Goal: Task Accomplishment & Management: Manage account settings

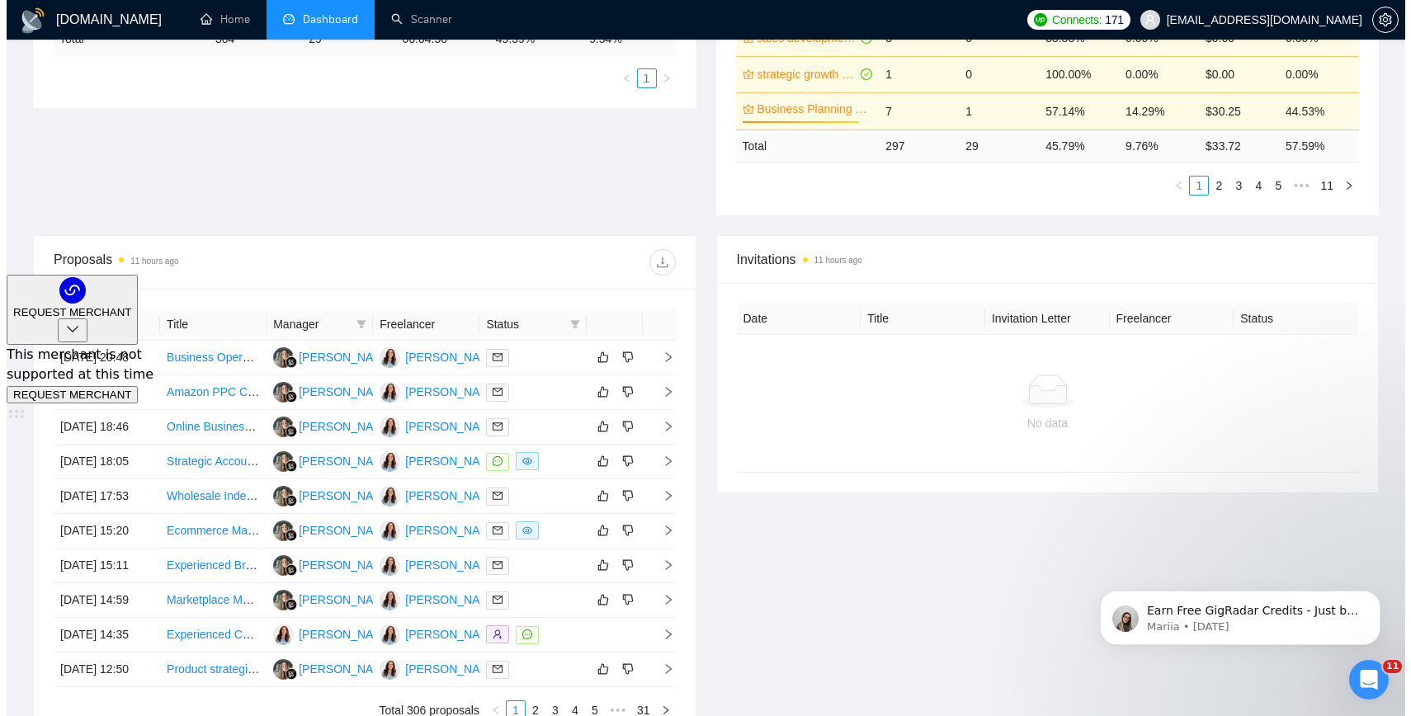
scroll to position [445, 0]
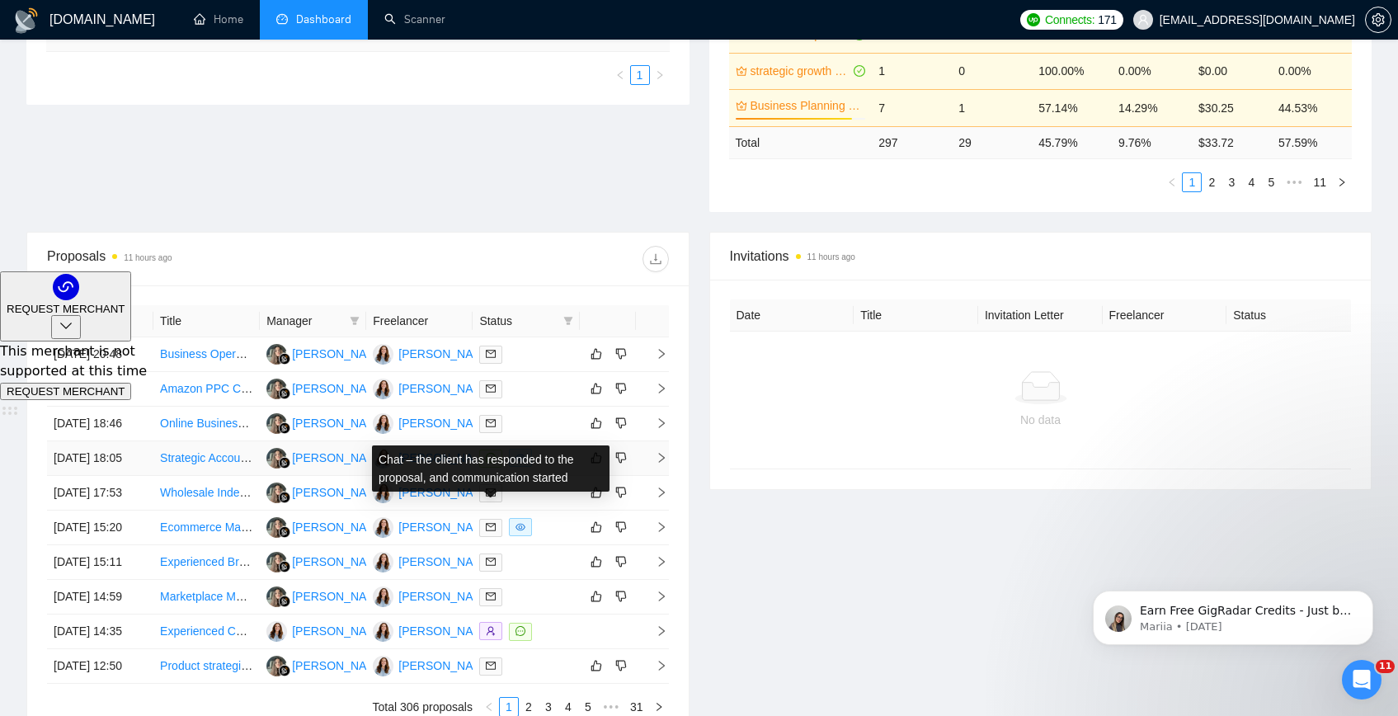
click at [497, 468] on span at bounding box center [490, 459] width 23 height 18
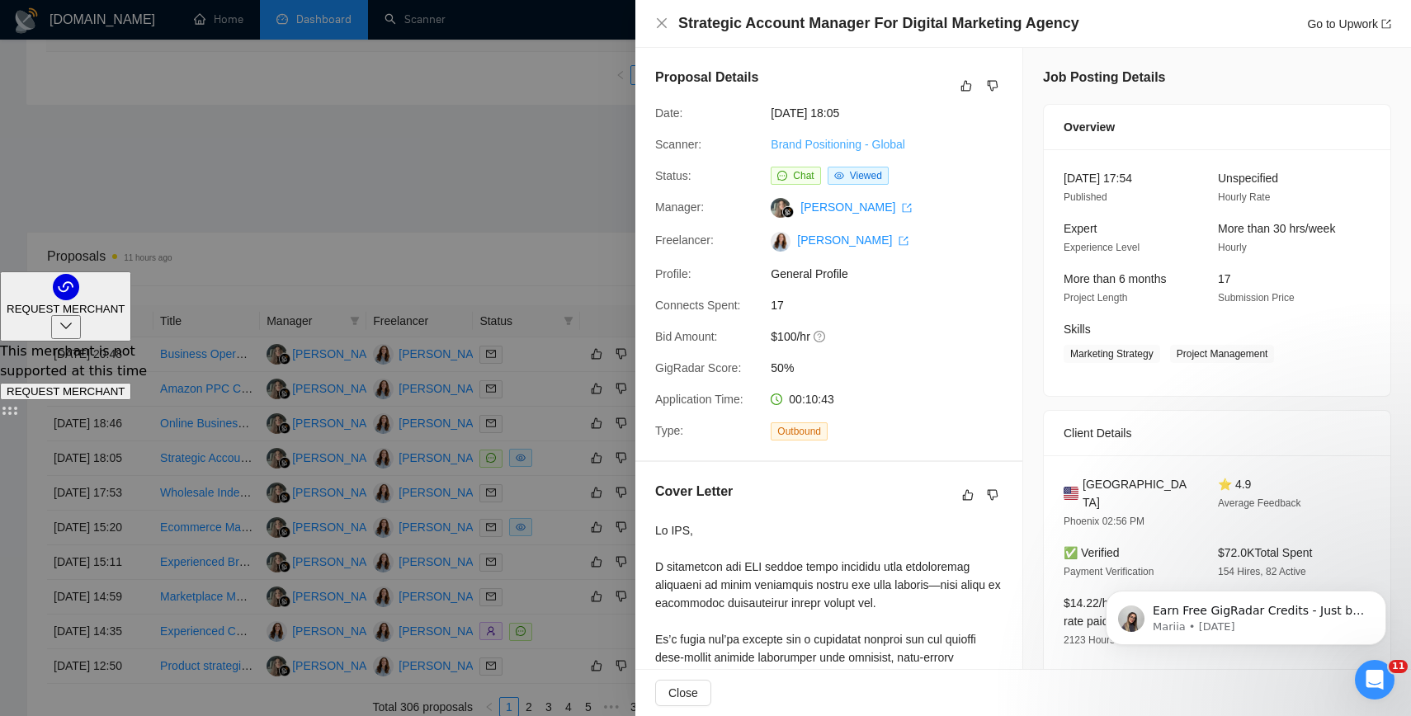
click at [890, 141] on link "Brand Positioning - Global" at bounding box center [837, 144] width 134 height 13
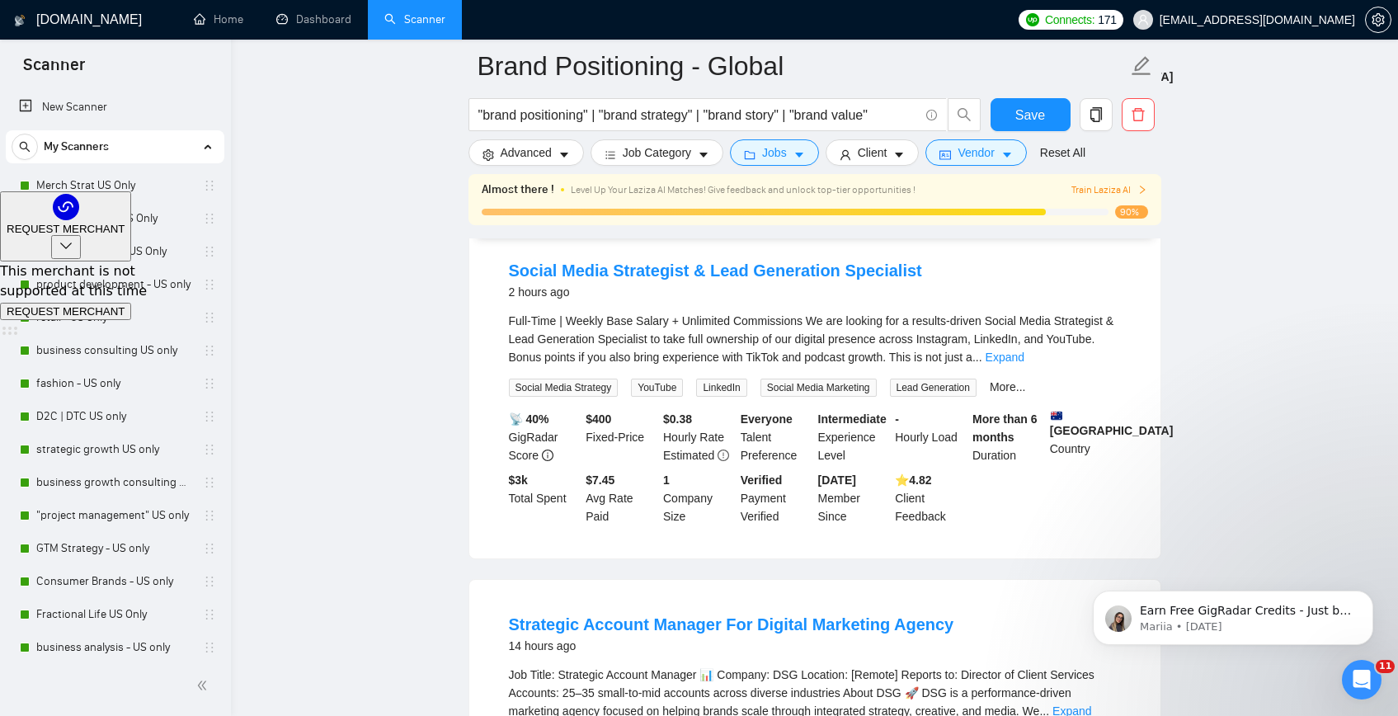
scroll to position [528, 0]
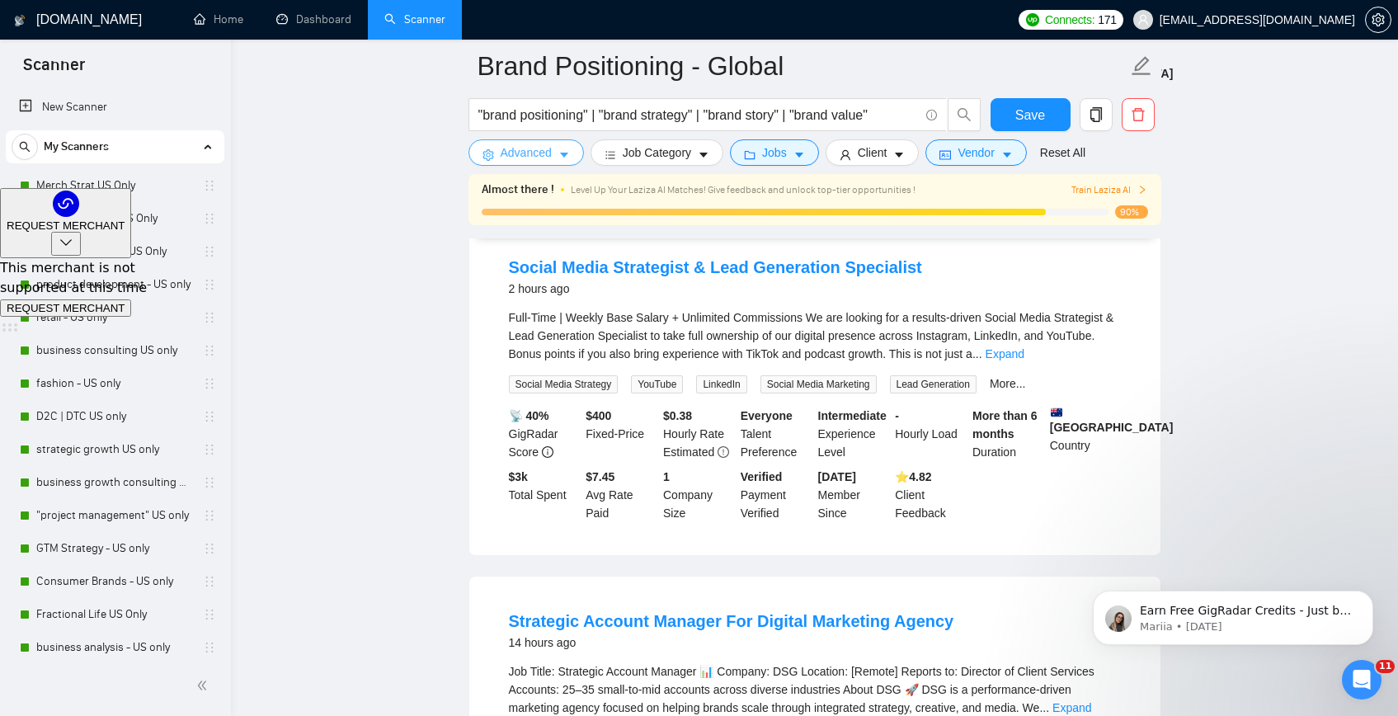
click at [556, 160] on button "Advanced" at bounding box center [526, 152] width 115 height 26
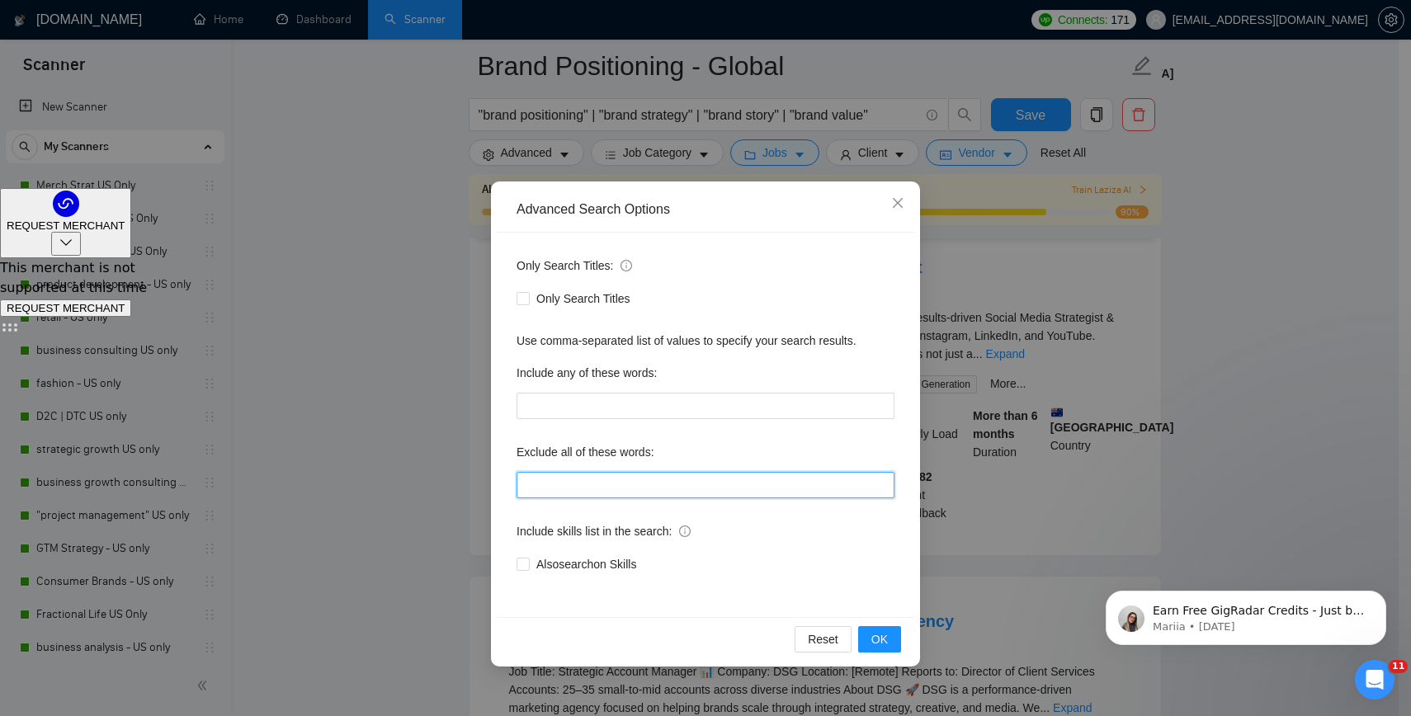
click at [593, 485] on input "text" at bounding box center [705, 485] width 378 height 26
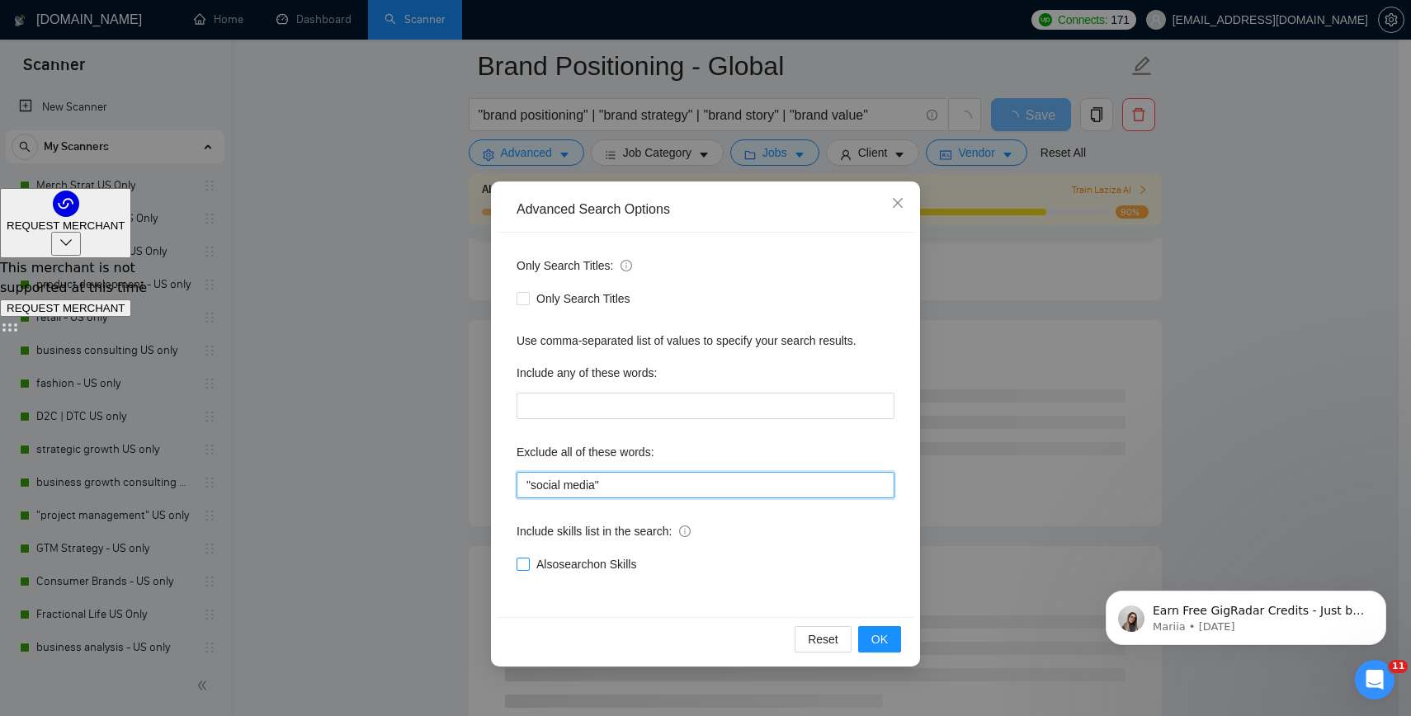
type input ""social media""
click at [639, 566] on span "Also search on Skills" at bounding box center [586, 564] width 113 height 18
click at [528, 566] on input "Also search on Skills" at bounding box center [522, 564] width 12 height 12
checkbox input "true"
click at [878, 645] on span "OK" at bounding box center [879, 639] width 16 height 18
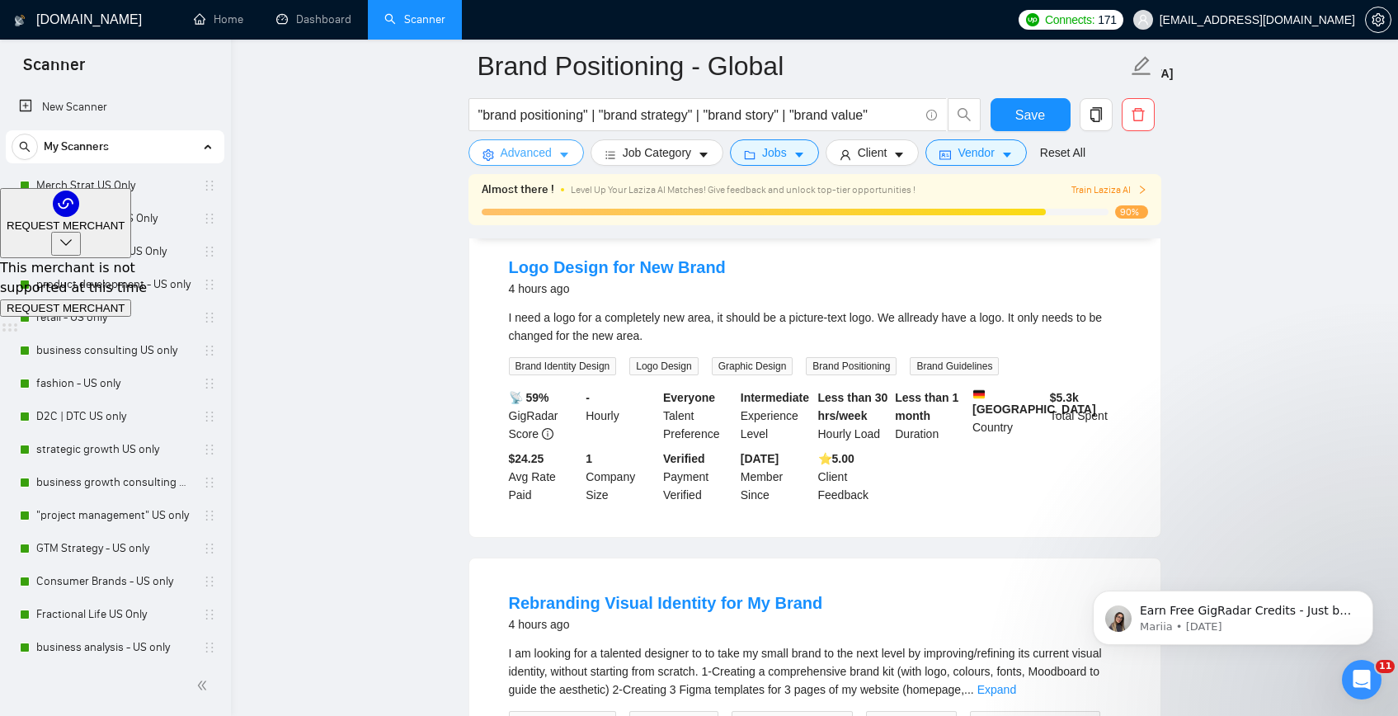
click at [499, 152] on button "Advanced" at bounding box center [526, 152] width 115 height 26
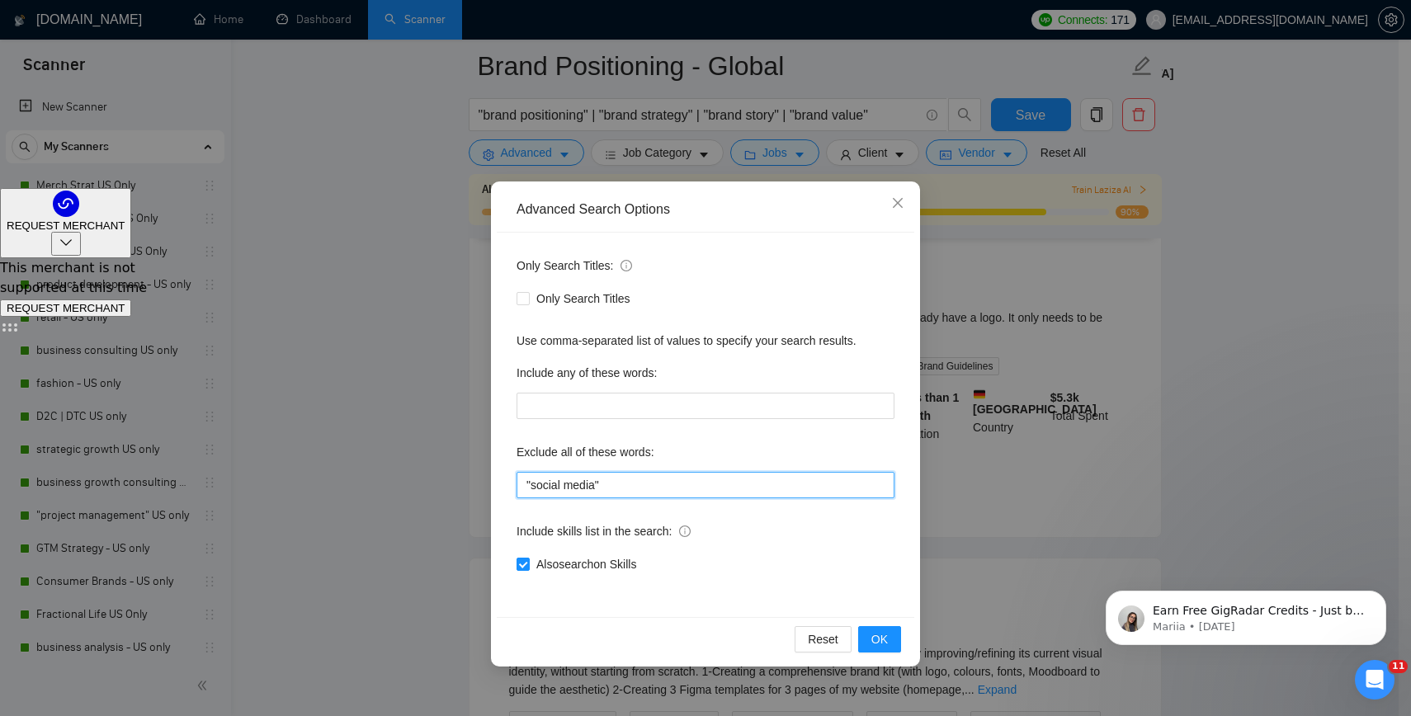
click at [663, 478] on input ""social media"" at bounding box center [705, 485] width 378 height 26
click at [879, 630] on span "OK" at bounding box center [879, 639] width 16 height 18
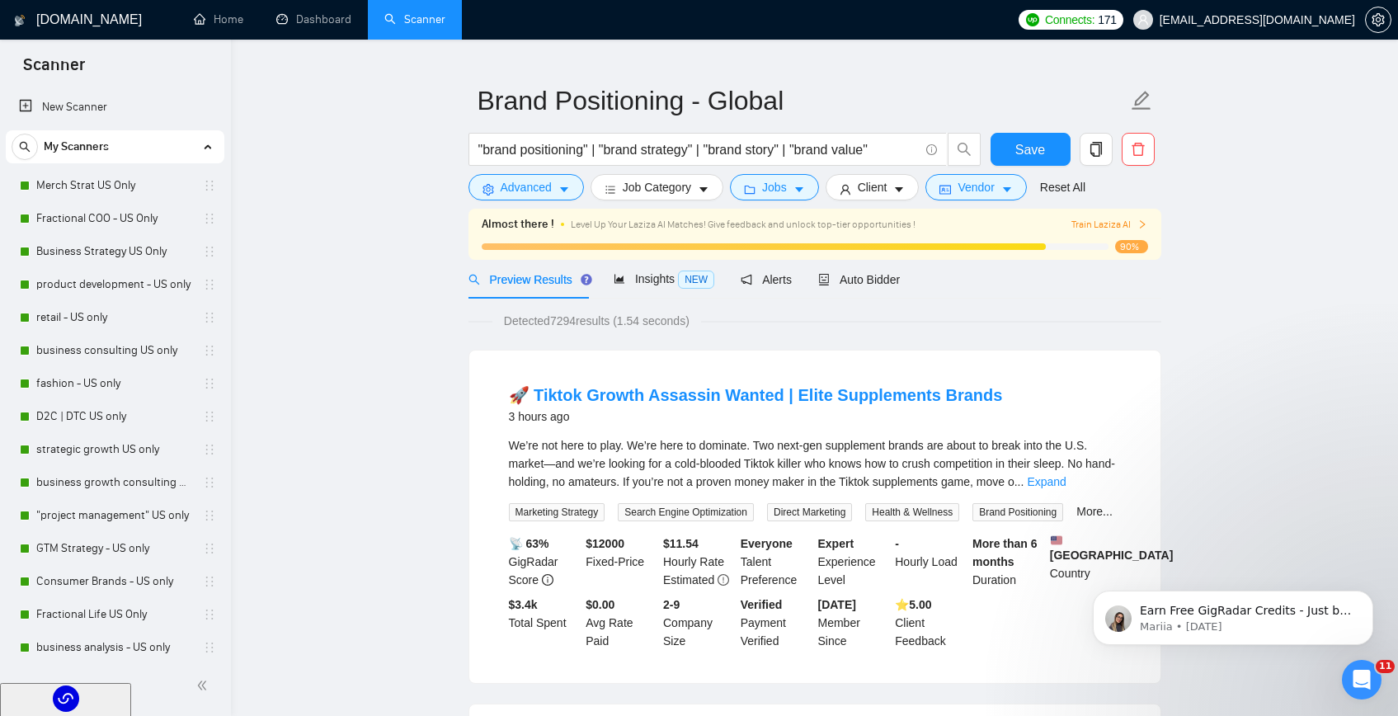
scroll to position [0, 0]
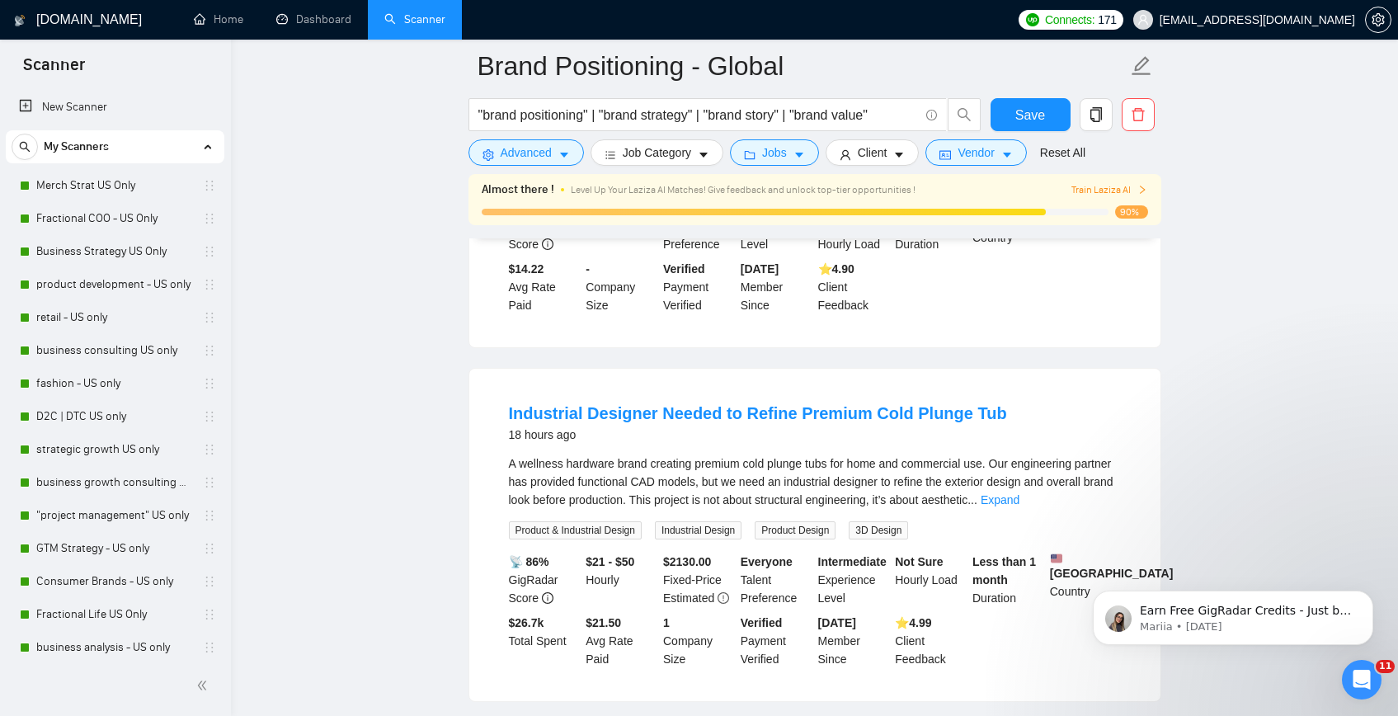
scroll to position [1122, 0]
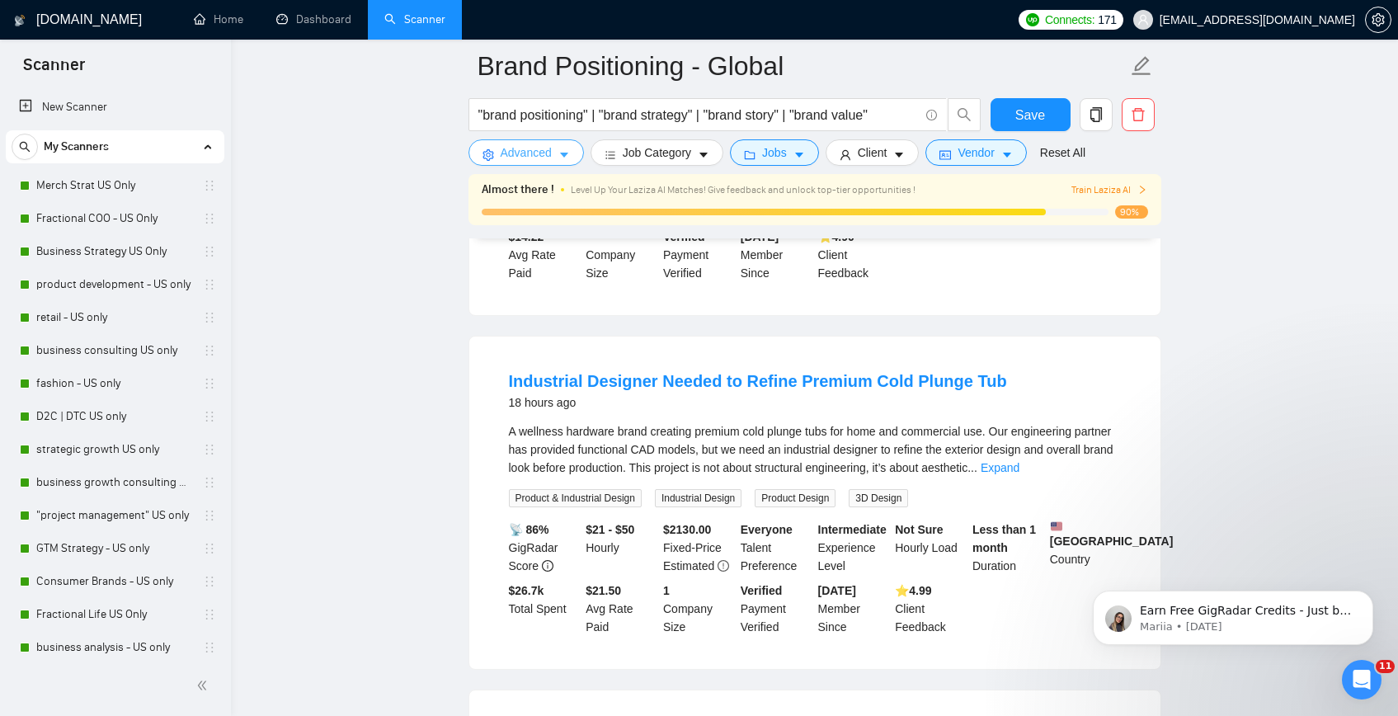
click at [522, 164] on button "Advanced" at bounding box center [526, 152] width 115 height 26
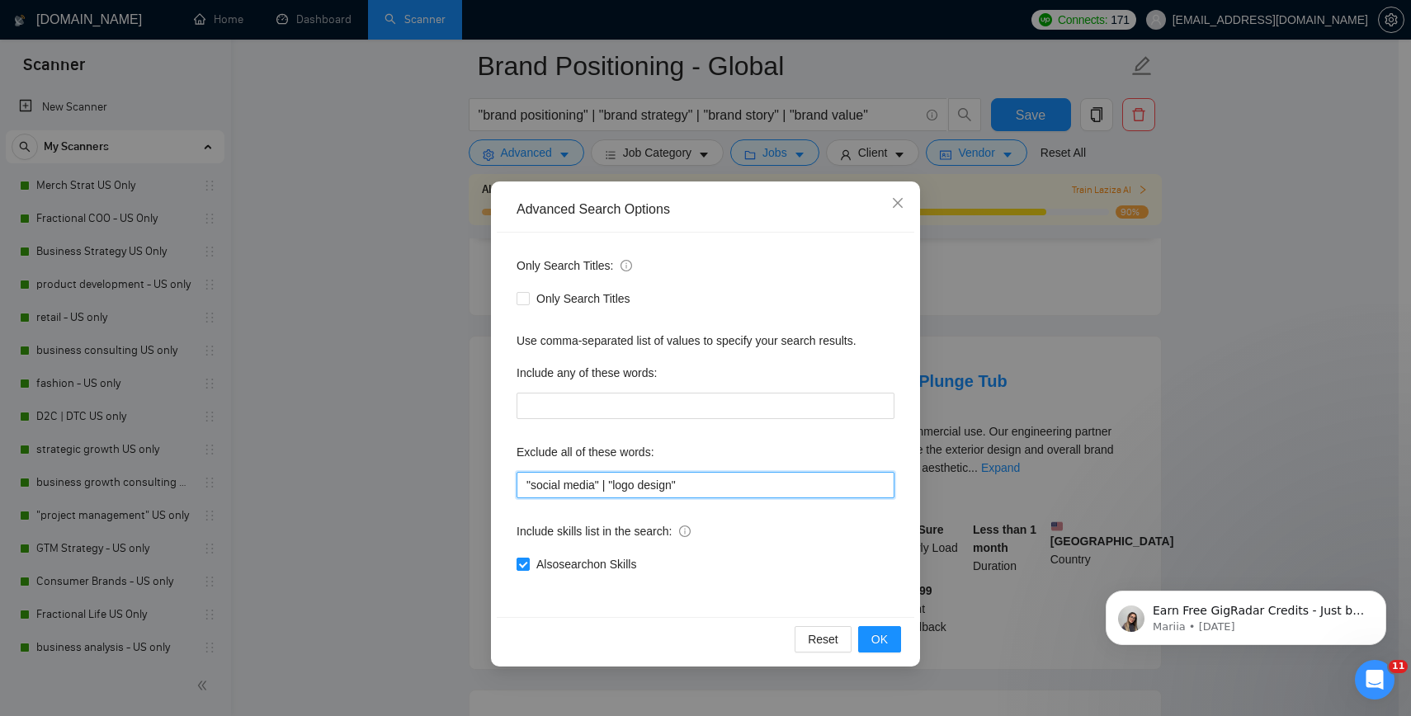
click at [752, 493] on input ""social media" | "logo design"" at bounding box center [705, 485] width 378 height 26
click at [880, 643] on span "OK" at bounding box center [879, 639] width 16 height 18
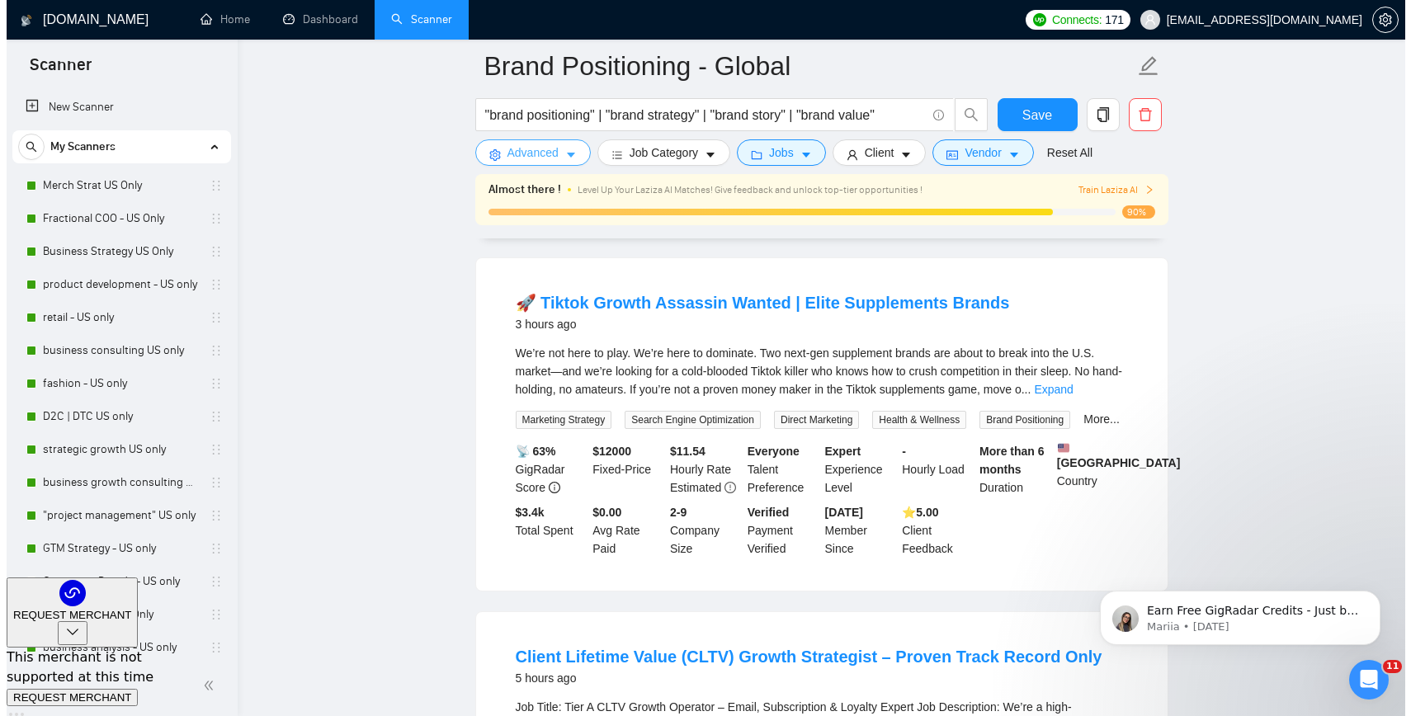
scroll to position [8, 0]
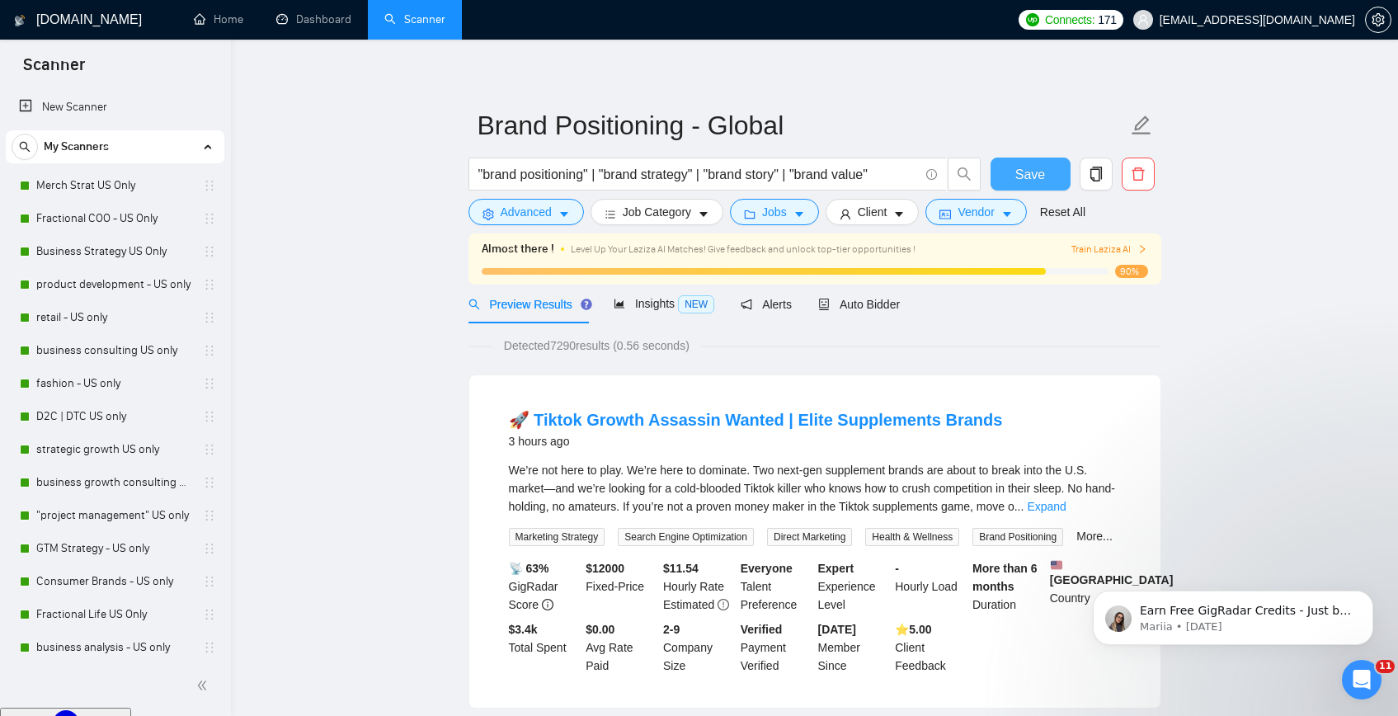
click at [1025, 177] on span "Save" at bounding box center [1030, 174] width 30 height 21
click at [538, 315] on div "Preview Results" at bounding box center [528, 304] width 119 height 39
click at [519, 214] on span "Advanced" at bounding box center [526, 212] width 51 height 18
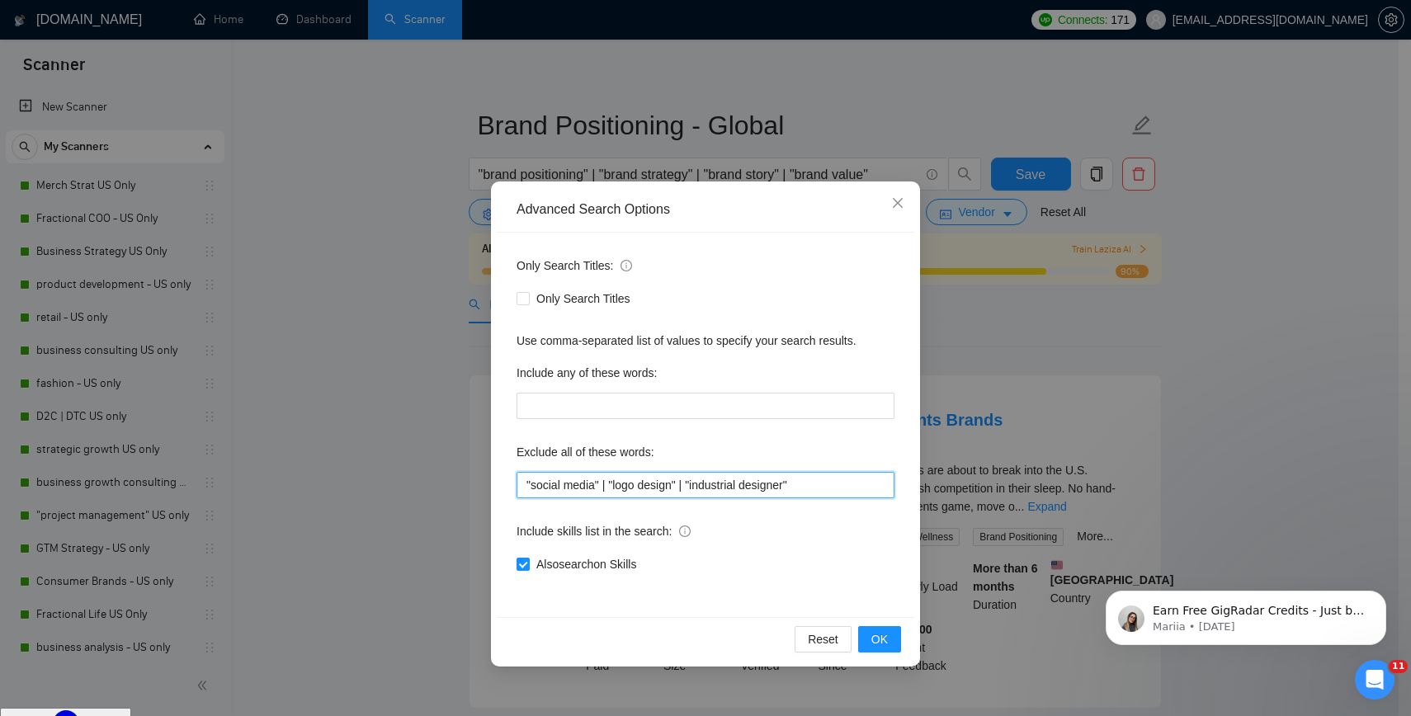
click at [846, 492] on input ""social media" | "logo design" | "industrial designer"" at bounding box center [705, 485] width 378 height 26
click at [886, 640] on span "OK" at bounding box center [879, 639] width 16 height 18
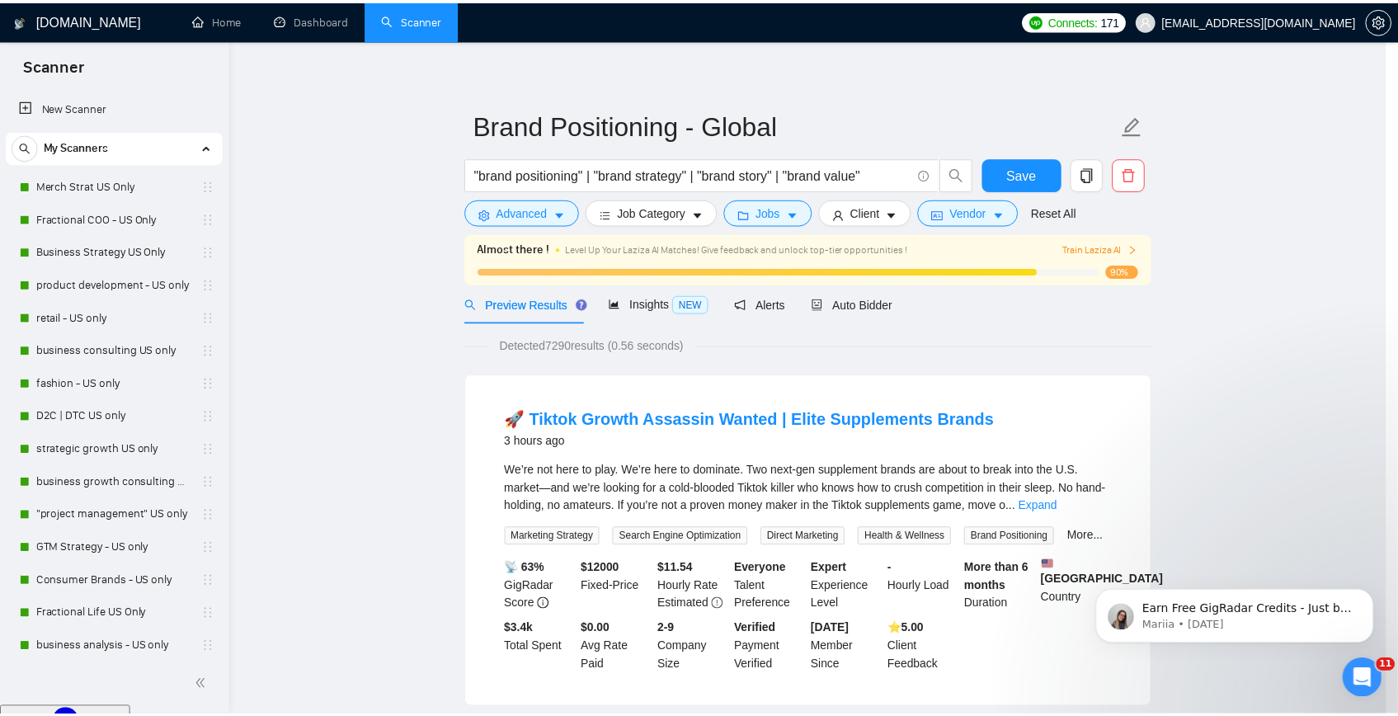
scroll to position [0, 0]
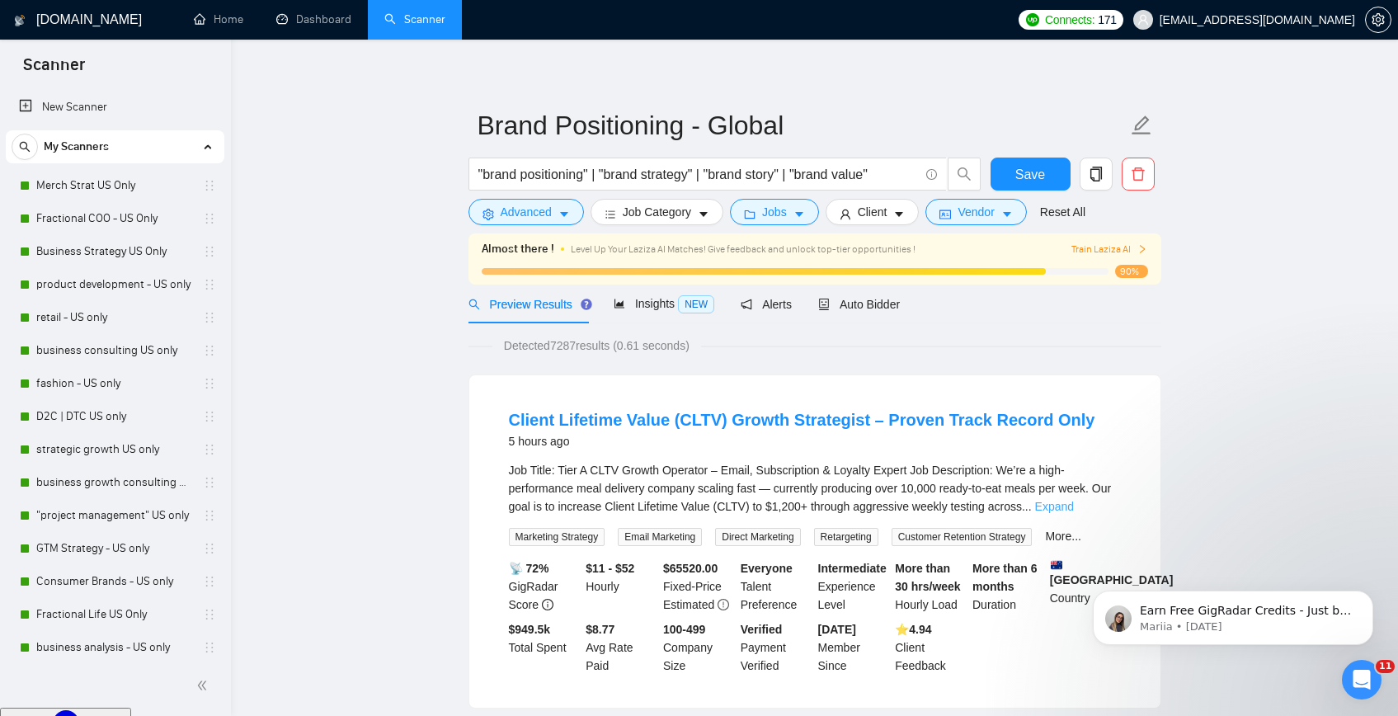
click at [1074, 510] on link "Expand" at bounding box center [1054, 506] width 39 height 13
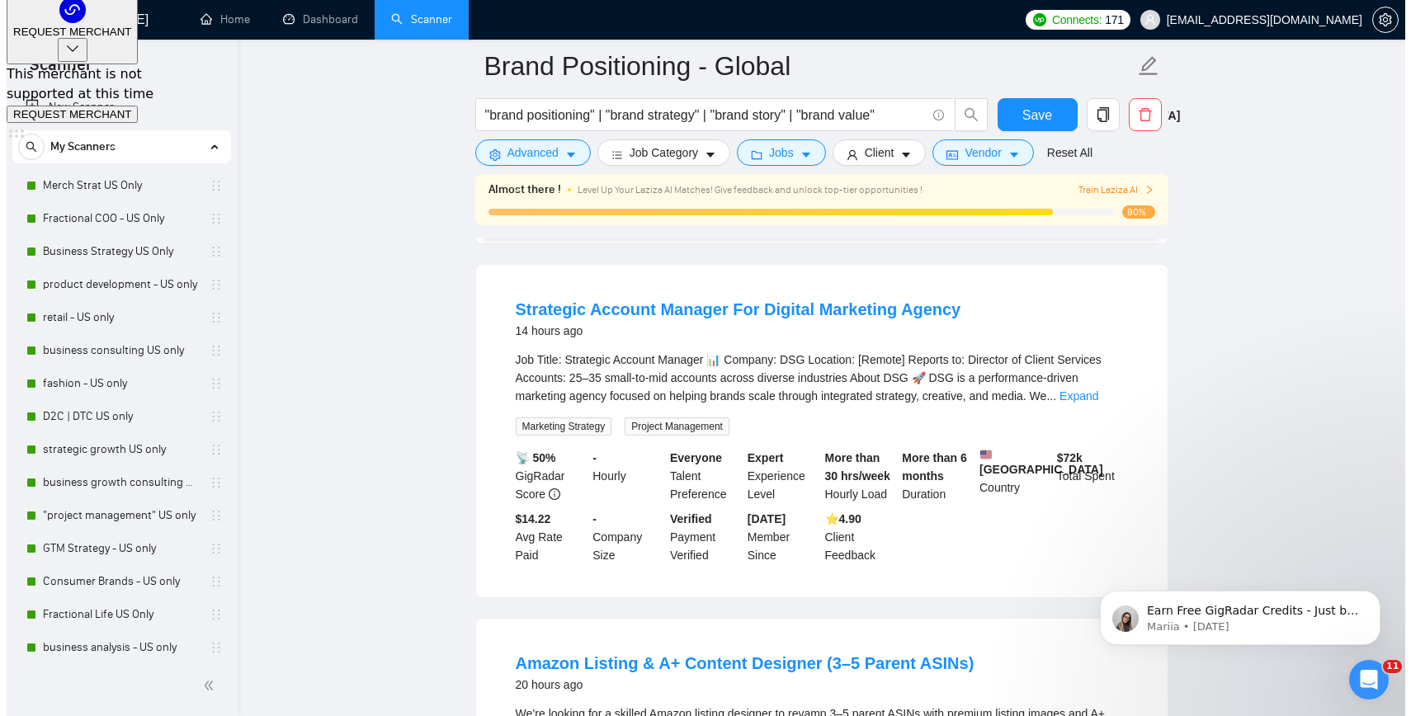
scroll to position [734, 0]
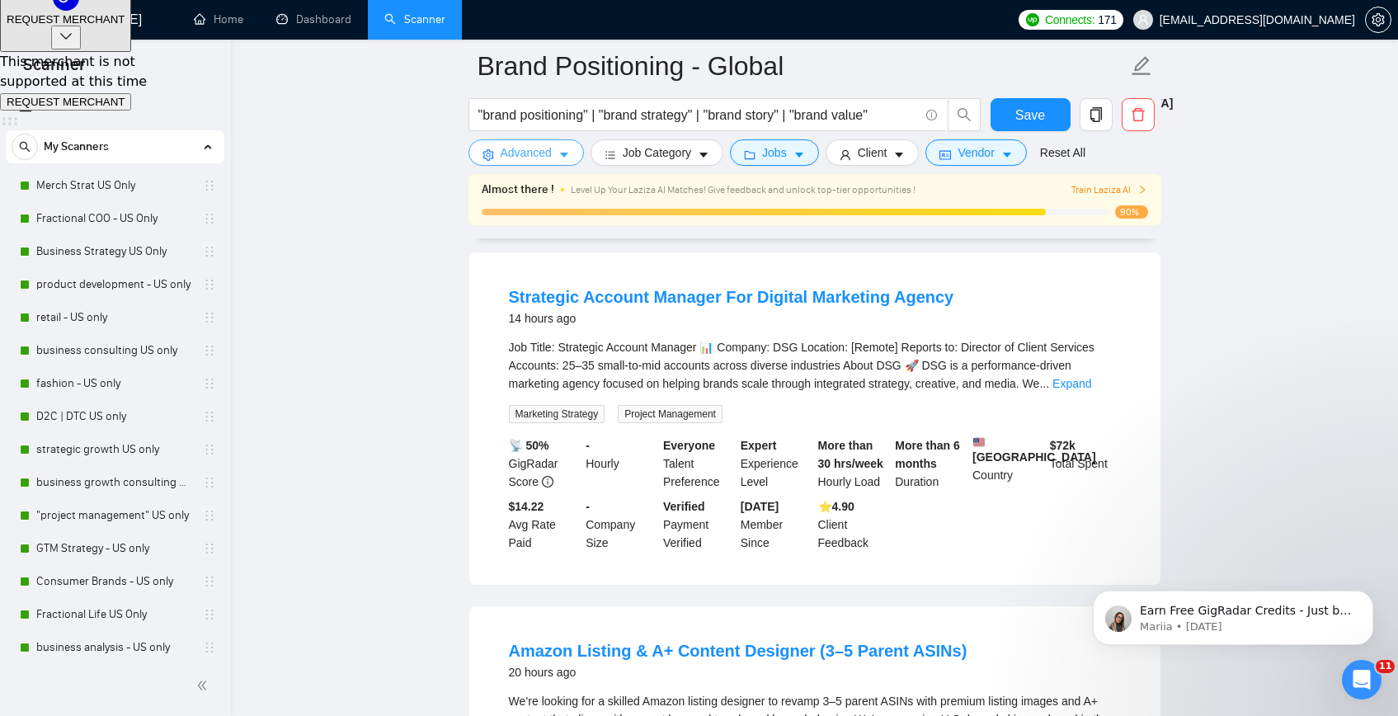
click at [516, 151] on span "Advanced" at bounding box center [526, 153] width 51 height 18
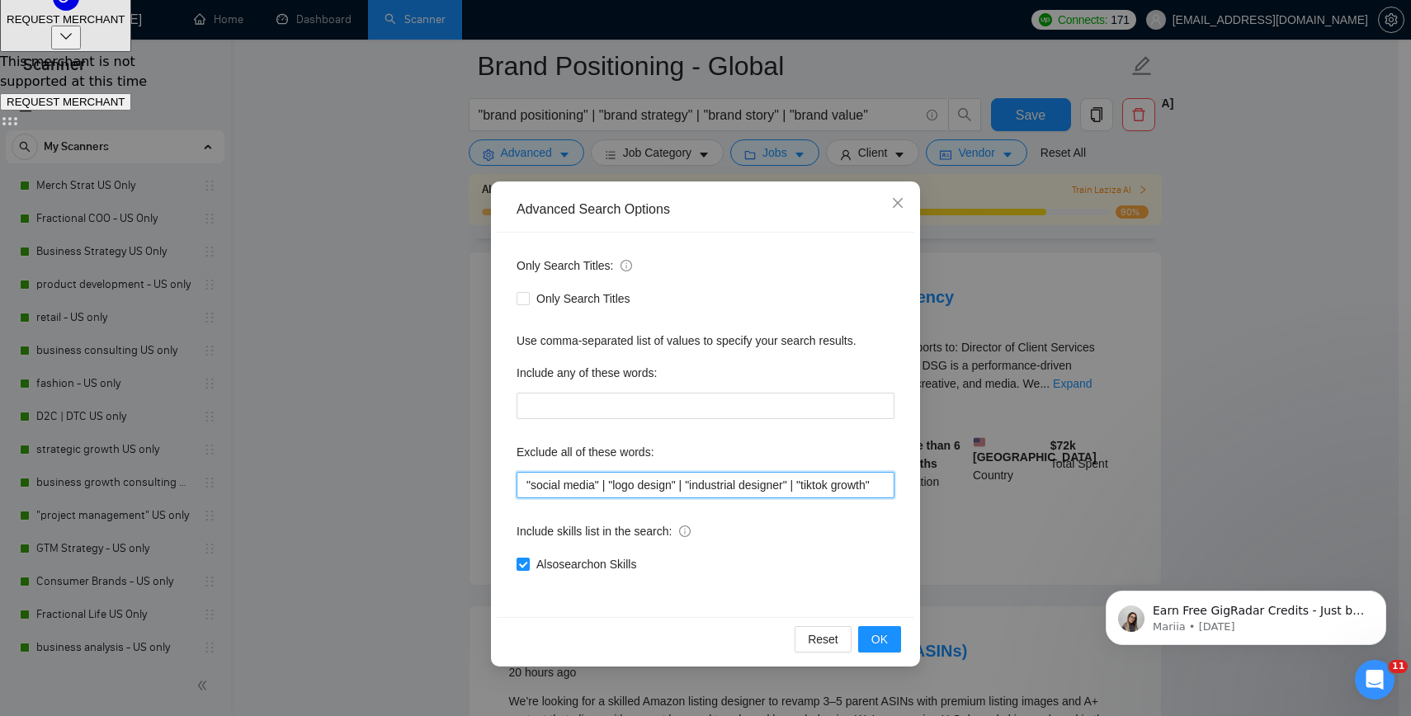
click at [877, 480] on input ""social media" | "logo design" | "industrial designer" | "tiktok growth"" at bounding box center [705, 485] width 378 height 26
click at [875, 638] on span "OK" at bounding box center [879, 639] width 16 height 18
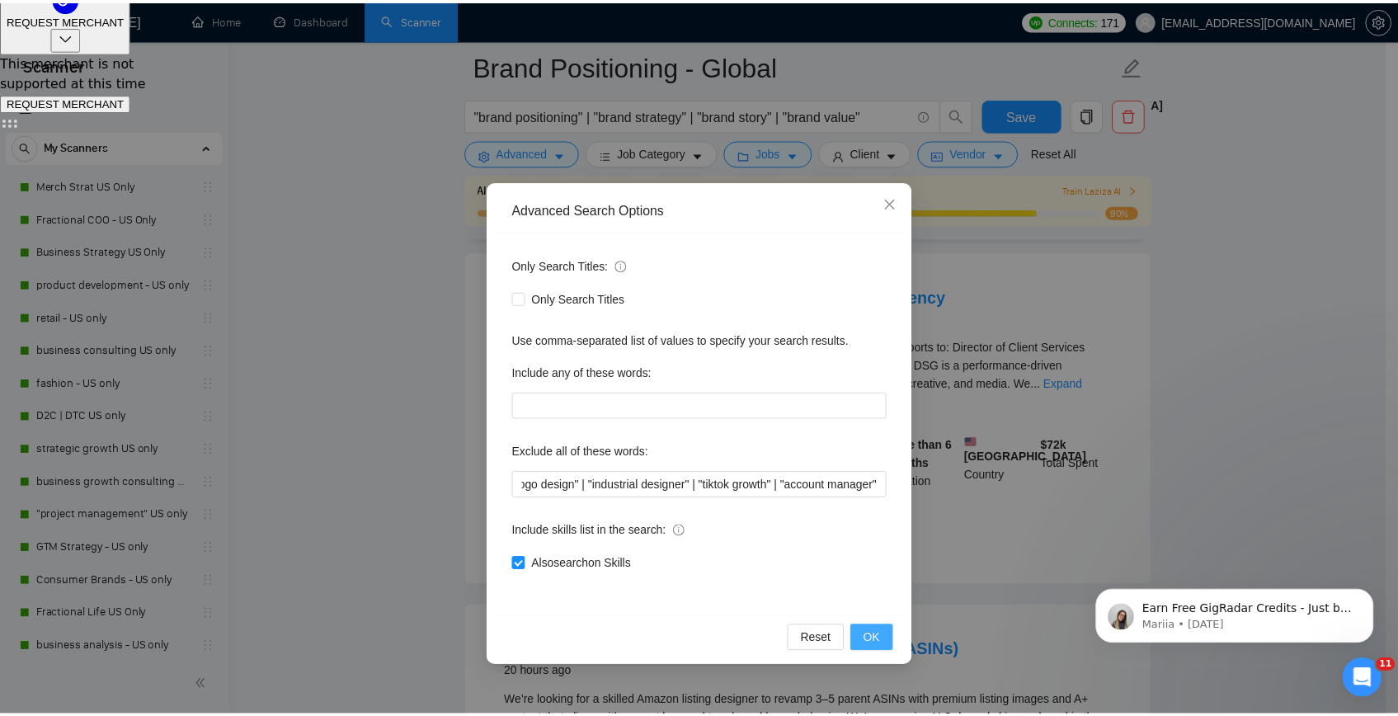
scroll to position [0, 0]
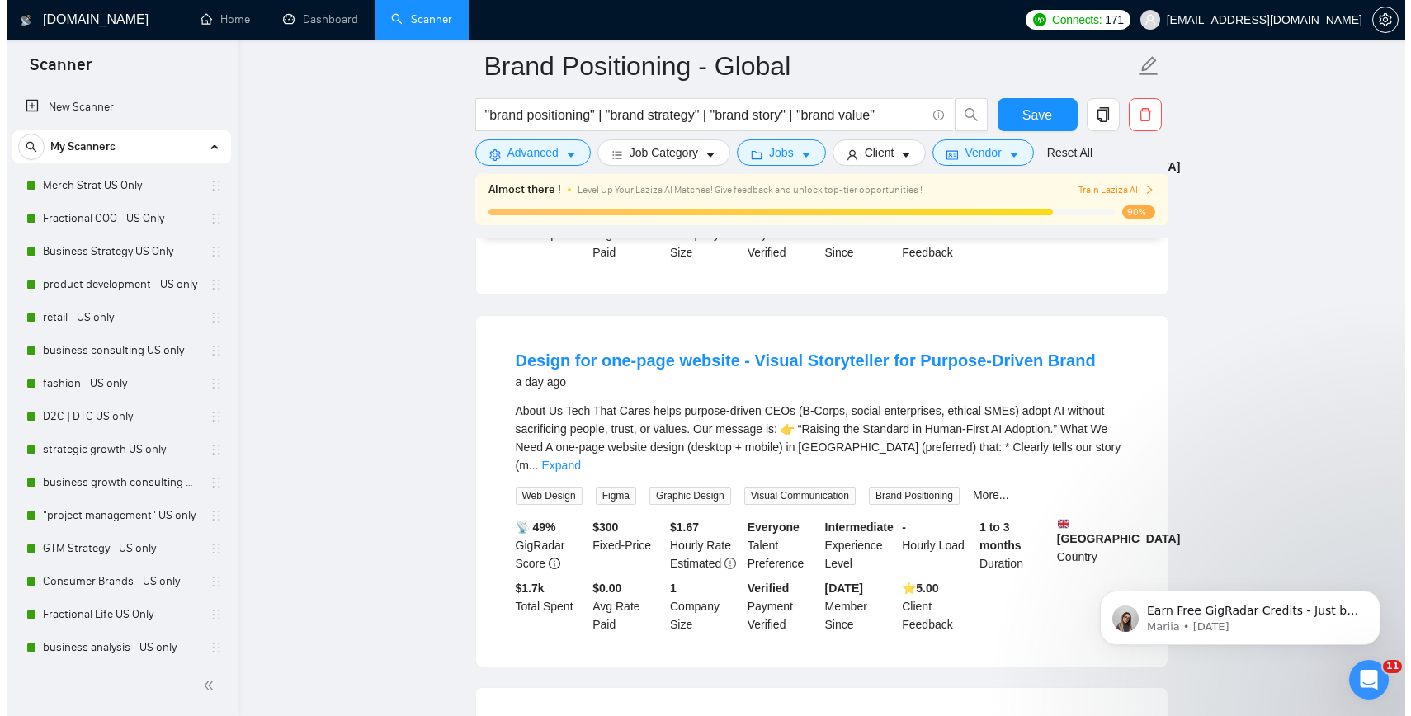
scroll to position [2285, 0]
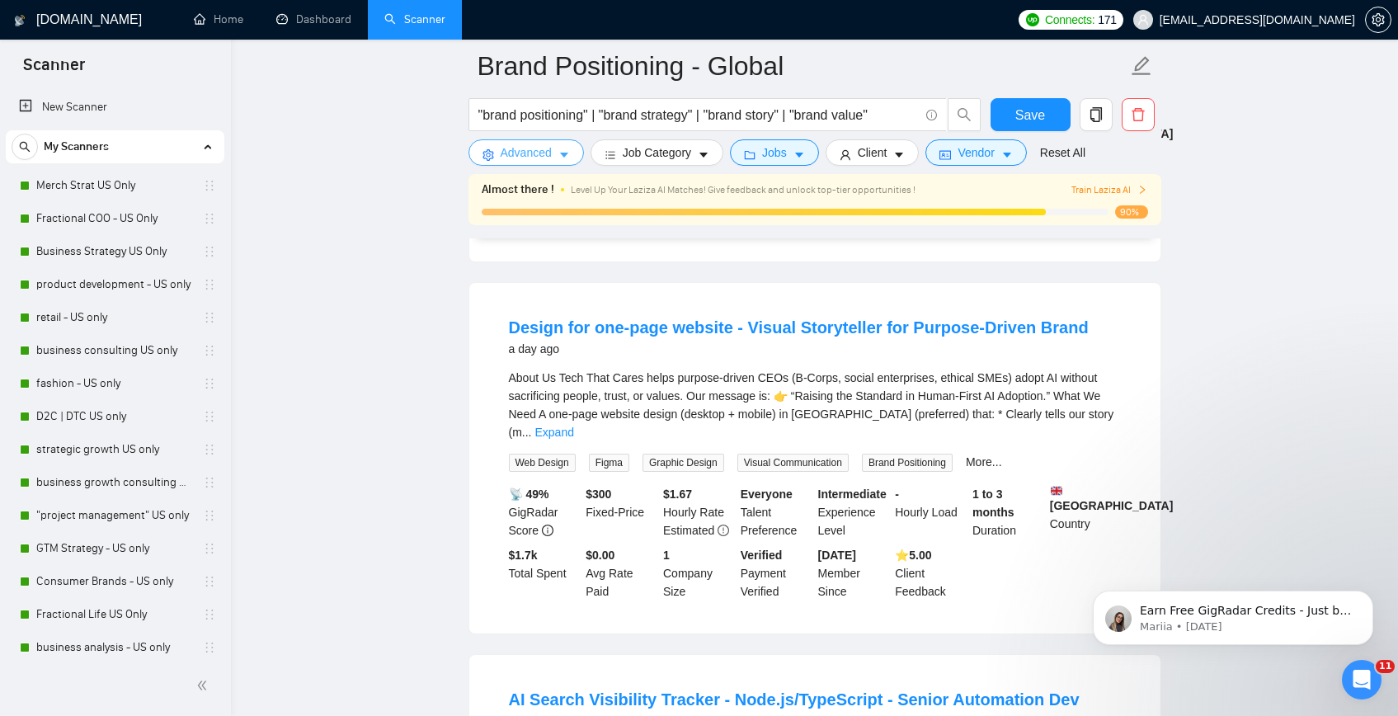
click at [547, 144] on span "Advanced" at bounding box center [526, 153] width 51 height 18
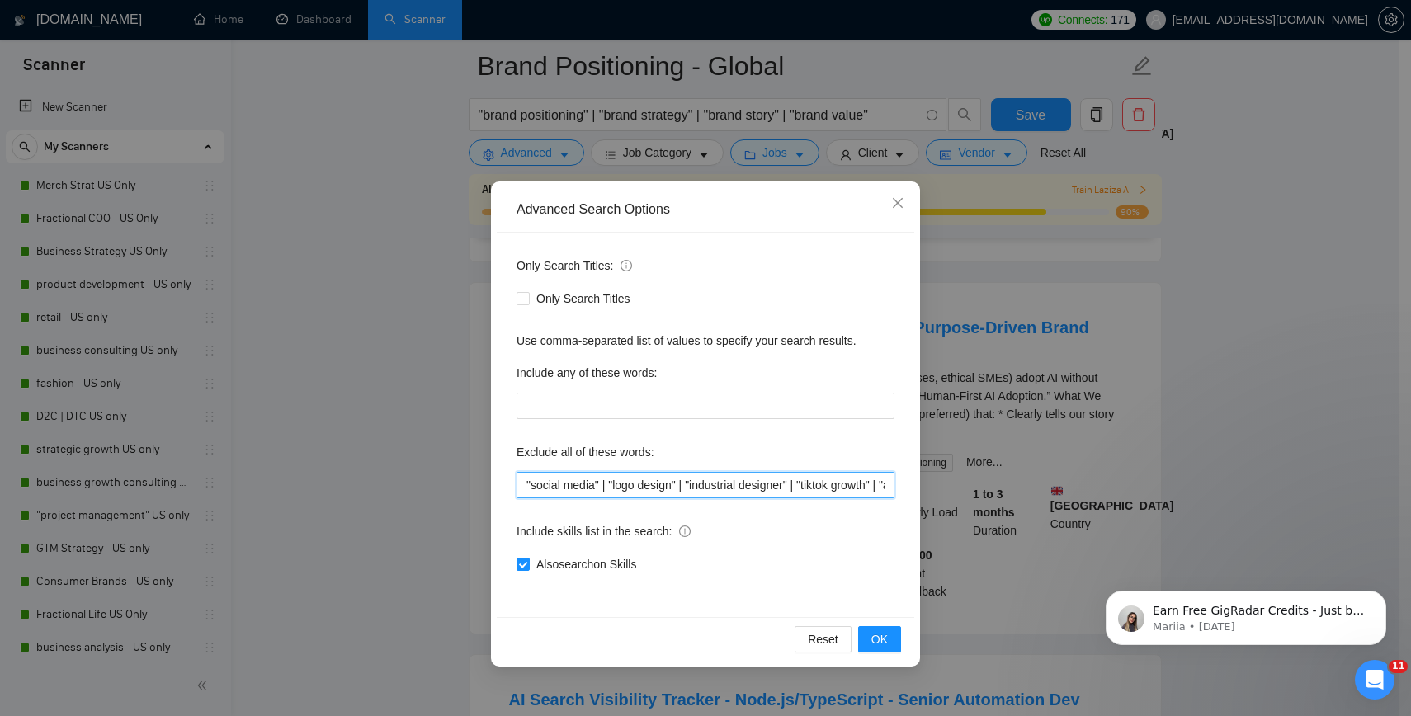
click at [873, 494] on input ""social media" | "logo design" | "industrial designer" | "tiktok growth" | "acc…" at bounding box center [705, 485] width 378 height 26
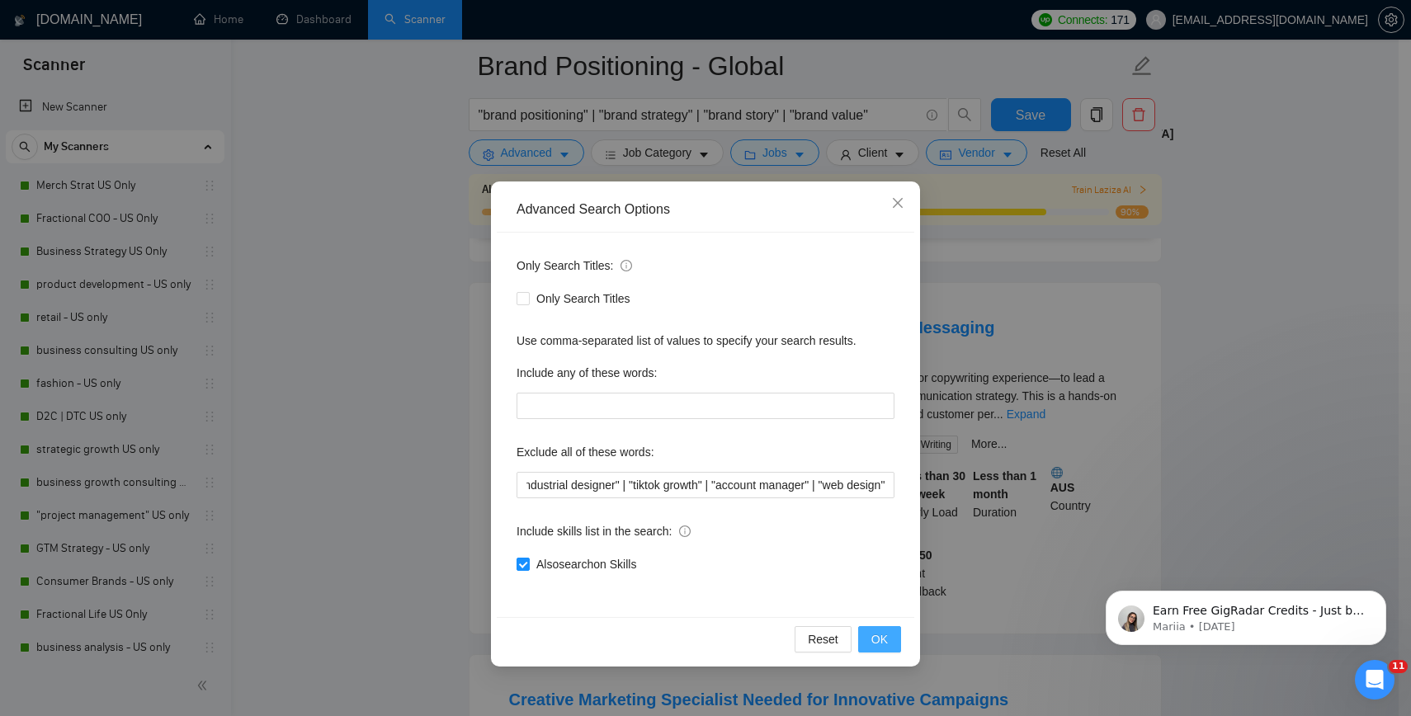
click at [893, 631] on button "OK" at bounding box center [879, 639] width 43 height 26
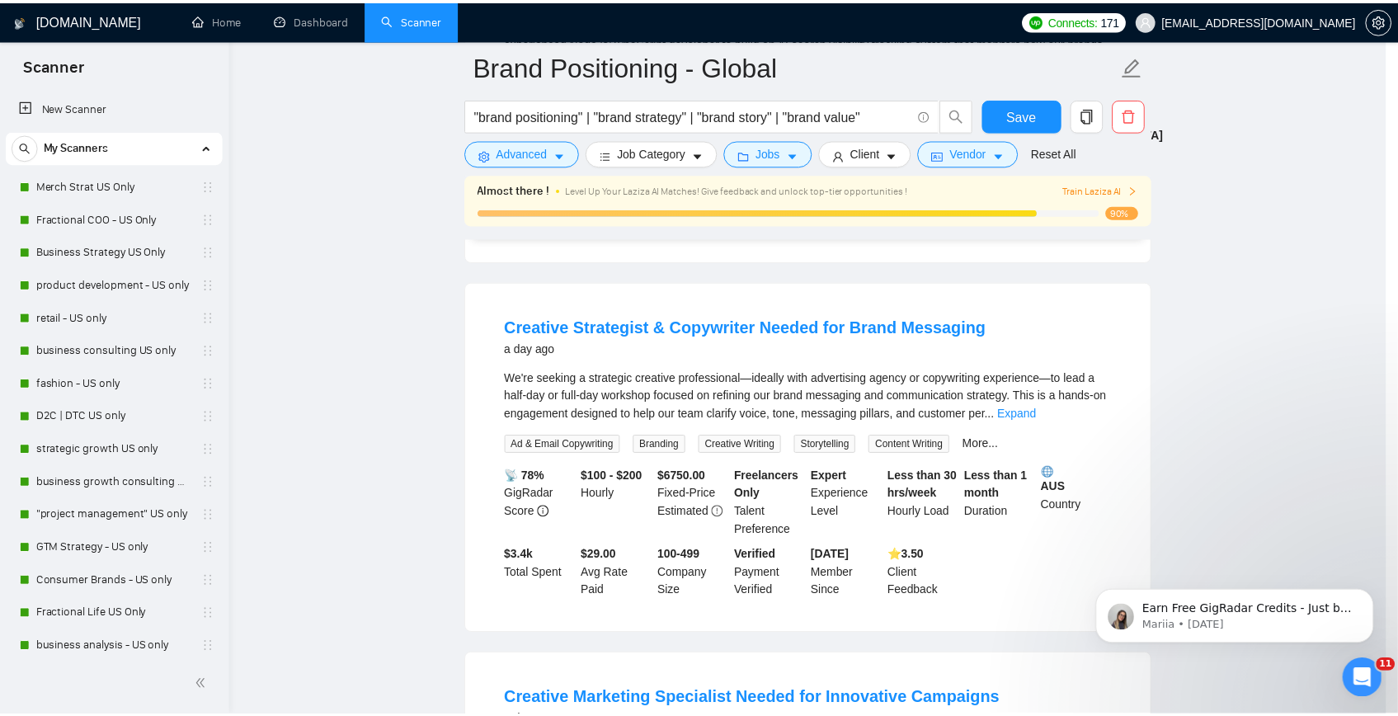
scroll to position [0, 0]
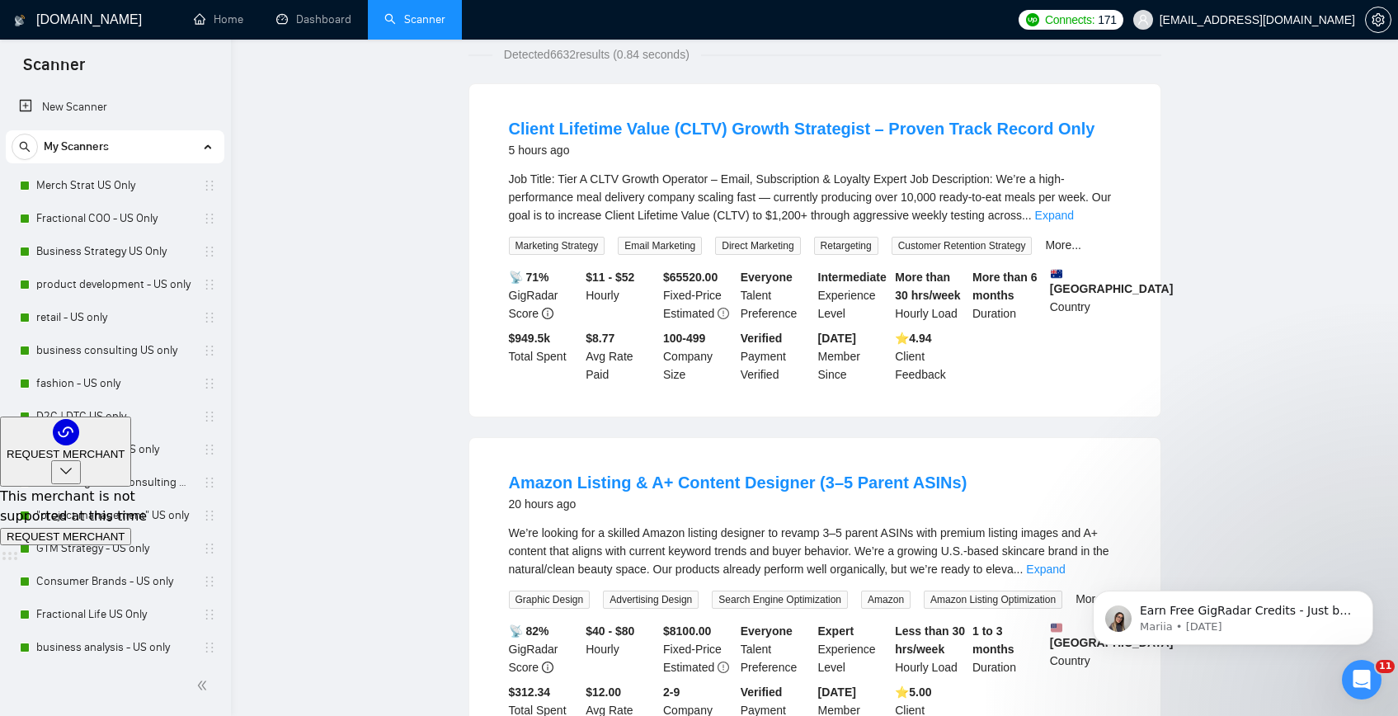
scroll to position [2, 0]
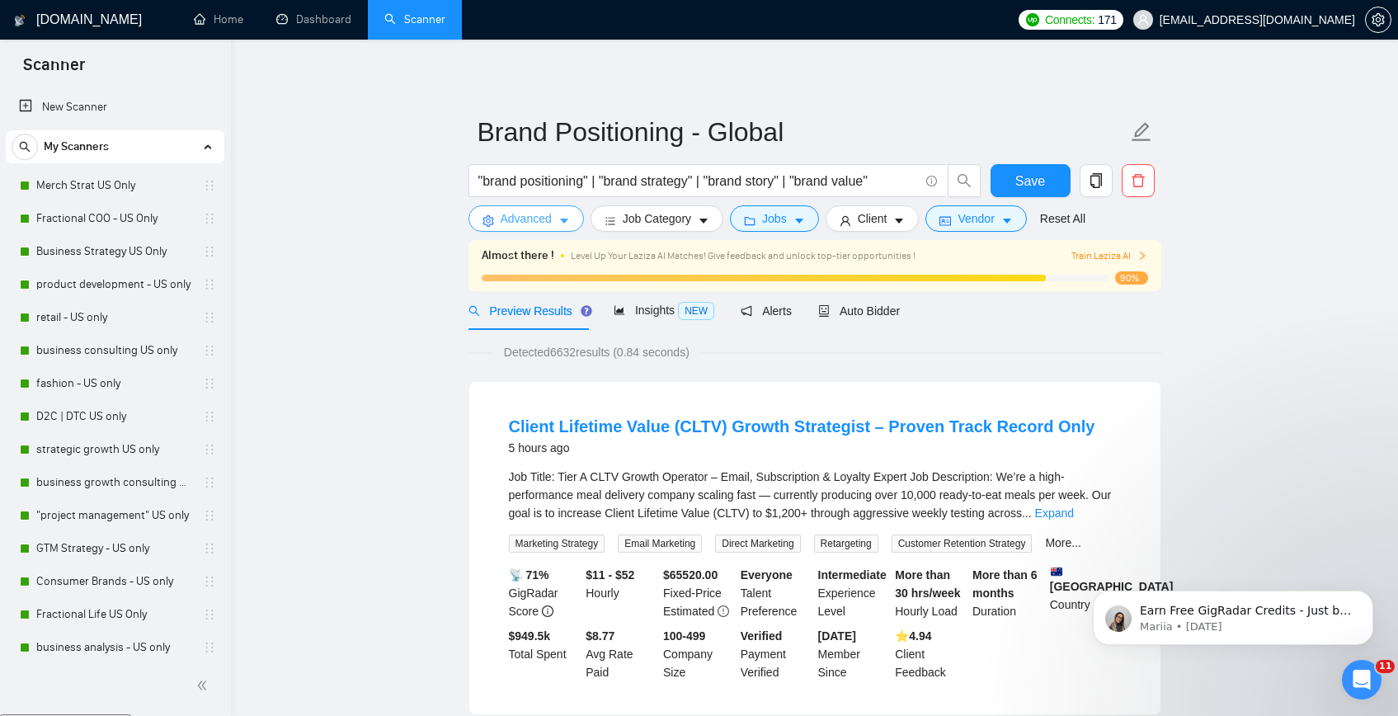
click at [531, 213] on span "Advanced" at bounding box center [526, 219] width 51 height 18
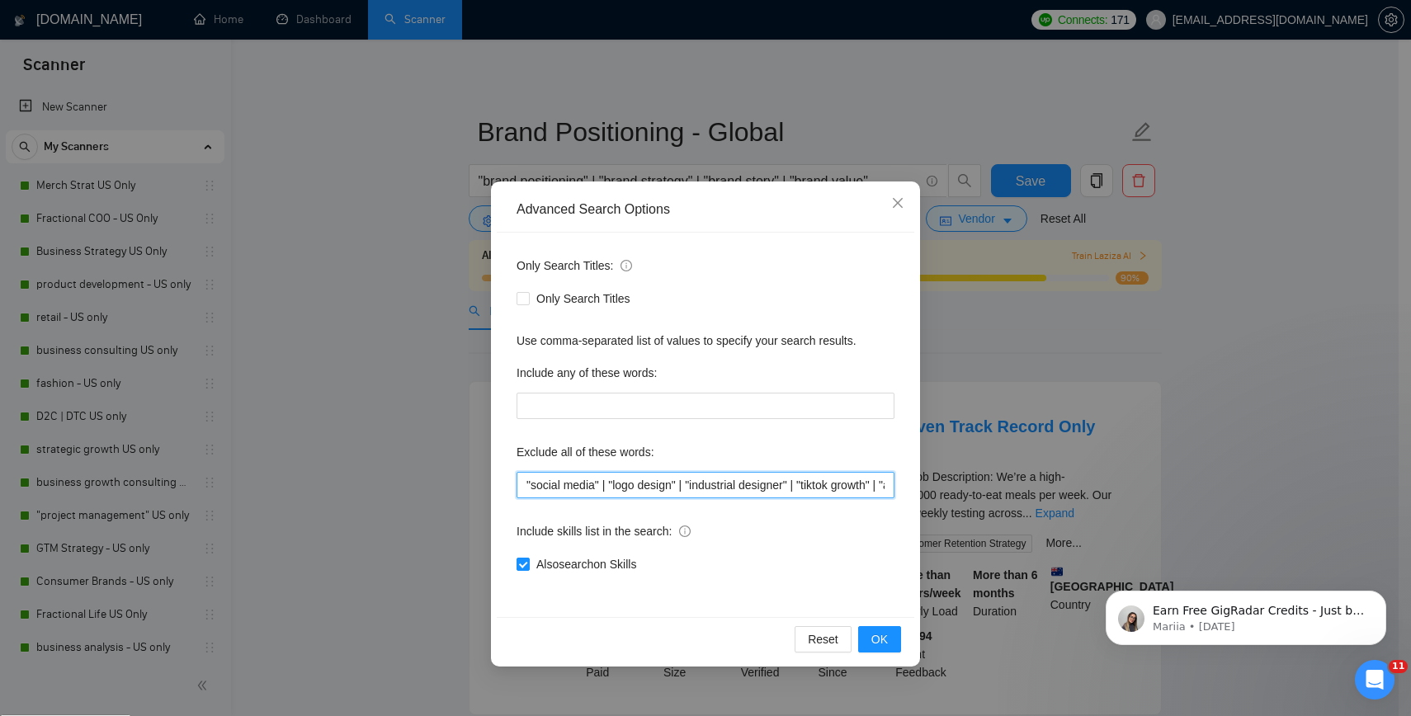
click at [879, 492] on input ""social media" | "logo design" | "industrial designer" | "tiktok growth" | "acc…" at bounding box center [705, 485] width 378 height 26
click at [693, 484] on input ""social media" | "logo design" | "industrial designer" | "tiktok growth" | "acc…" at bounding box center [705, 485] width 378 height 26
type input ""social media" | "logo design" | "copywriter" | "industrial designer" | "tiktok…"
click at [882, 645] on span "OK" at bounding box center [879, 639] width 16 height 18
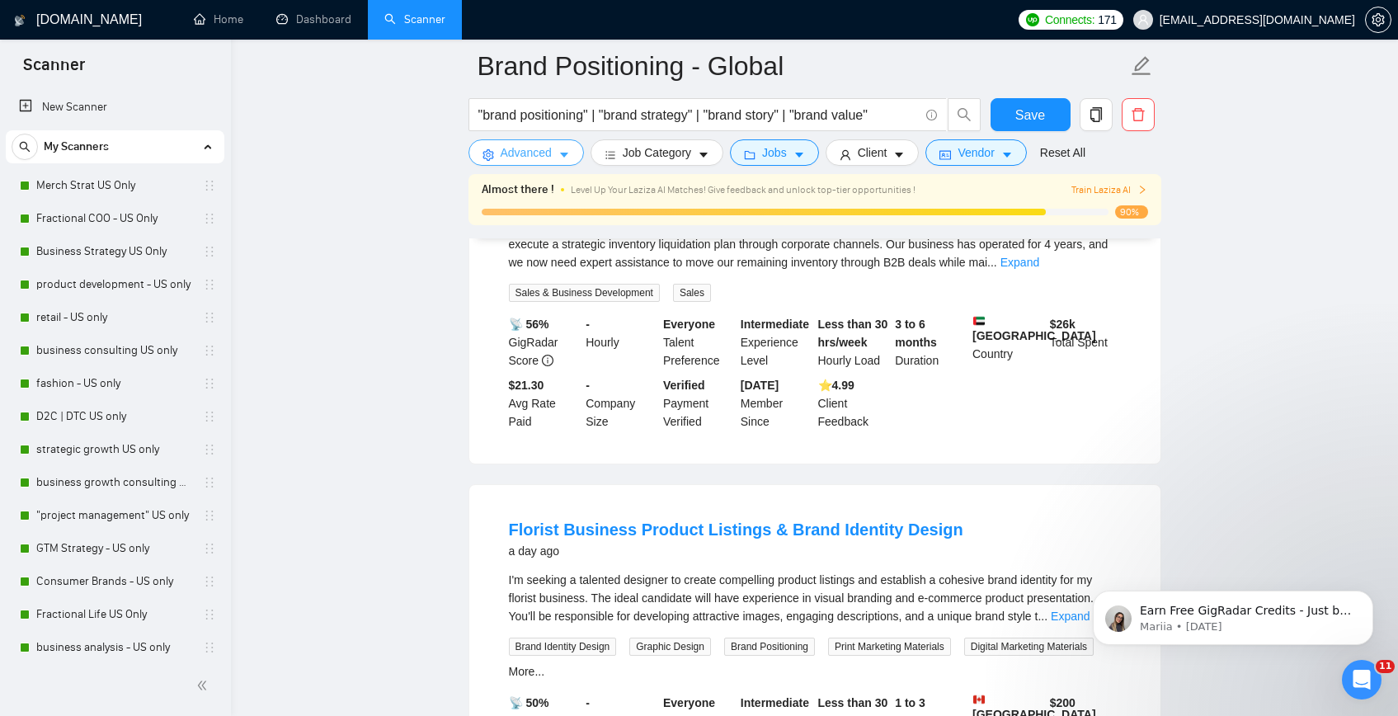
scroll to position [0, 0]
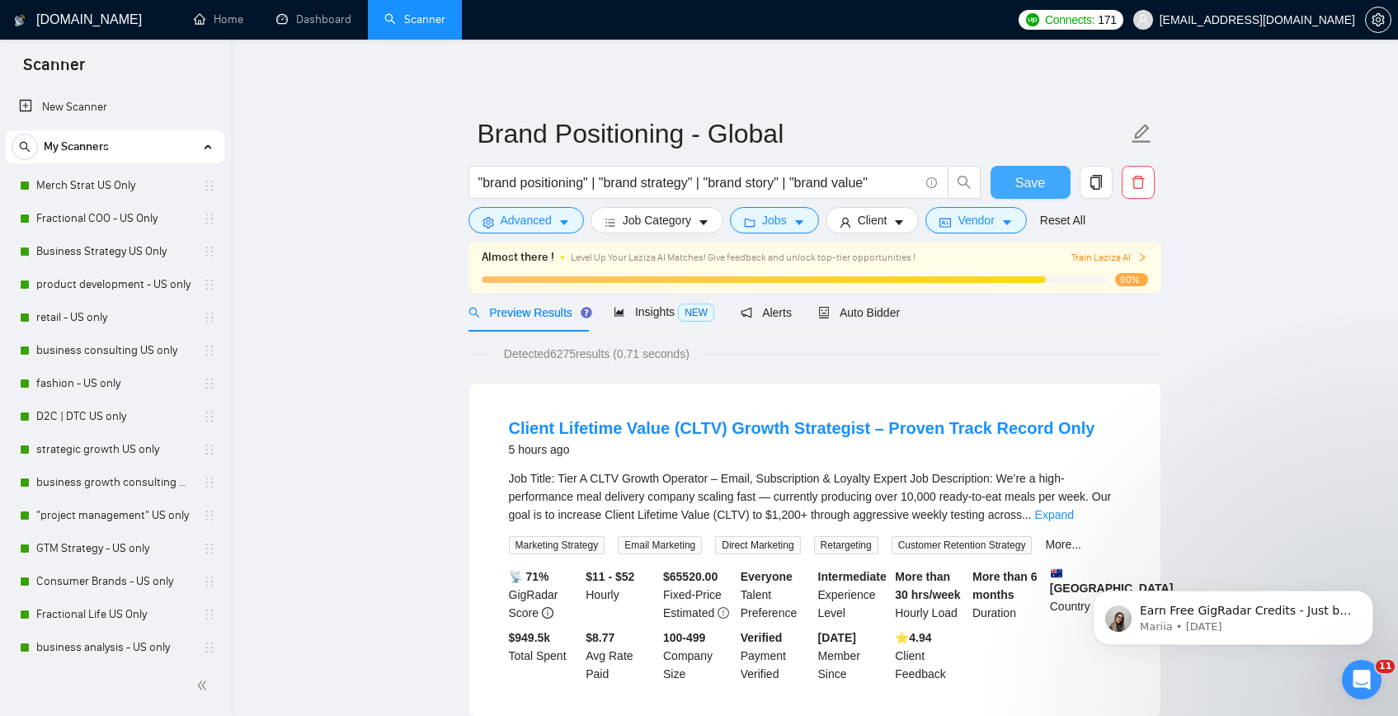
click at [1019, 185] on span "Save" at bounding box center [1030, 182] width 30 height 21
click at [870, 319] on div "Auto Bidder" at bounding box center [859, 313] width 82 height 18
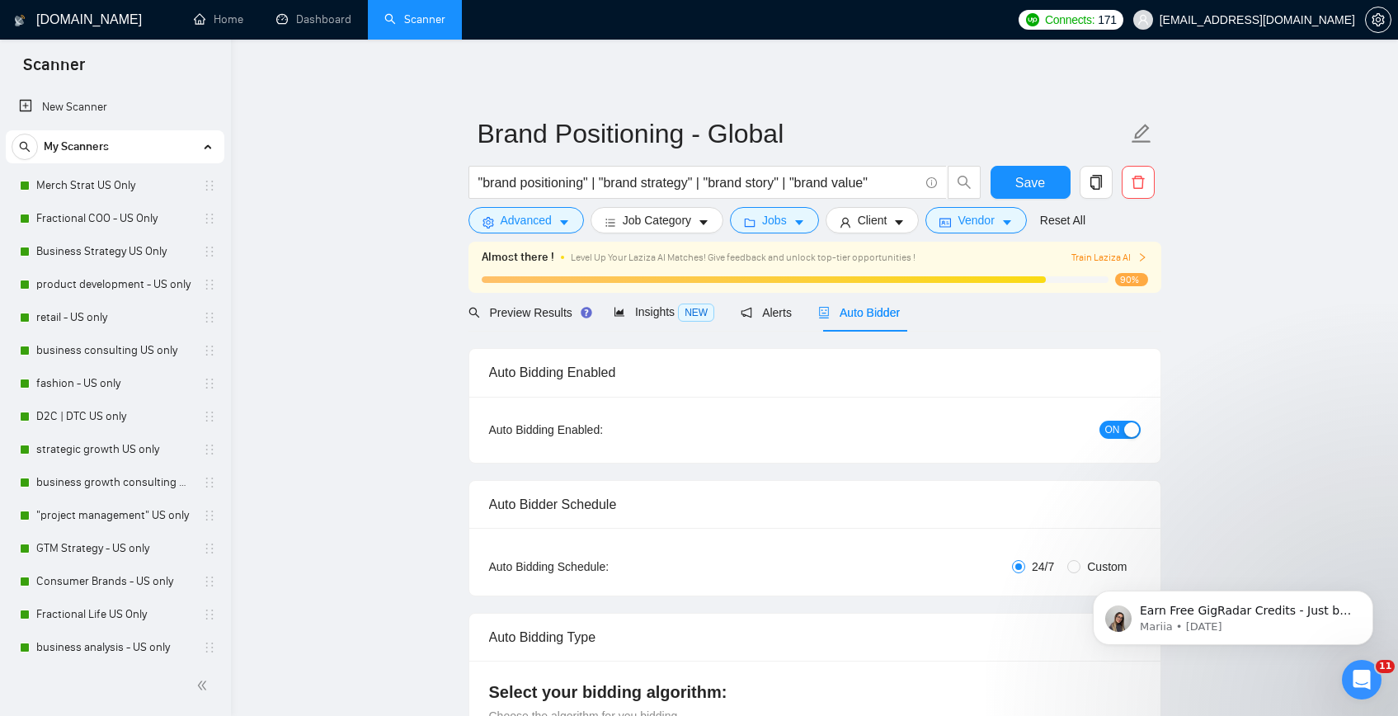
checkbox input "true"
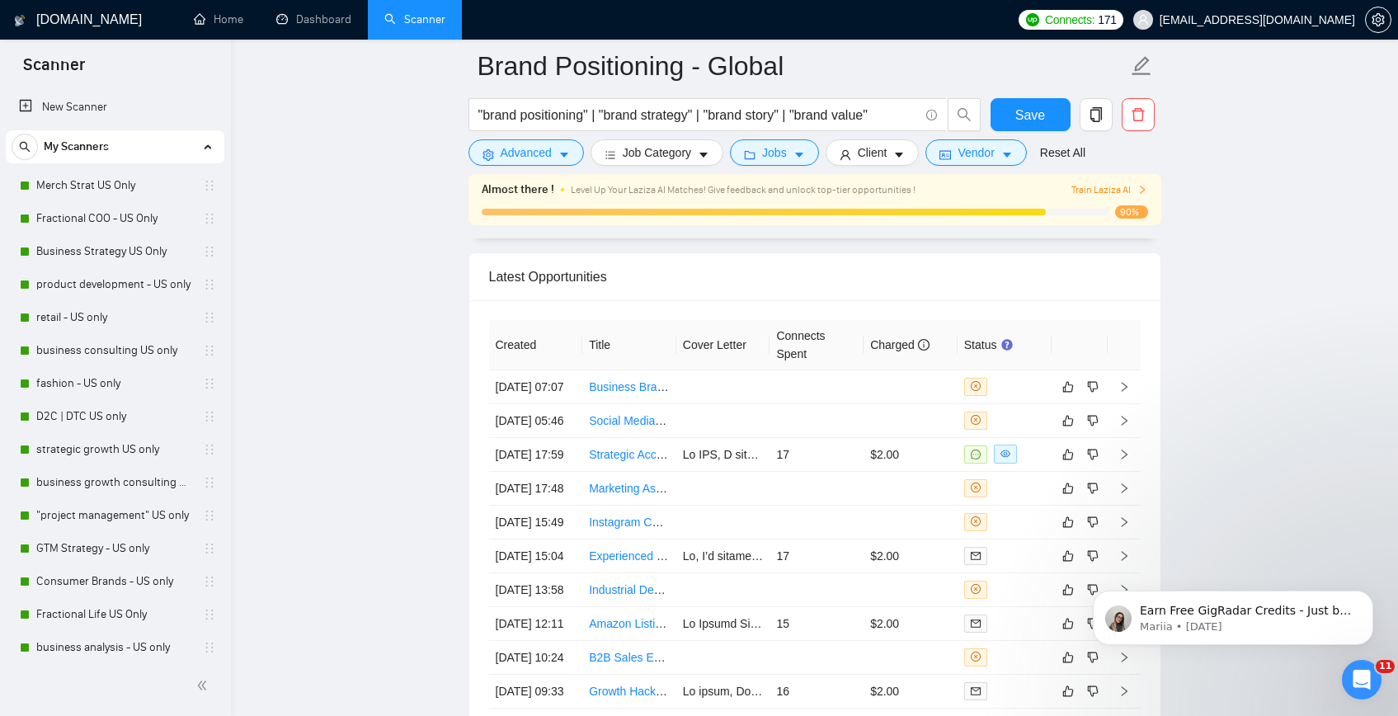
scroll to position [4194, 0]
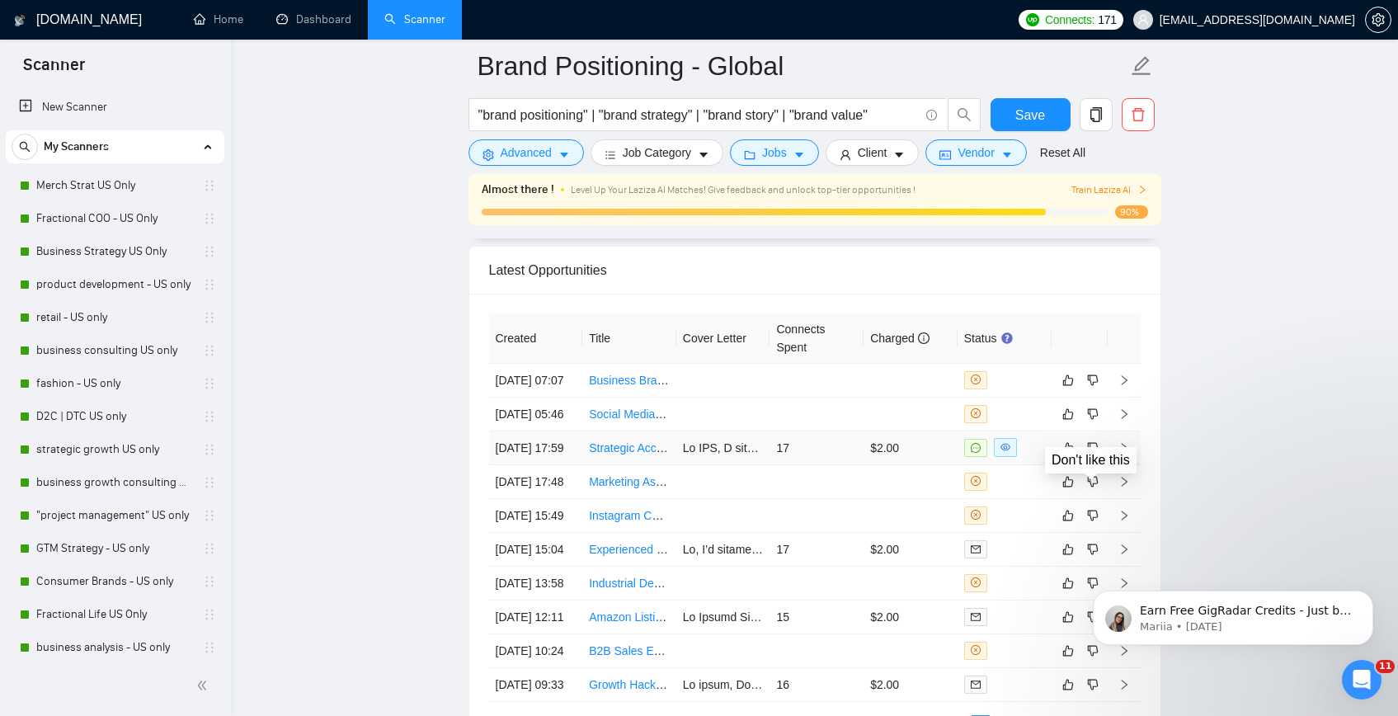
click at [1102, 465] on td at bounding box center [1080, 448] width 56 height 34
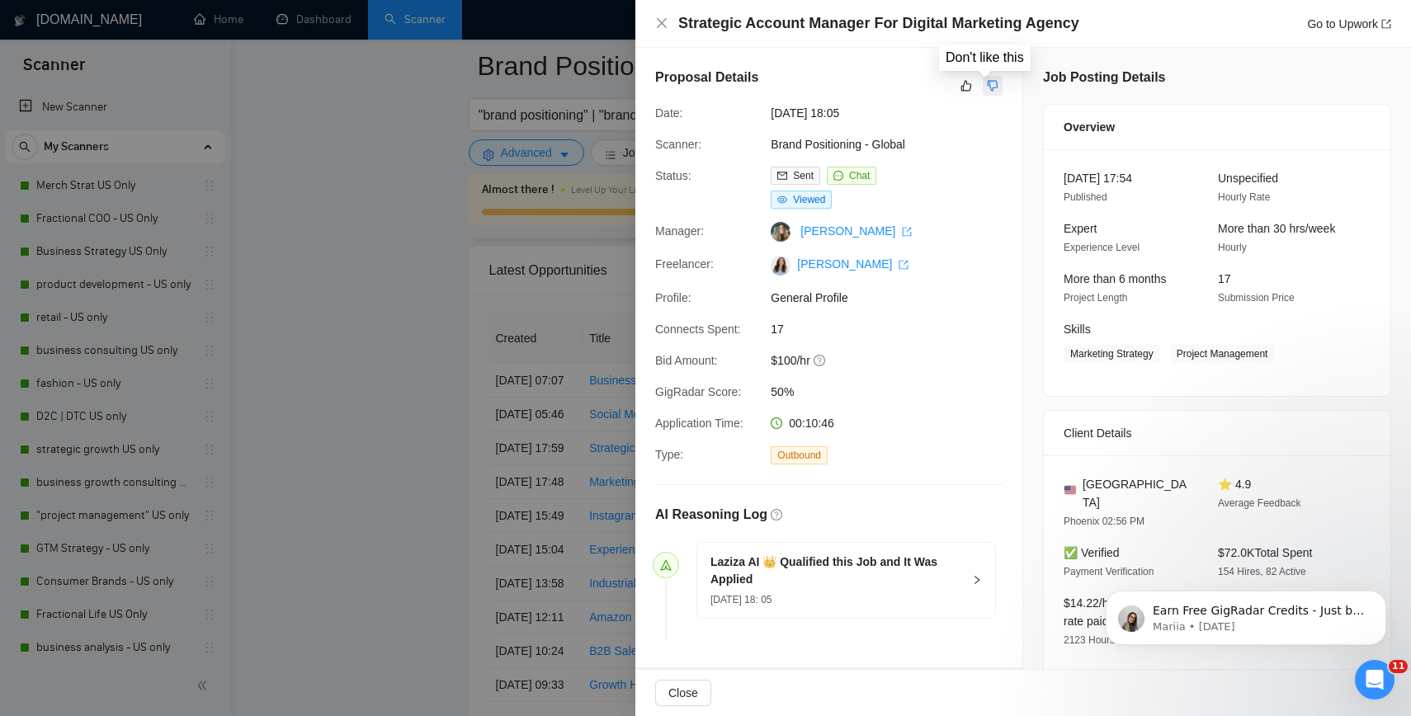
click at [988, 77] on button "button" at bounding box center [992, 86] width 20 height 20
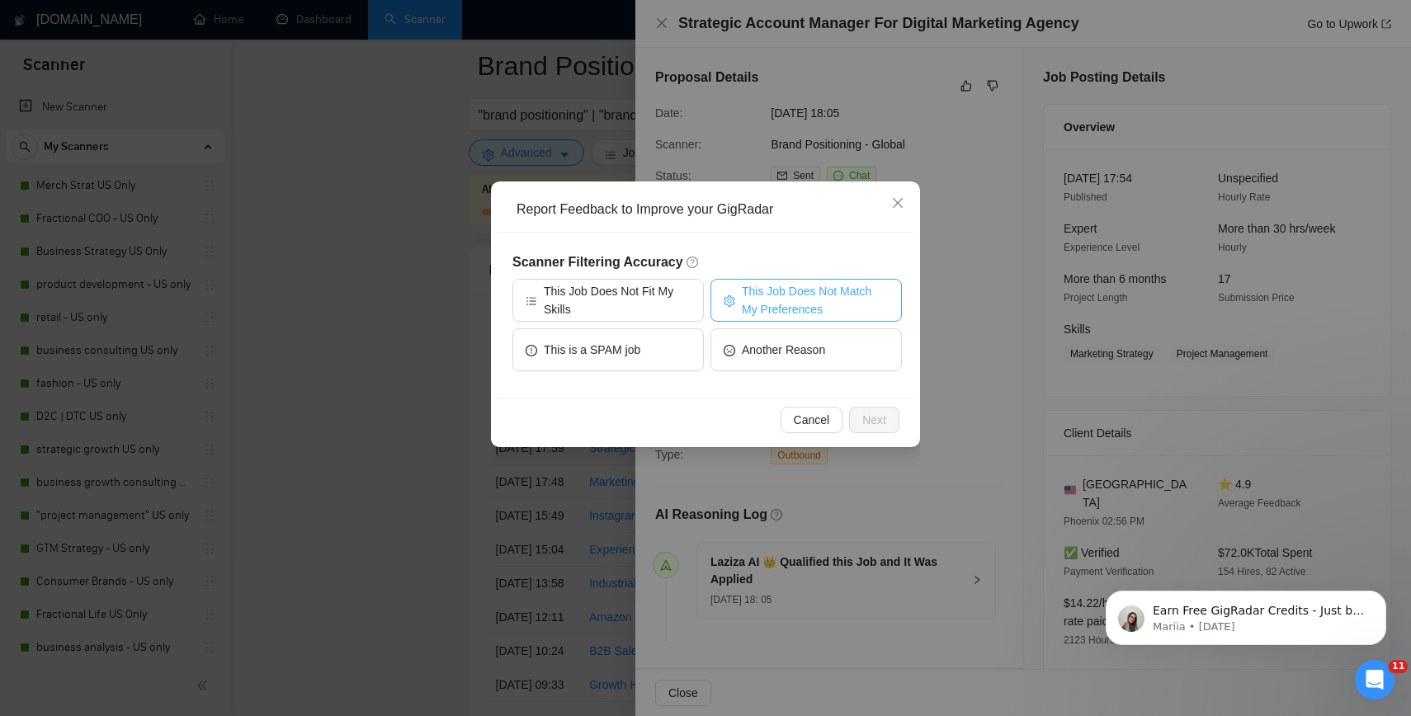
click at [760, 299] on span "This Job Does Not Match My Preferences" at bounding box center [815, 300] width 147 height 36
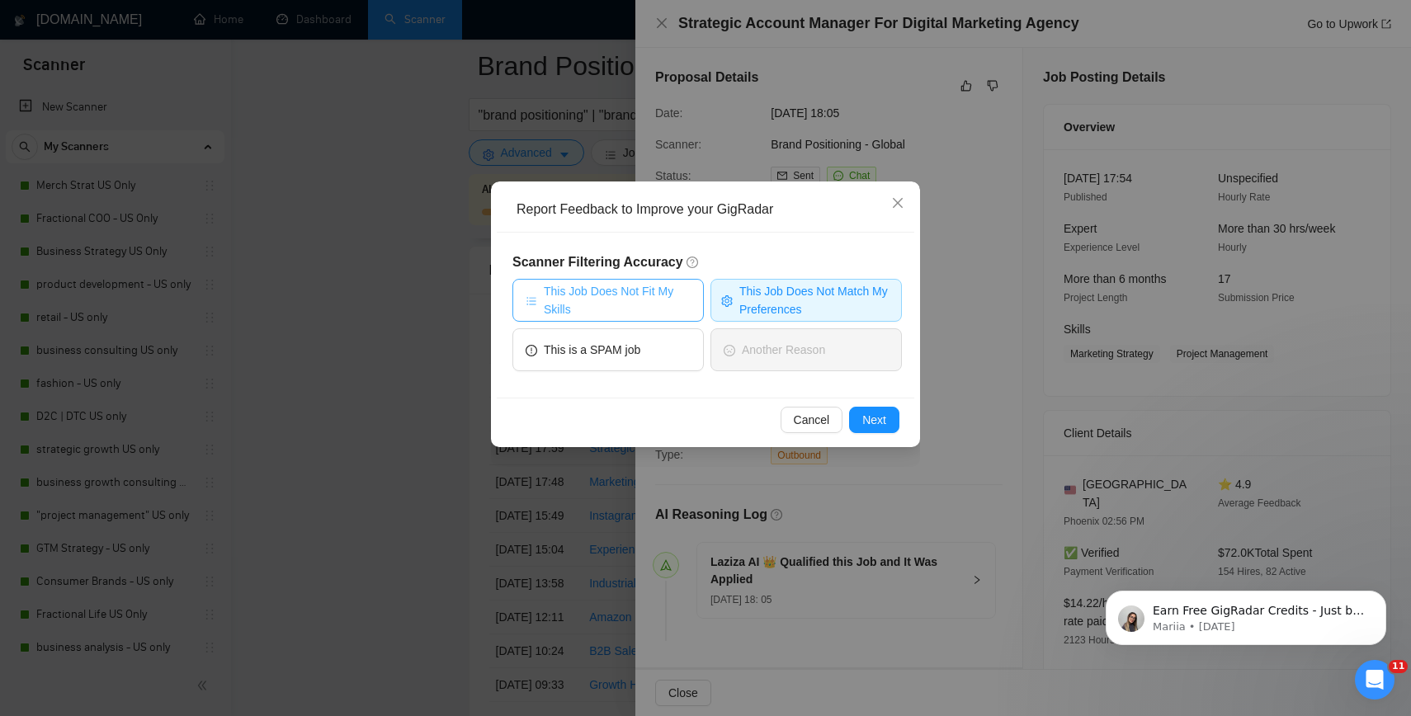
click at [623, 297] on span "This Job Does Not Fit My Skills" at bounding box center [617, 300] width 147 height 36
click at [871, 421] on span "Next" at bounding box center [874, 420] width 24 height 18
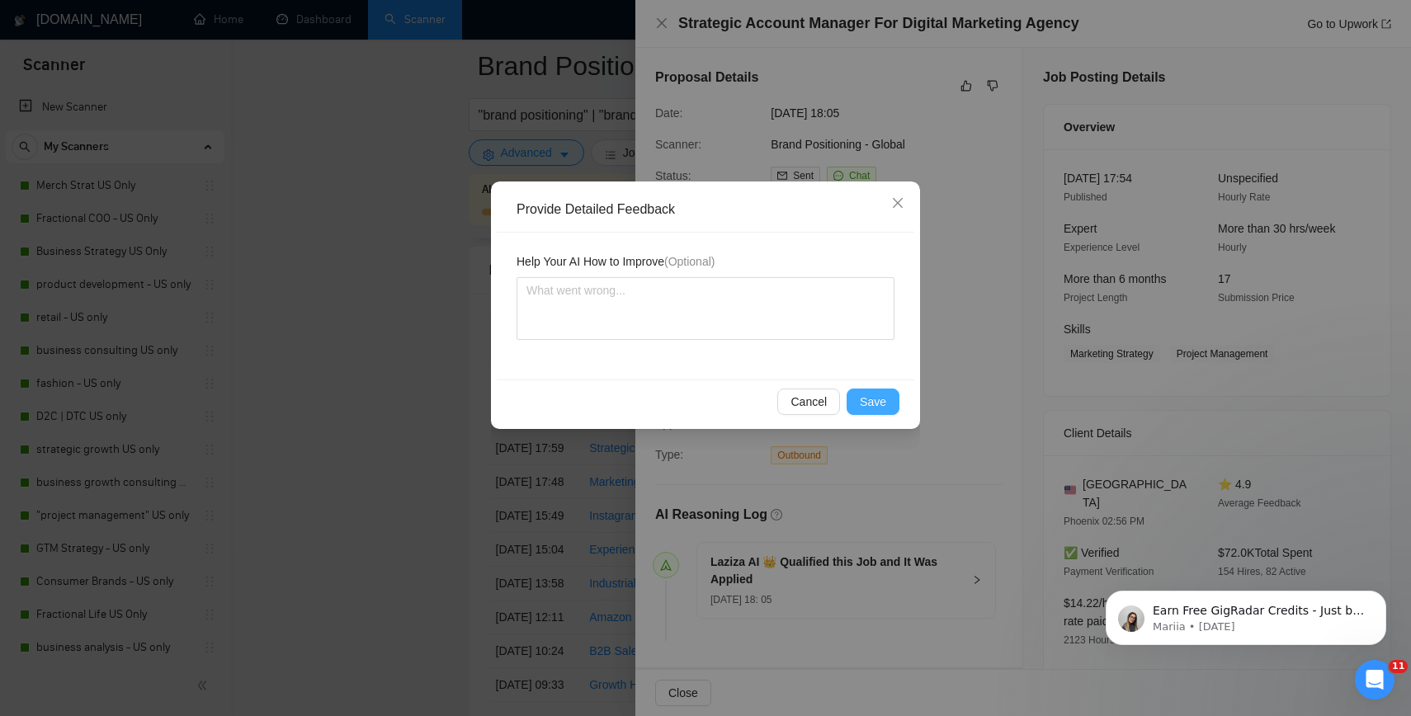
click at [878, 403] on span "Save" at bounding box center [873, 402] width 26 height 18
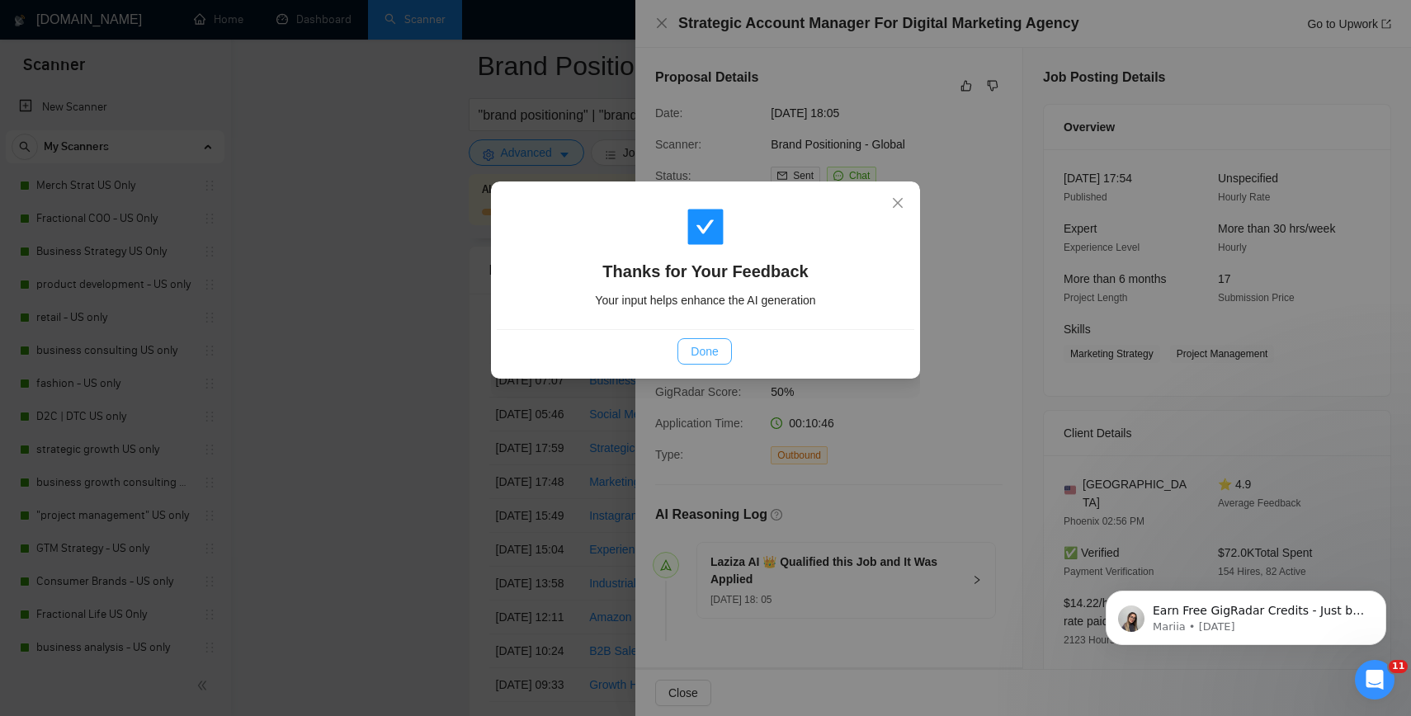
click at [721, 356] on button "Done" at bounding box center [704, 351] width 54 height 26
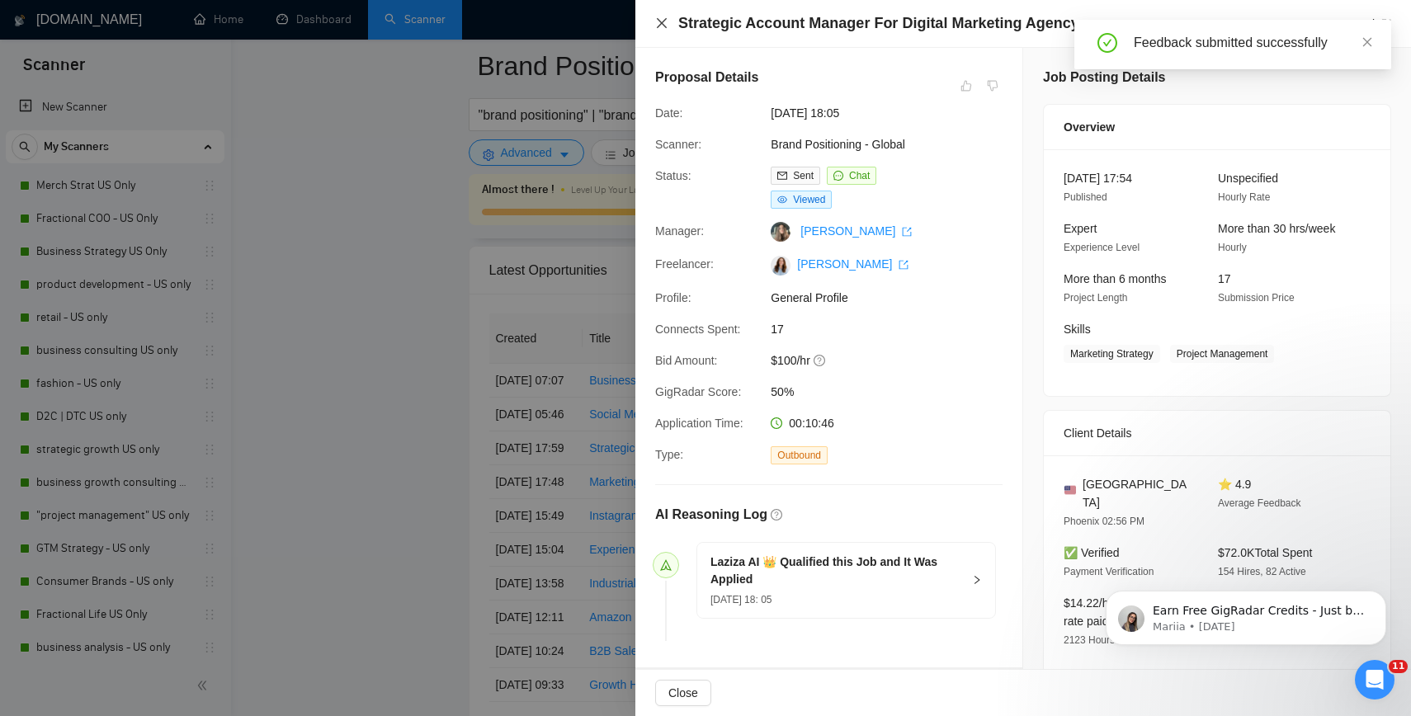
click at [657, 25] on icon "close" at bounding box center [661, 22] width 13 height 13
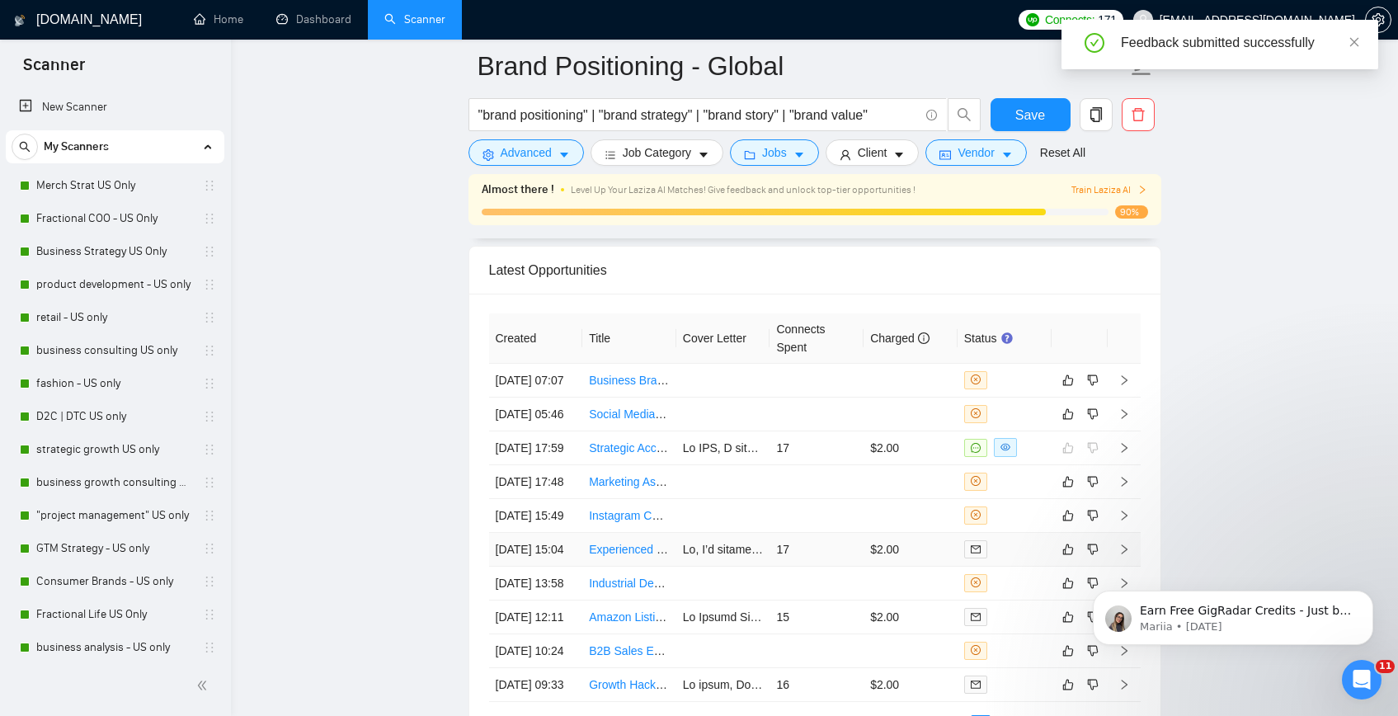
click at [619, 556] on link "Experienced Brand Consultant Needed" at bounding box center [689, 549] width 200 height 13
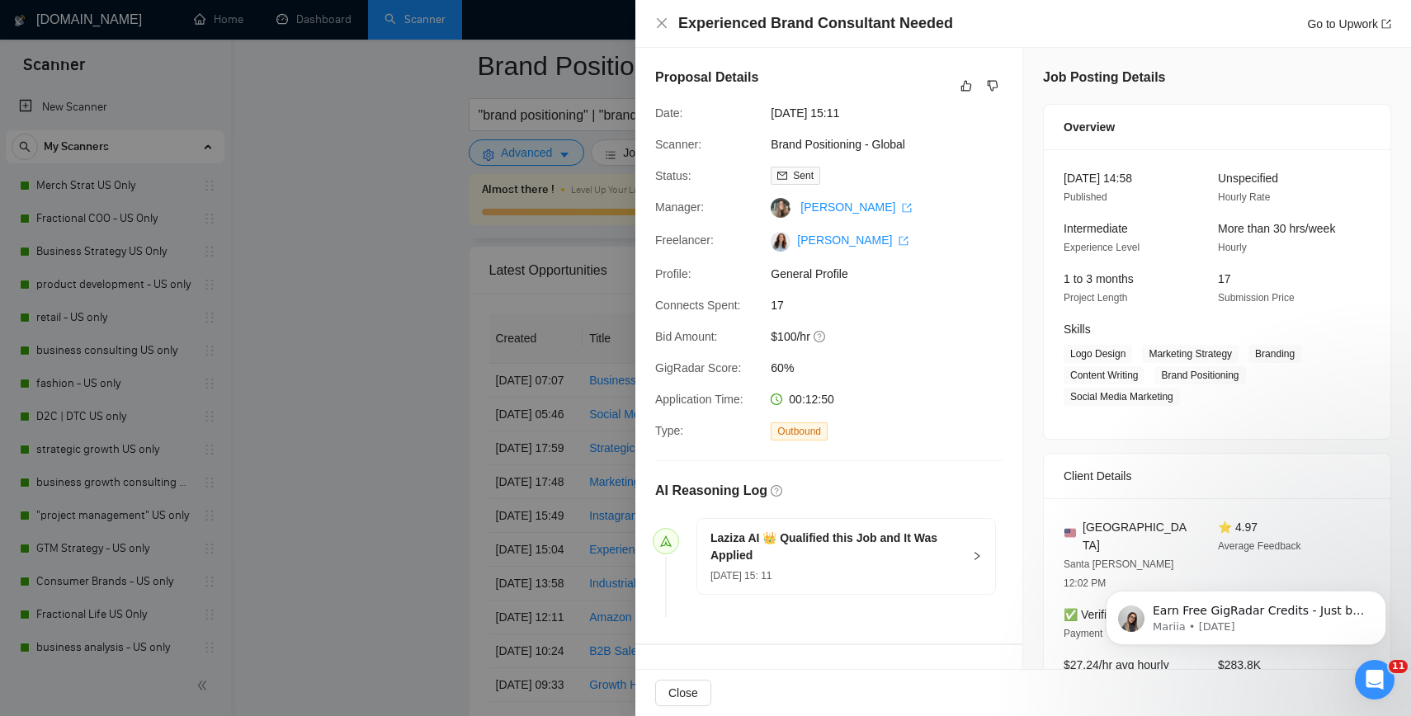
click at [342, 175] on div at bounding box center [705, 358] width 1411 height 716
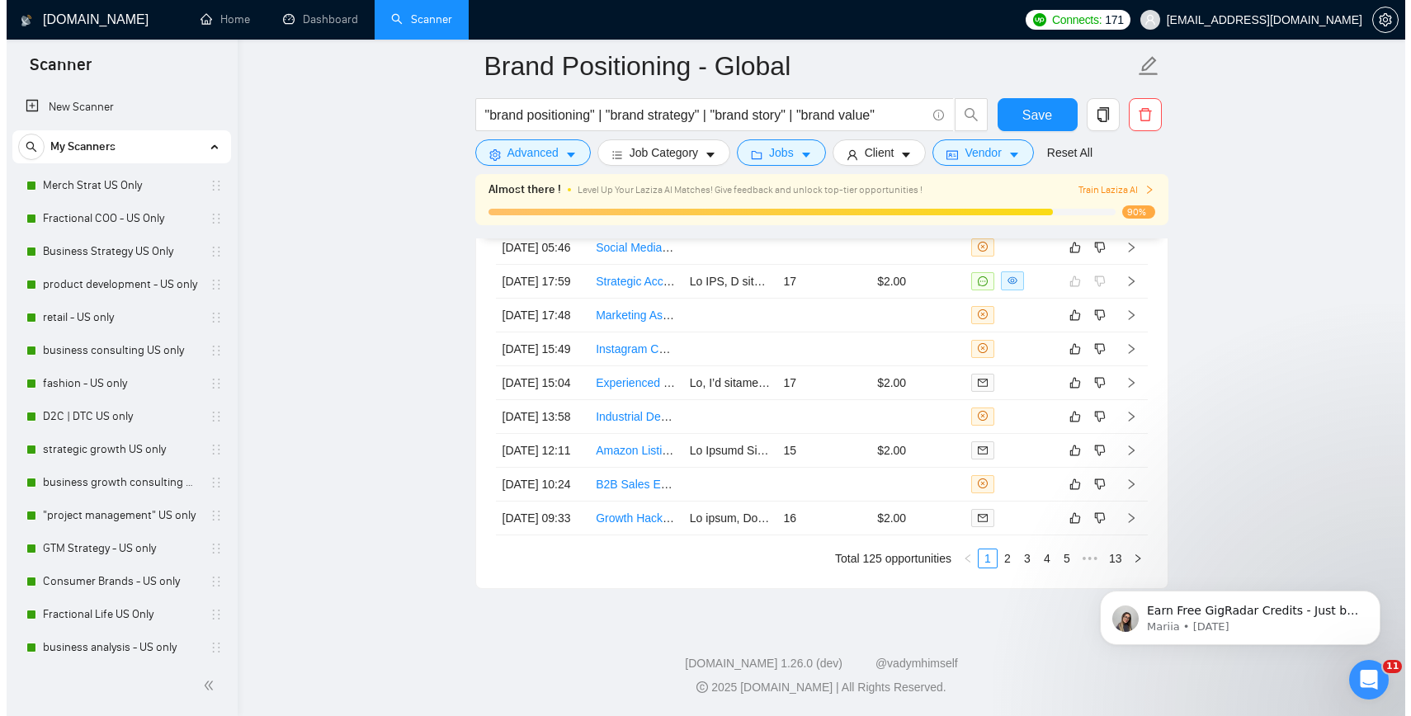
scroll to position [4491, 0]
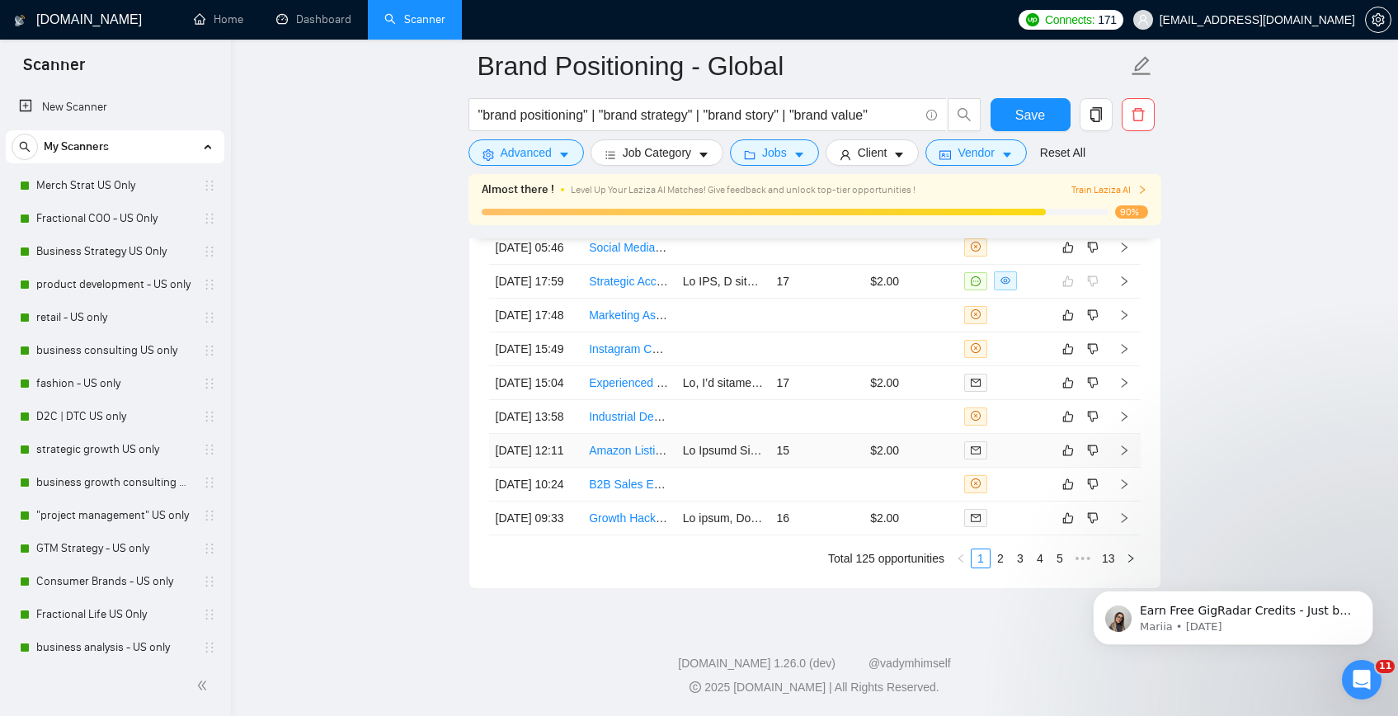
click at [629, 449] on link "Amazon Listing & A+ Content Designer (3–5 Parent ASINs)" at bounding box center [740, 450] width 303 height 13
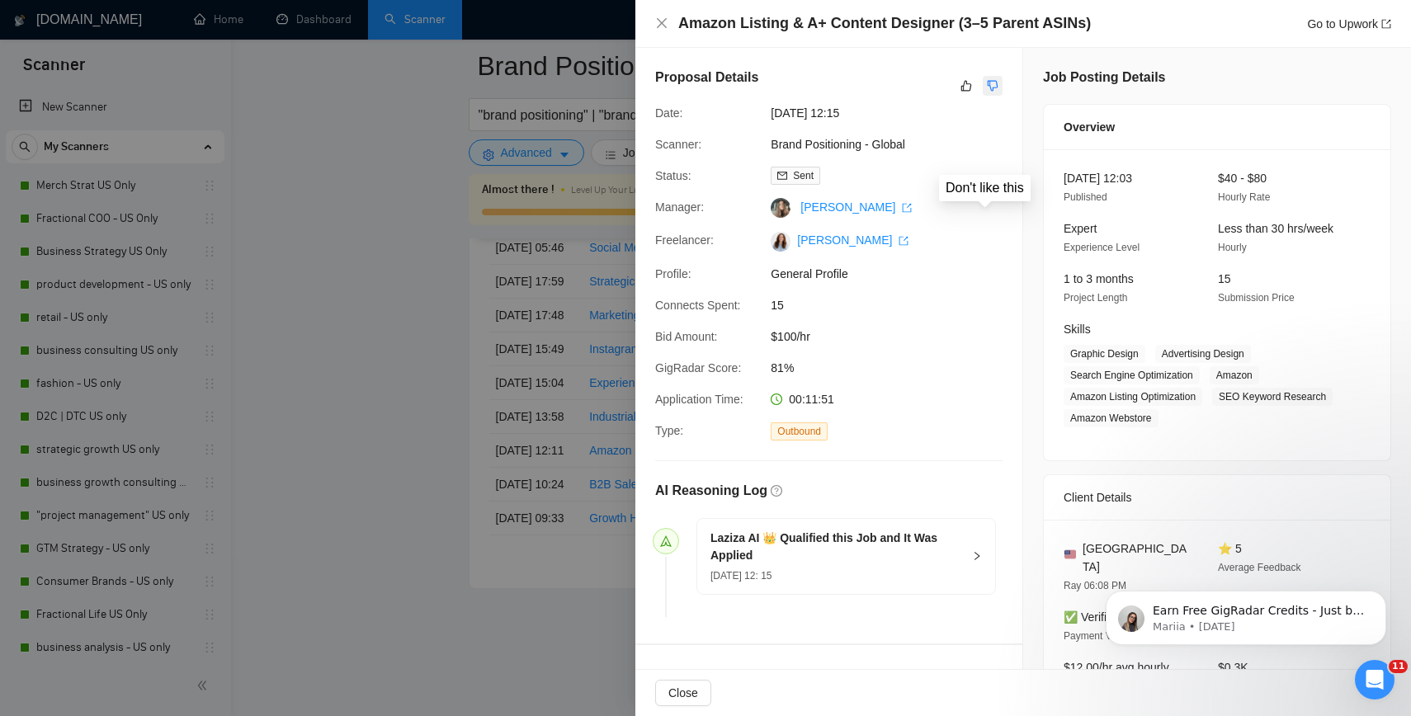
click at [993, 80] on button "button" at bounding box center [992, 86] width 20 height 20
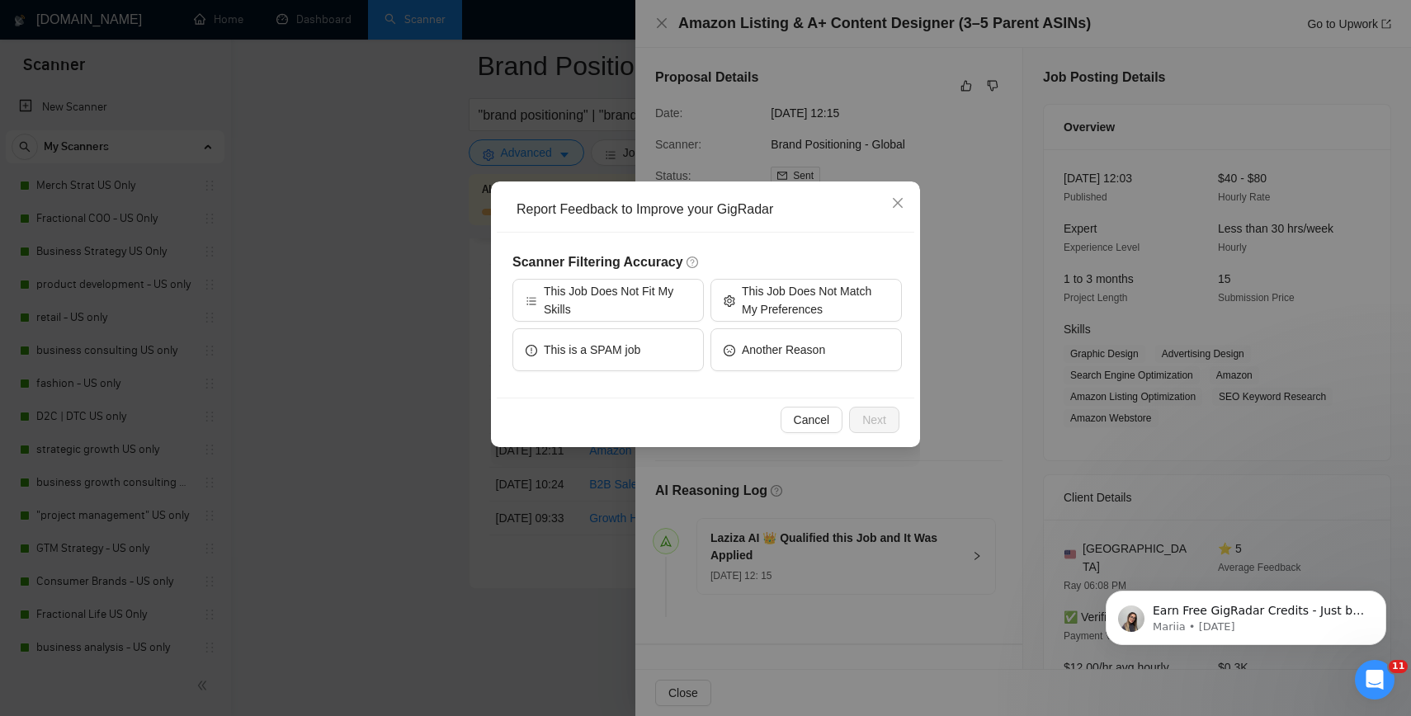
click at [641, 275] on div "Scanner Filtering Accuracy This Job Does Not Fit My Skills This Job Does Not Ma…" at bounding box center [706, 314] width 389 height 125
click at [642, 294] on span "This Job Does Not Fit My Skills" at bounding box center [617, 300] width 147 height 36
click at [860, 420] on button "Next" at bounding box center [874, 420] width 50 height 26
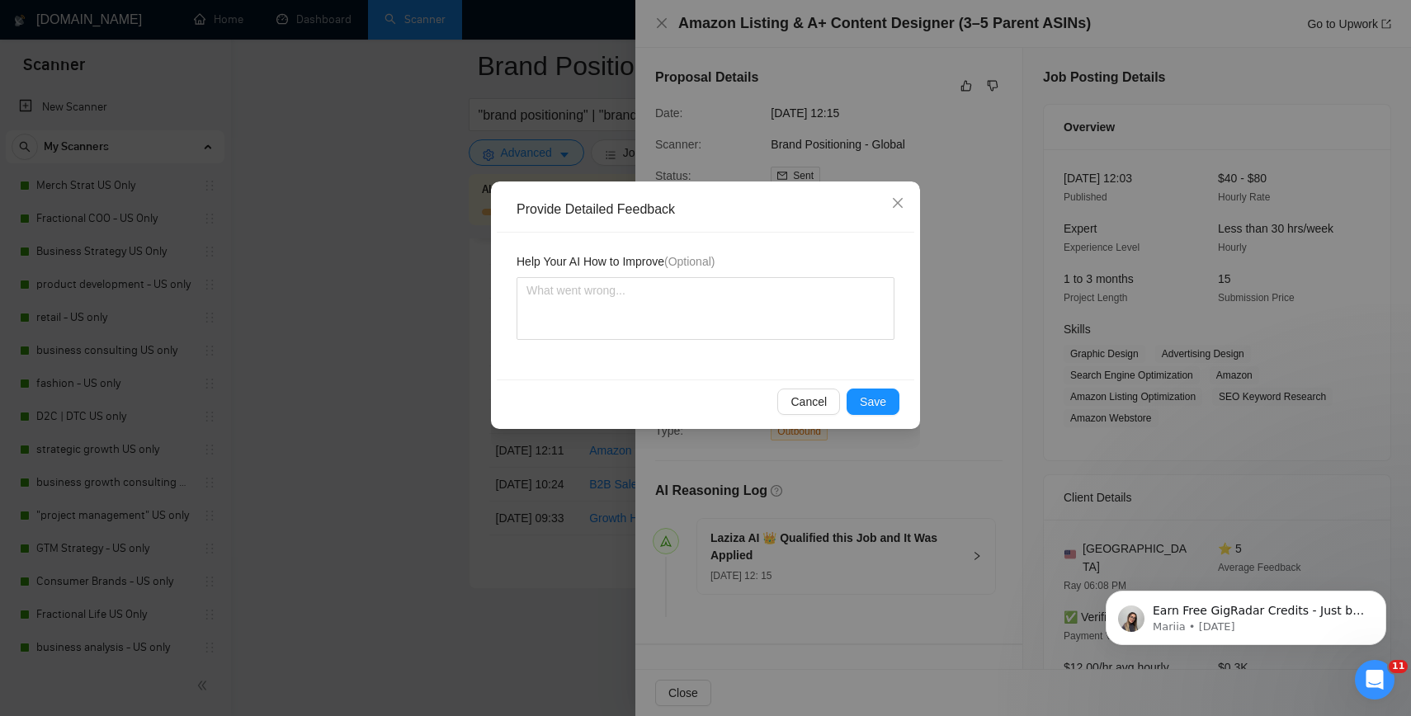
click at [860, 420] on div "Cancel Save" at bounding box center [705, 401] width 417 height 44
click at [860, 397] on button "Save" at bounding box center [872, 402] width 53 height 26
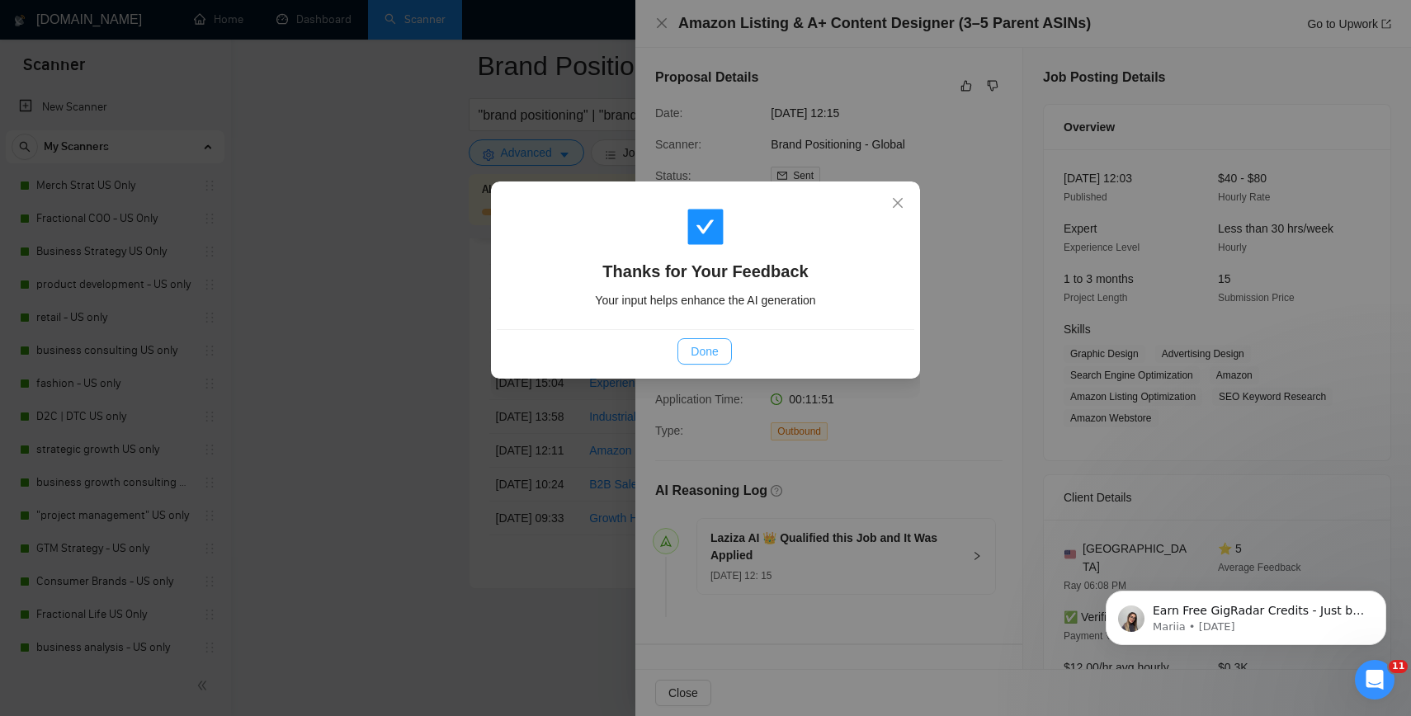
click at [688, 354] on button "Done" at bounding box center [704, 351] width 54 height 26
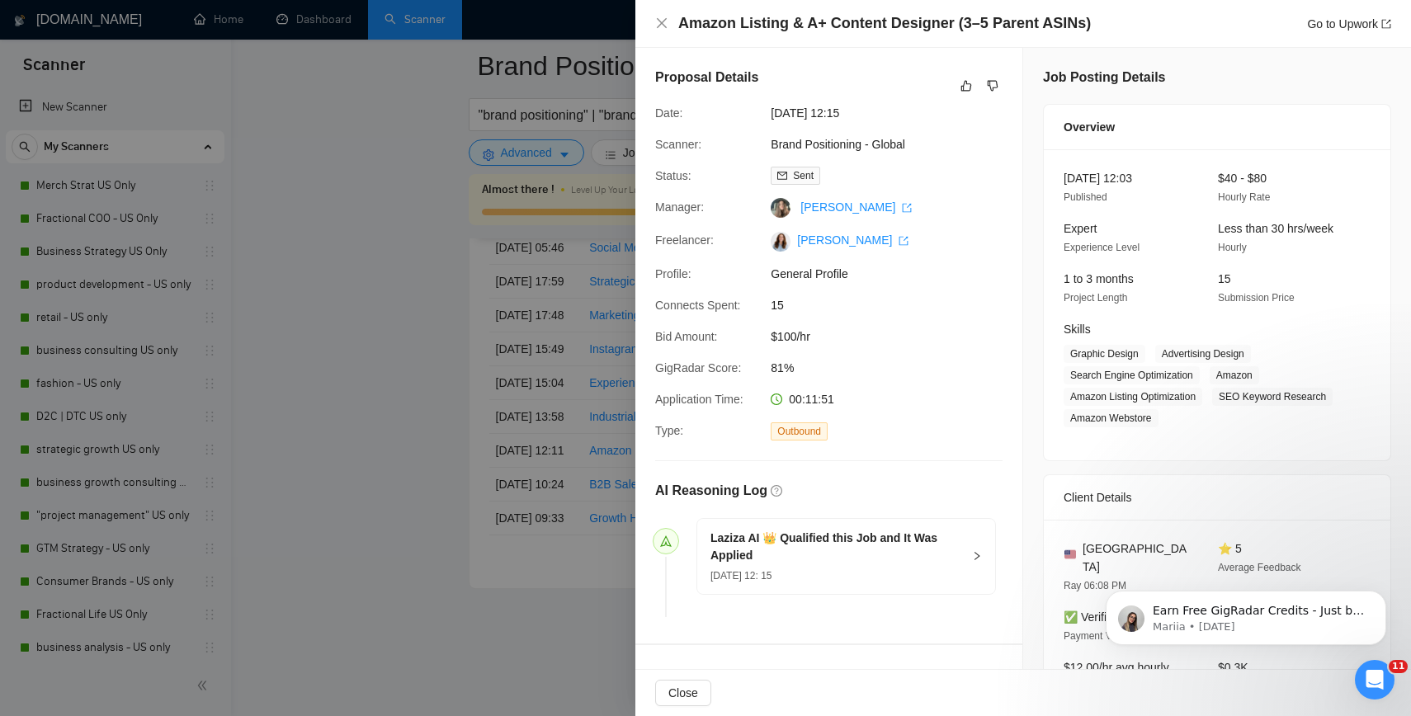
click at [412, 297] on div at bounding box center [705, 358] width 1411 height 716
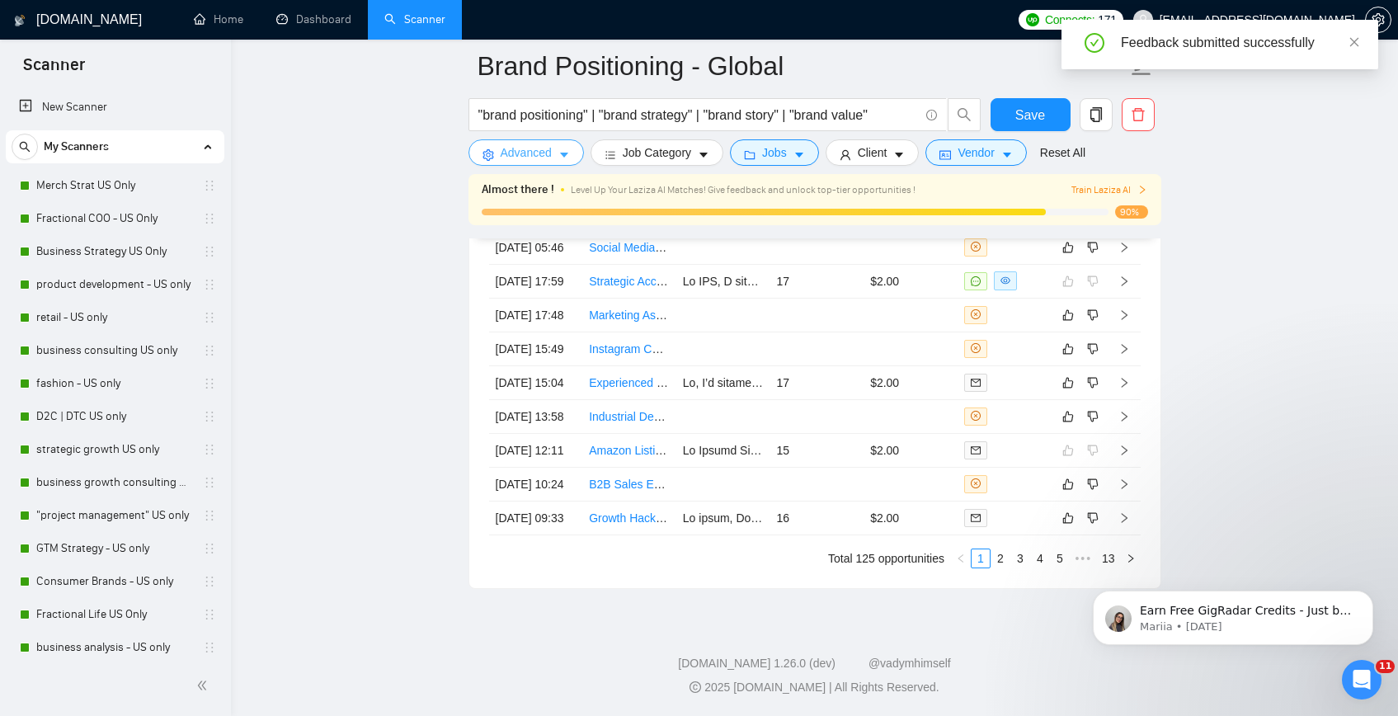
click at [549, 163] on button "Advanced" at bounding box center [526, 152] width 115 height 26
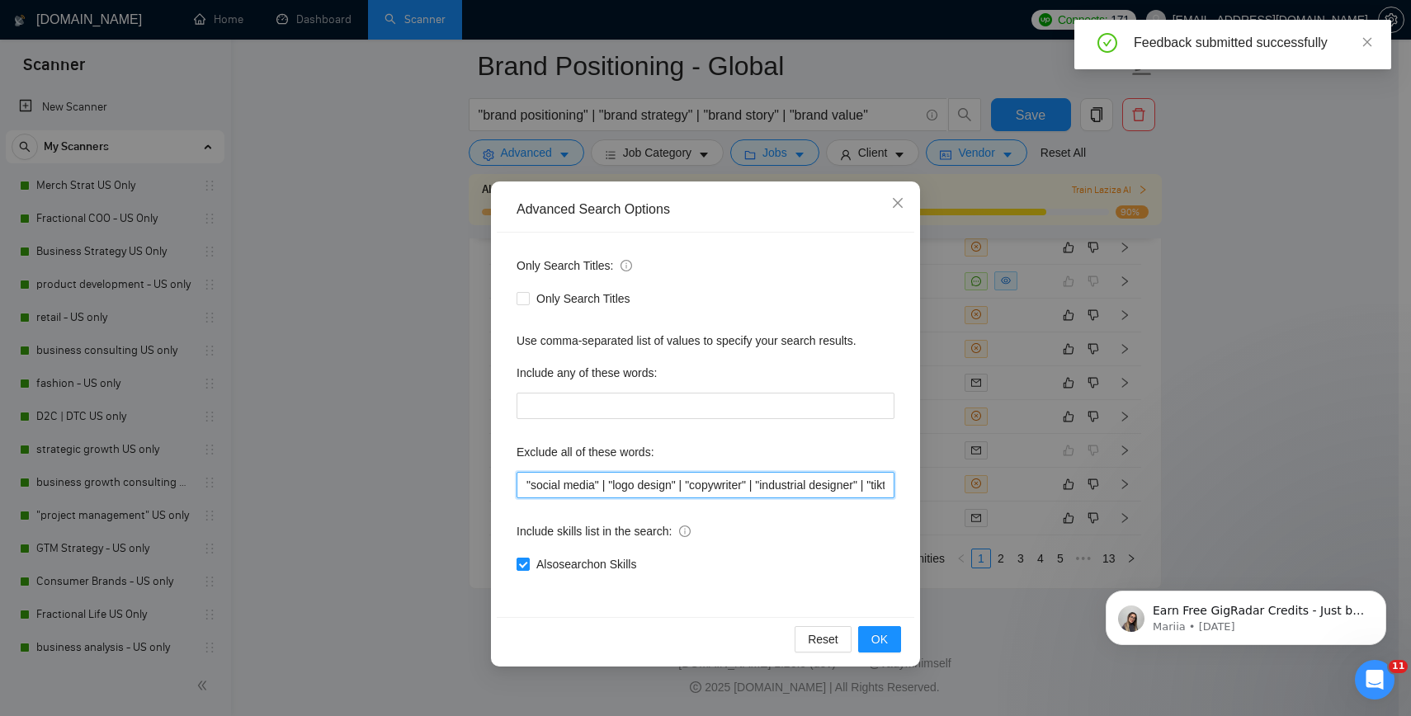
click at [611, 478] on input ""social media" | "logo design" | "copywriter" | "industrial designer" | "tiktok…" at bounding box center [705, 485] width 378 height 26
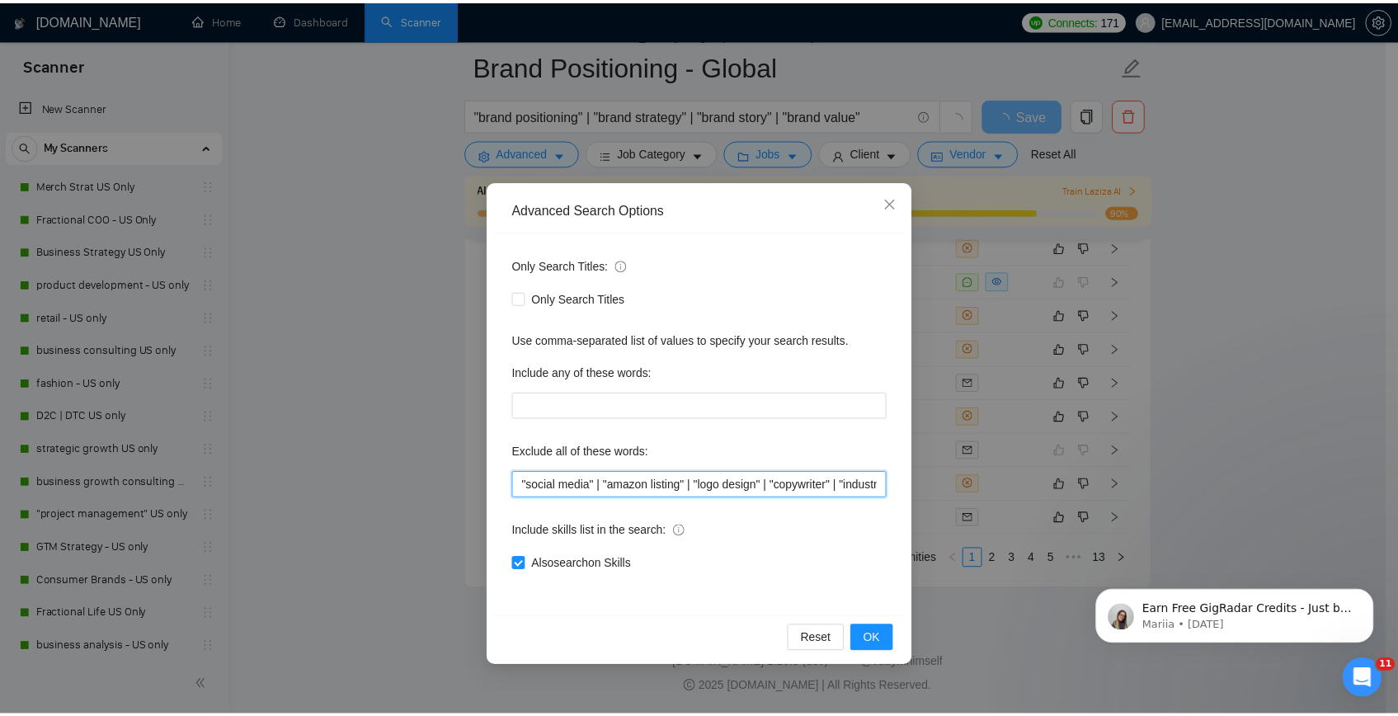
scroll to position [4371, 0]
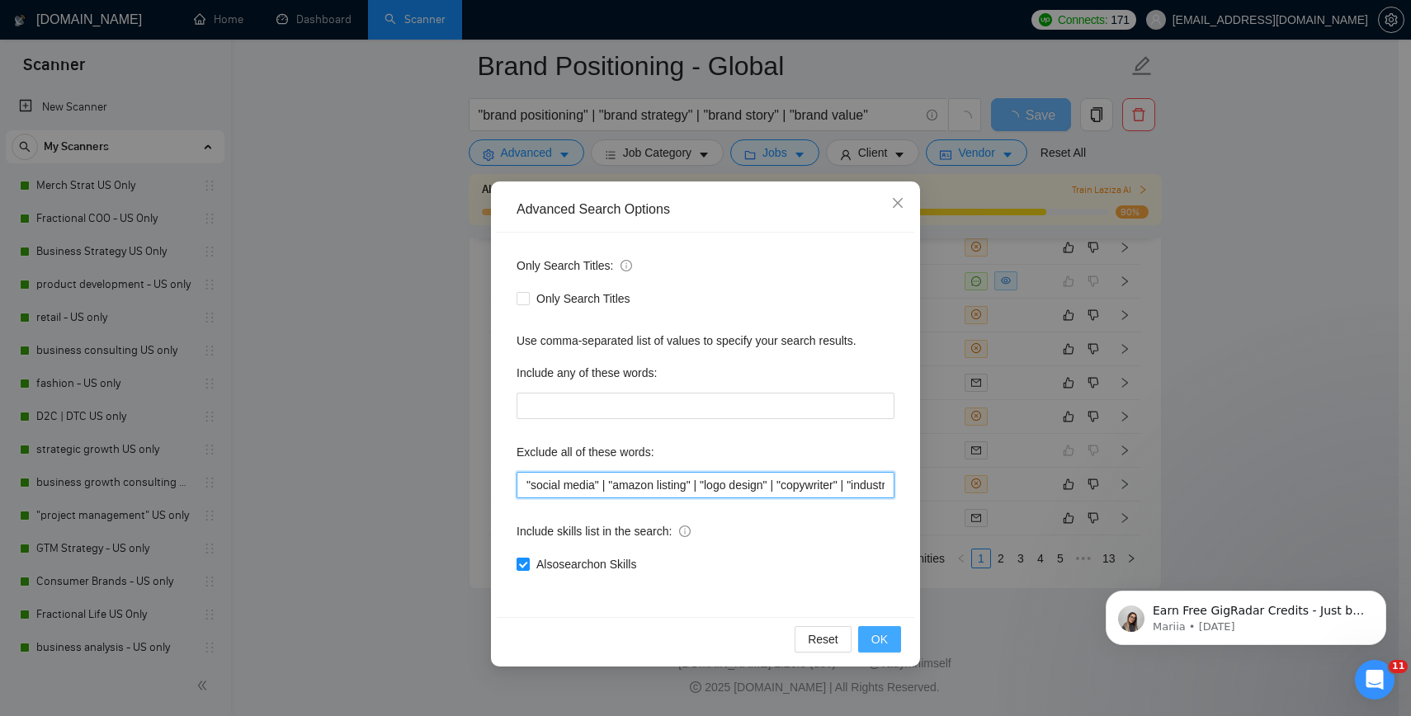
type input ""social media" | "amazon listing" | "logo design" | "copywriter" | "industrial …"
click at [882, 645] on span "OK" at bounding box center [879, 639] width 16 height 18
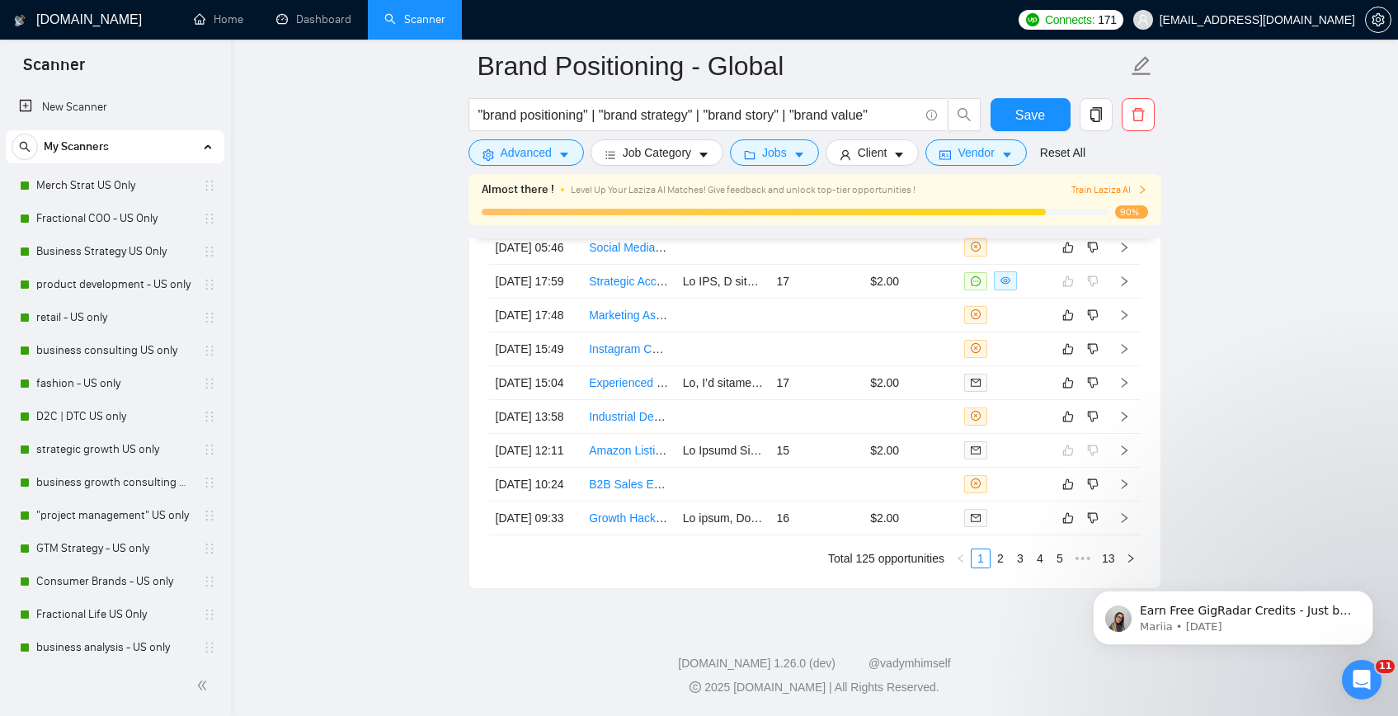
click at [987, 115] on div "Save" at bounding box center [1030, 118] width 87 height 41
click at [1013, 123] on button "Save" at bounding box center [1031, 114] width 80 height 33
checkbox input "true"
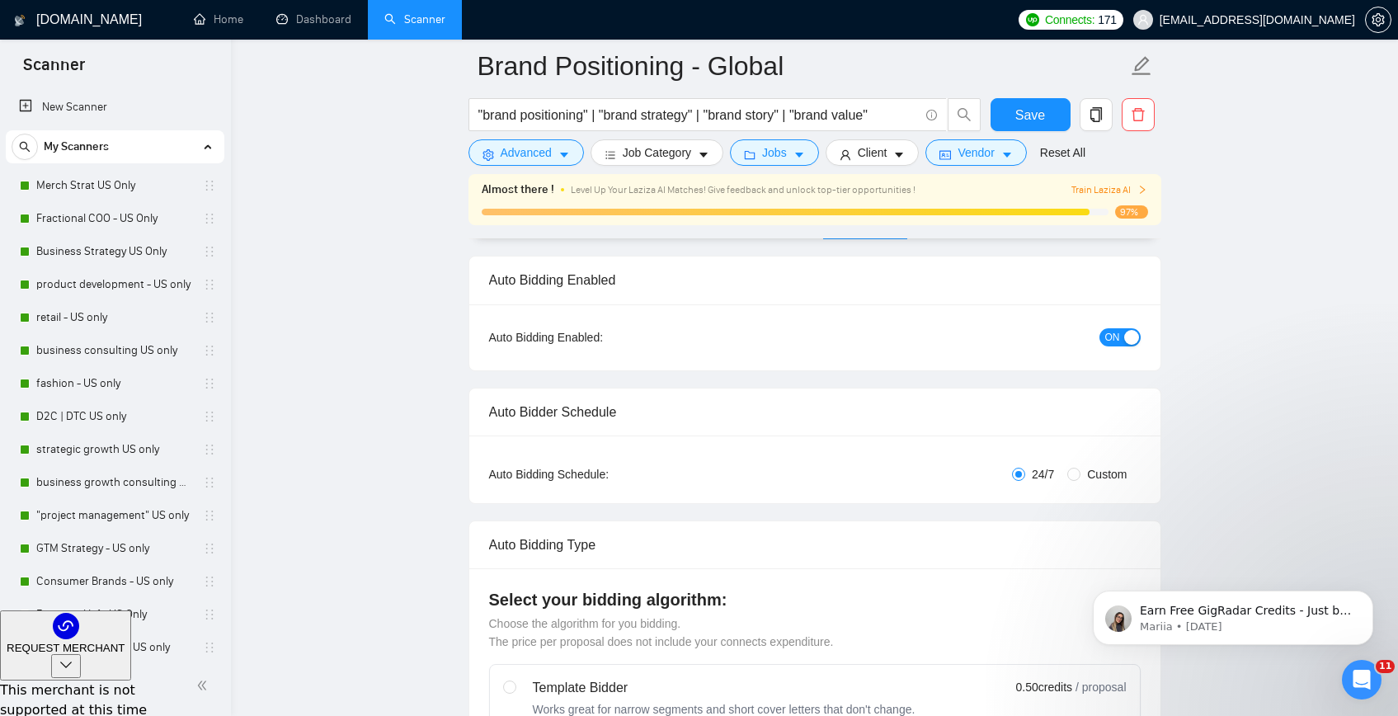
scroll to position [72, 0]
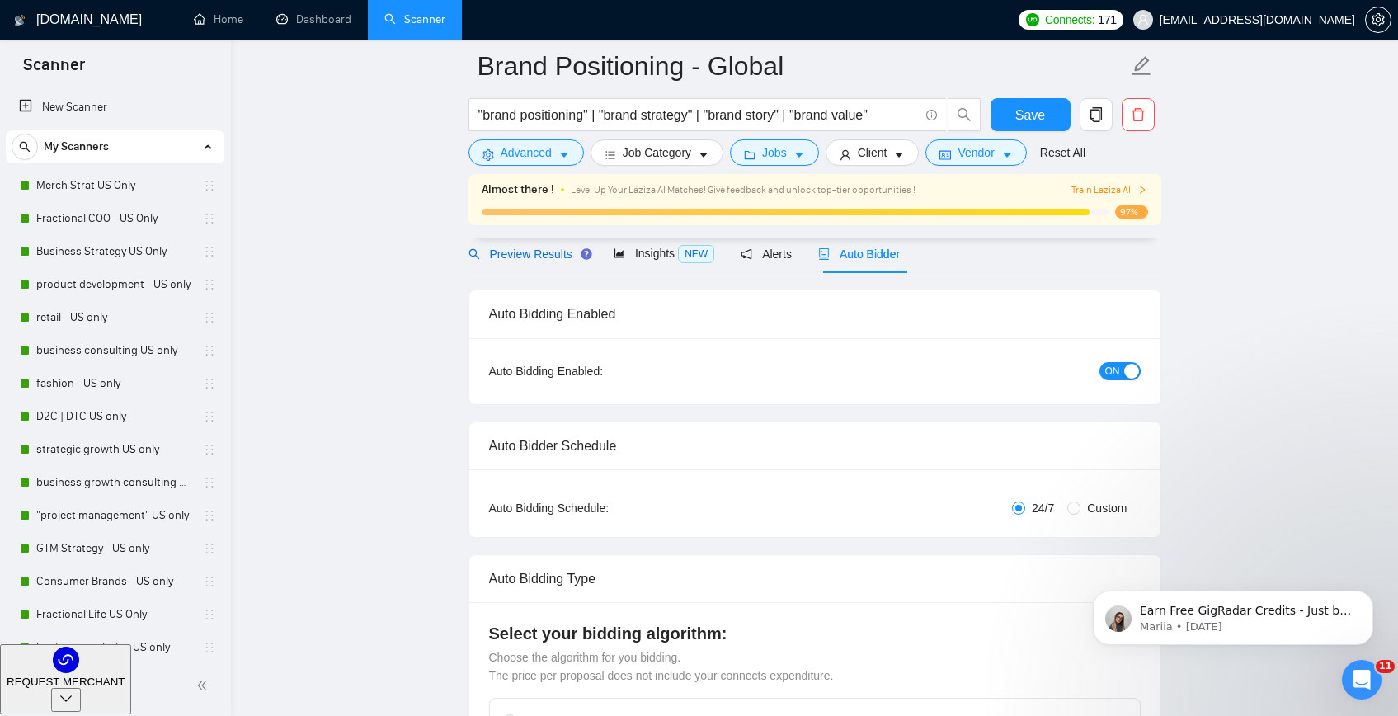
click at [518, 252] on span "Preview Results" at bounding box center [528, 253] width 119 height 13
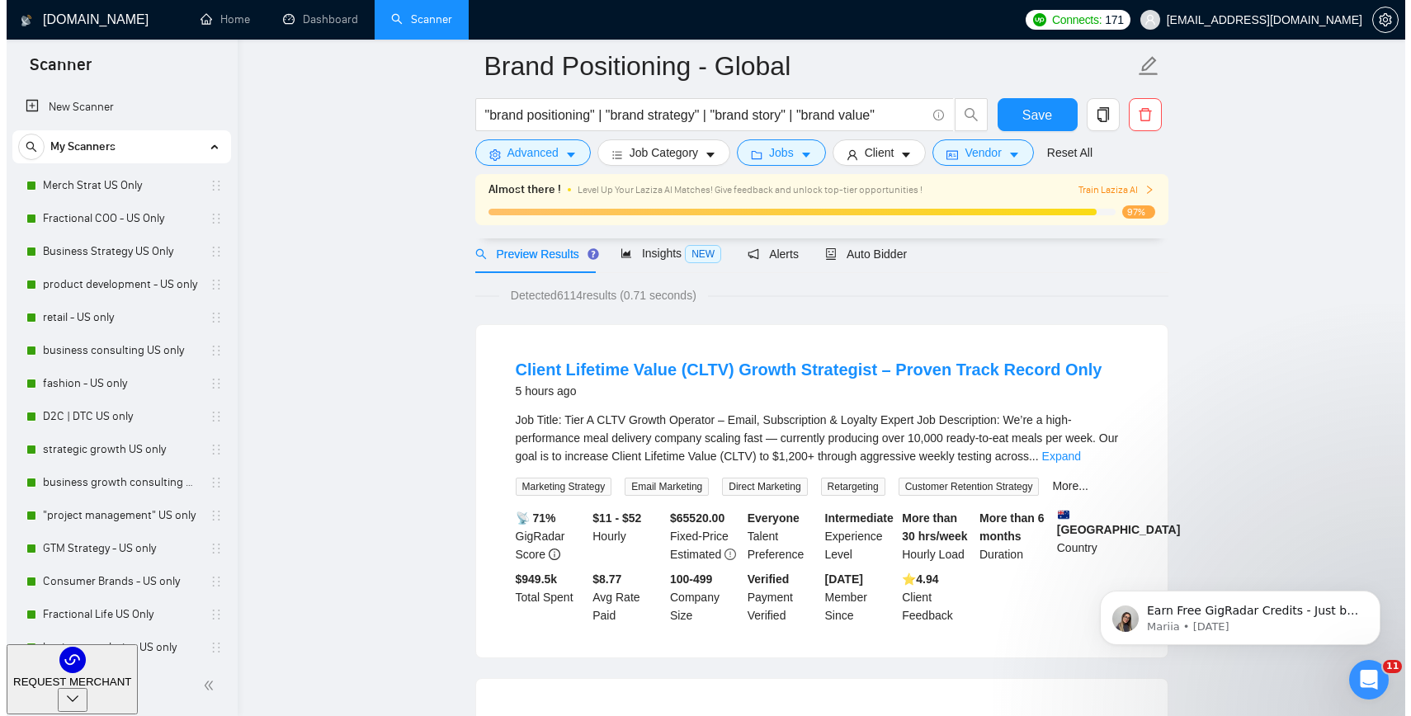
scroll to position [771, 0]
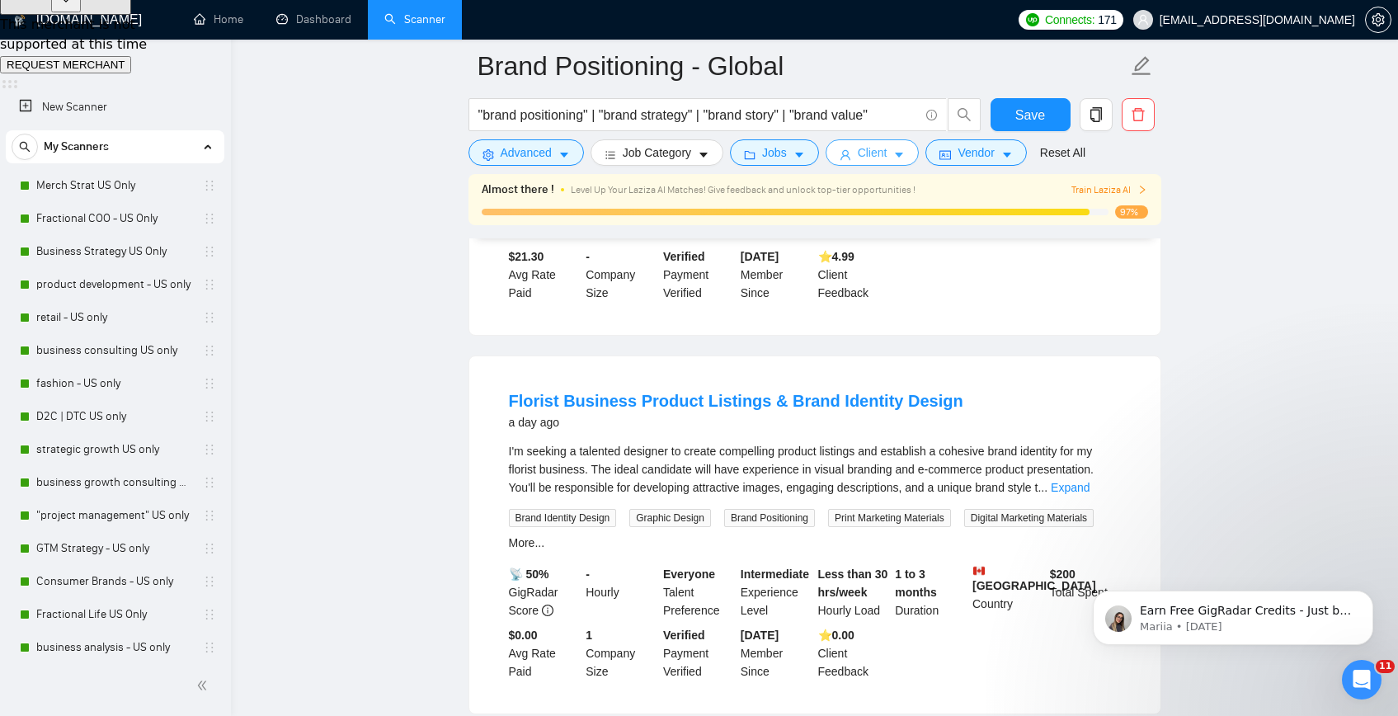
click at [836, 148] on button "Client" at bounding box center [873, 152] width 94 height 26
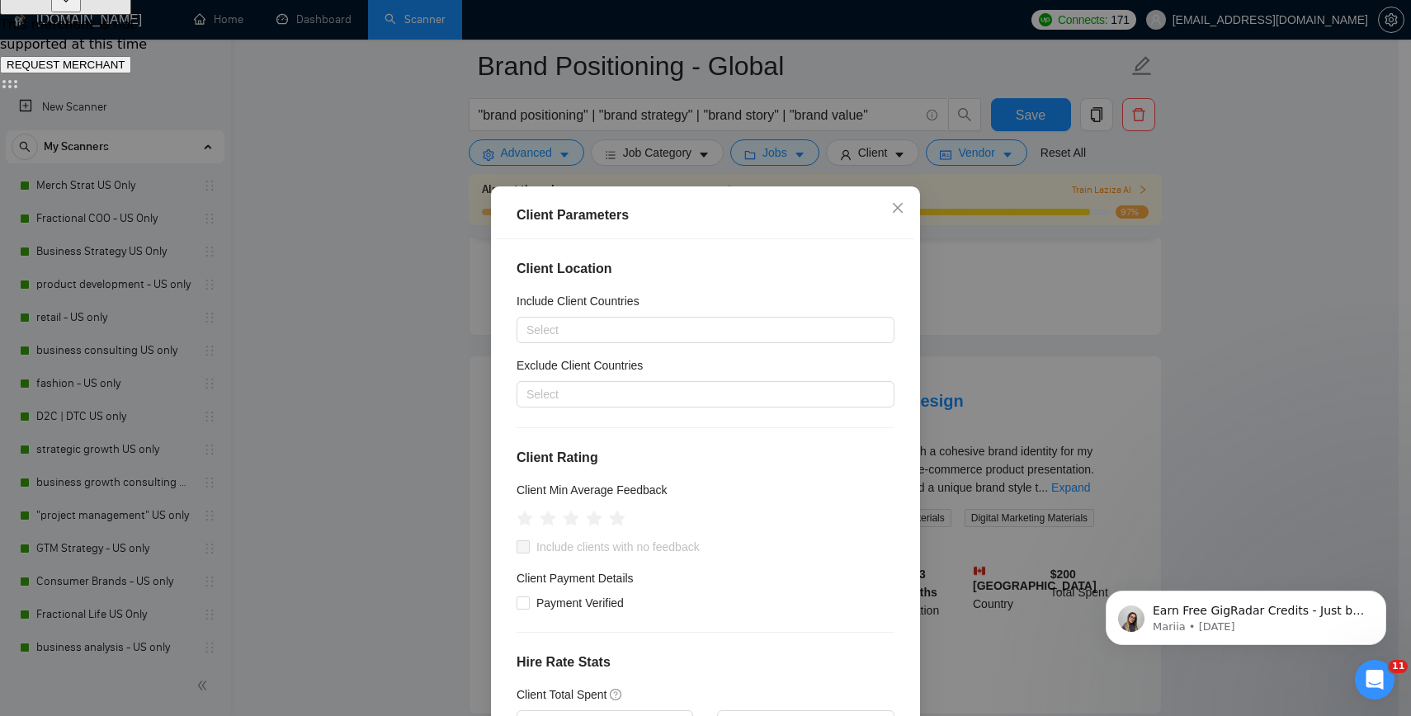
click at [810, 154] on div "Client Parameters Client Location Include Client Countries Select Exclude Clien…" at bounding box center [705, 358] width 1411 height 716
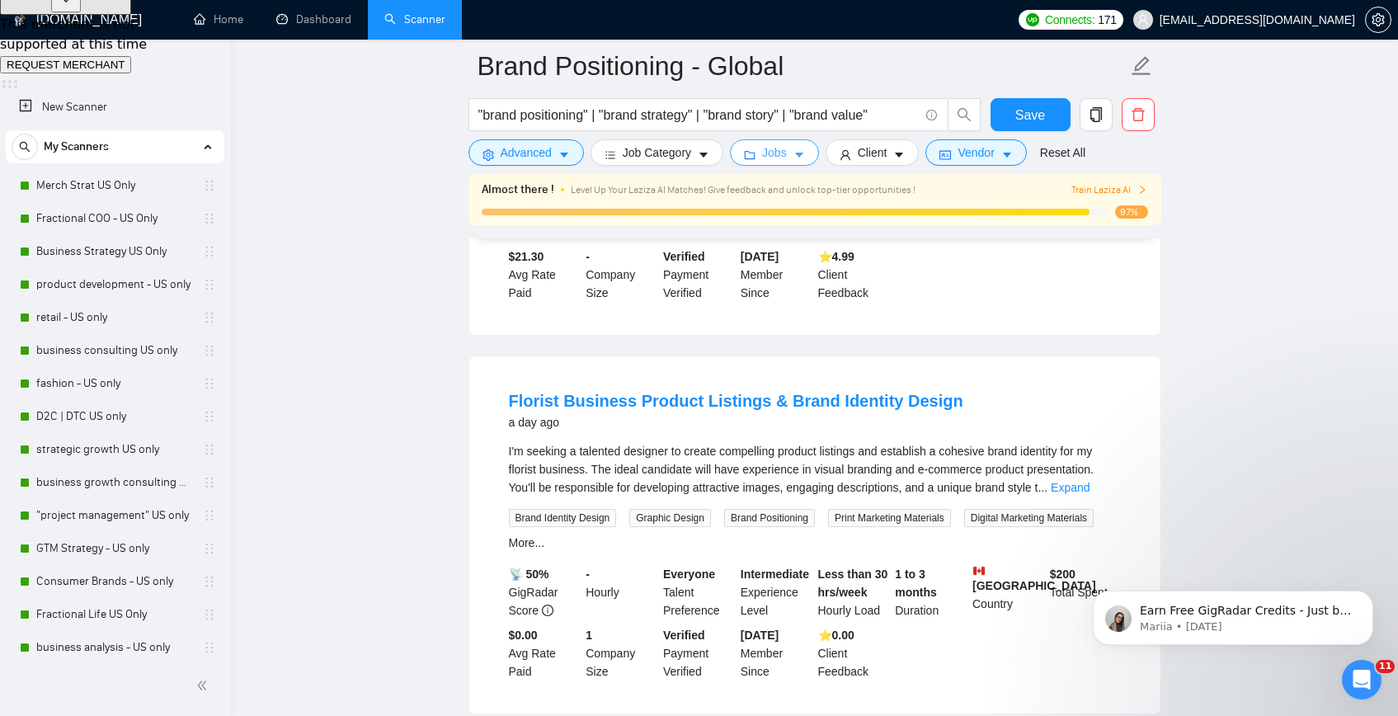
click at [805, 159] on icon "caret-down" at bounding box center [800, 155] width 12 height 12
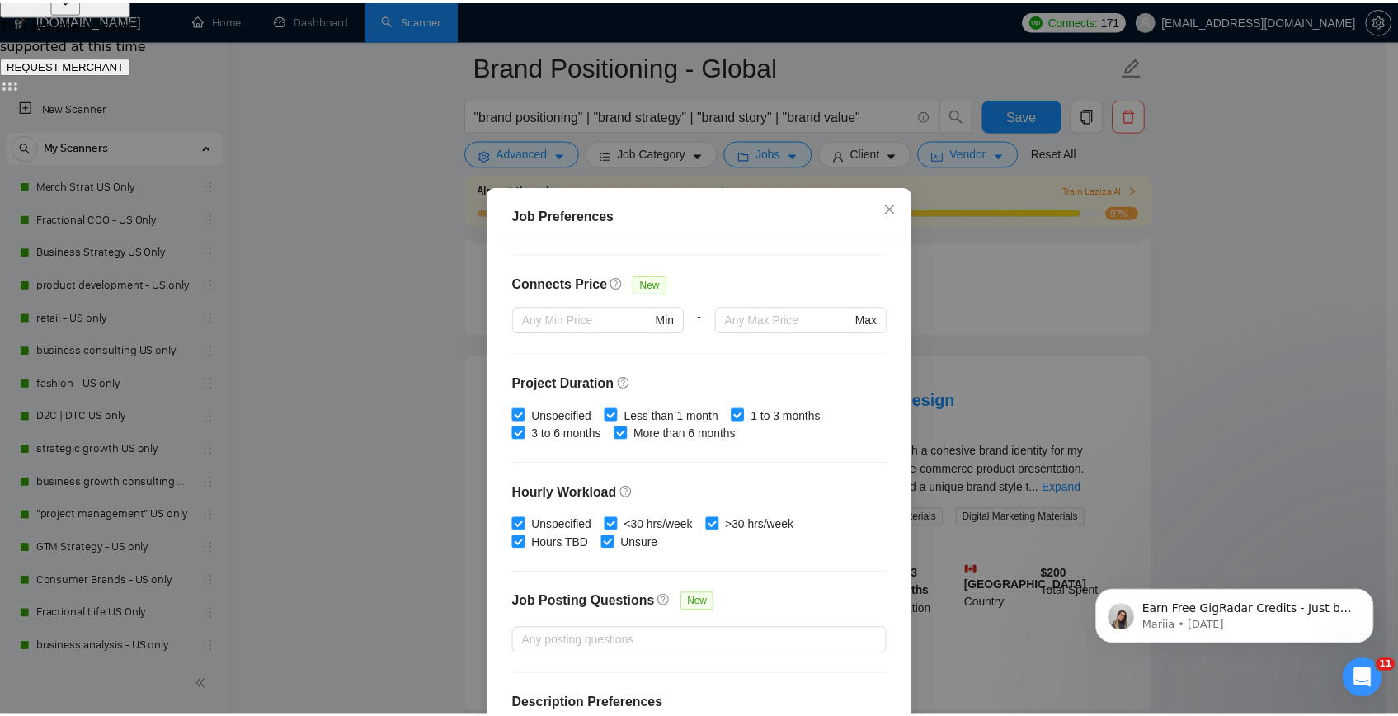
scroll to position [428, 0]
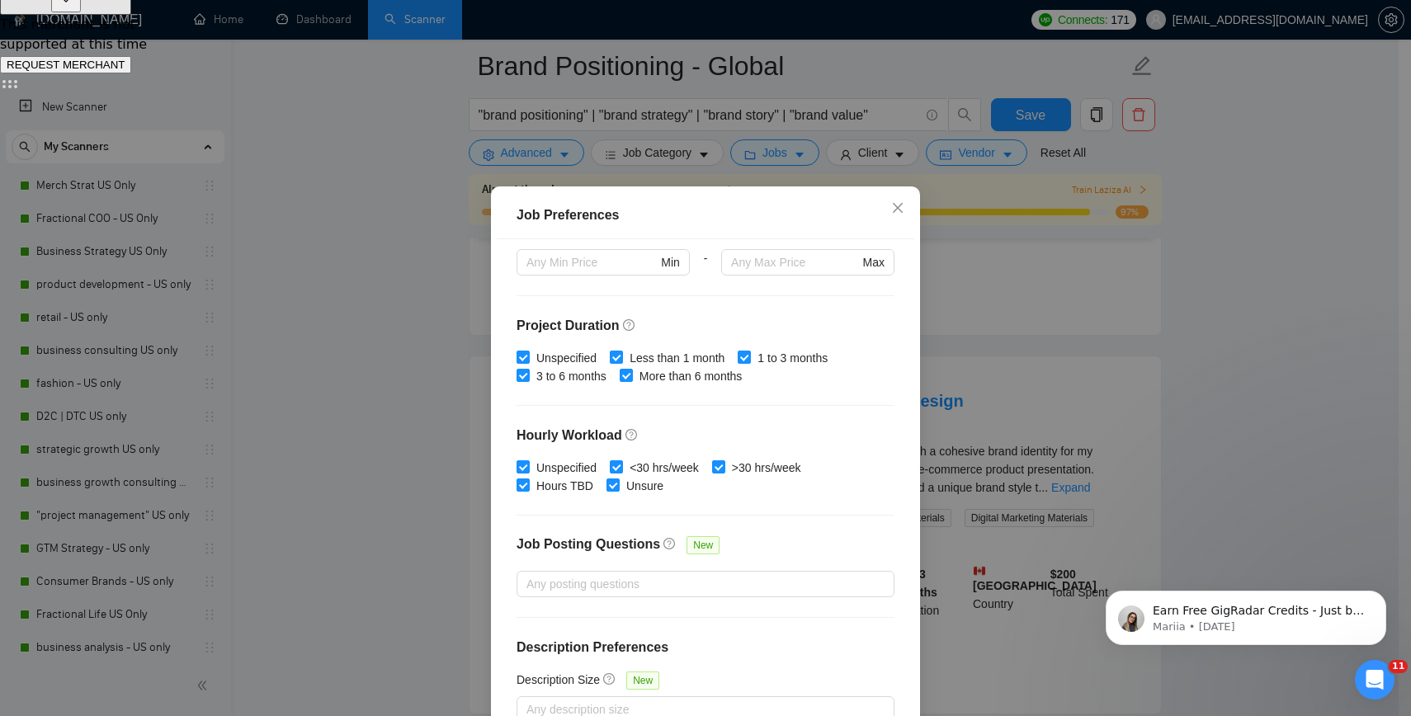
click at [342, 521] on div "Job Preferences Budget Project Type All Fixed Price Hourly Rate Fixed Price Bud…" at bounding box center [705, 358] width 1411 height 716
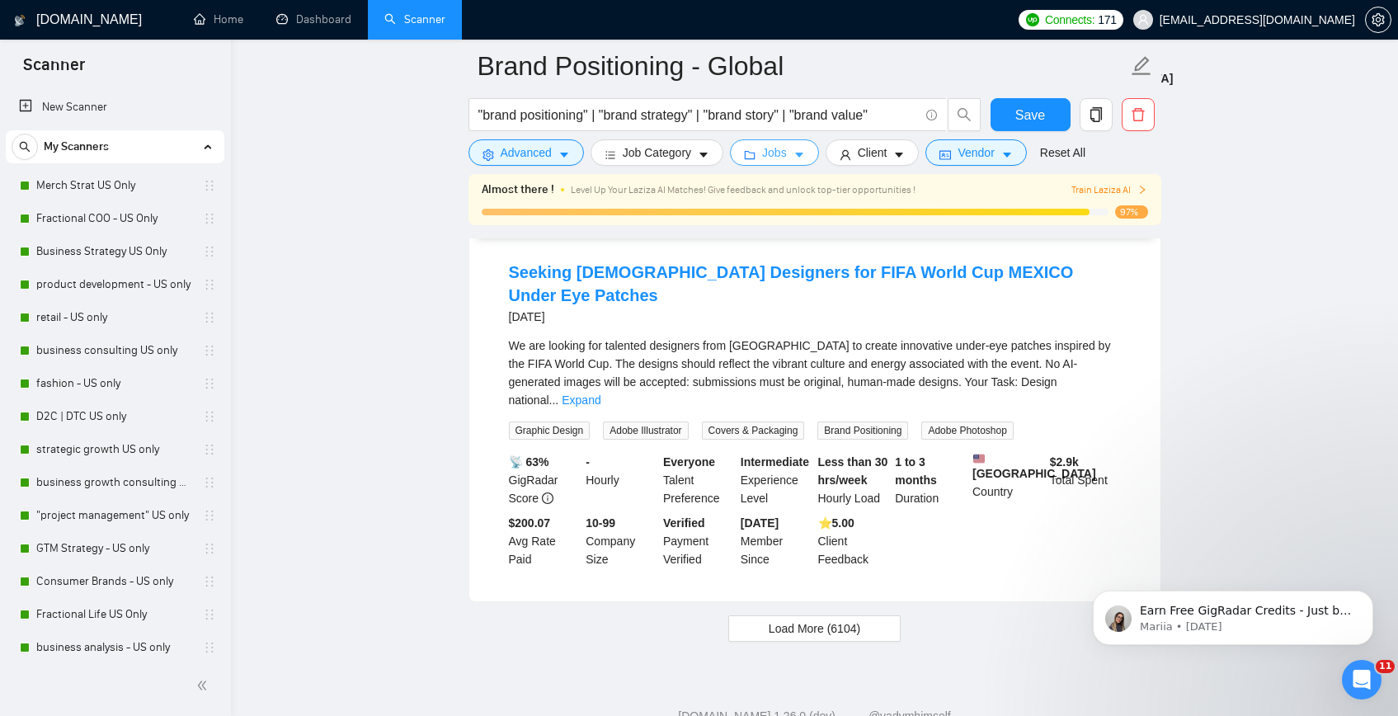
scroll to position [3469, 0]
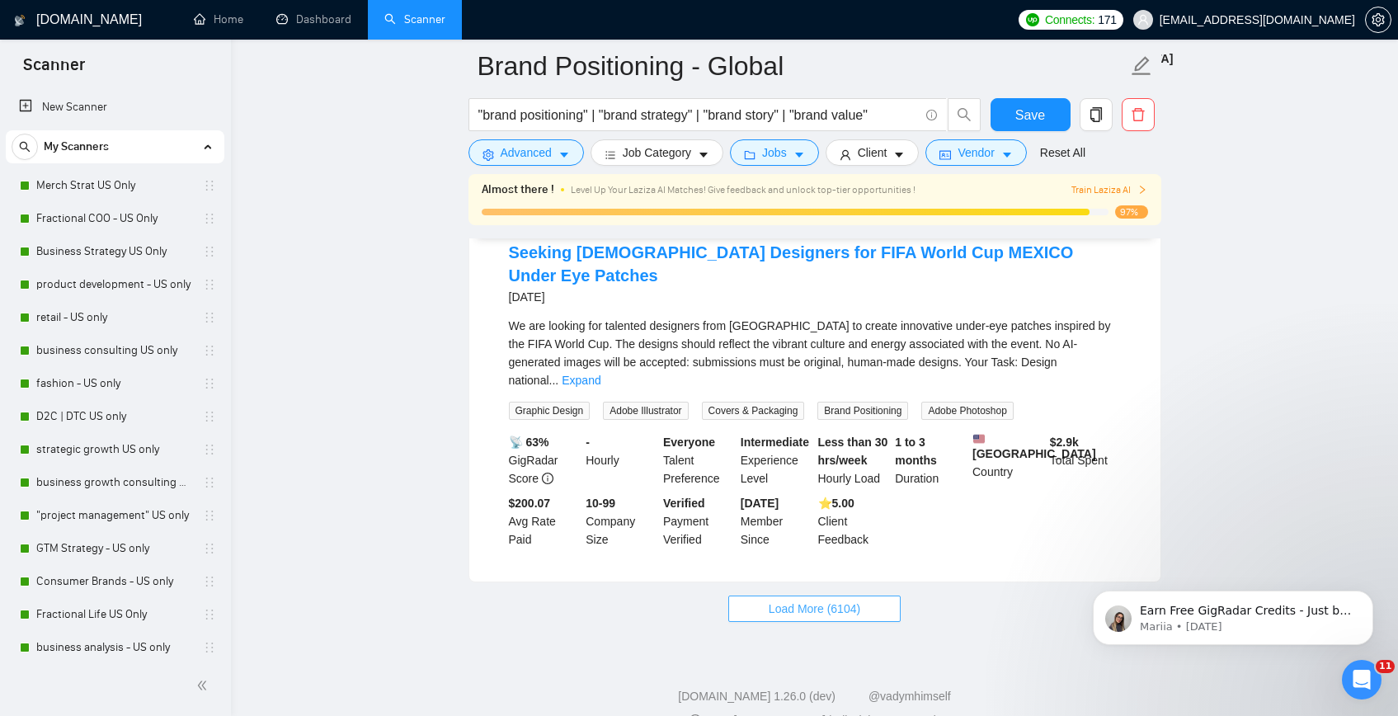
click at [769, 600] on span "Load More (6104)" at bounding box center [815, 609] width 92 height 18
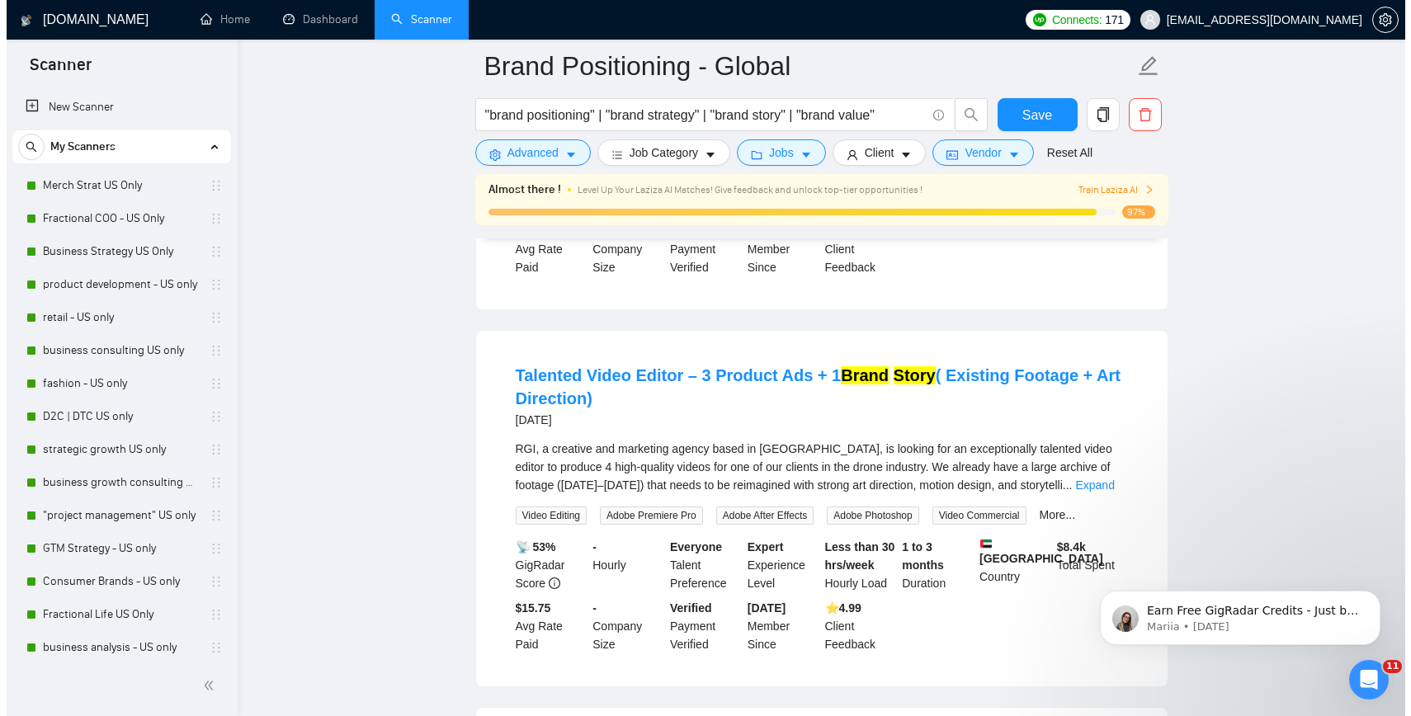
scroll to position [3766, 0]
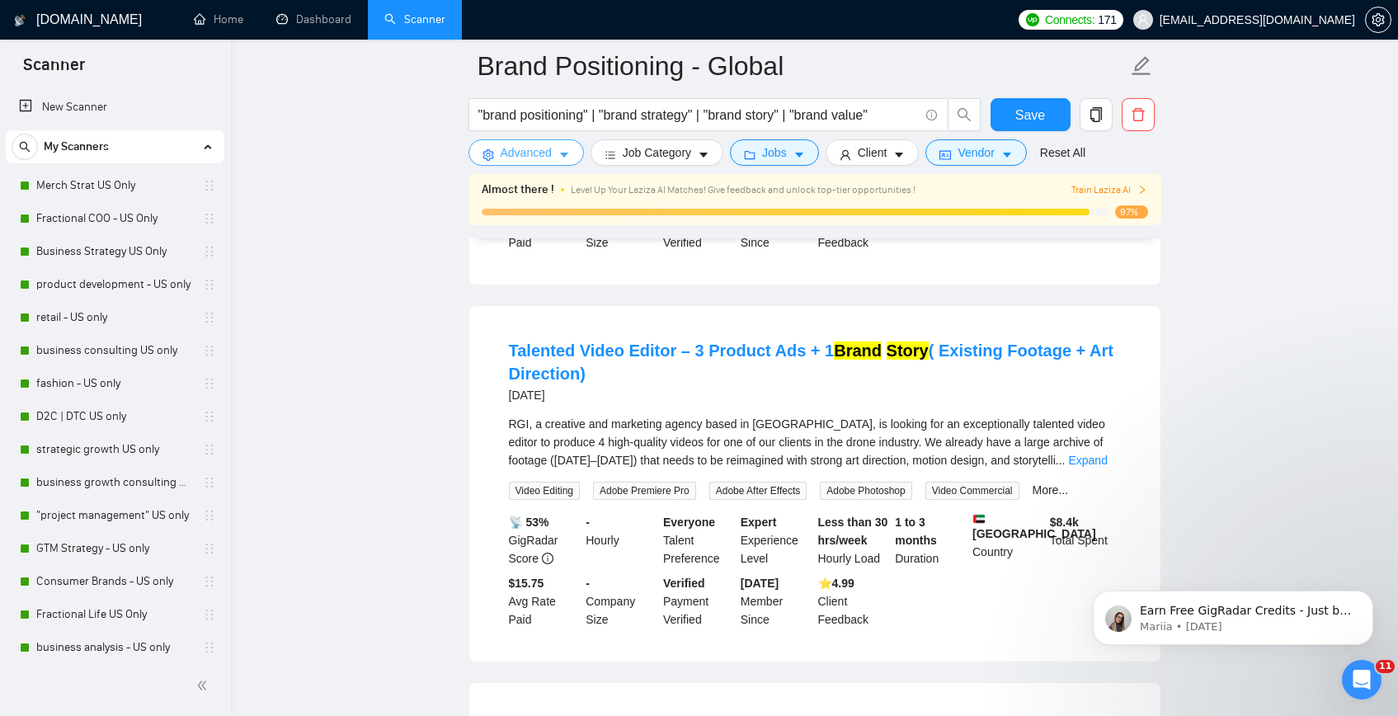
click at [544, 156] on span "Advanced" at bounding box center [526, 153] width 51 height 18
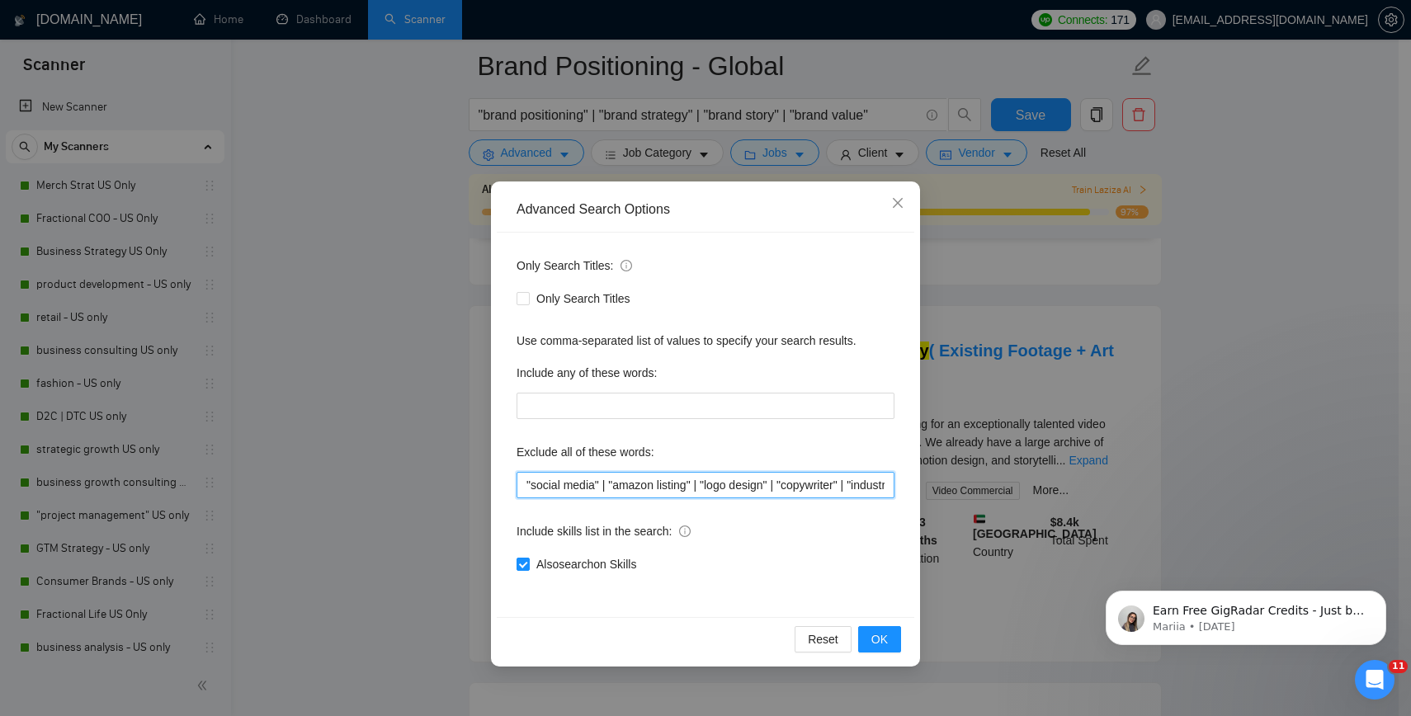
click at [521, 489] on input ""social media" | "amazon listing" | "logo design" | "copywriter" | "industrial …" at bounding box center [705, 485] width 378 height 26
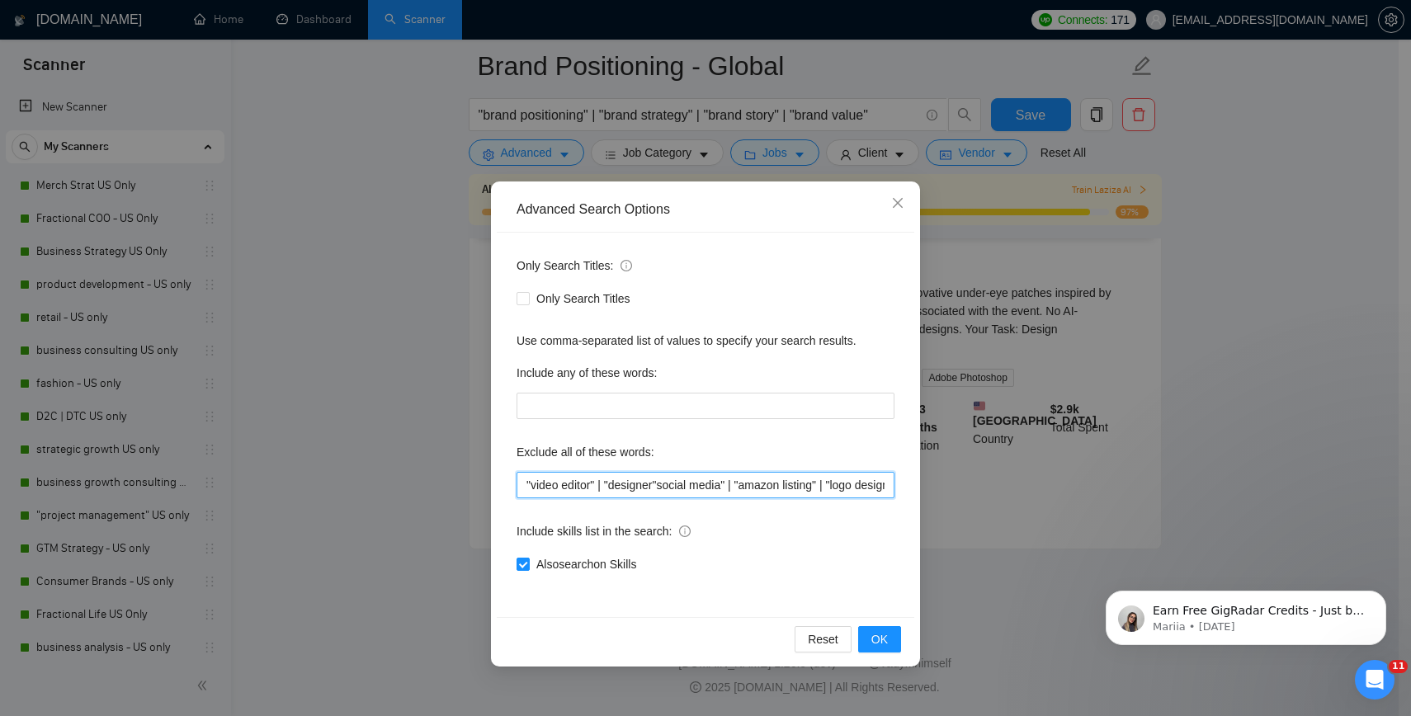
scroll to position [3469, 0]
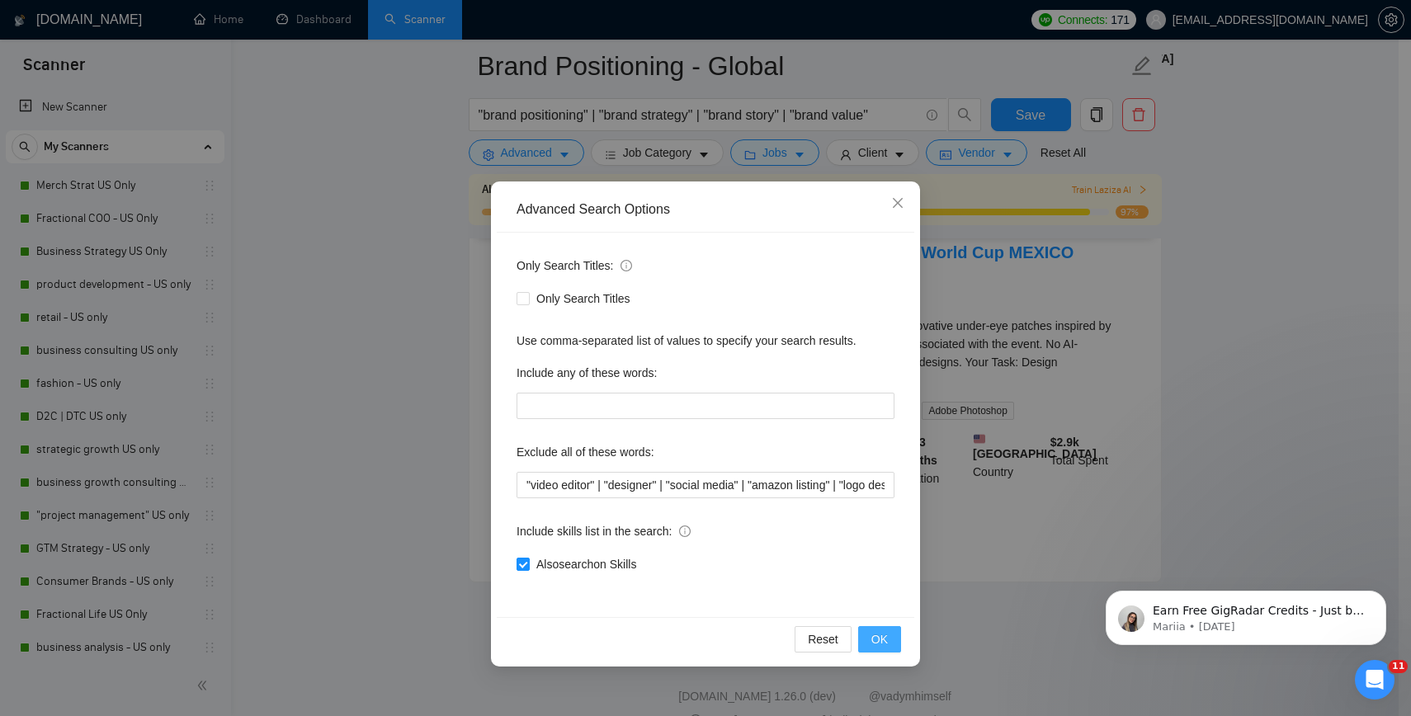
click at [897, 643] on button "OK" at bounding box center [879, 639] width 43 height 26
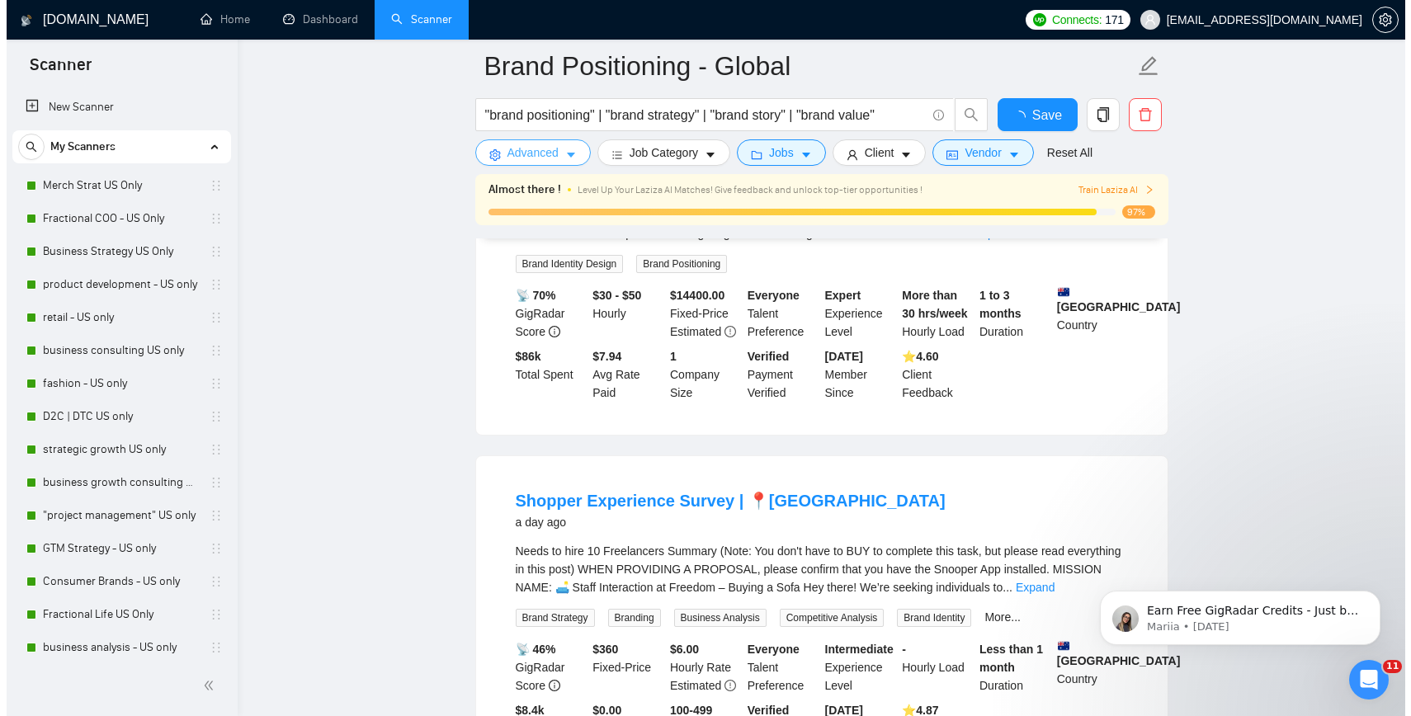
scroll to position [3426, 0]
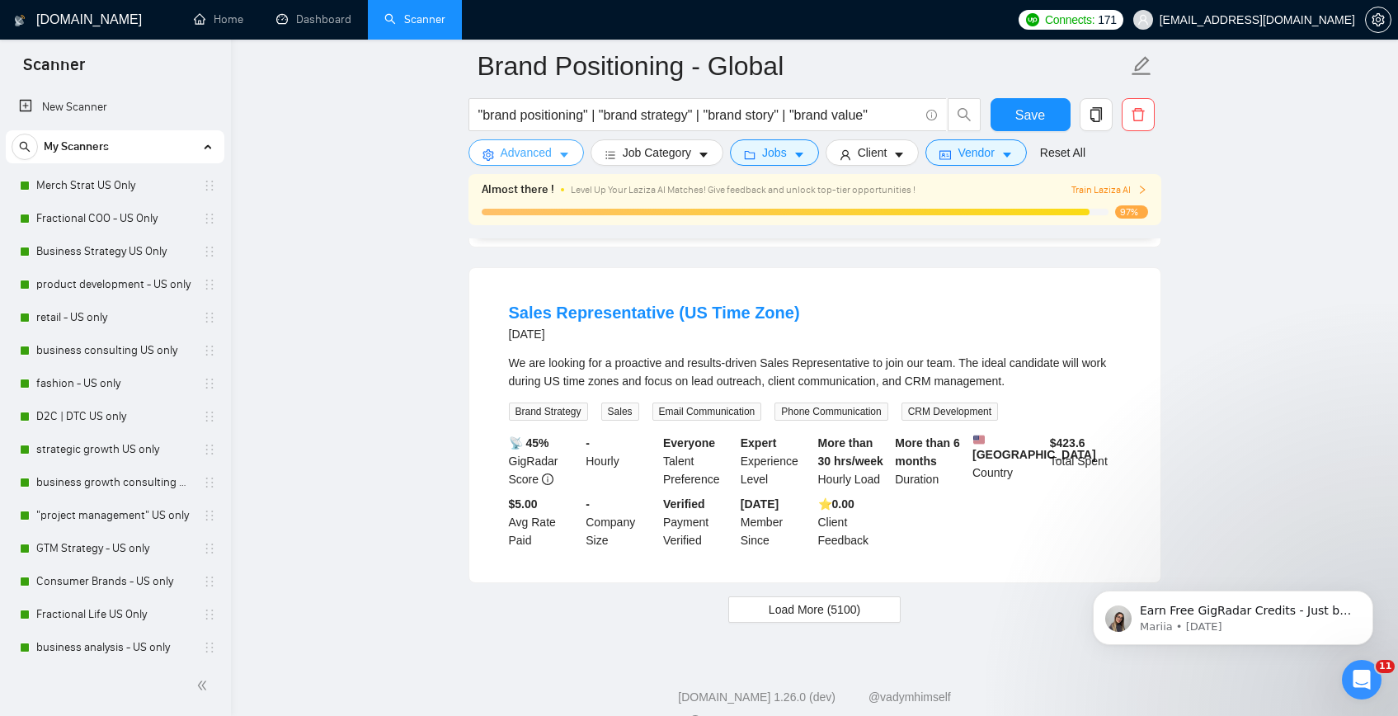
click at [533, 158] on span "Advanced" at bounding box center [526, 153] width 51 height 18
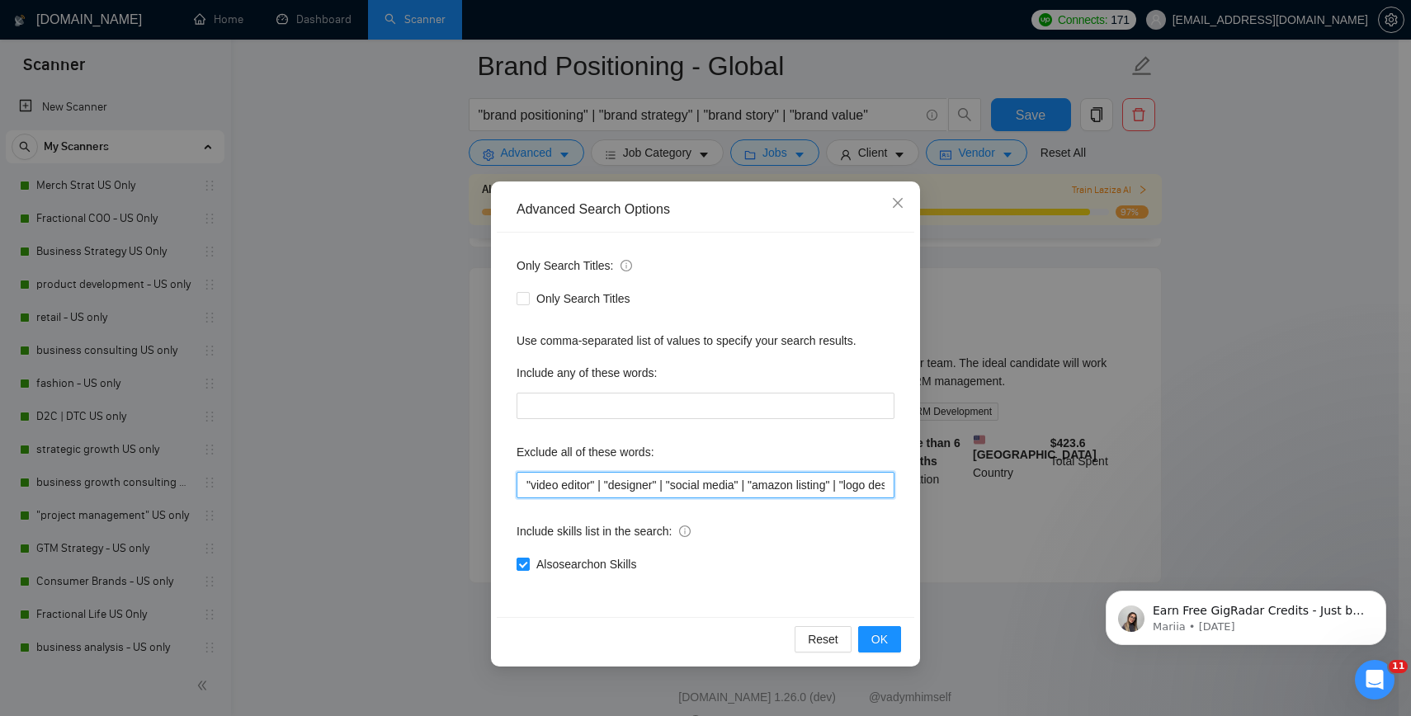
click at [521, 488] on input ""video editor" | "designer" | "social media" | "amazon listing" | "logo design"…" at bounding box center [705, 485] width 378 height 26
type input ""sales representative" | "video editor" | "designer" | "social media" | "amazon…"
click at [872, 638] on span "OK" at bounding box center [879, 639] width 16 height 18
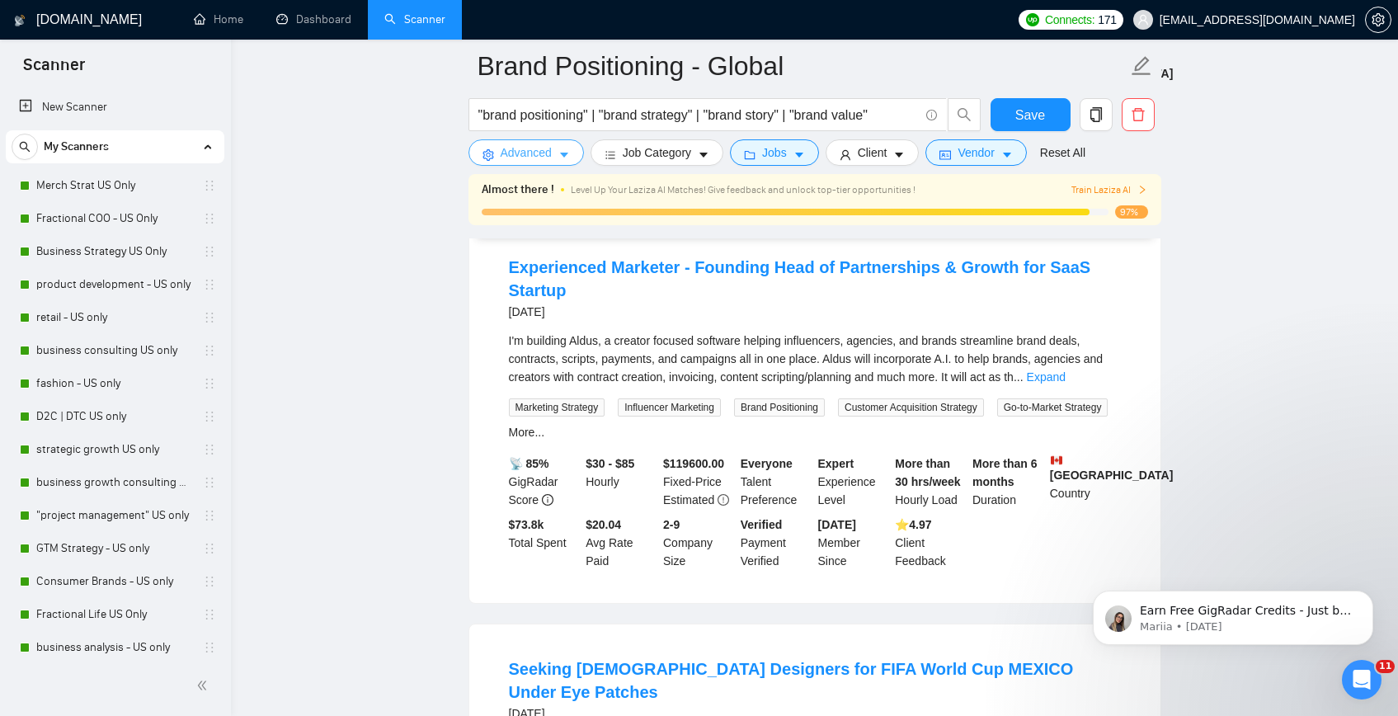
scroll to position [2681, 0]
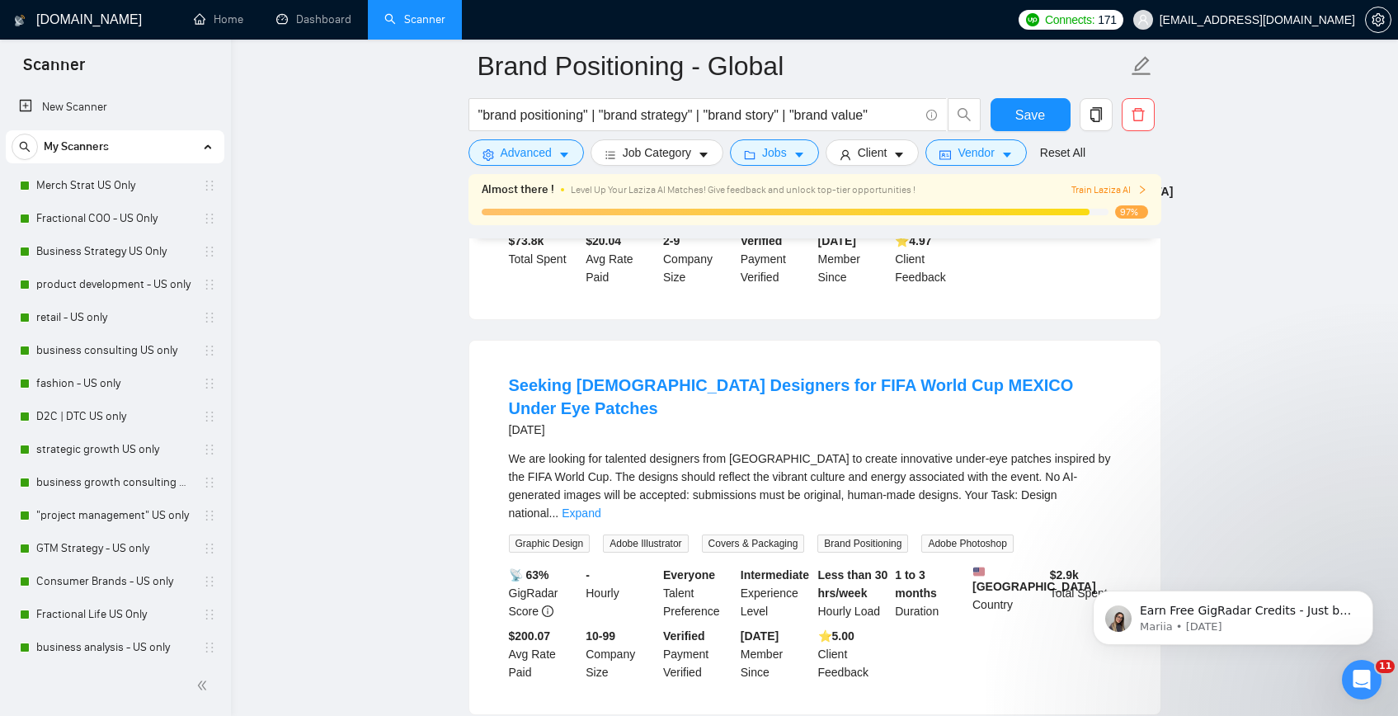
scroll to position [2978, 0]
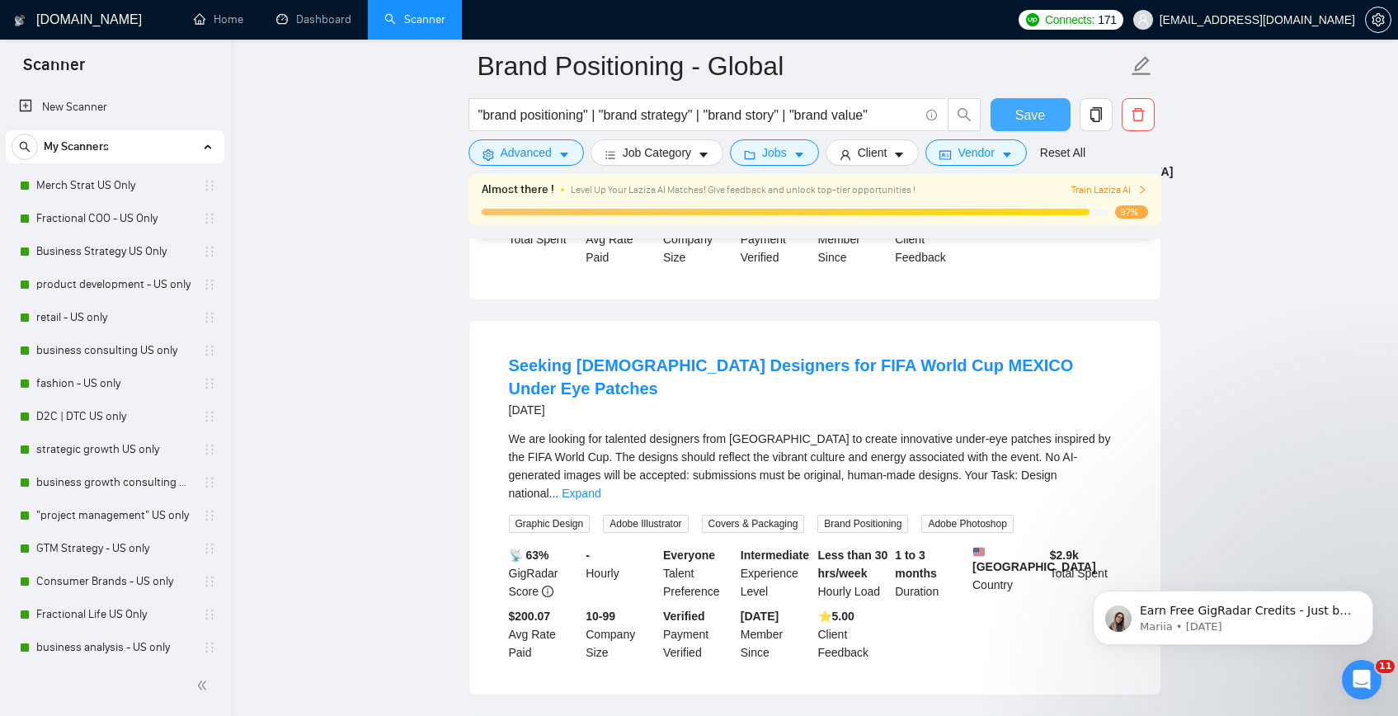
click at [1025, 123] on span "Save" at bounding box center [1030, 115] width 30 height 21
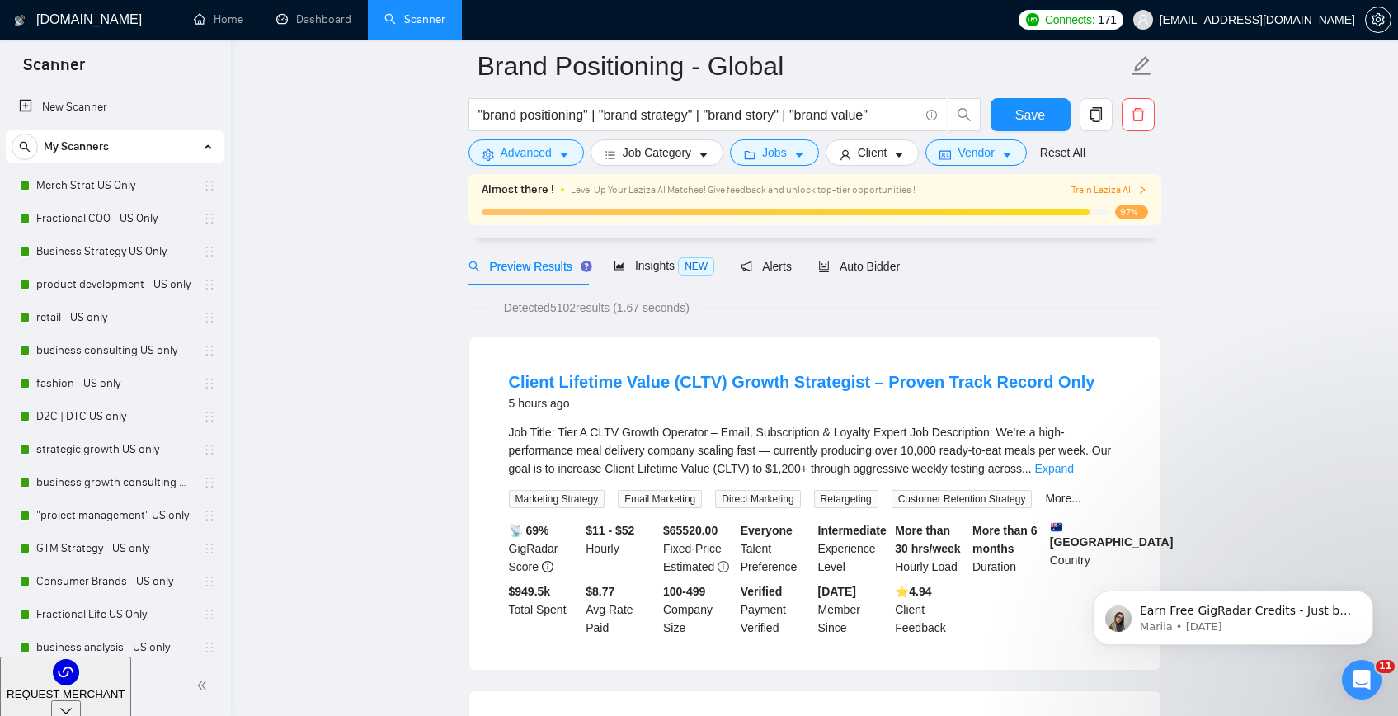
scroll to position [0, 0]
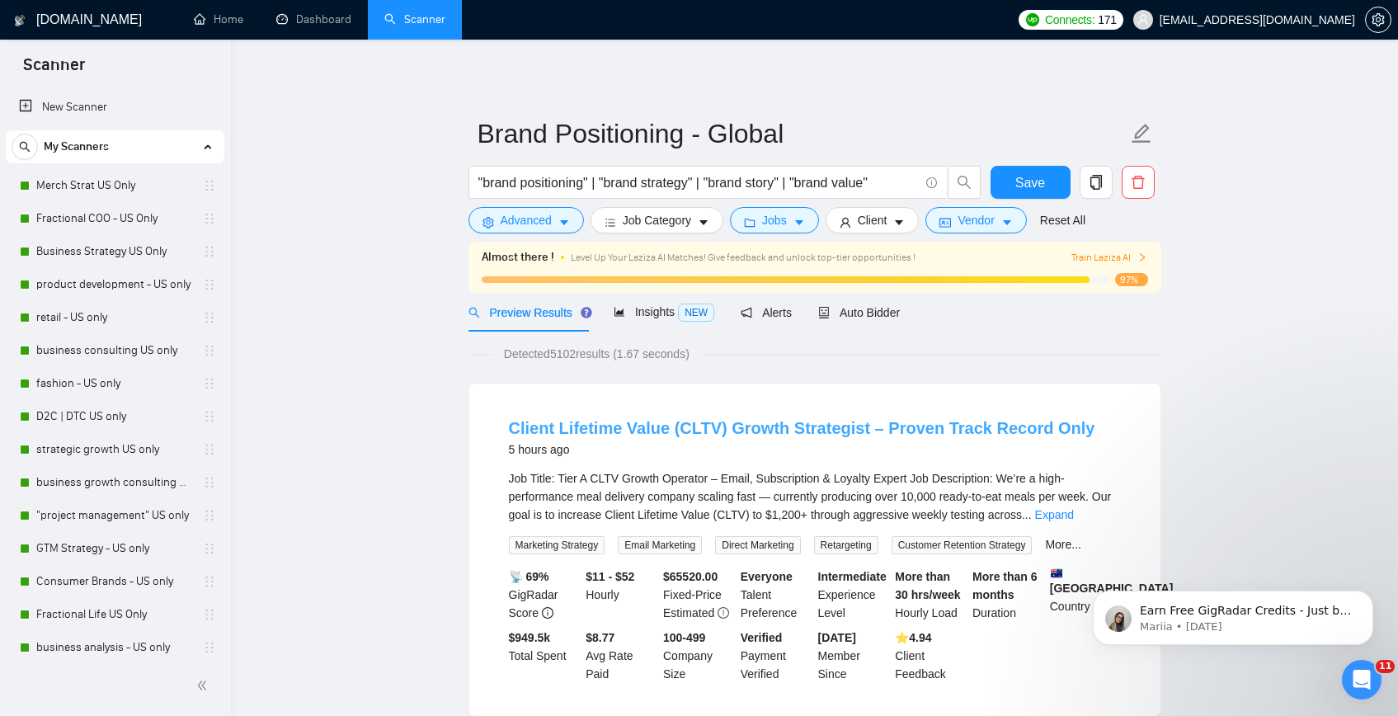
click at [789, 436] on link "Client Lifetime Value (CLTV) Growth Strategist – Proven Track Record Only" at bounding box center [802, 428] width 586 height 18
click at [531, 228] on span "Advanced" at bounding box center [526, 220] width 51 height 18
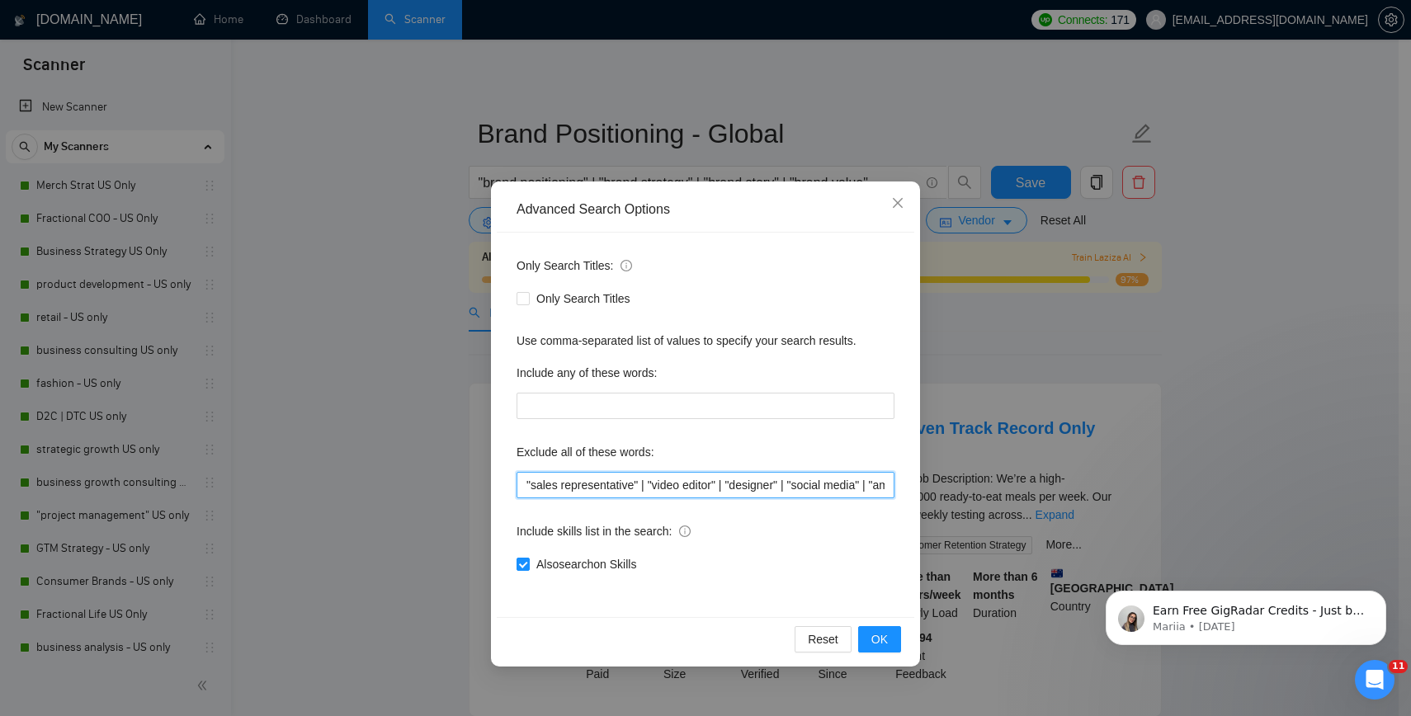
click at [522, 484] on input ""sales representative" | "video editor" | "designer" | "social media" | "amazon…" at bounding box center [705, 485] width 378 height 26
click at [894, 634] on button "OK" at bounding box center [879, 639] width 43 height 26
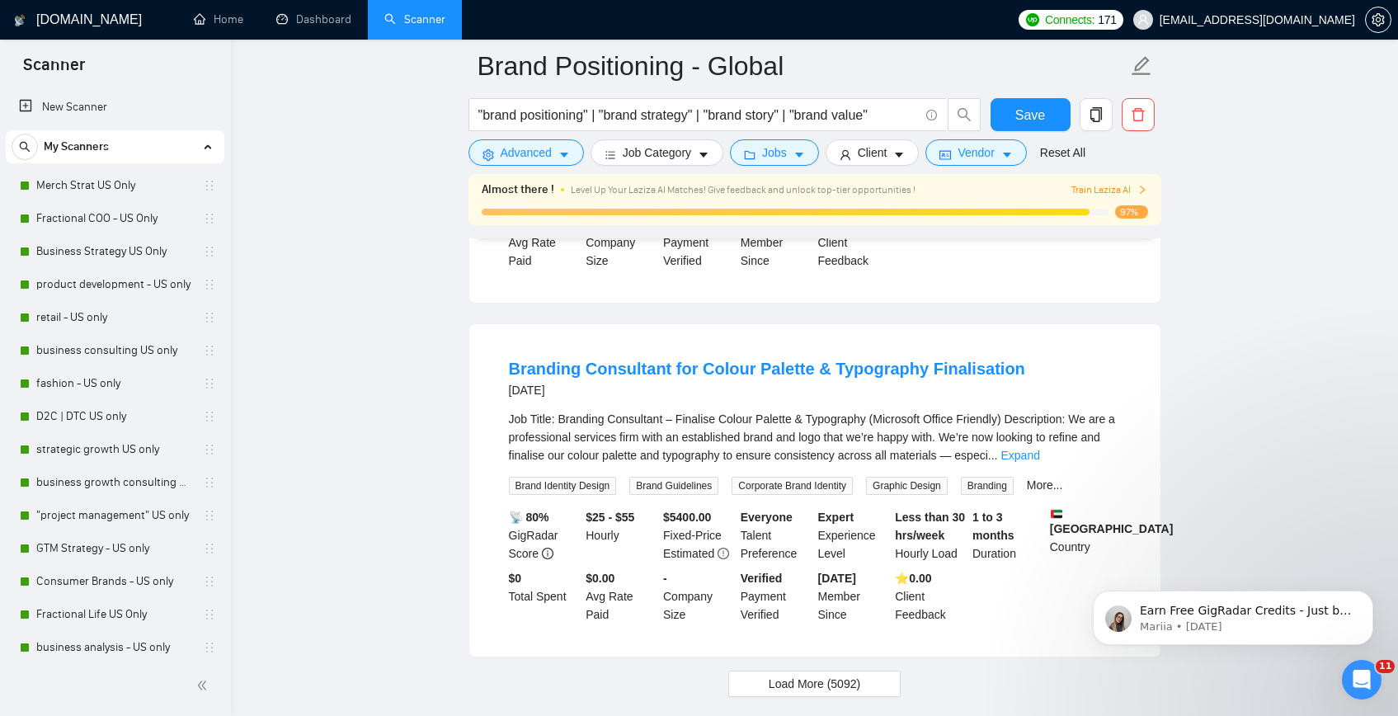
scroll to position [3455, 0]
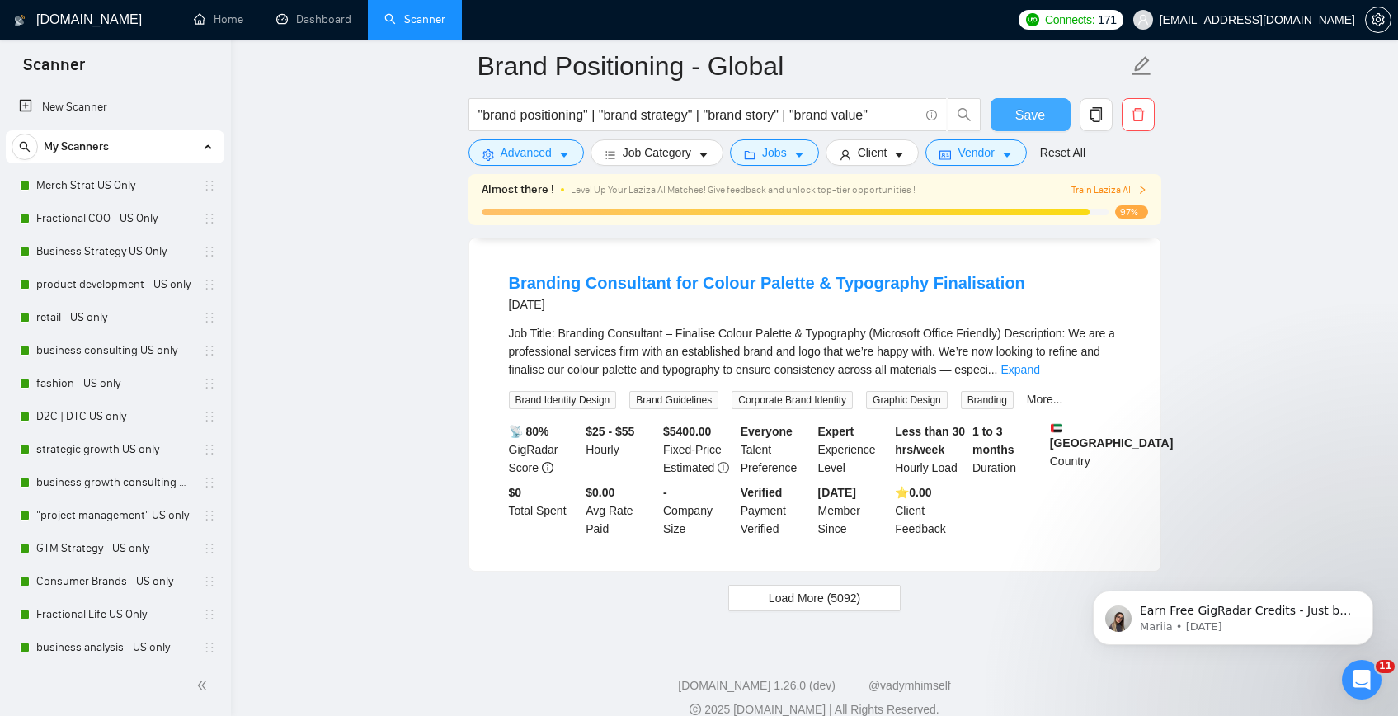
click at [1042, 111] on span "Save" at bounding box center [1030, 115] width 30 height 21
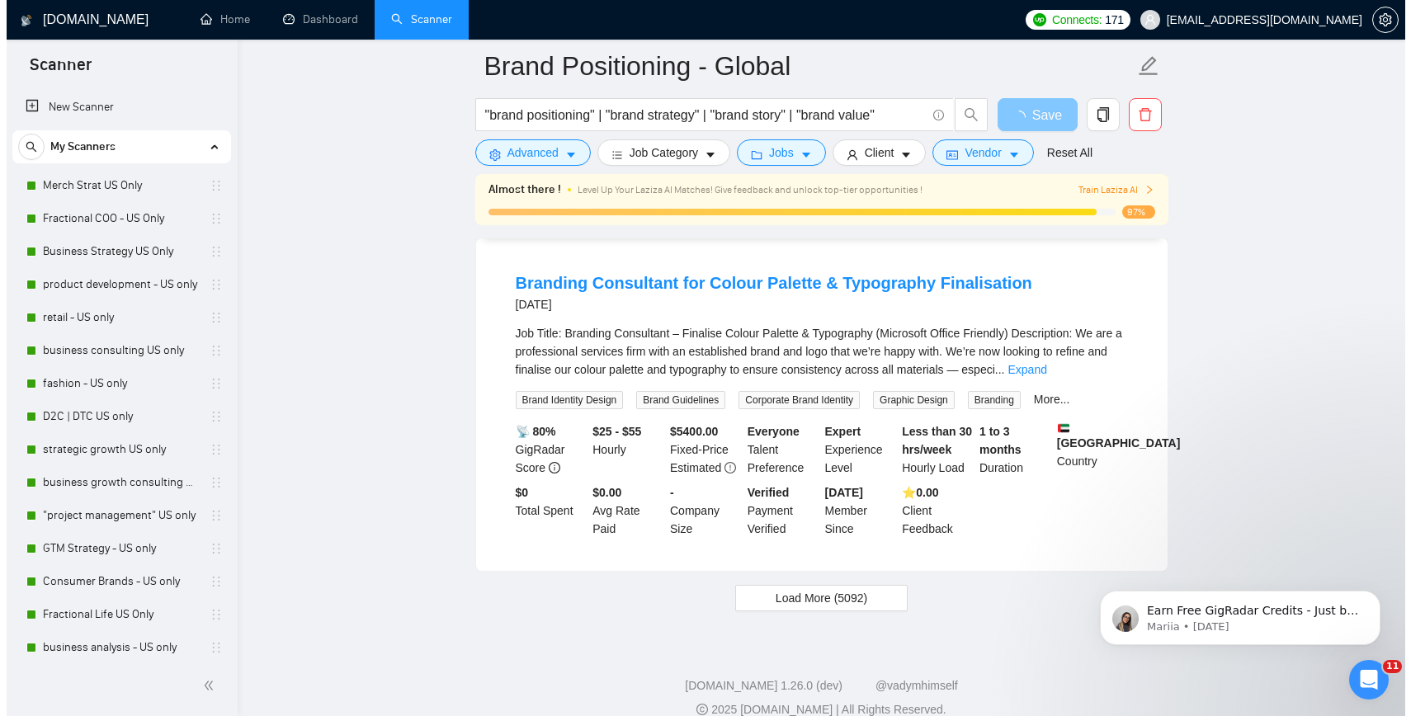
scroll to position [3449, 0]
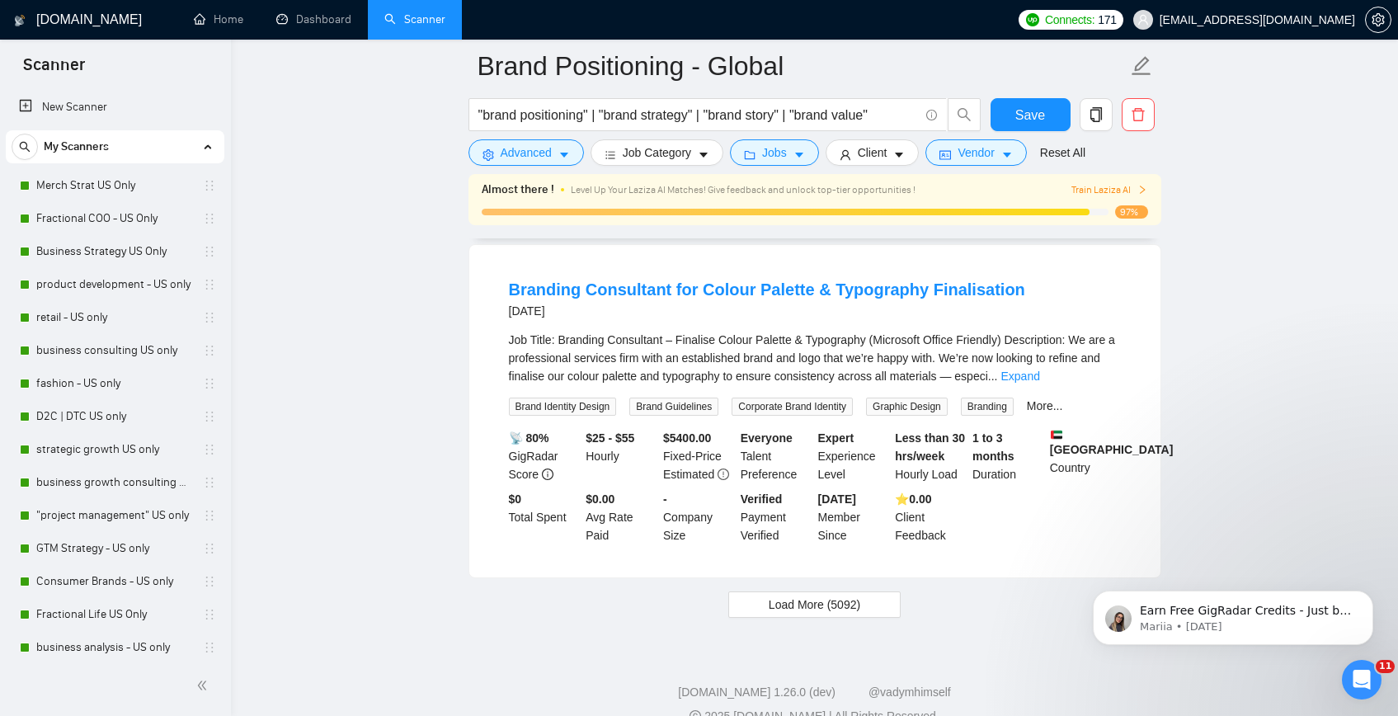
click at [533, 166] on form "Brand Positioning - Global "brand positioning" | "brand strategy" | "brand stor…" at bounding box center [815, 107] width 693 height 134
click at [539, 152] on span "Advanced" at bounding box center [526, 153] width 51 height 18
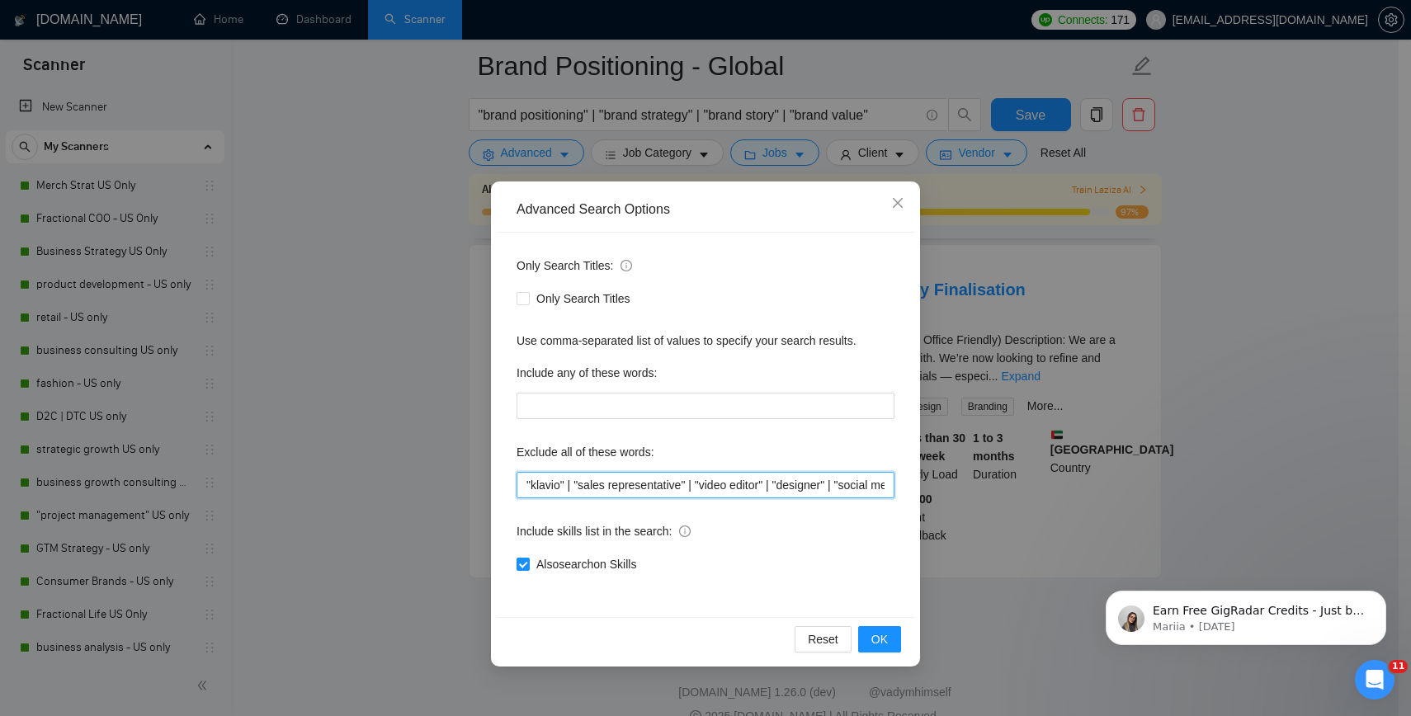
click at [523, 485] on input ""klavio" | "sales representative" | "video editor" | "designer" | "social media…" at bounding box center [705, 485] width 378 height 26
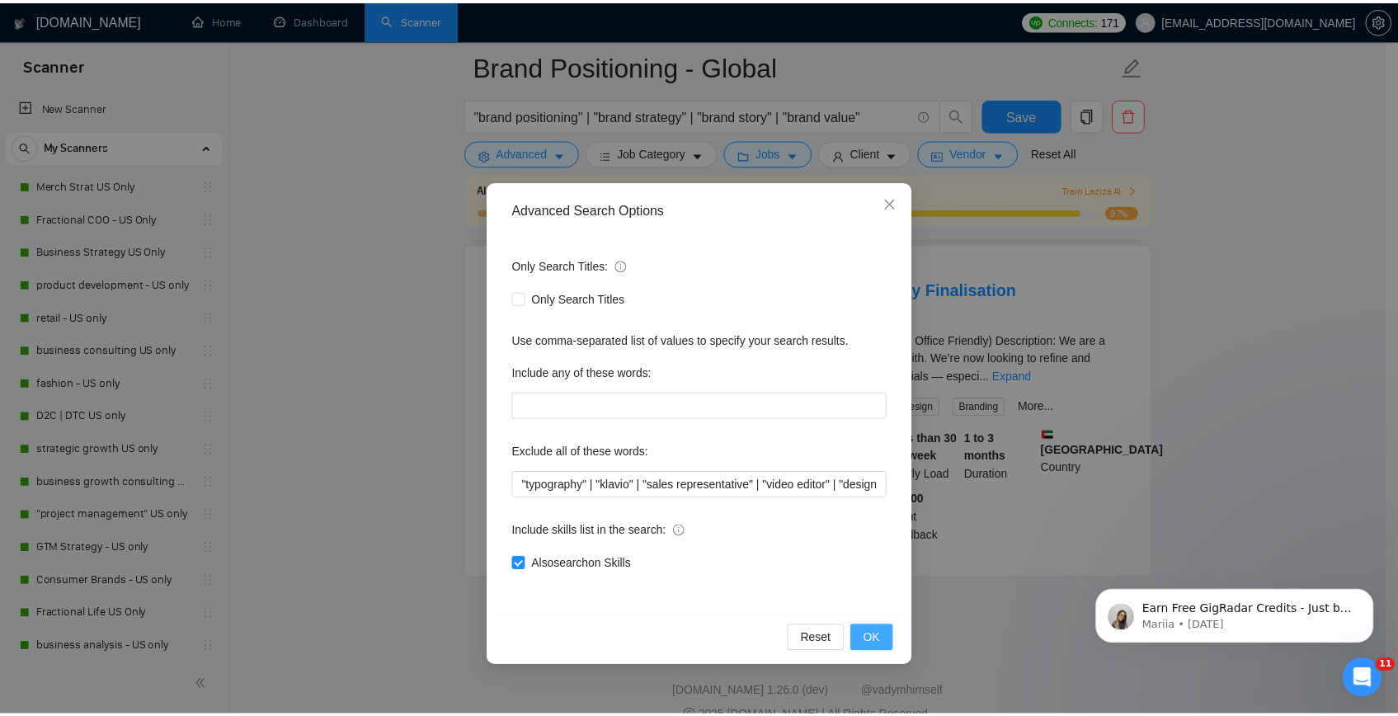
scroll to position [2087, 0]
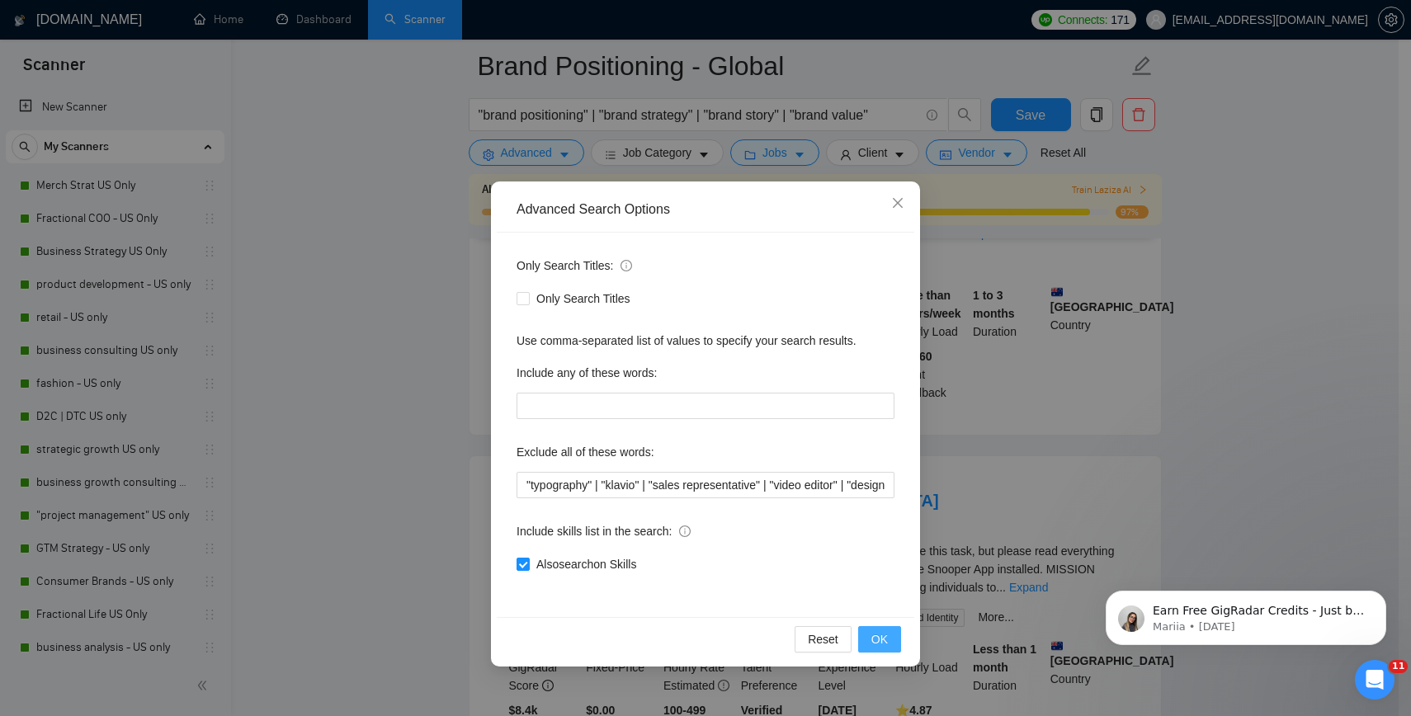
click at [871, 636] on button "OK" at bounding box center [879, 639] width 43 height 26
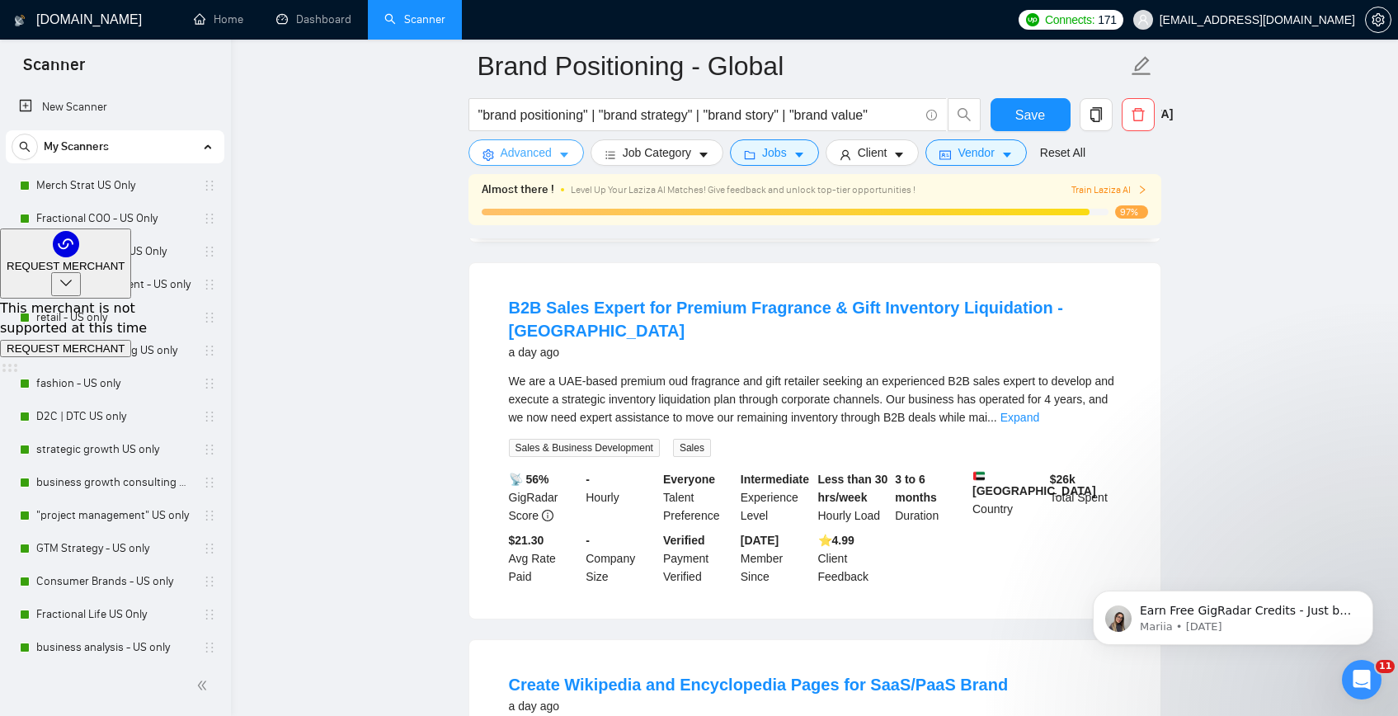
scroll to position [163, 0]
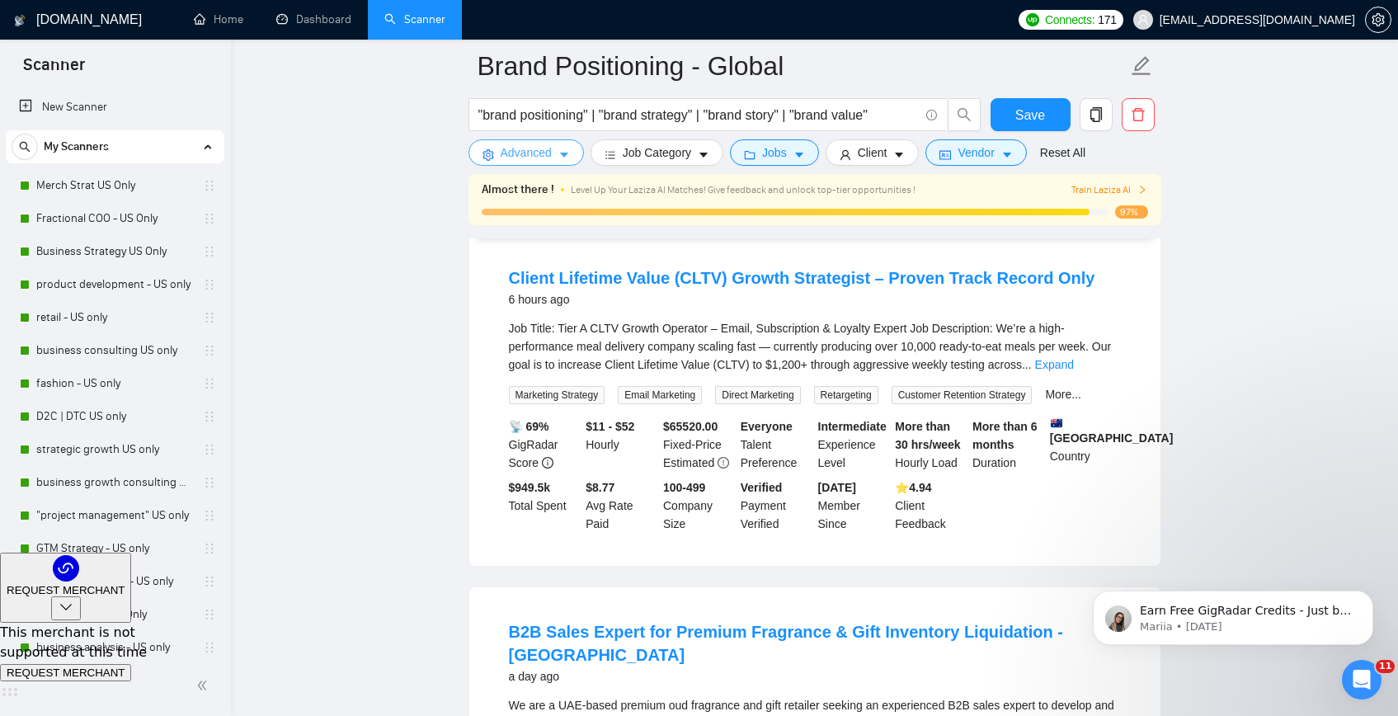
click at [555, 150] on button "Advanced" at bounding box center [526, 152] width 115 height 26
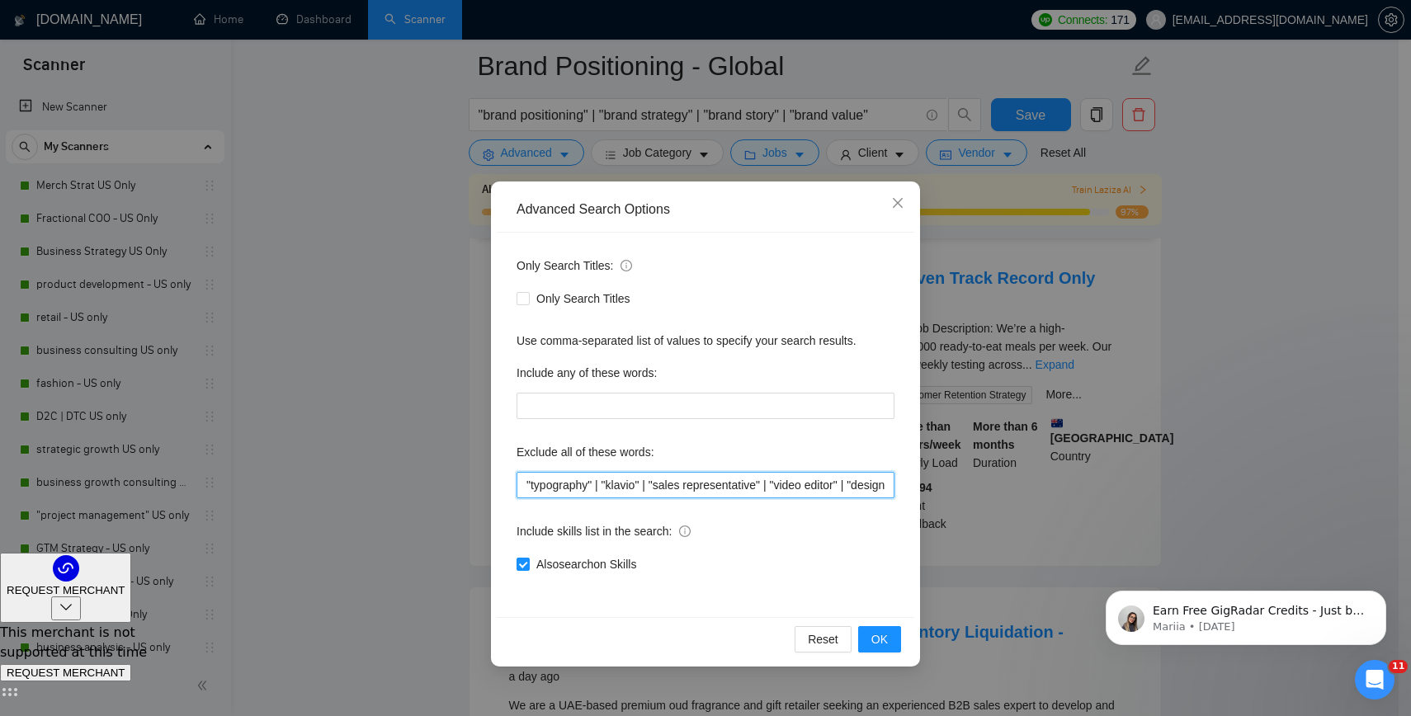
click at [520, 485] on input ""typography" | "klavio" | "sales representative" | "video editor" | "designer" …" at bounding box center [705, 485] width 378 height 26
click at [900, 638] on div "Reset OK" at bounding box center [705, 639] width 417 height 44
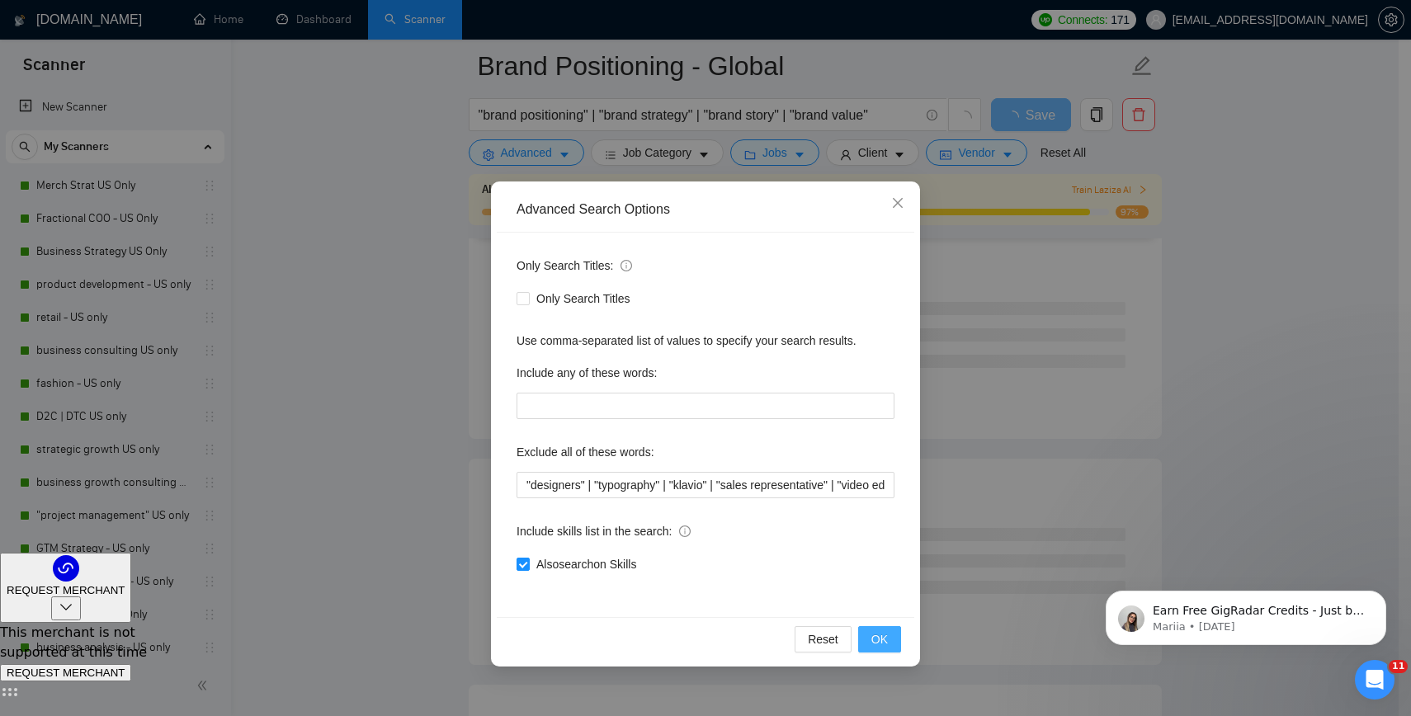
click at [898, 638] on button "OK" at bounding box center [879, 639] width 43 height 26
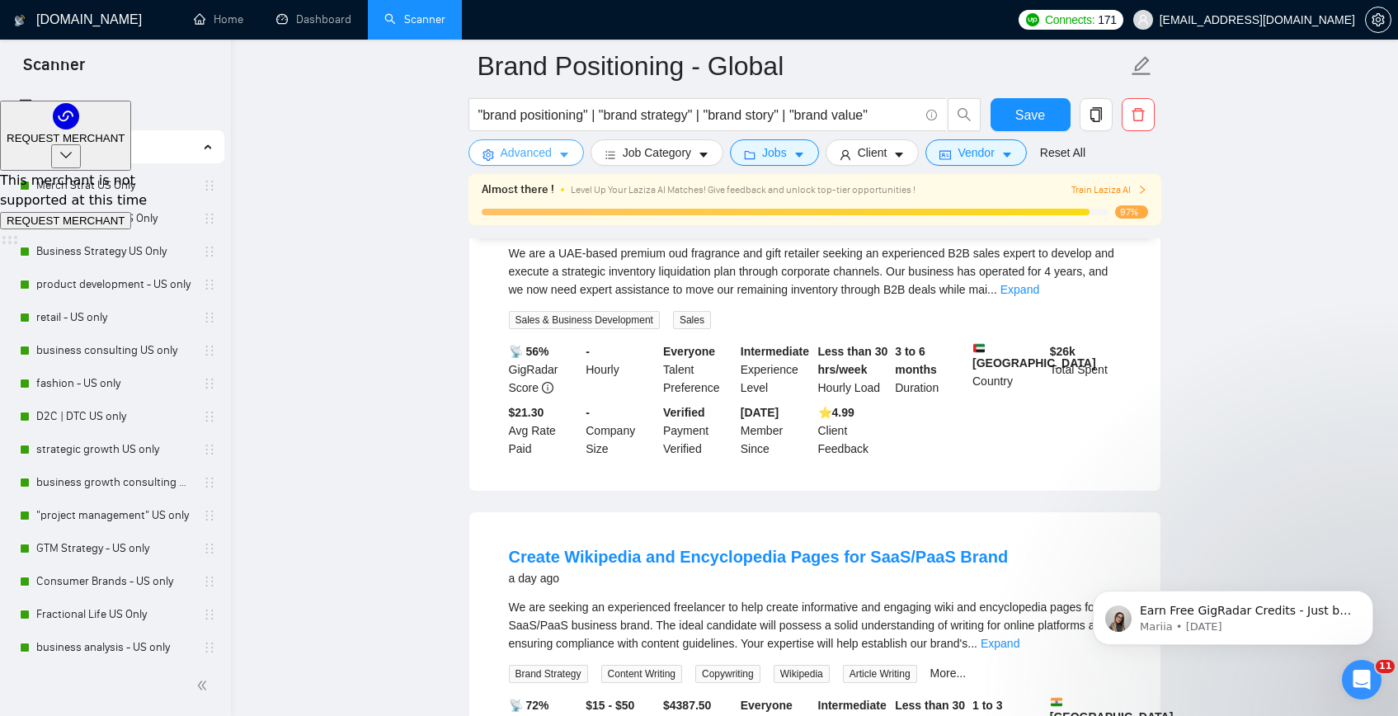
scroll to position [0, 0]
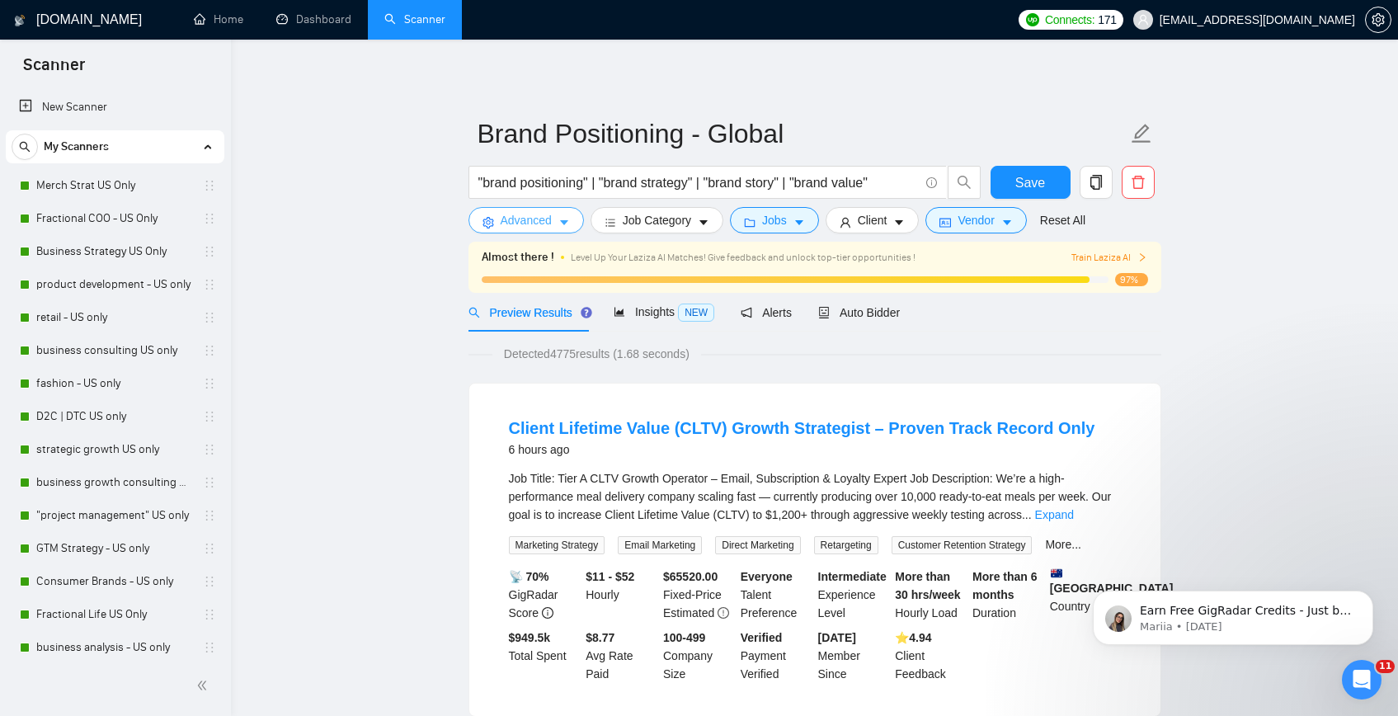
click at [550, 224] on span "Advanced" at bounding box center [526, 220] width 51 height 18
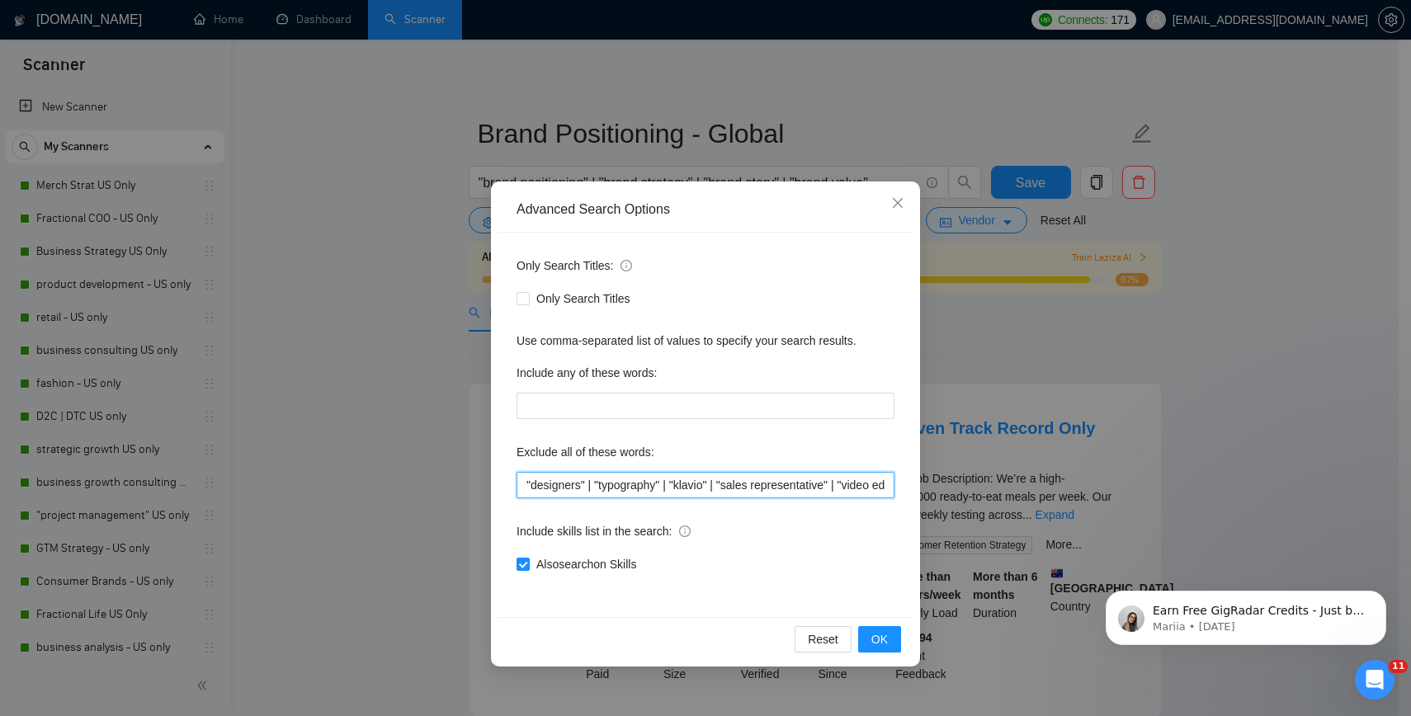
click at [524, 488] on input ""designers" | "typography" | "klavio" | "sales representative" | "video editor"…" at bounding box center [705, 485] width 378 height 26
click at [893, 639] on button "OK" at bounding box center [879, 639] width 43 height 26
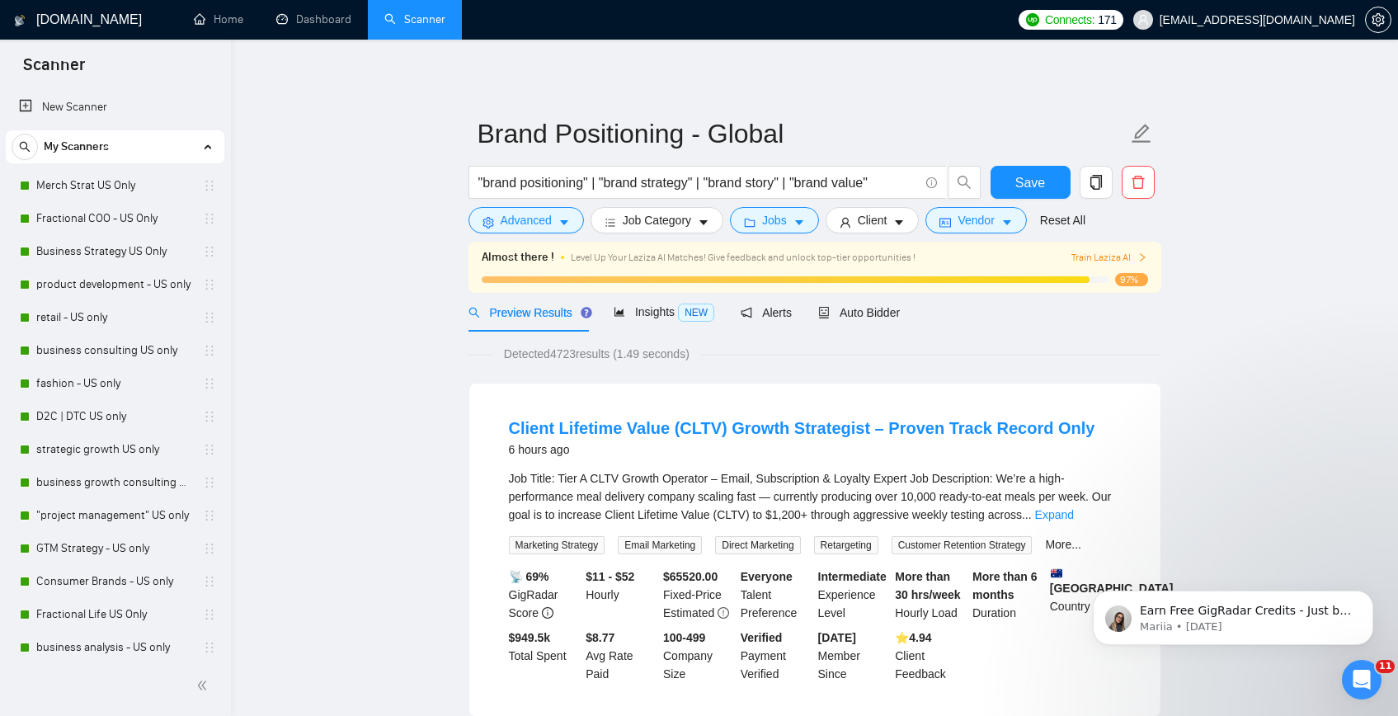
click at [506, 229] on button "Advanced" at bounding box center [526, 220] width 115 height 26
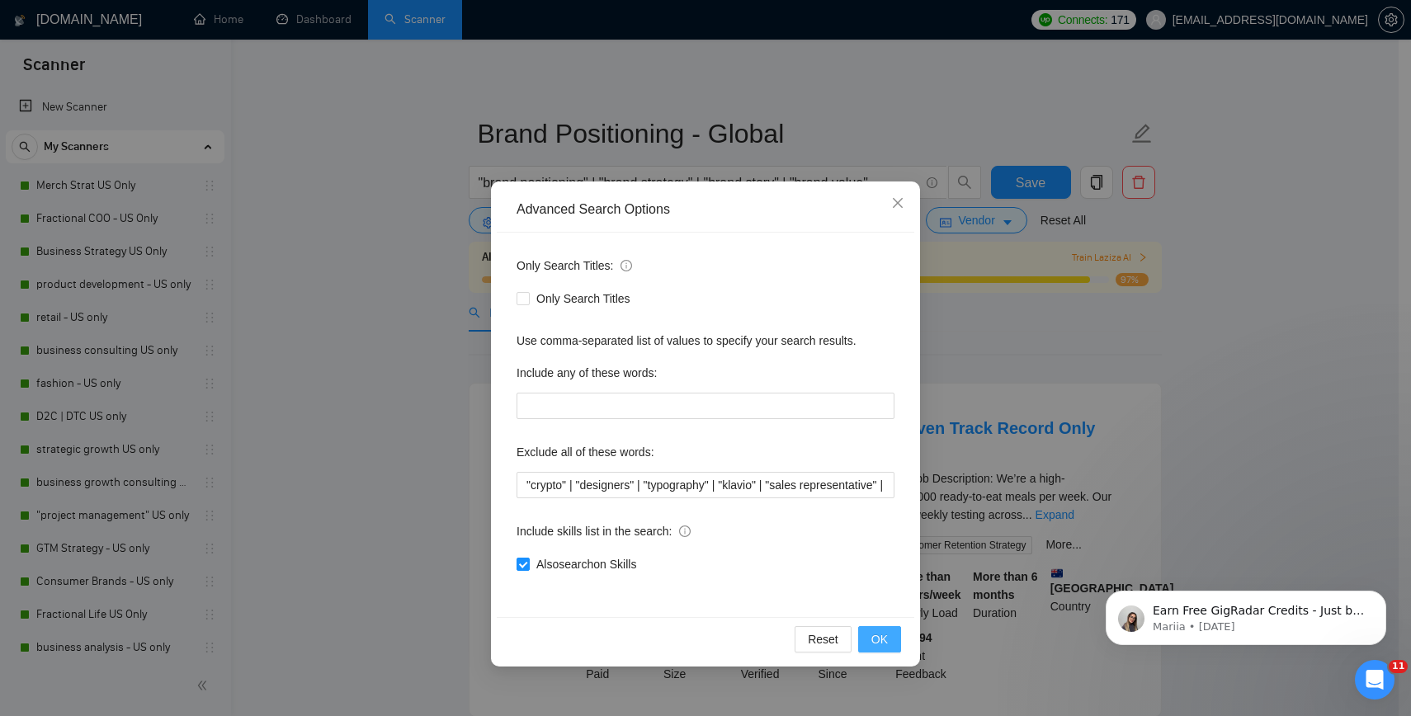
click at [877, 642] on span "OK" at bounding box center [879, 639] width 16 height 18
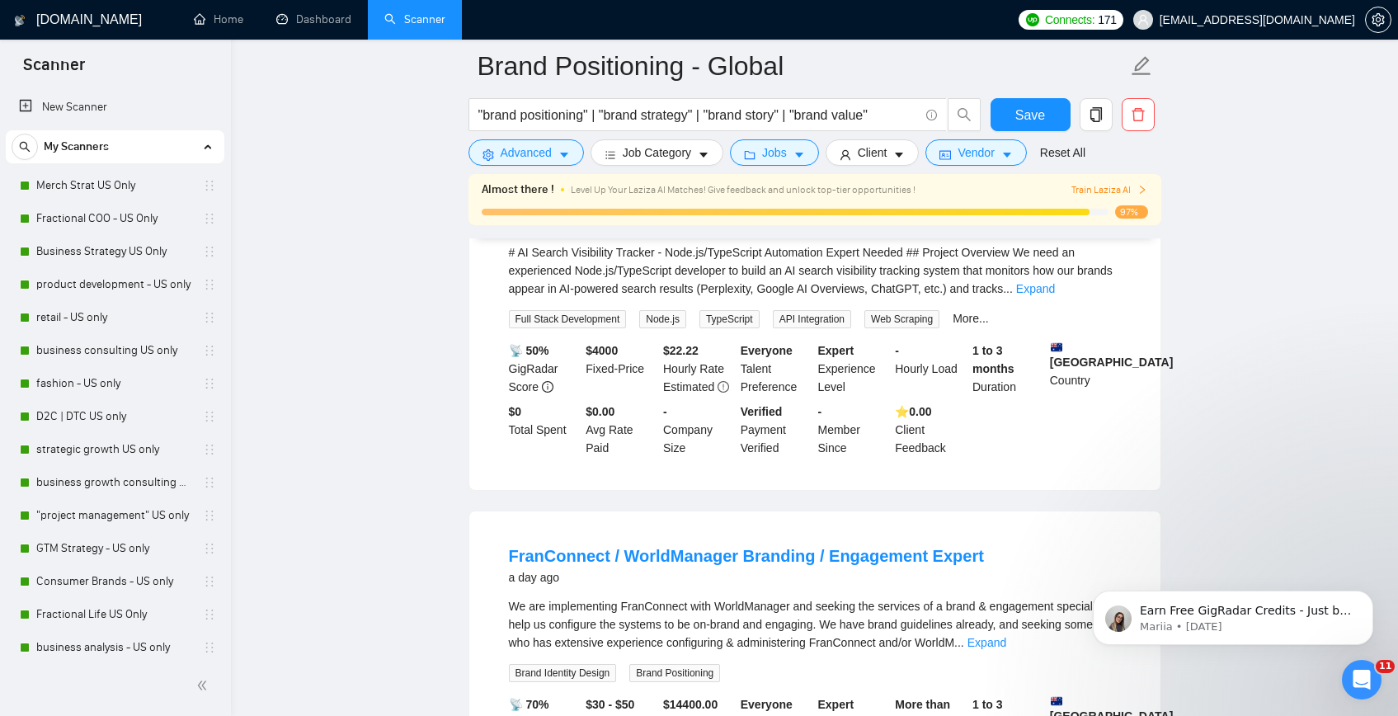
scroll to position [1399, 0]
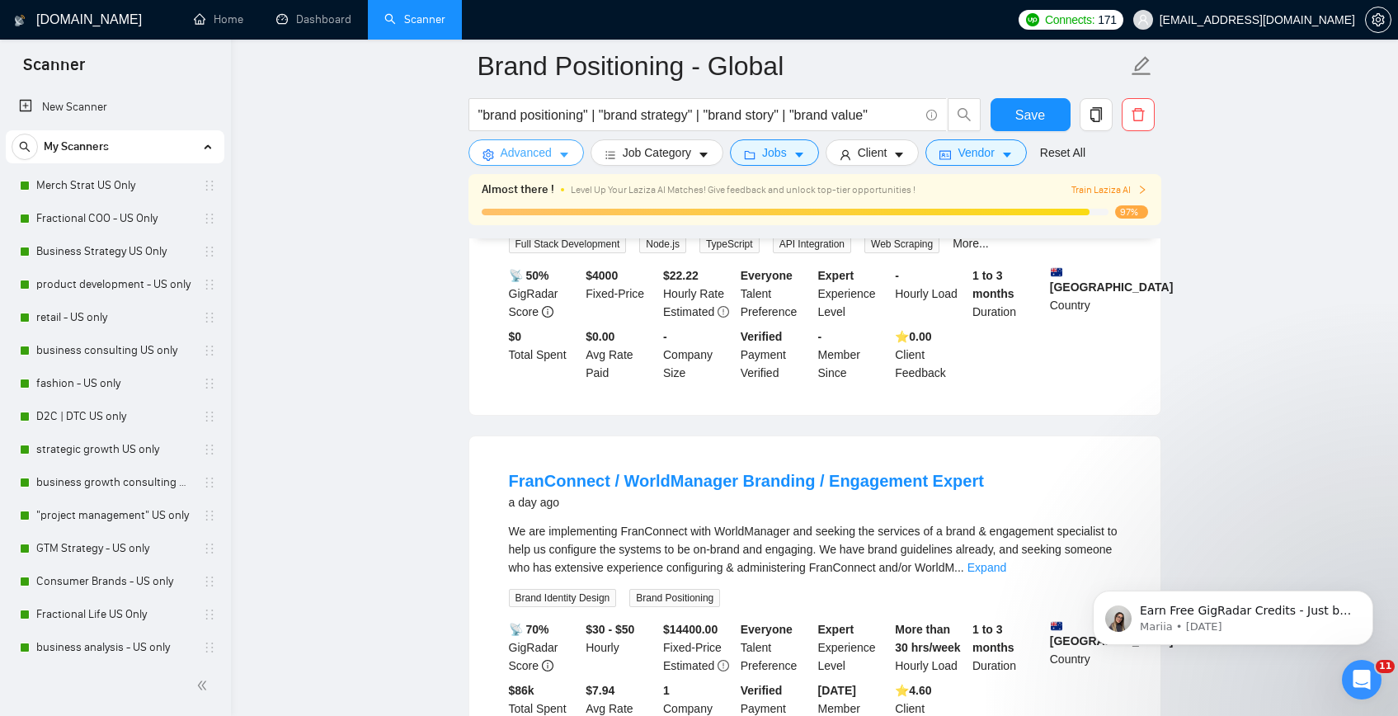
click at [496, 153] on button "Advanced" at bounding box center [526, 152] width 115 height 26
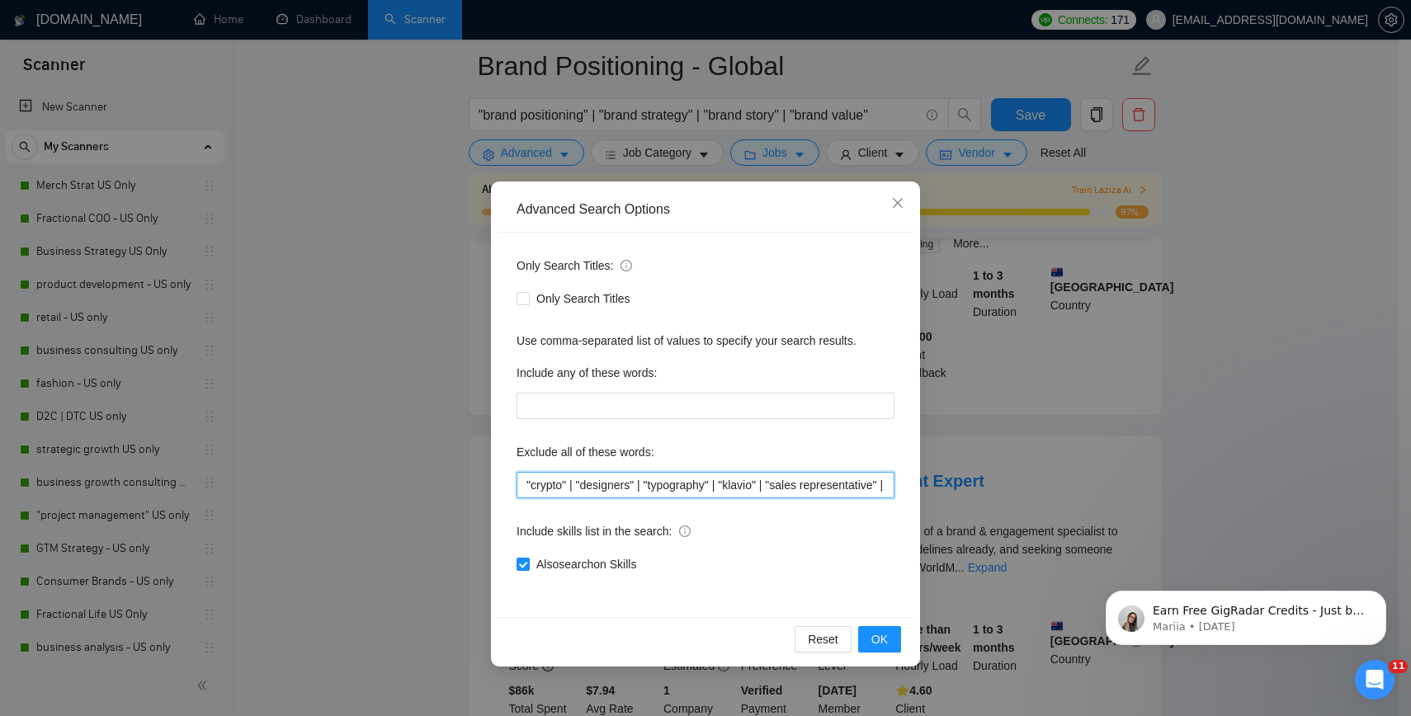
click at [521, 483] on input ""crypto" | "designers" | "typography" | "klavio" | "sales representative" | "vi…" at bounding box center [705, 485] width 378 height 26
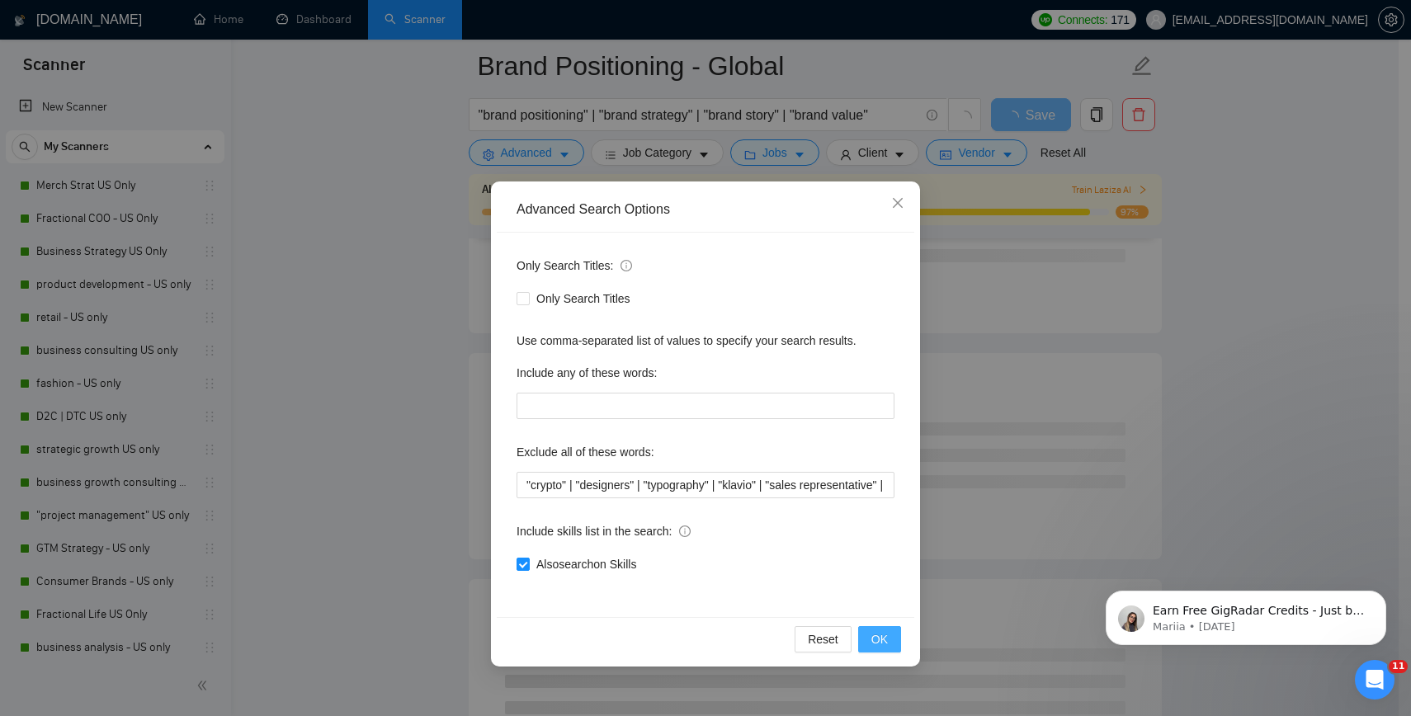
click at [878, 652] on button "OK" at bounding box center [879, 639] width 43 height 26
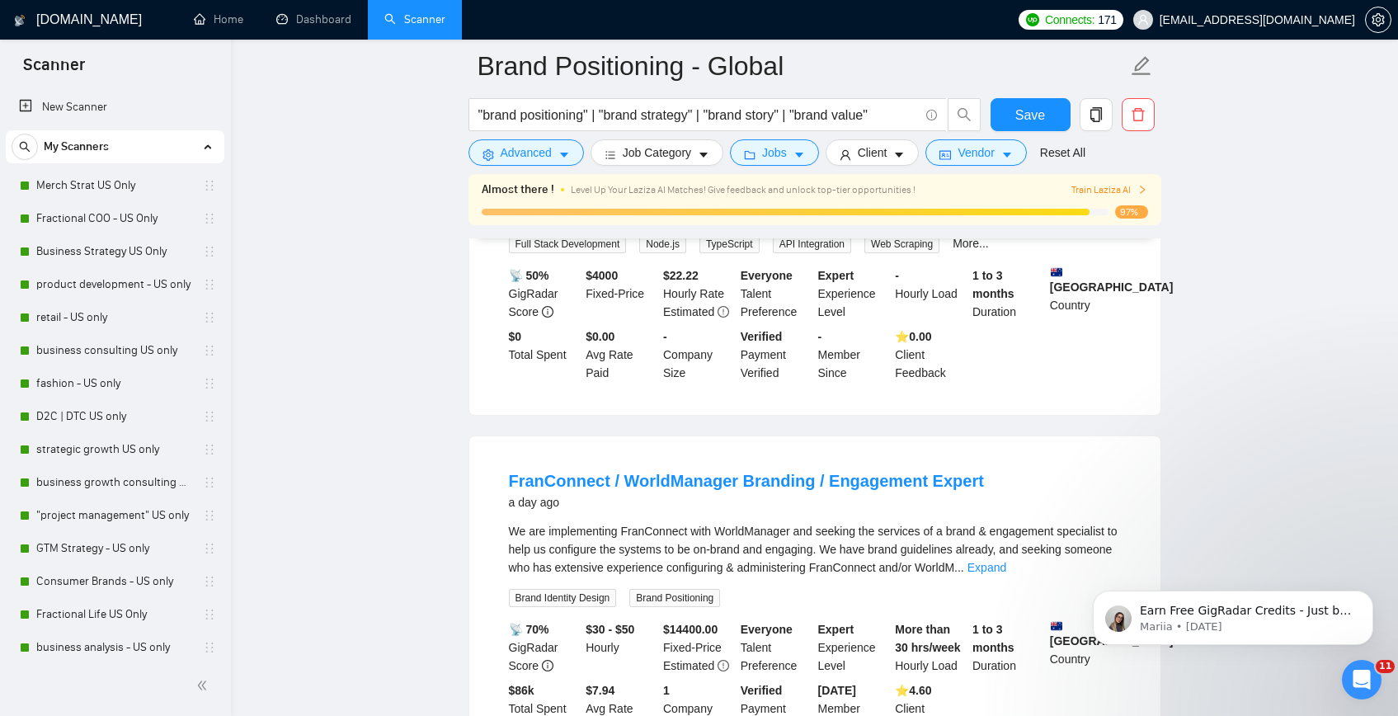
click at [1228, 276] on main "Brand Positioning - Global "brand positioning" | "brand strategy" | "brand stor…" at bounding box center [814, 659] width 1114 height 3984
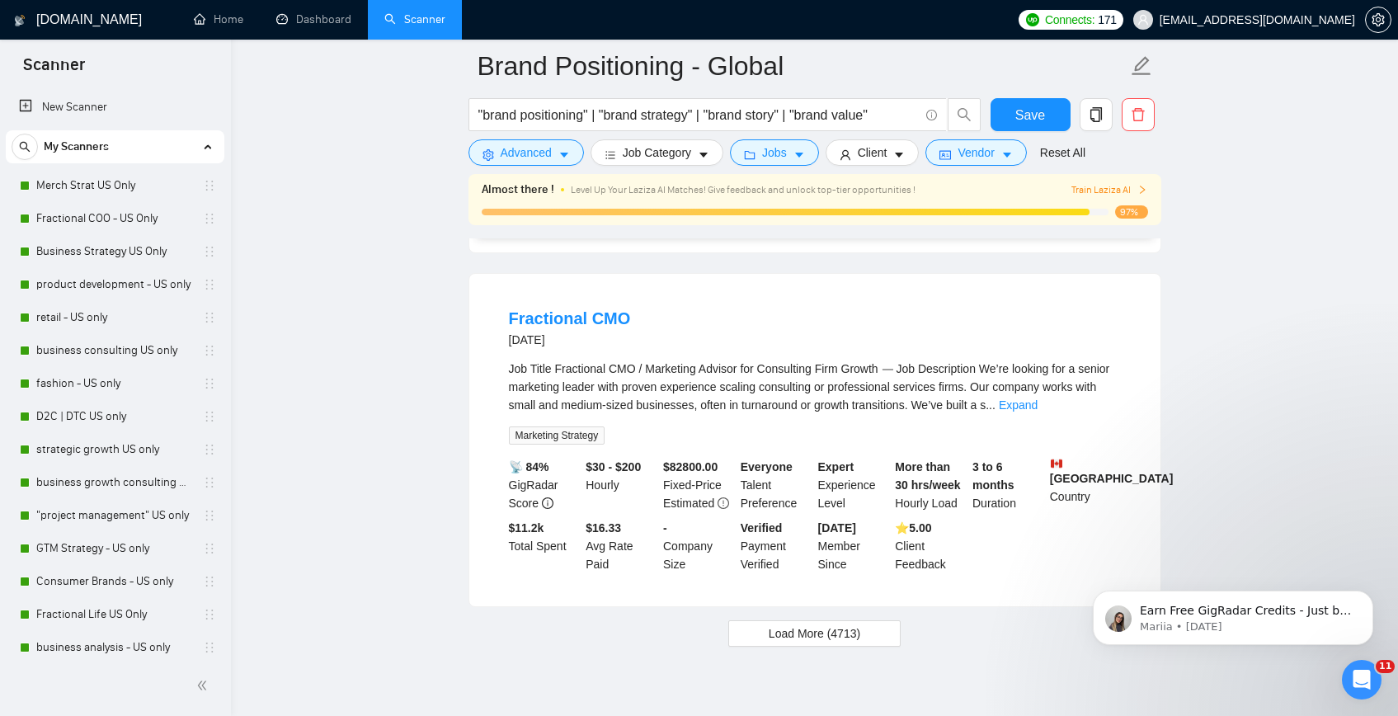
scroll to position [3458, 0]
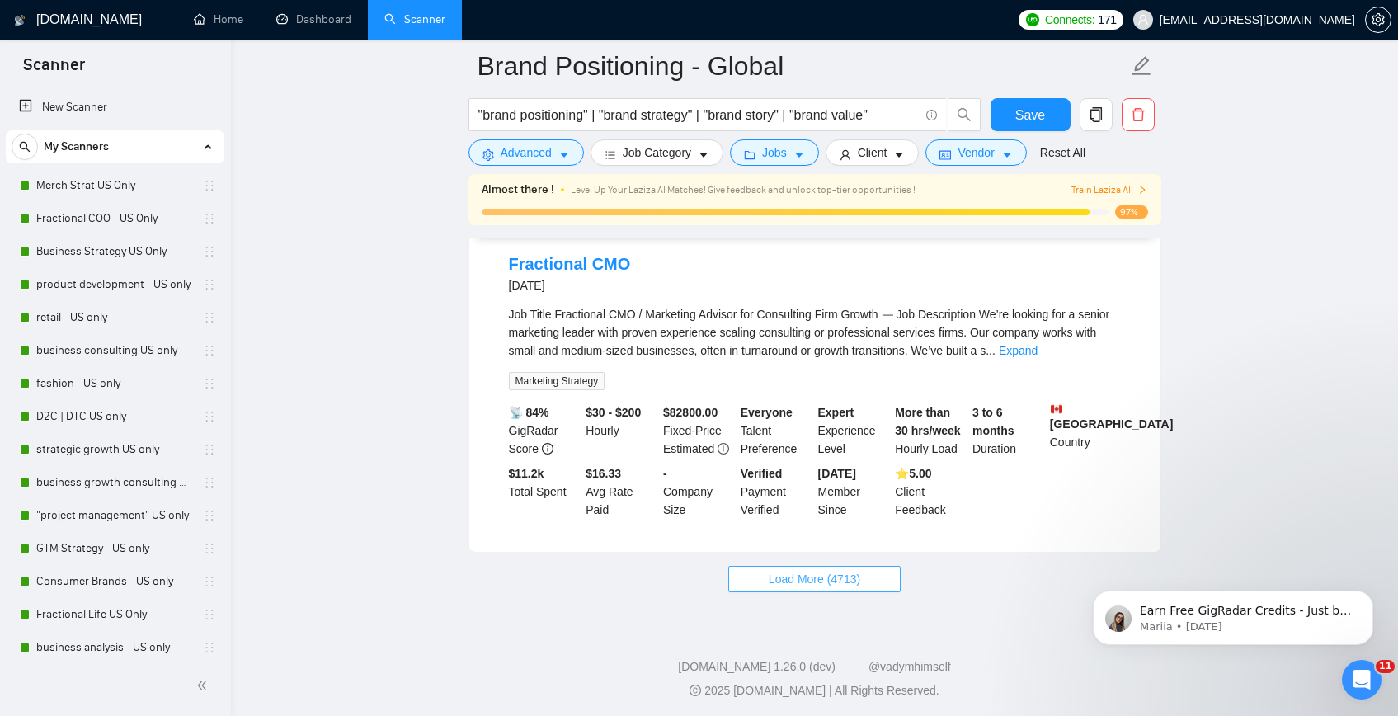
click at [870, 577] on button "Load More (4713)" at bounding box center [814, 579] width 172 height 26
click at [870, 577] on button "Loading..." at bounding box center [815, 579] width 144 height 26
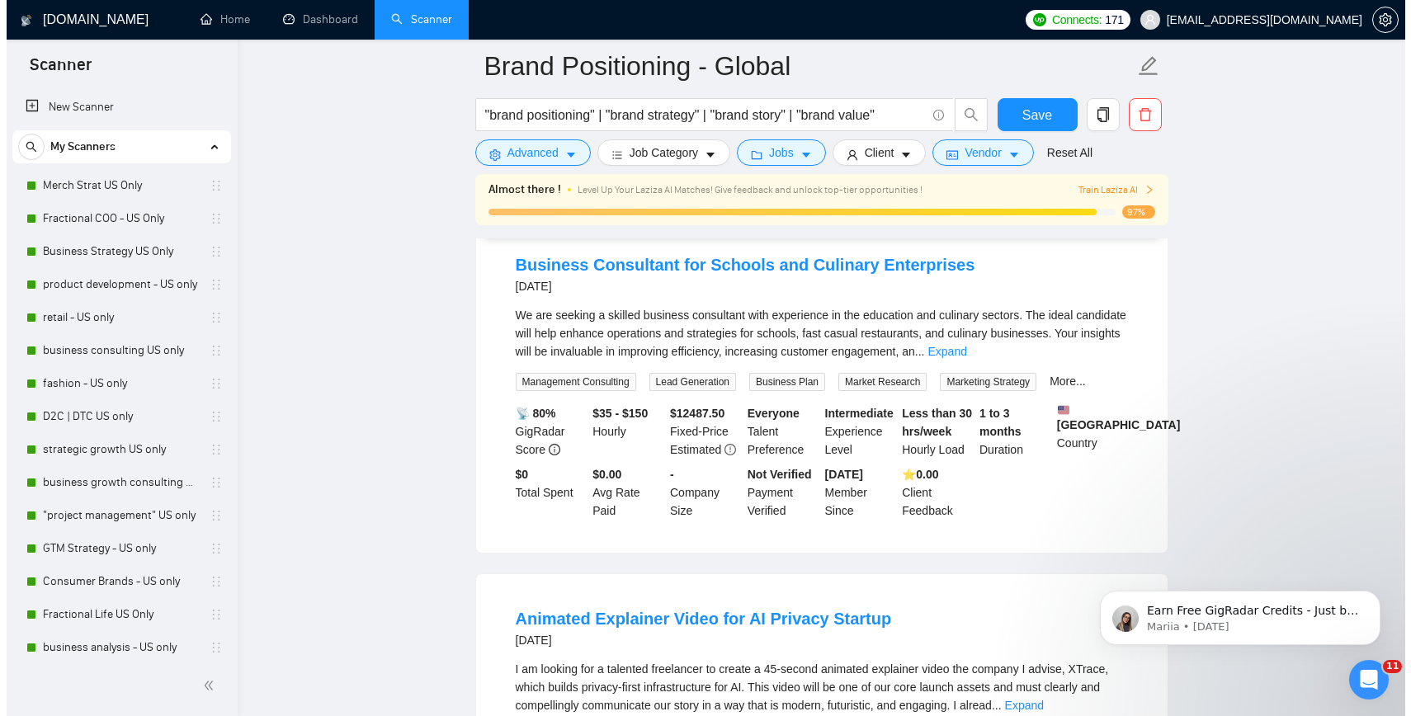
scroll to position [4184, 0]
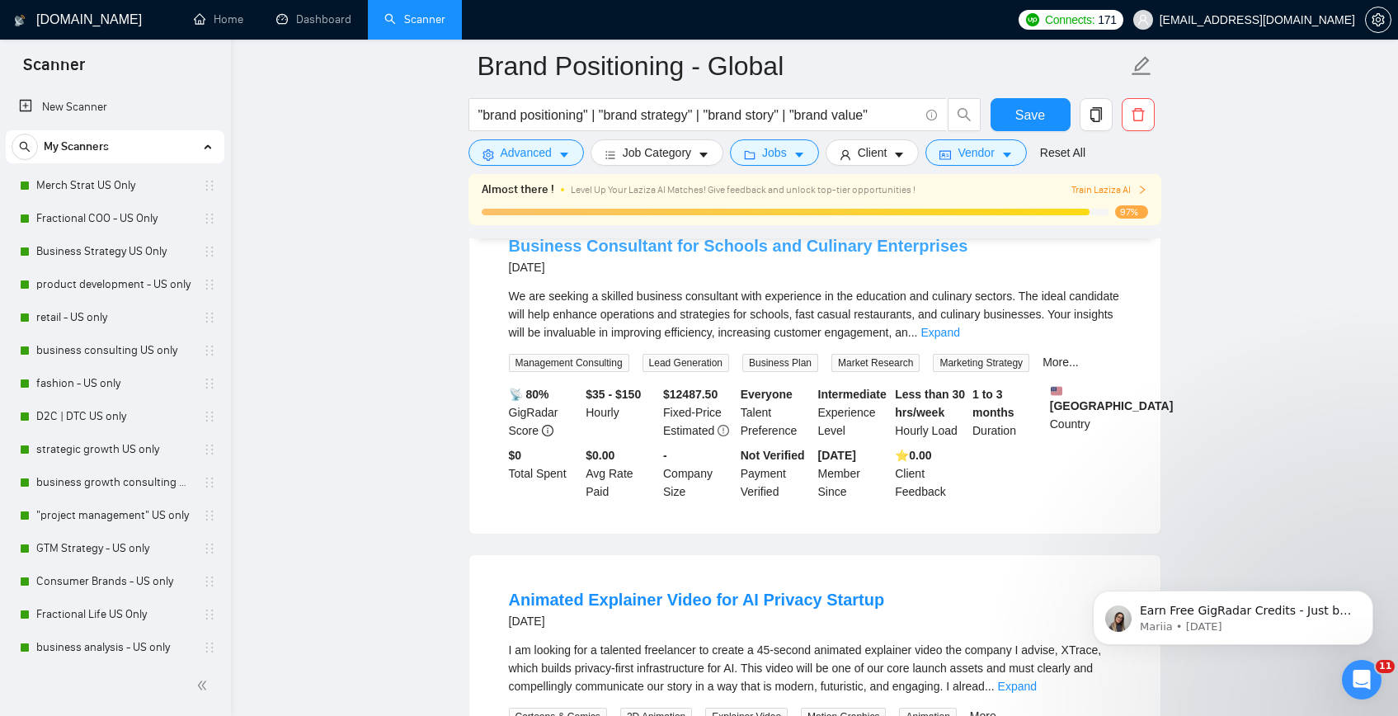
click at [830, 255] on link "Business Consultant for Schools and Culinary Enterprises" at bounding box center [738, 246] width 459 height 18
click at [491, 156] on icon "setting" at bounding box center [489, 155] width 12 height 12
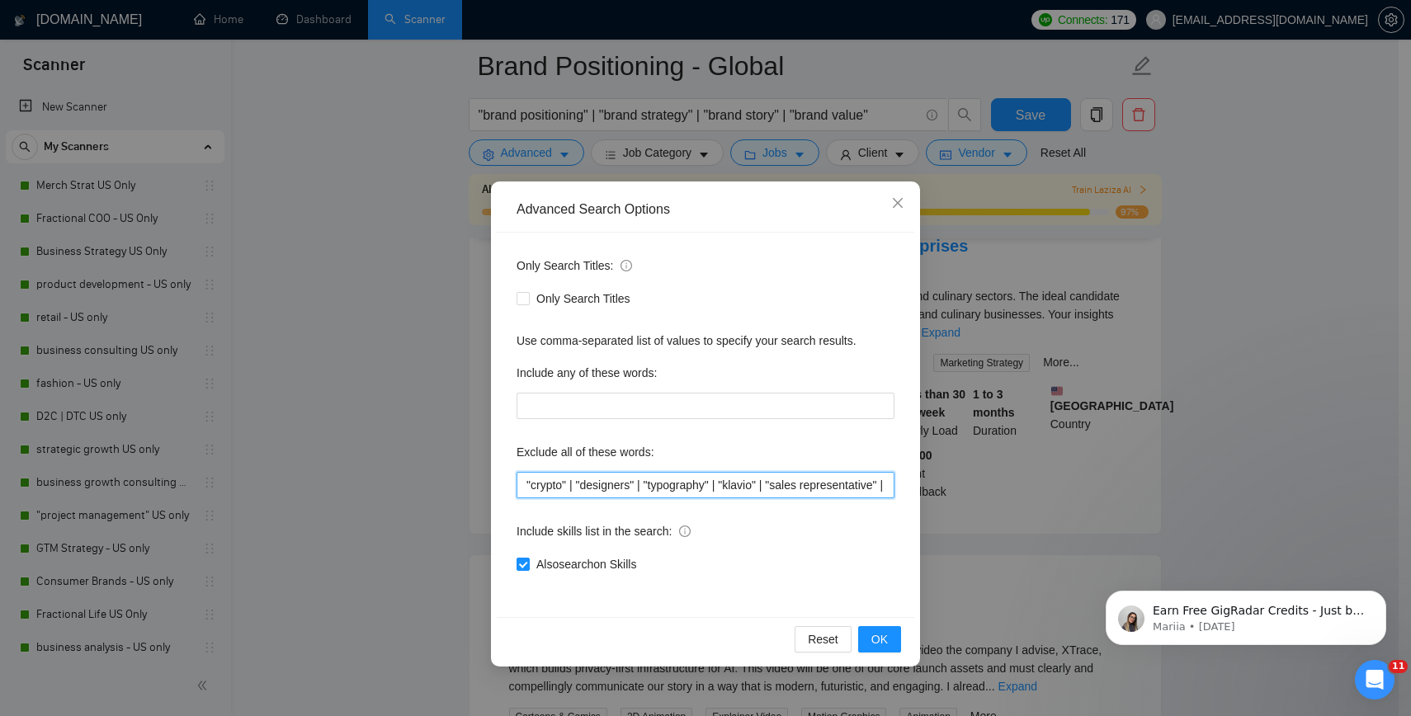
click at [523, 483] on input ""crypto" | "designers" | "typography" | "klavio" | "sales representative" | "vi…" at bounding box center [705, 485] width 378 height 26
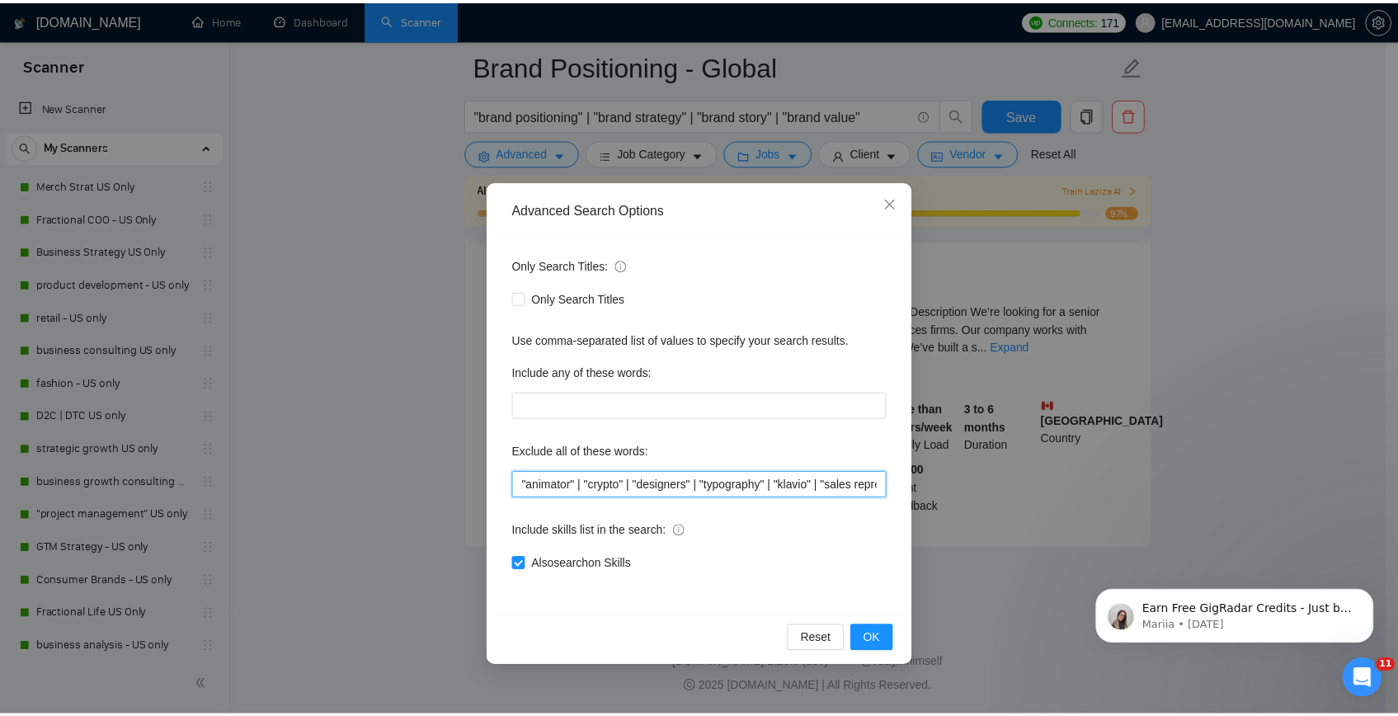
scroll to position [3458, 0]
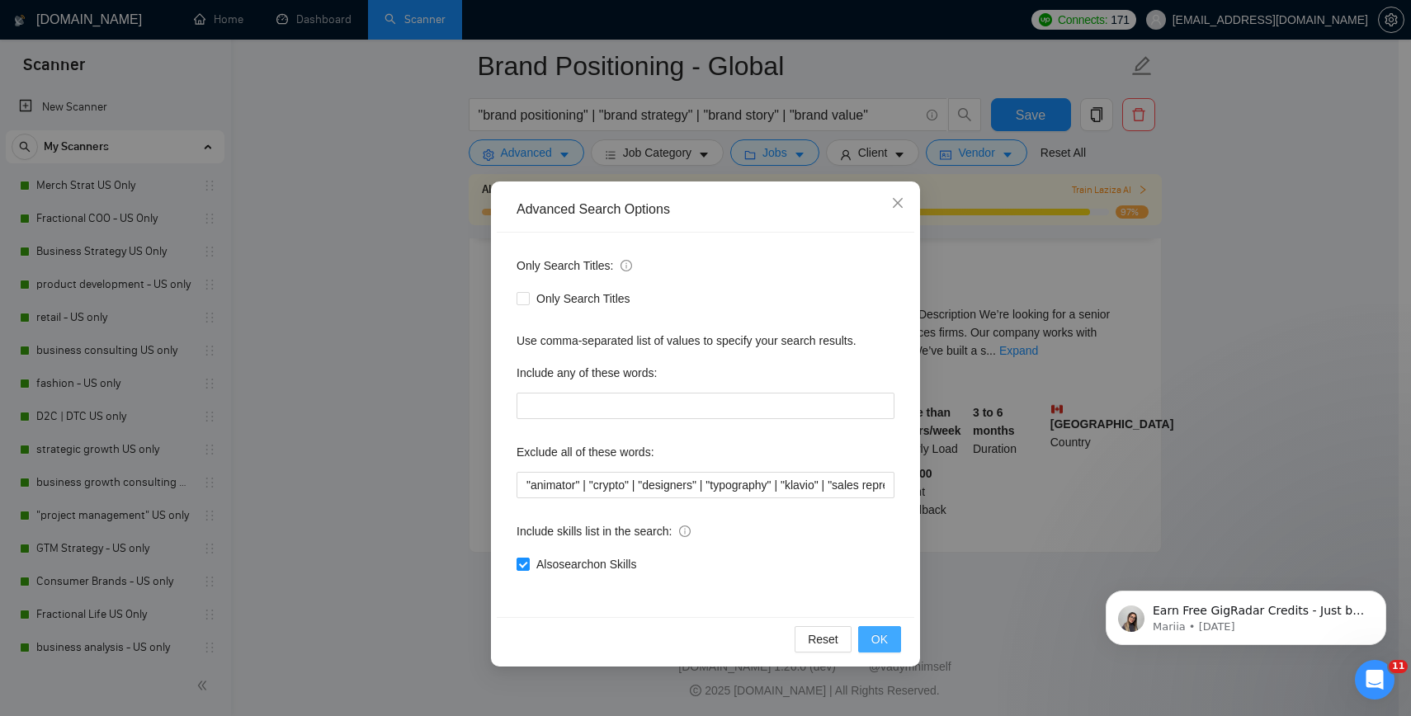
click at [869, 627] on button "OK" at bounding box center [879, 639] width 43 height 26
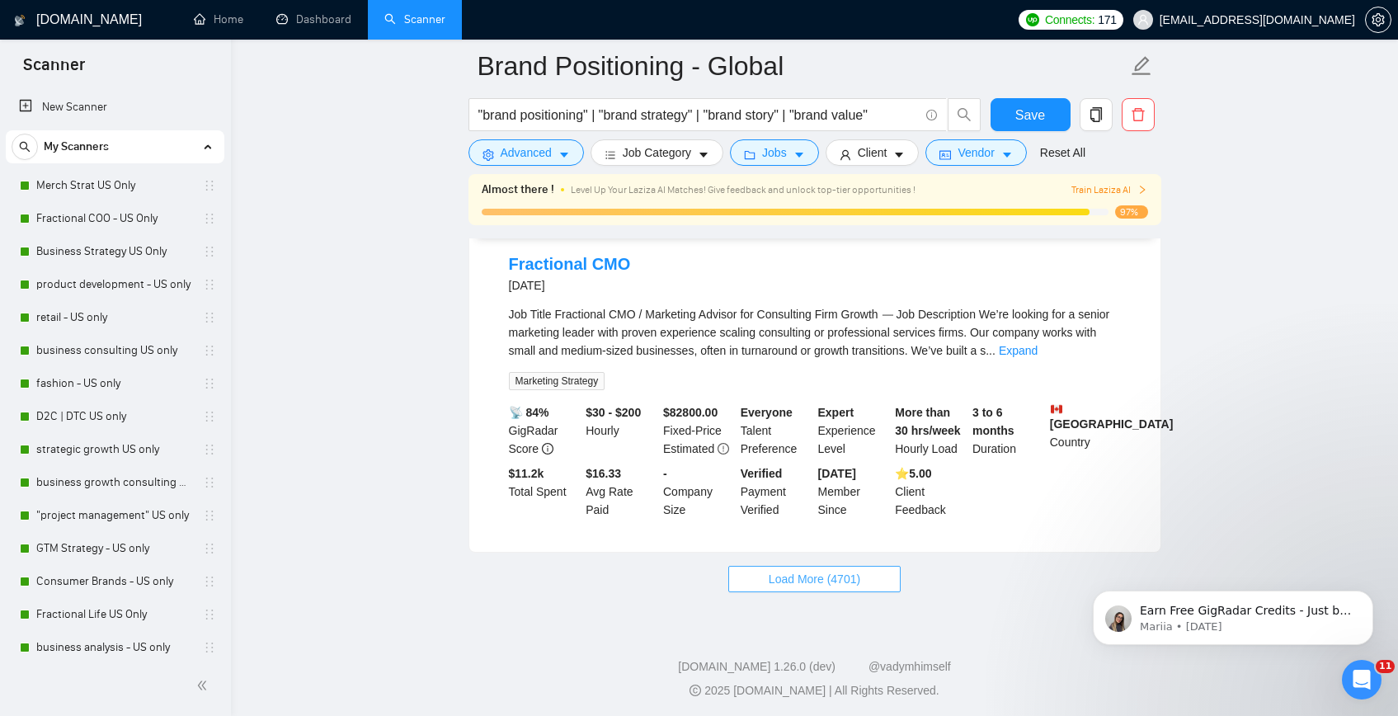
click at [826, 575] on span "Load More (4701)" at bounding box center [815, 579] width 92 height 18
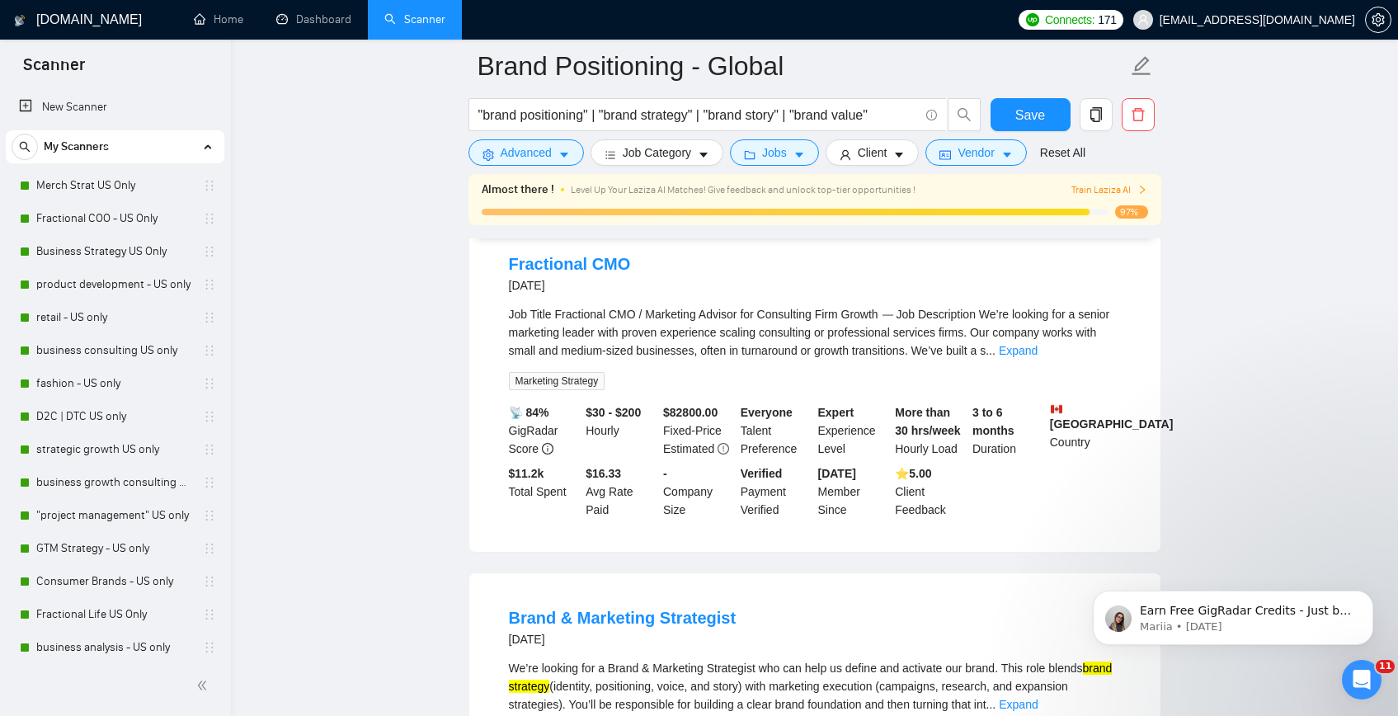
click at [459, 539] on main "Brand Positioning - Global "brand positioning" | "brand strategy" | "brand stor…" at bounding box center [814, 446] width 1114 height 7677
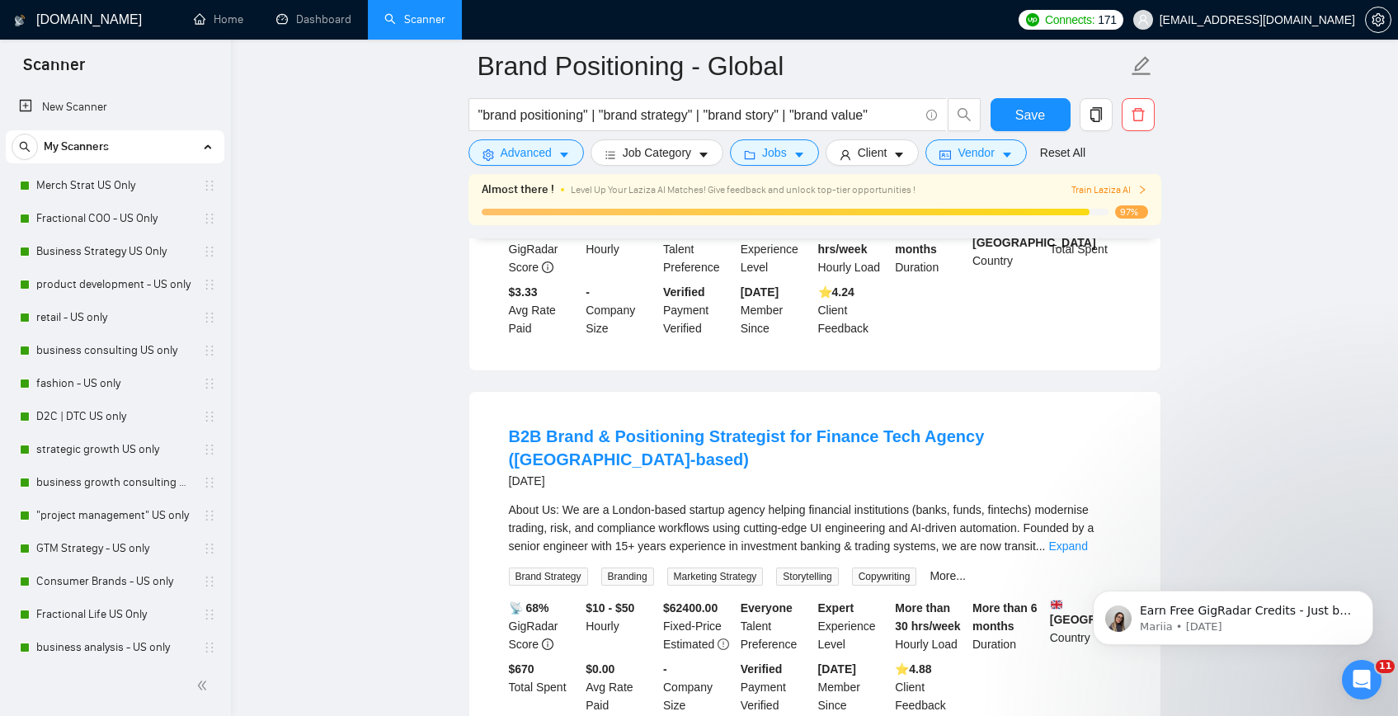
scroll to position [7158, 0]
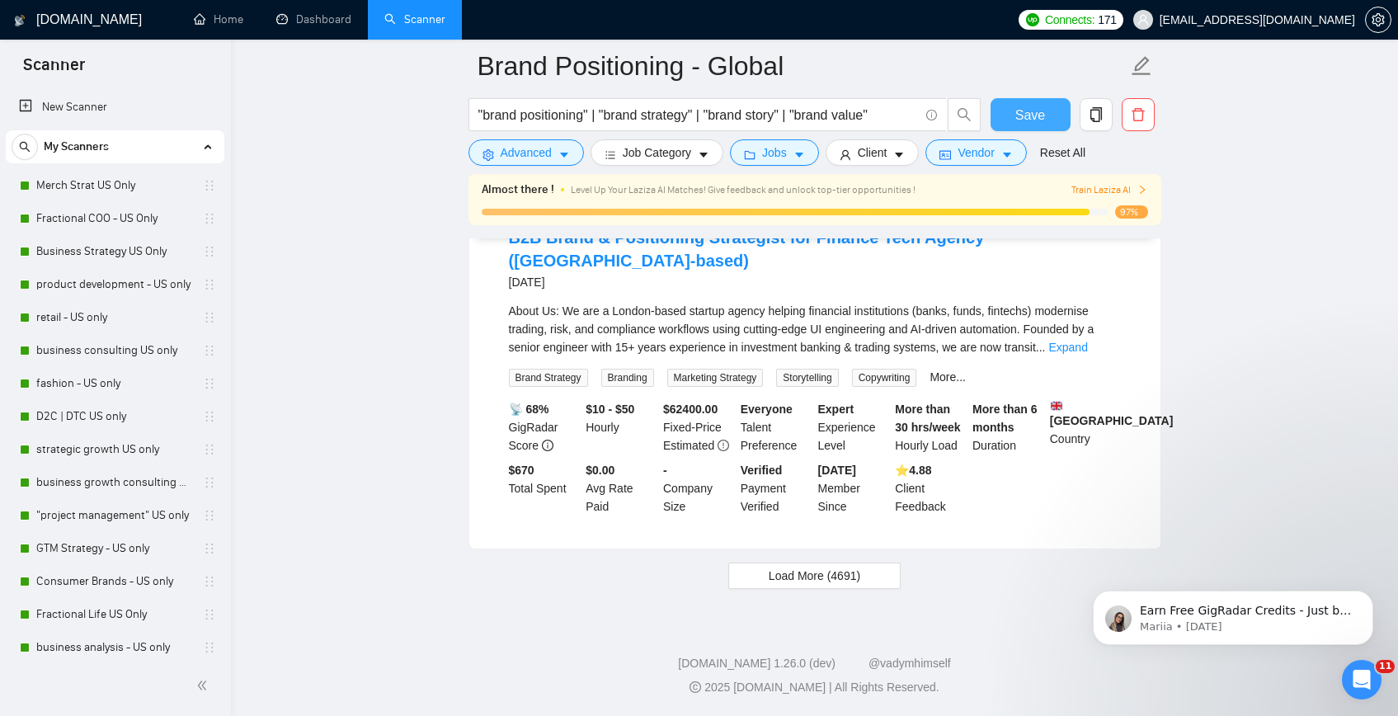
click at [1018, 124] on span "Save" at bounding box center [1030, 115] width 30 height 21
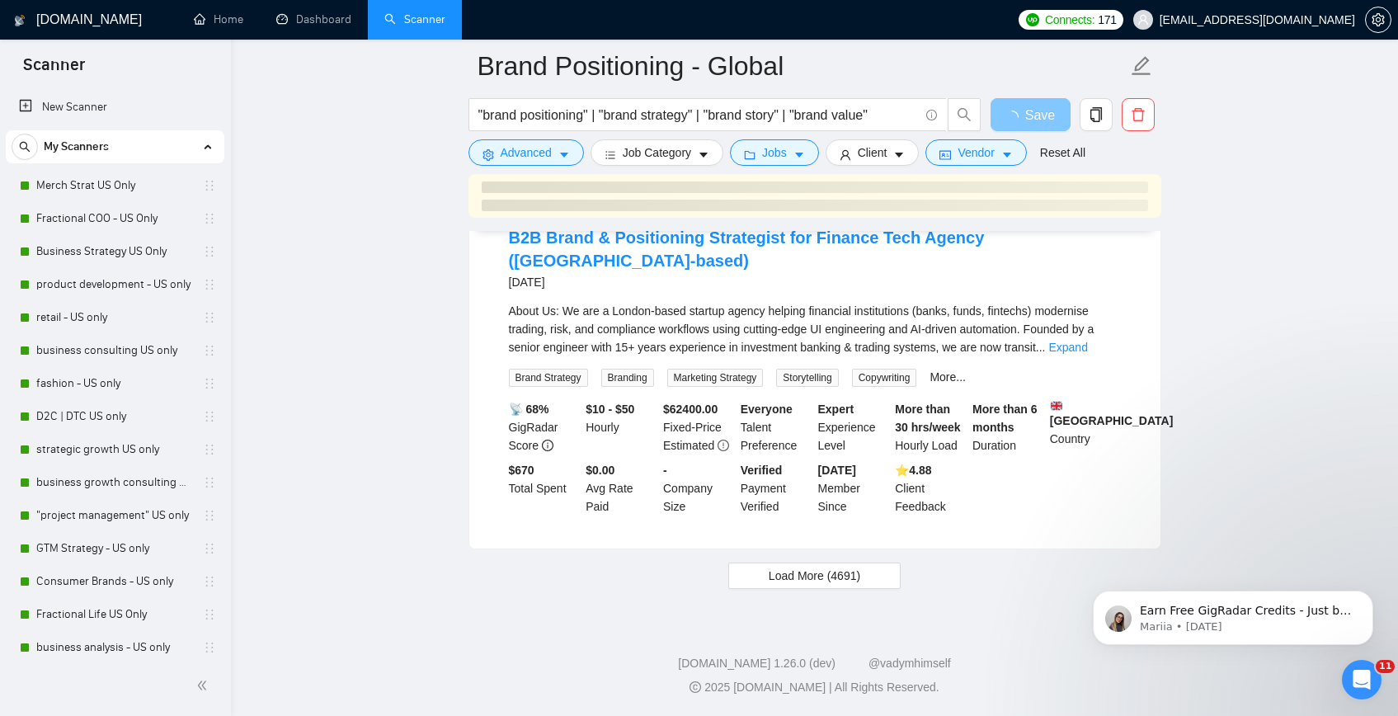
scroll to position [7151, 0]
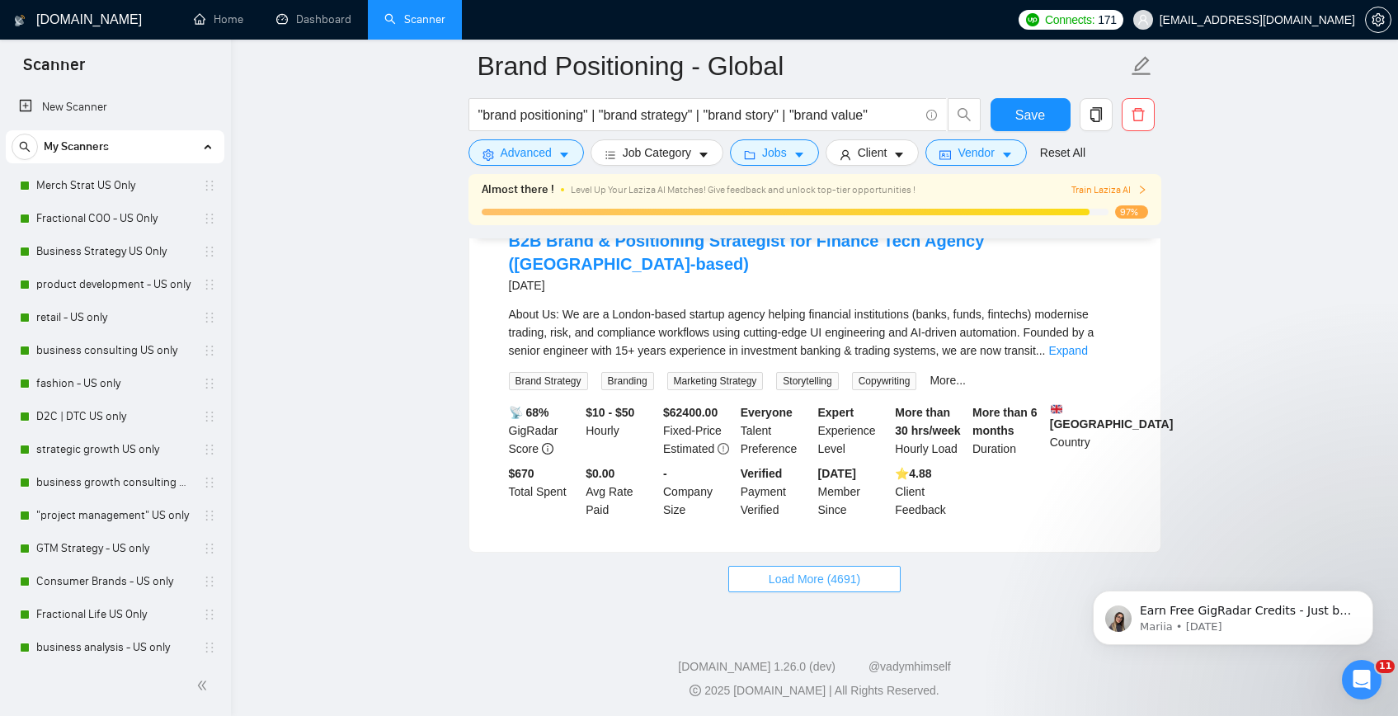
click at [813, 583] on span "Load More (4691)" at bounding box center [815, 579] width 92 height 18
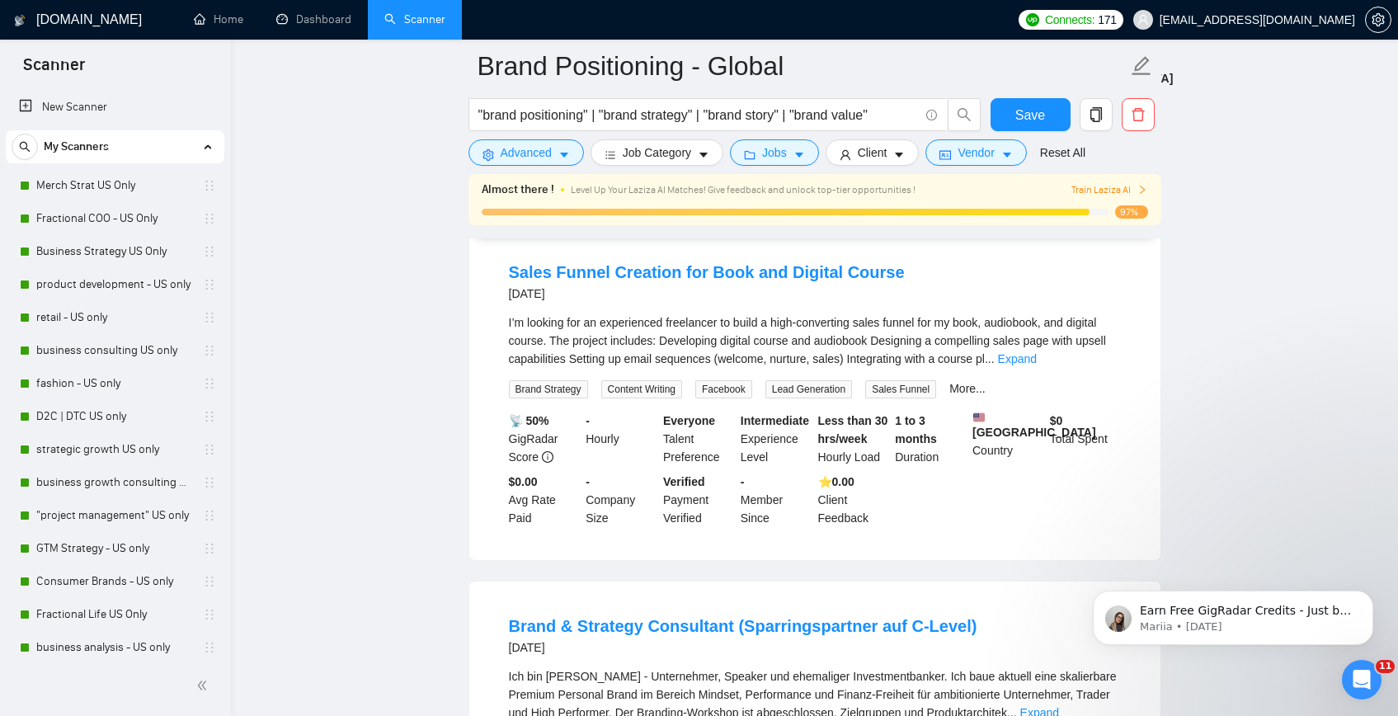
scroll to position [7877, 0]
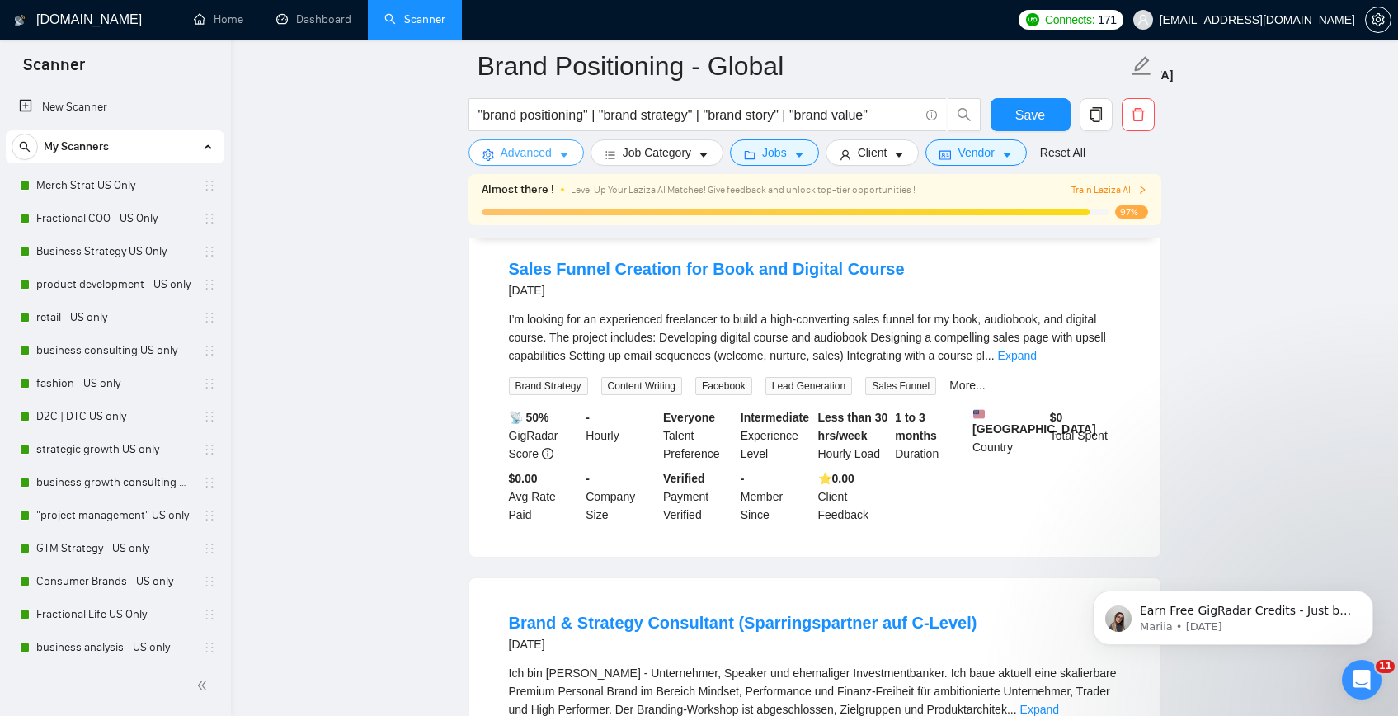
click at [562, 156] on icon "caret-down" at bounding box center [564, 155] width 12 height 12
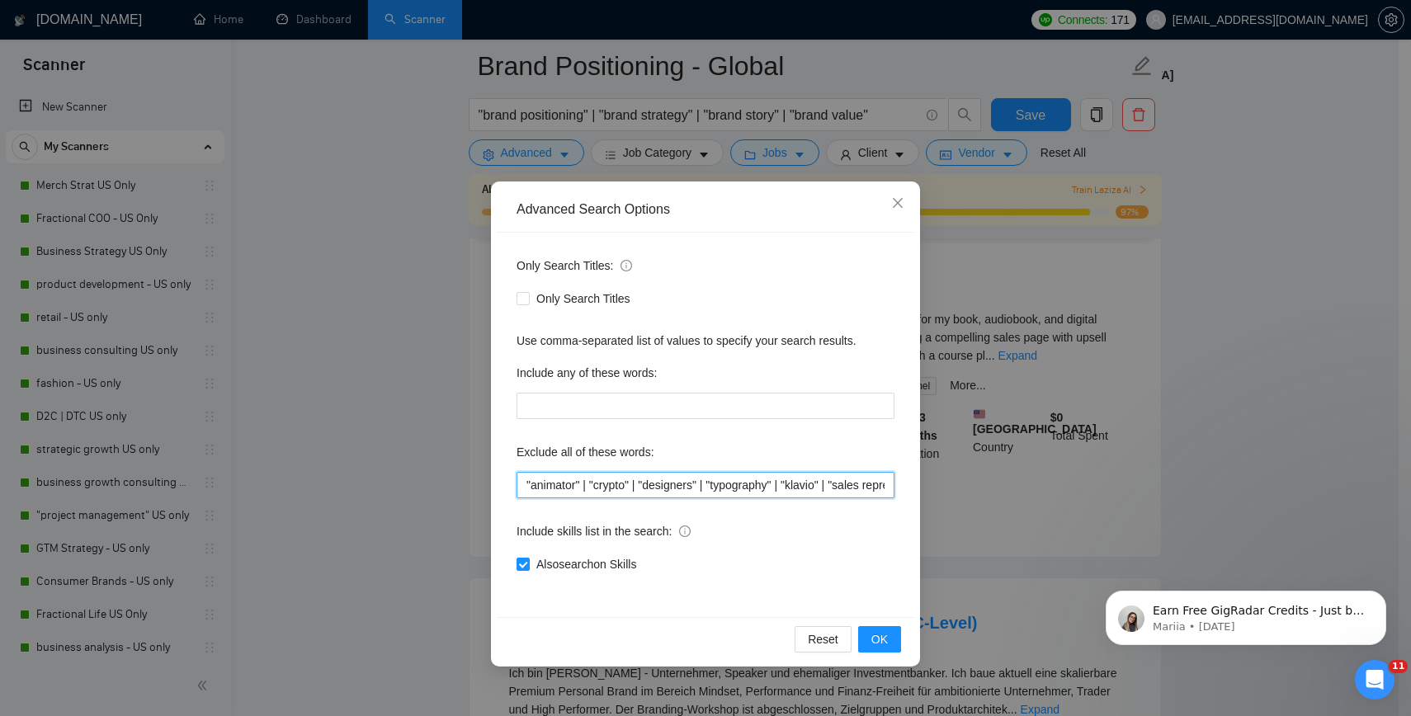
click at [525, 487] on input ""animator" | "crypto" | "designers" | "typography" | "klavio" | "sales represen…" at bounding box center [705, 485] width 378 height 26
click at [879, 639] on span "OK" at bounding box center [879, 639] width 16 height 18
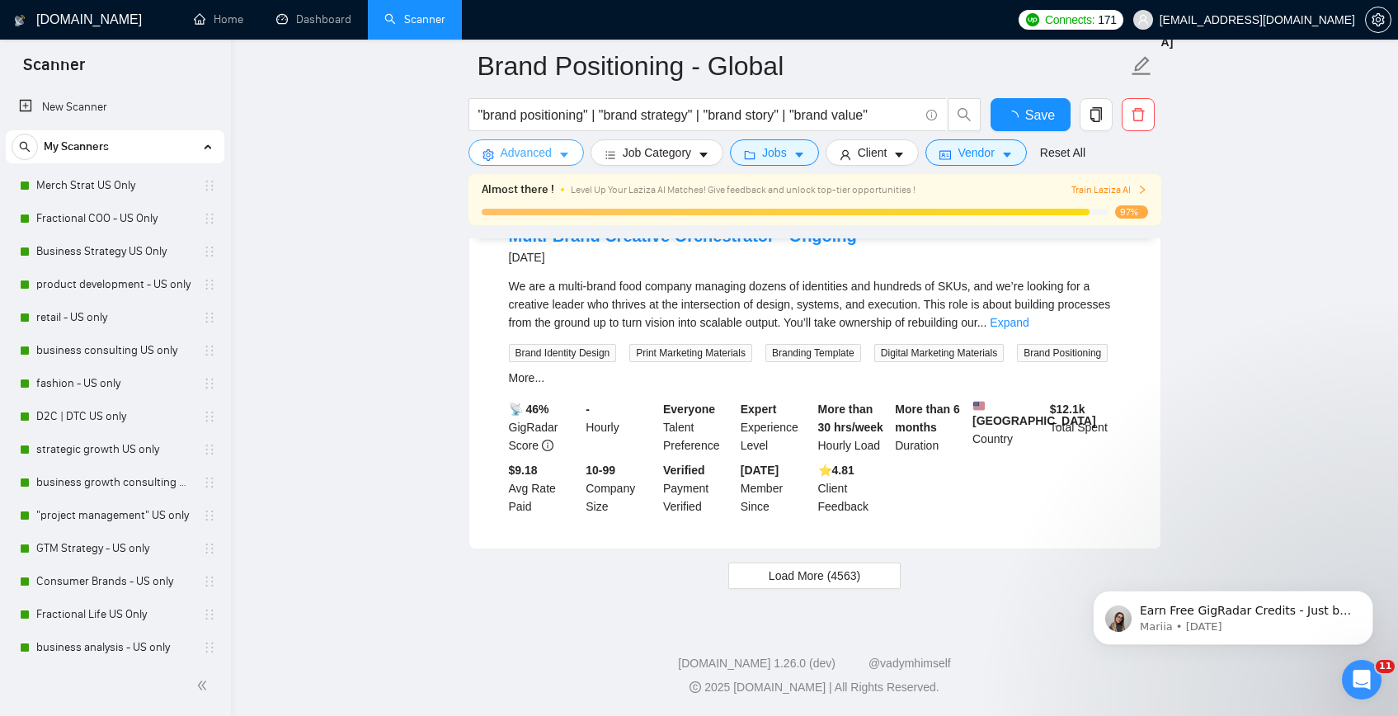
scroll to position [3481, 0]
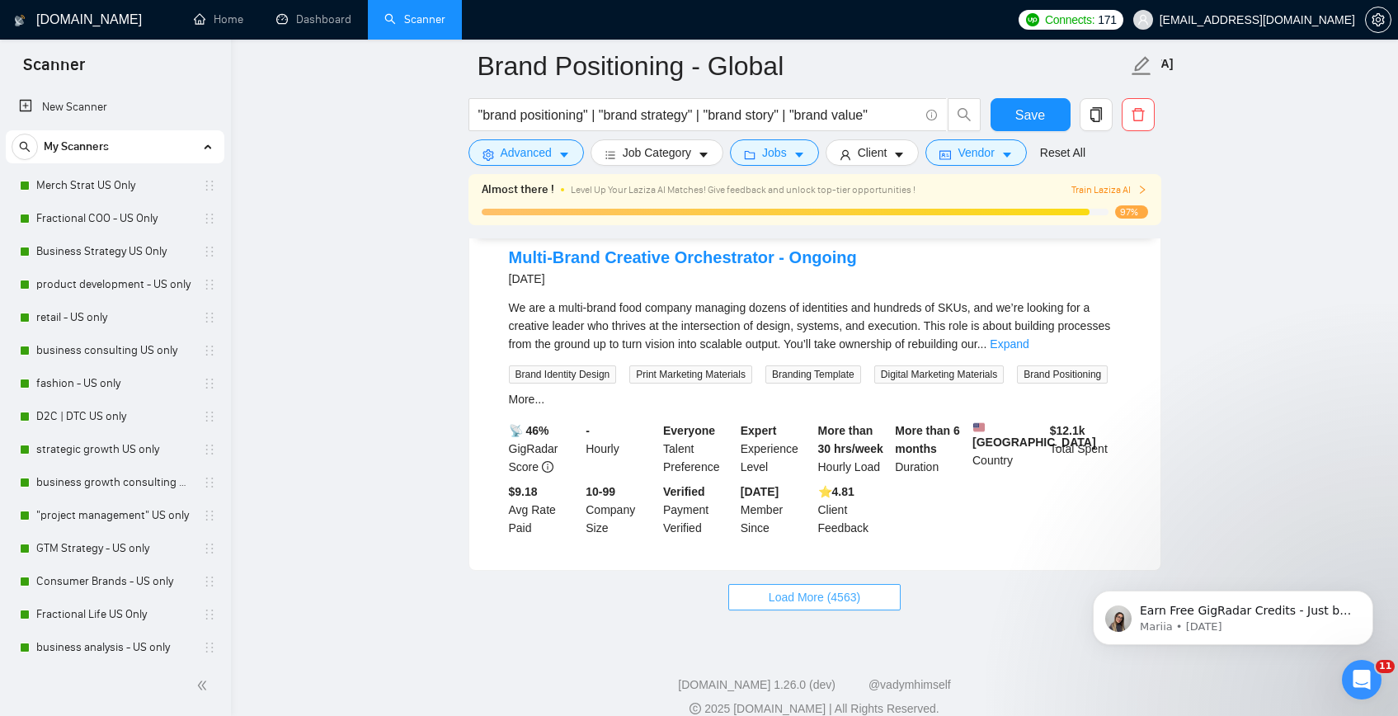
click at [778, 588] on span "Load More (4563)" at bounding box center [815, 597] width 92 height 18
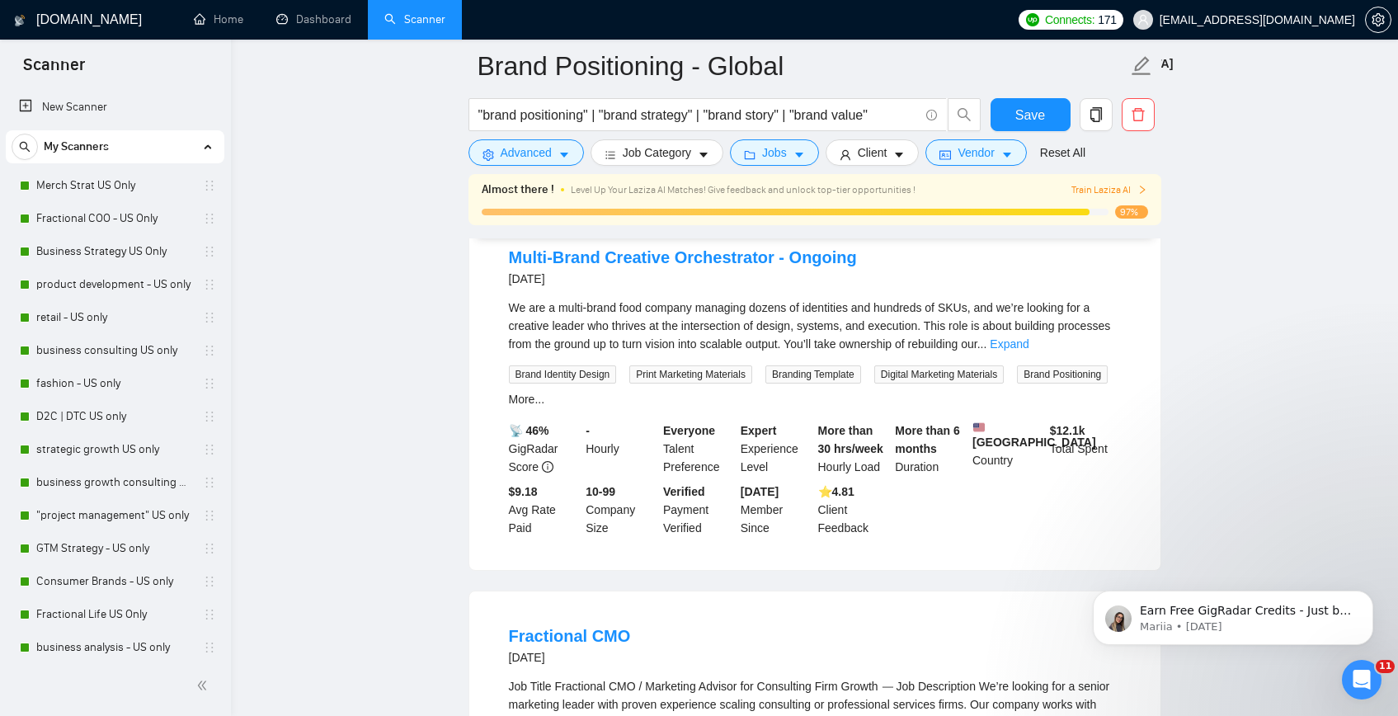
click at [388, 535] on main "Brand Positioning - Global "brand positioning" | "brand strategy" | "brand stor…" at bounding box center [814, 432] width 1114 height 7695
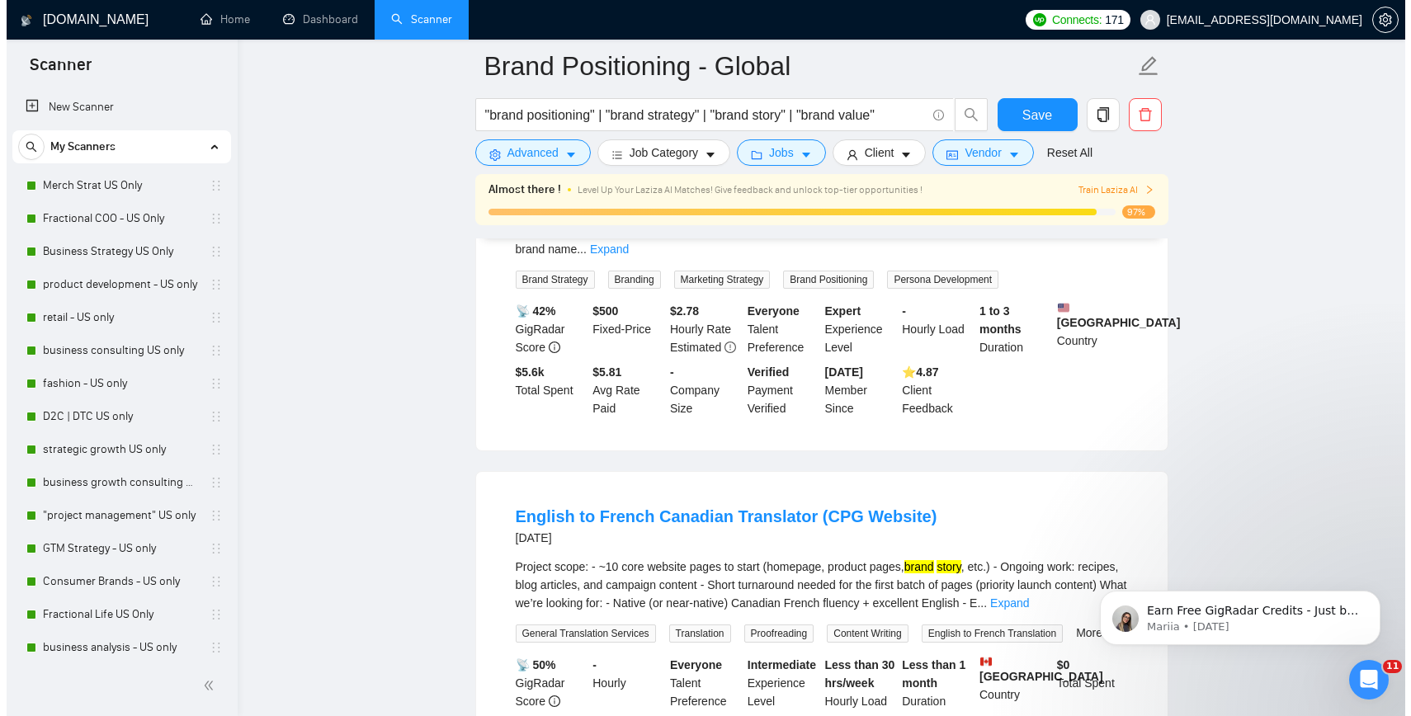
scroll to position [10476, 0]
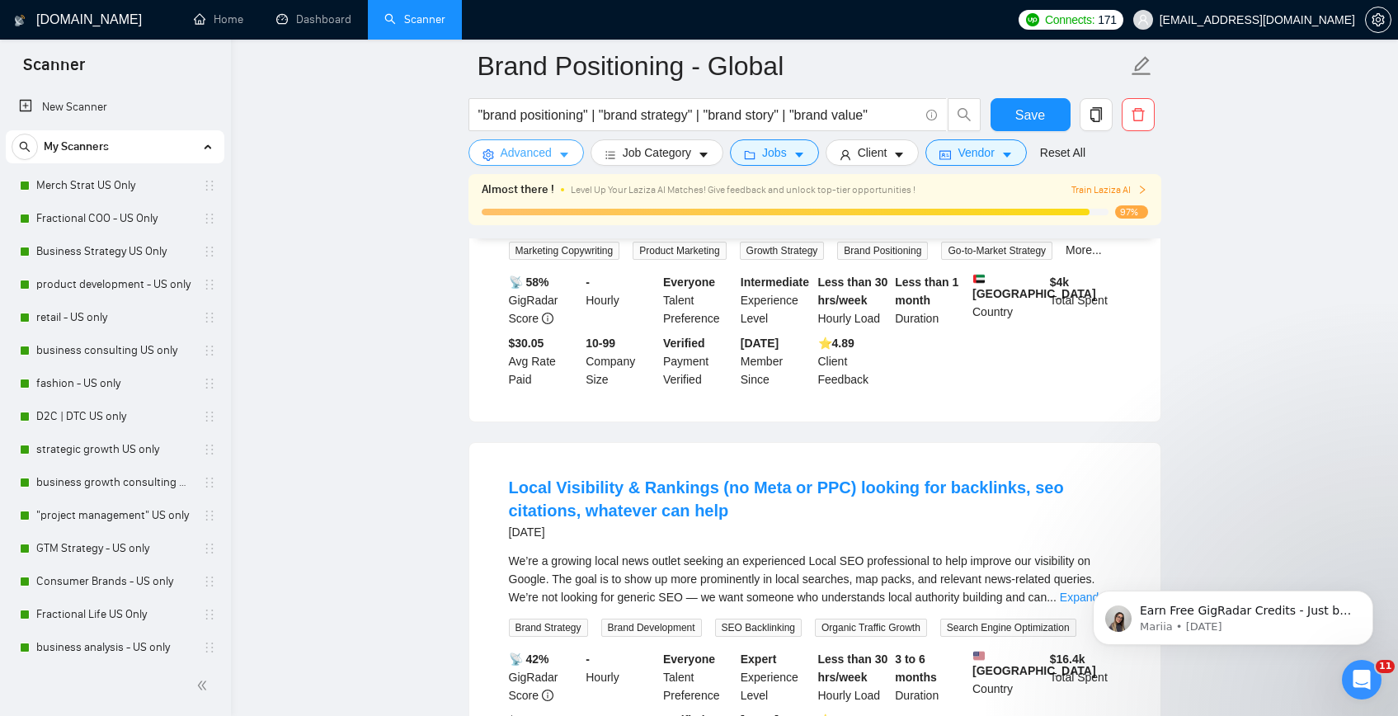
click at [493, 164] on button "Advanced" at bounding box center [526, 152] width 115 height 26
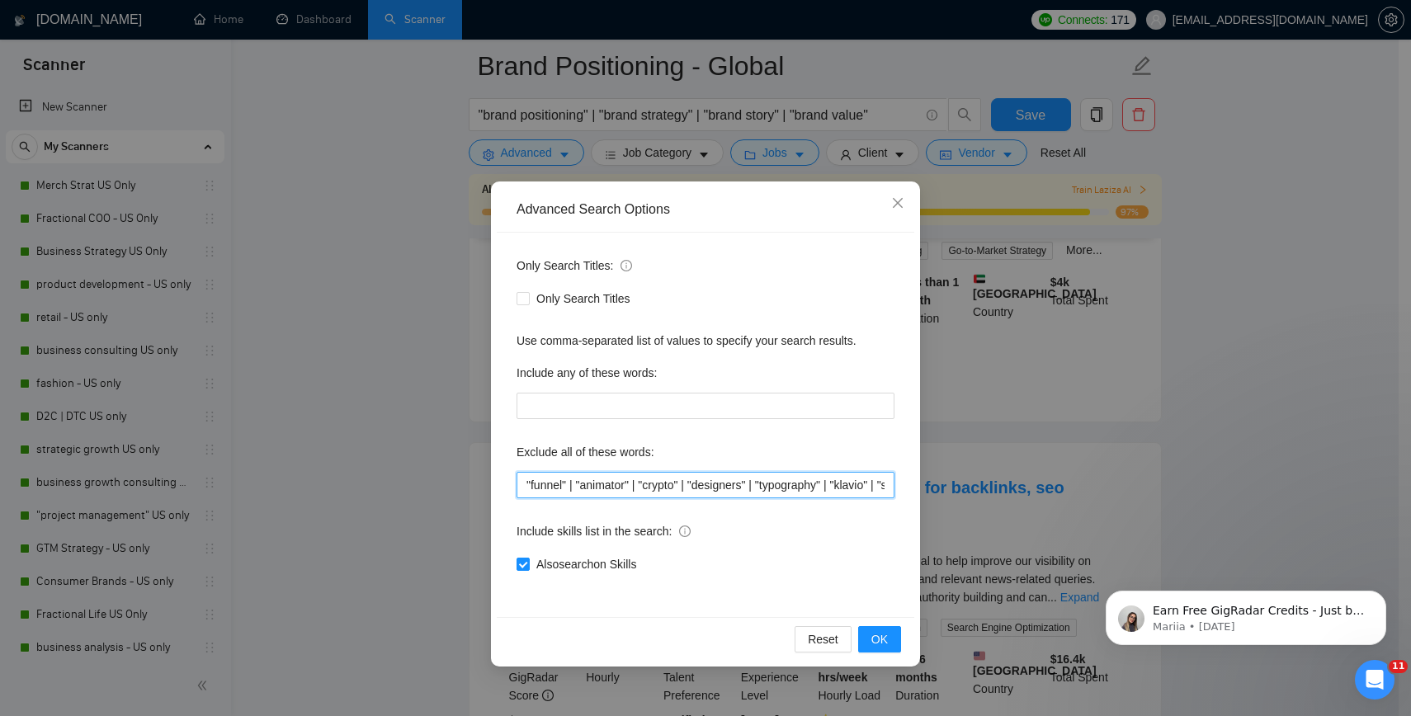
click at [525, 481] on input ""funnel" | "animator" | "crypto" | "designers" | "typography" | "klavio" | "sal…" at bounding box center [705, 485] width 378 height 26
type input ""backlink" | "backlinks" | "funnel" | "animator" | "crypto" | "designers" | "ty…"
click at [879, 643] on span "OK" at bounding box center [879, 639] width 16 height 18
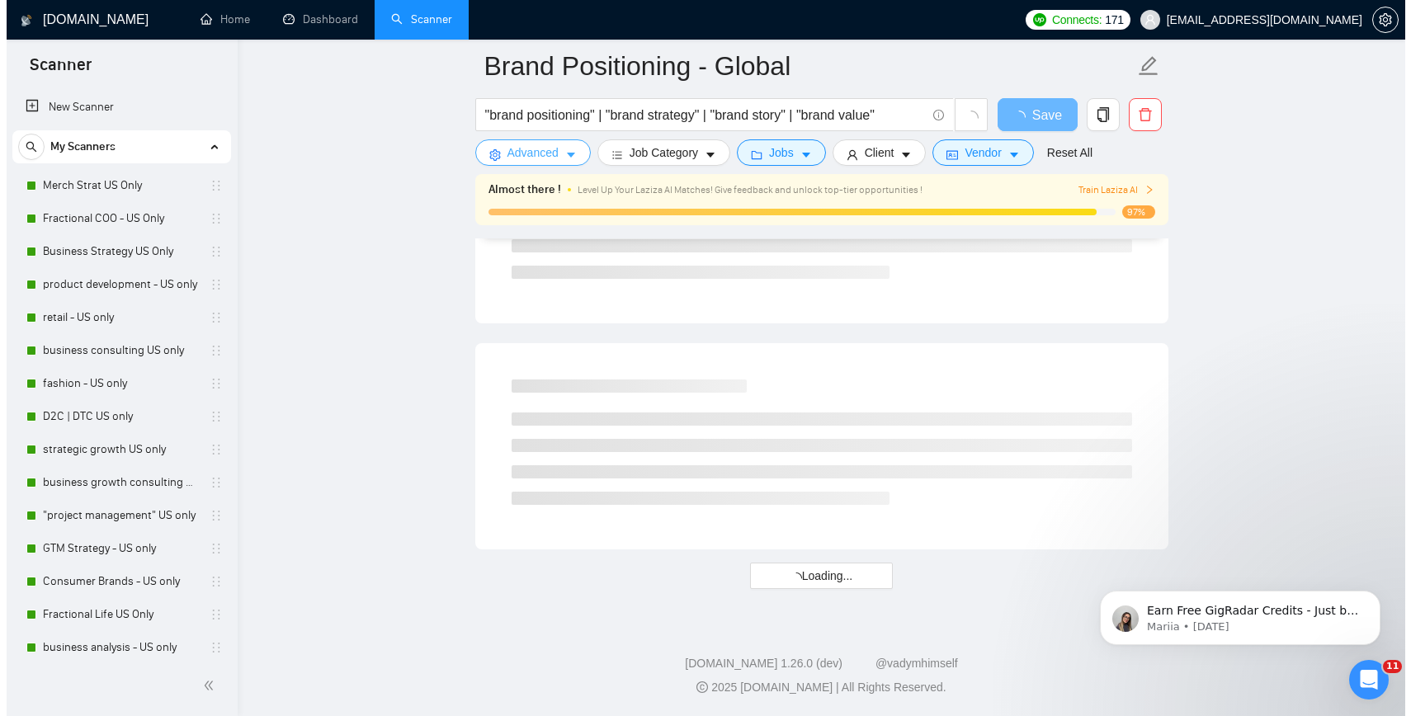
scroll to position [3481, 0]
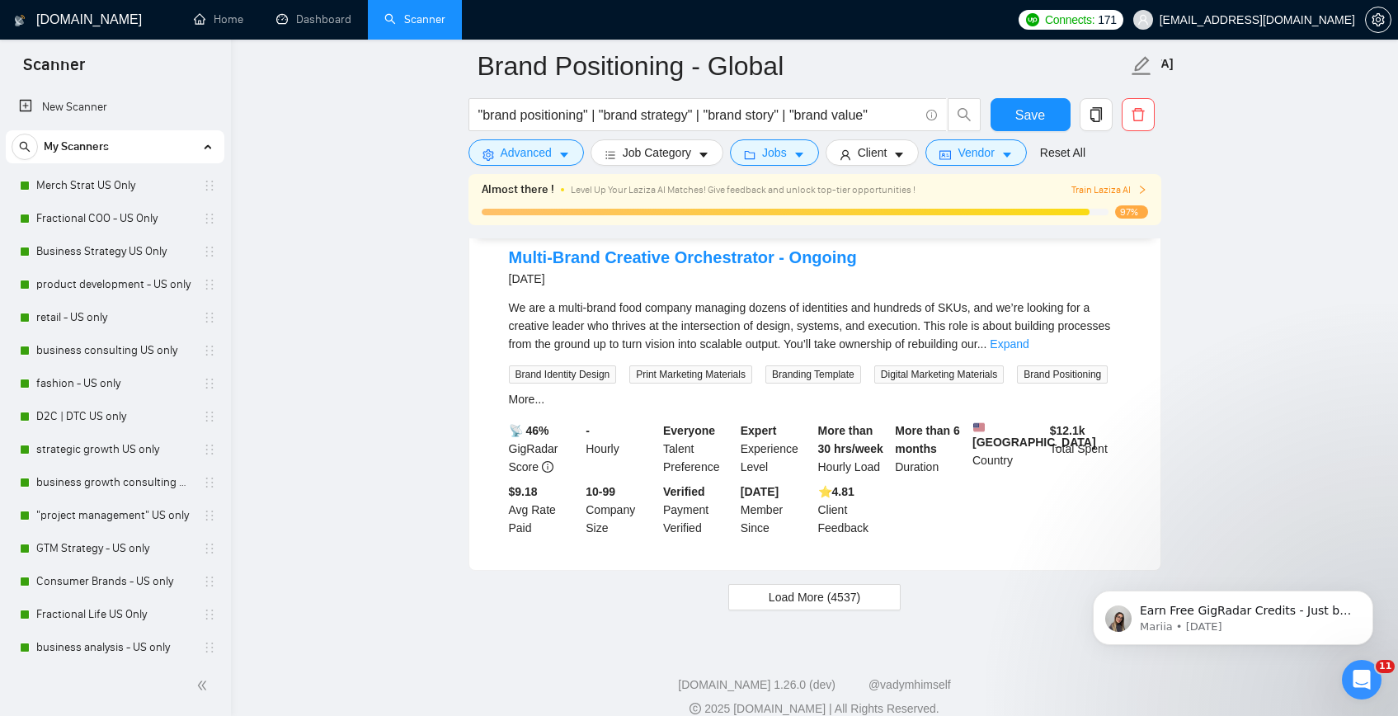
click at [521, 151] on span "Advanced" at bounding box center [526, 153] width 51 height 18
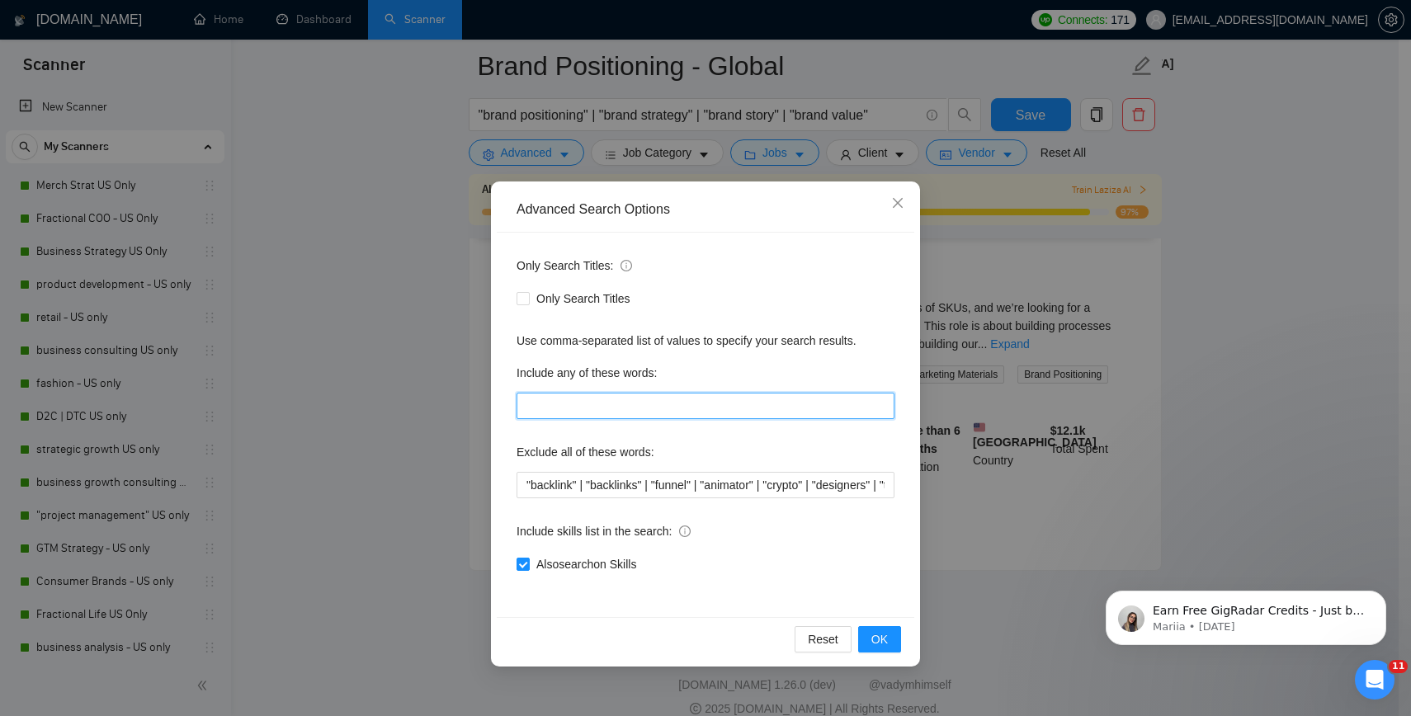
click at [644, 404] on input "text" at bounding box center [705, 406] width 378 height 26
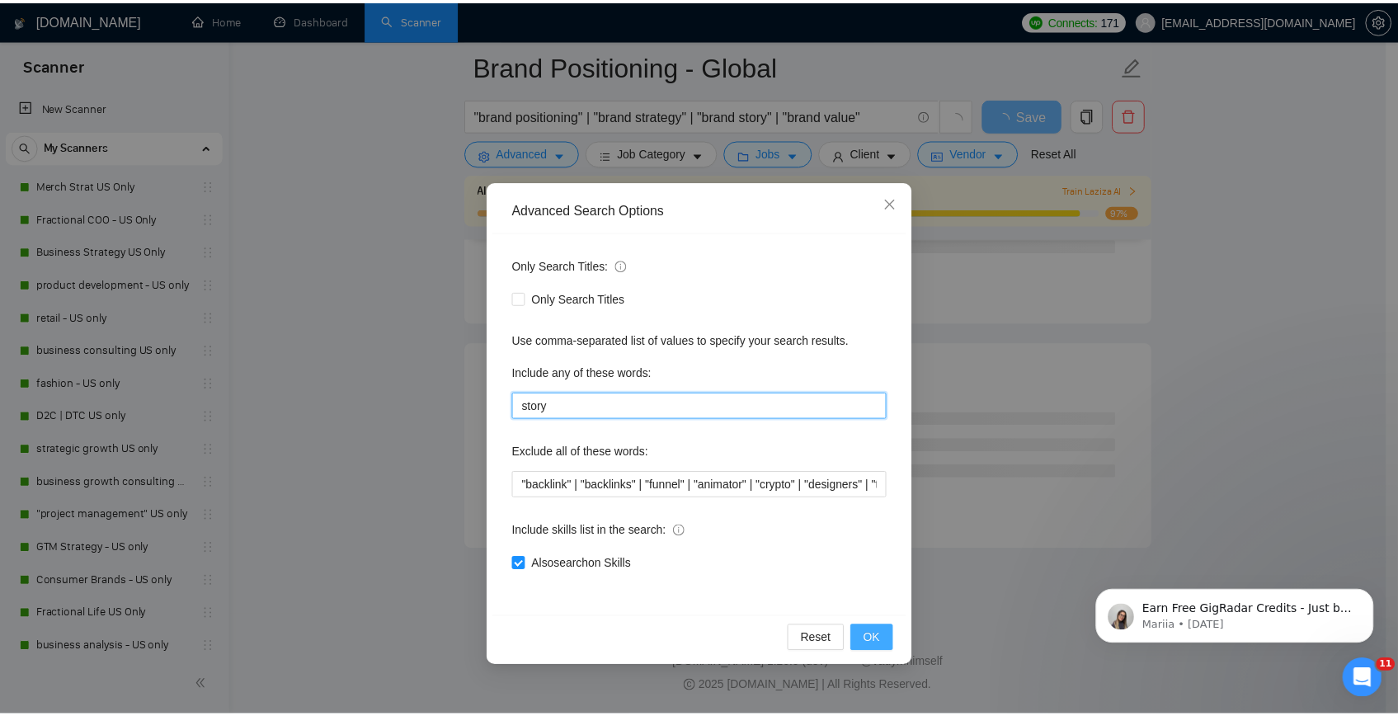
scroll to position [2087, 0]
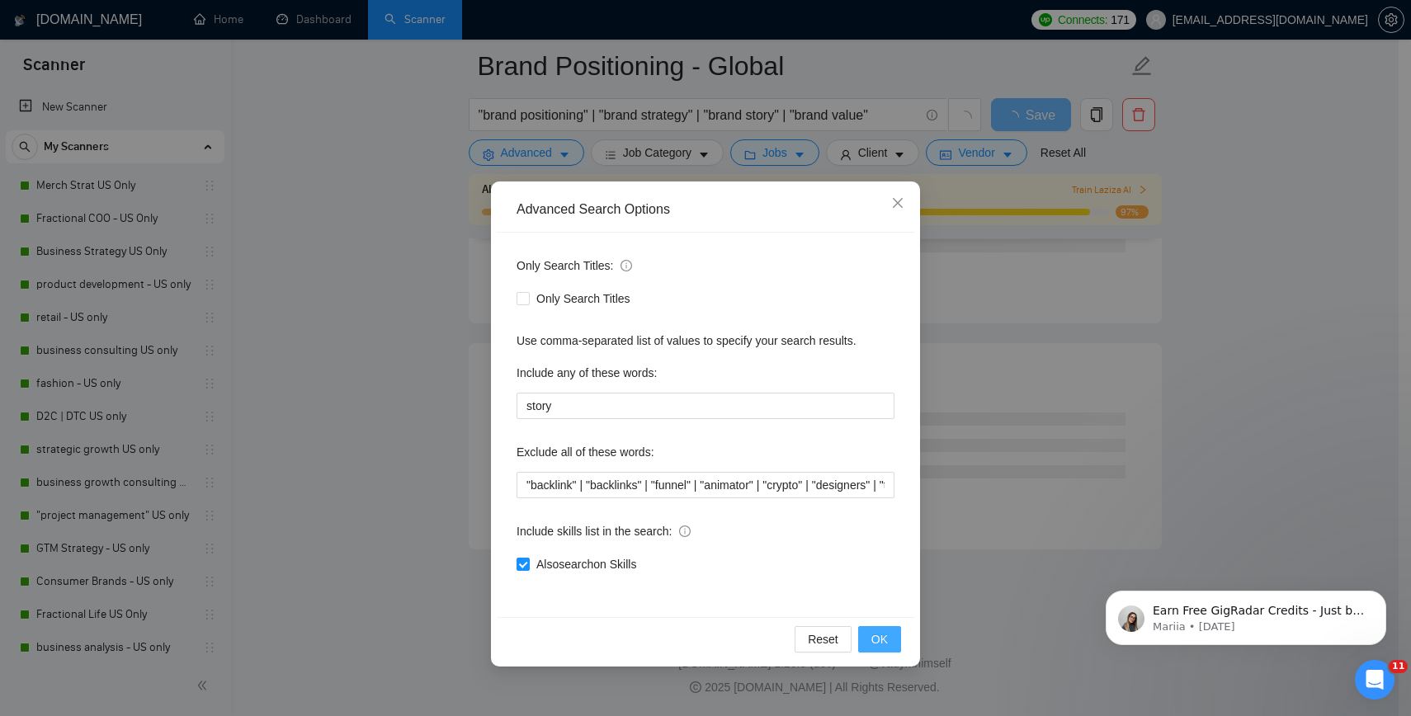
click at [872, 644] on span "OK" at bounding box center [879, 639] width 16 height 18
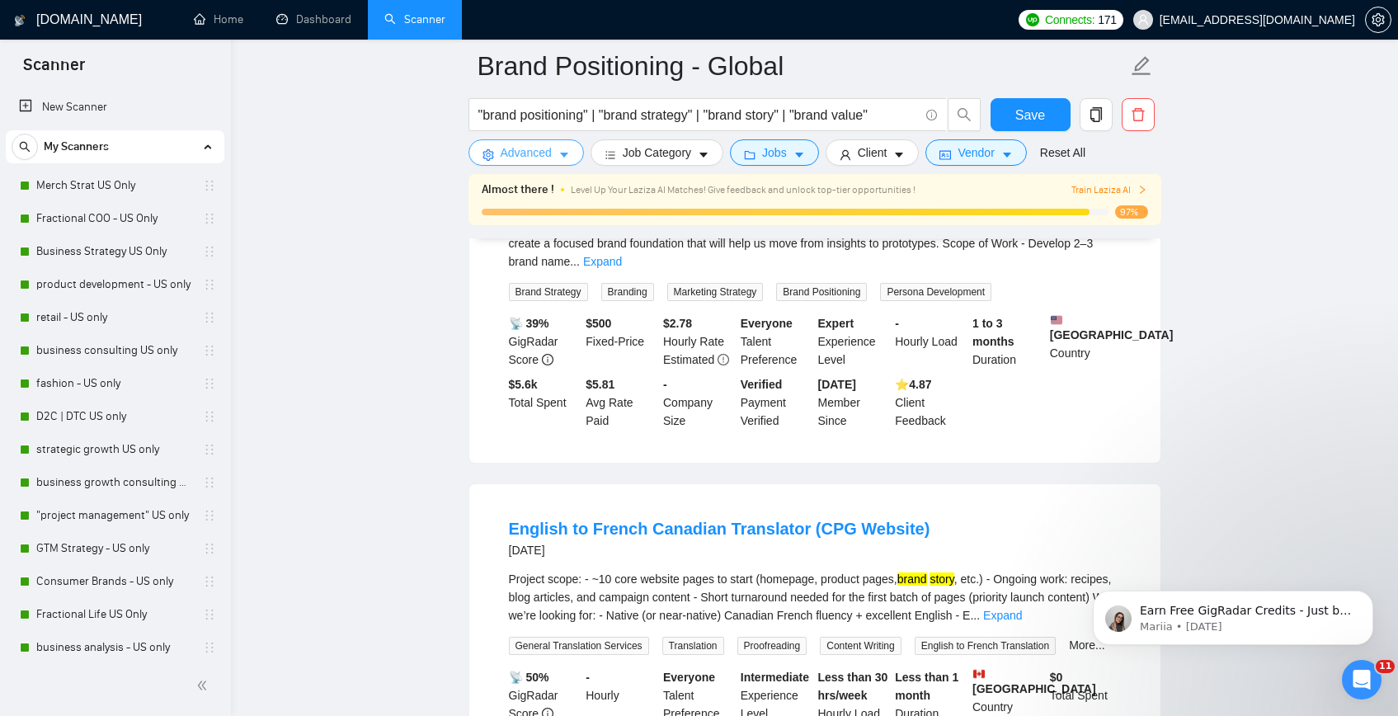
scroll to position [0, 0]
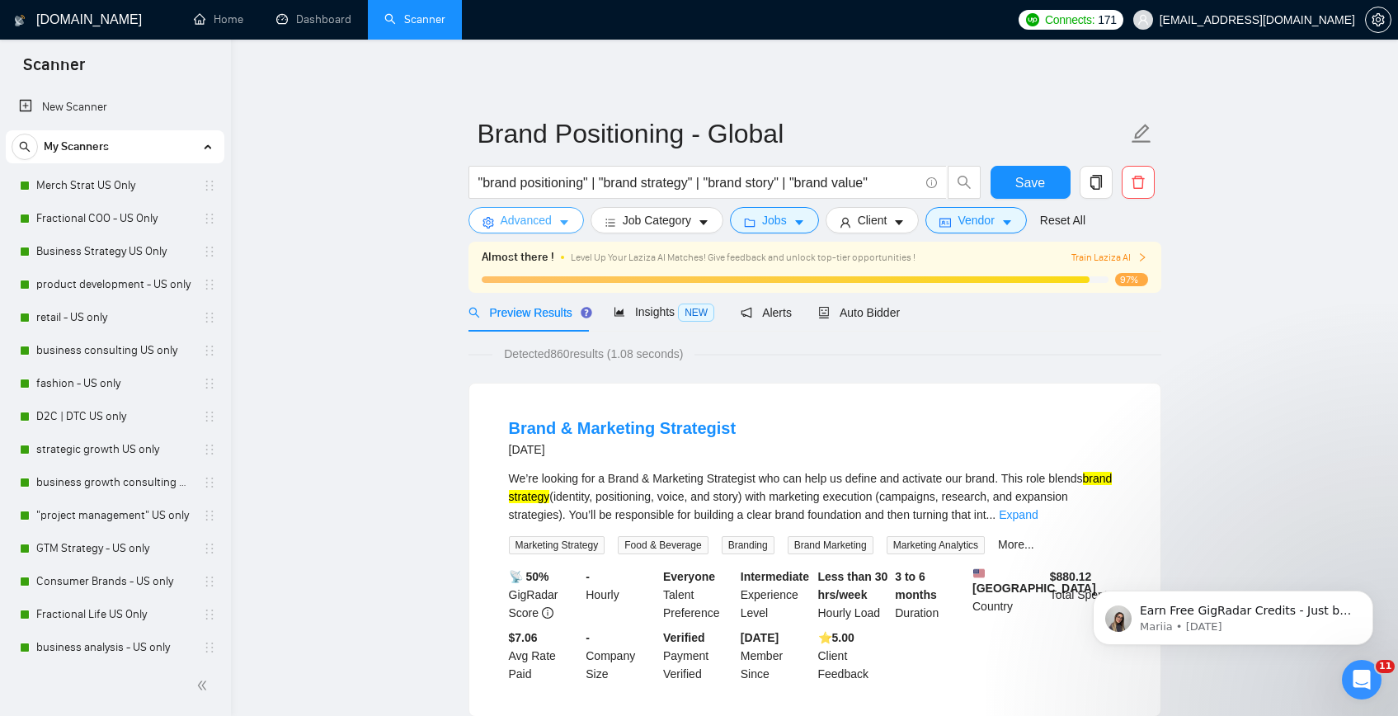
click at [516, 228] on span "Advanced" at bounding box center [526, 220] width 51 height 18
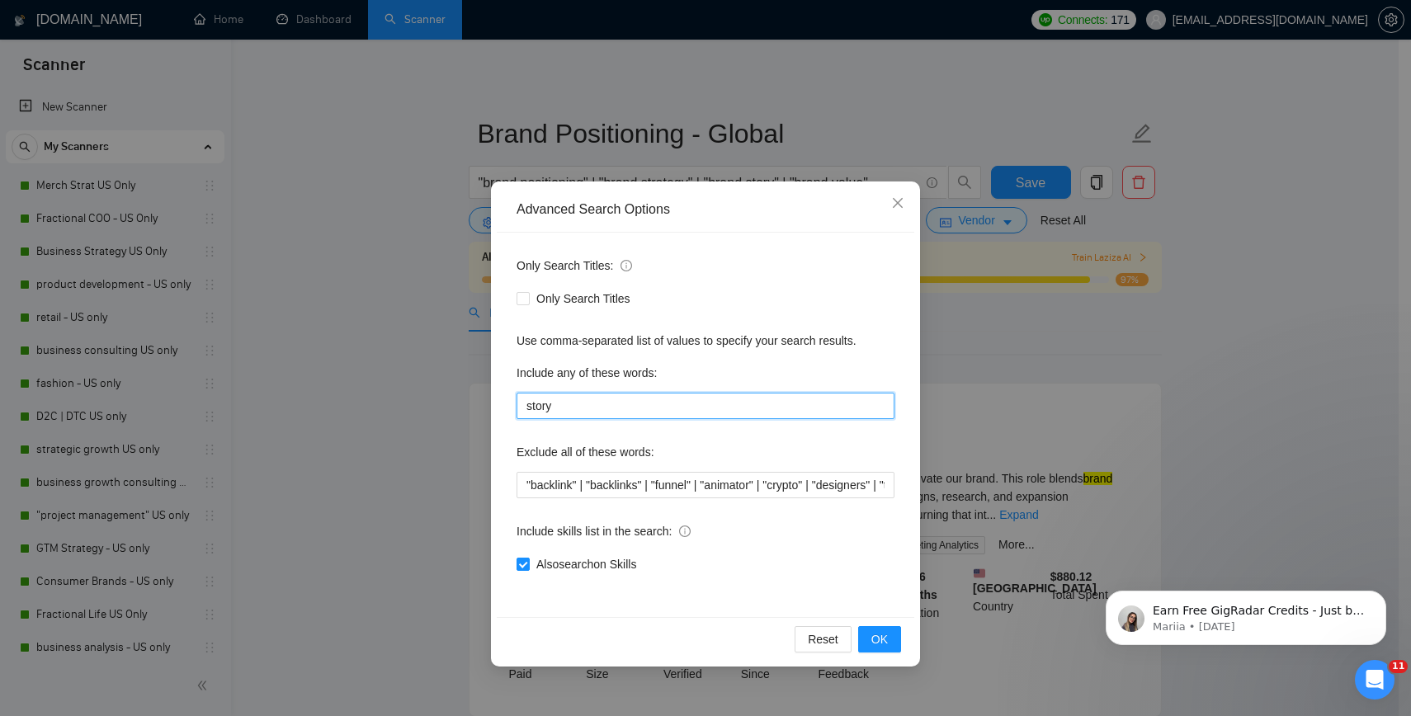
click at [673, 407] on input "story" at bounding box center [705, 406] width 378 height 26
type input "story | launch | business"
click at [883, 647] on span "OK" at bounding box center [879, 639] width 16 height 18
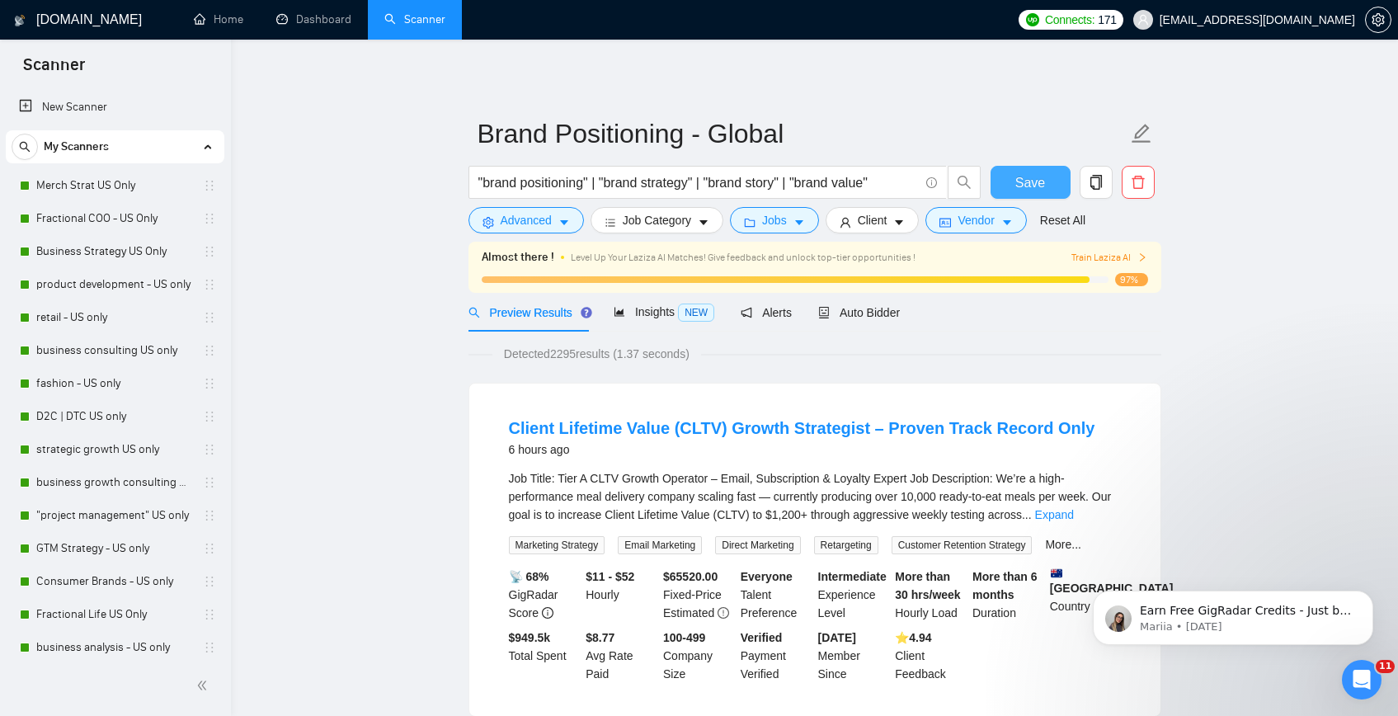
click at [1034, 177] on span "Save" at bounding box center [1030, 182] width 30 height 21
click at [867, 318] on span "Auto Bidder" at bounding box center [859, 312] width 82 height 13
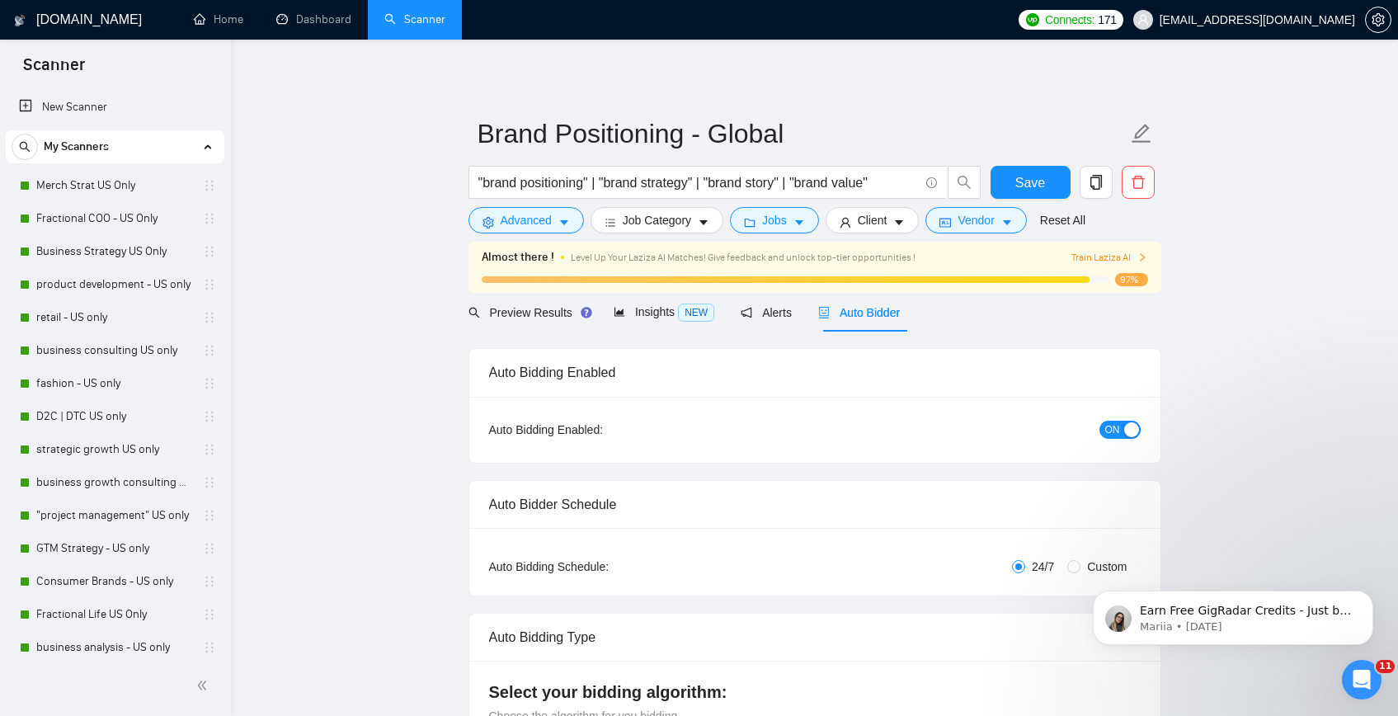
checkbox input "true"
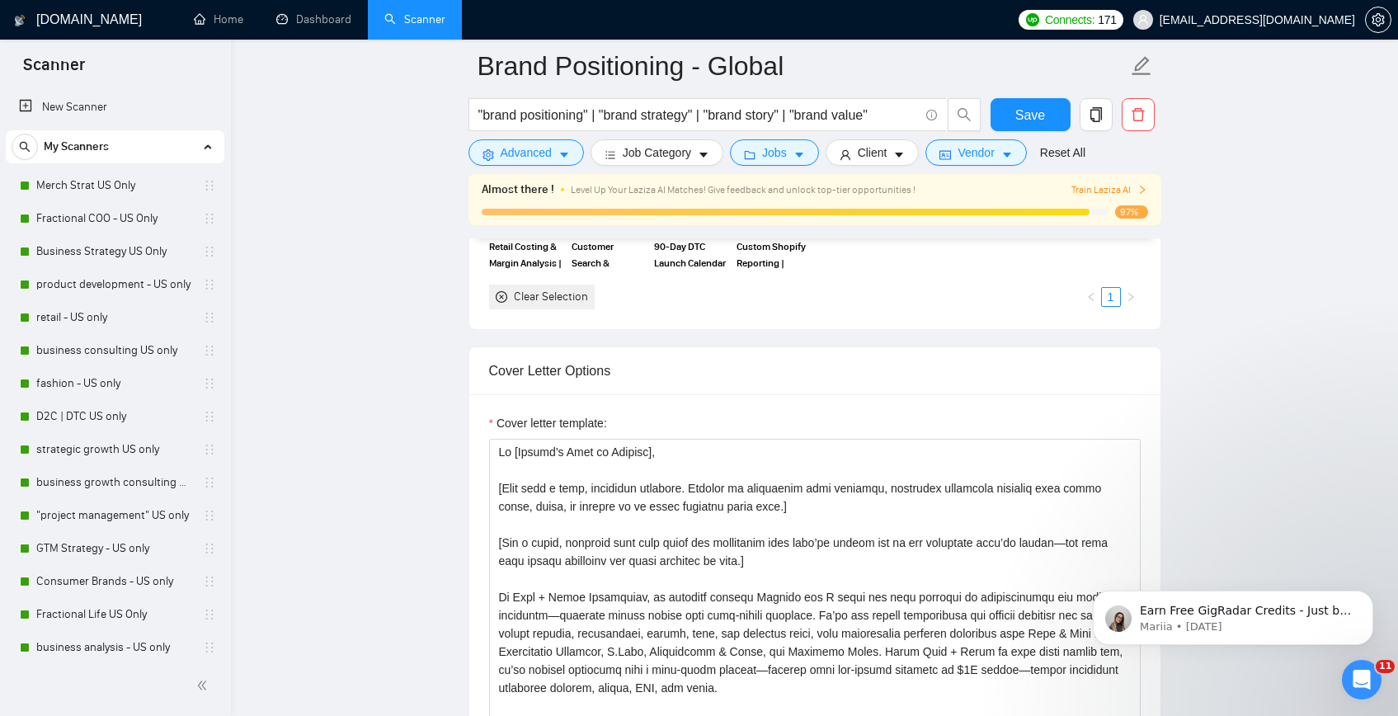
scroll to position [226, 0]
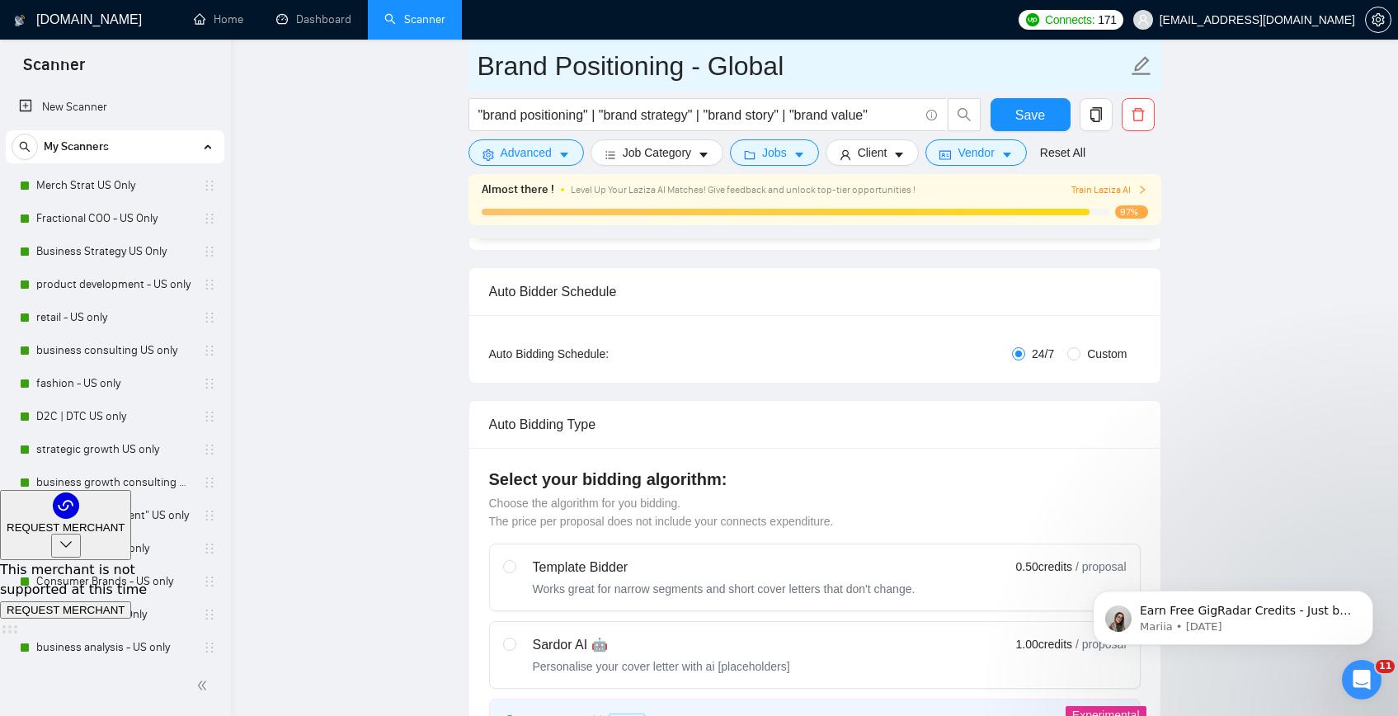
click at [1146, 70] on icon "edit" at bounding box center [1141, 65] width 21 height 21
type input "Brand Positioning - Global updated"
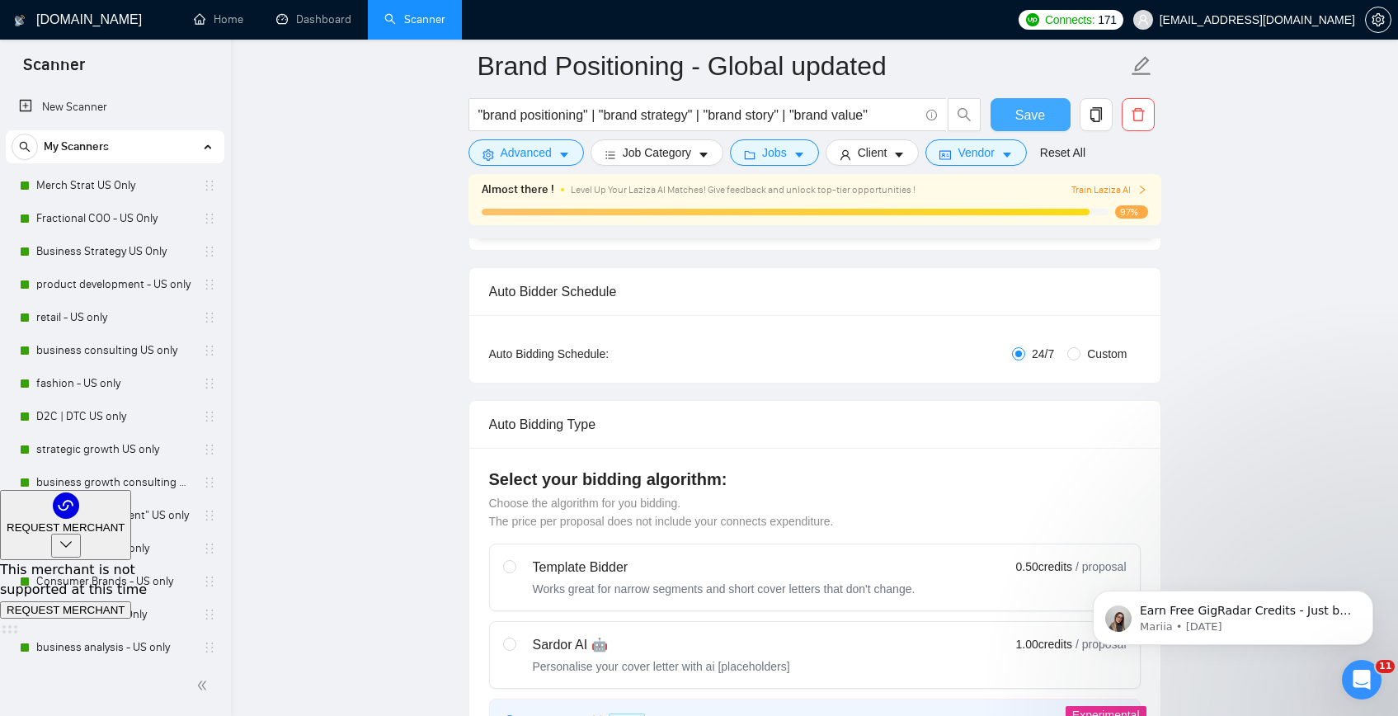
click at [1025, 119] on span "Save" at bounding box center [1030, 115] width 30 height 21
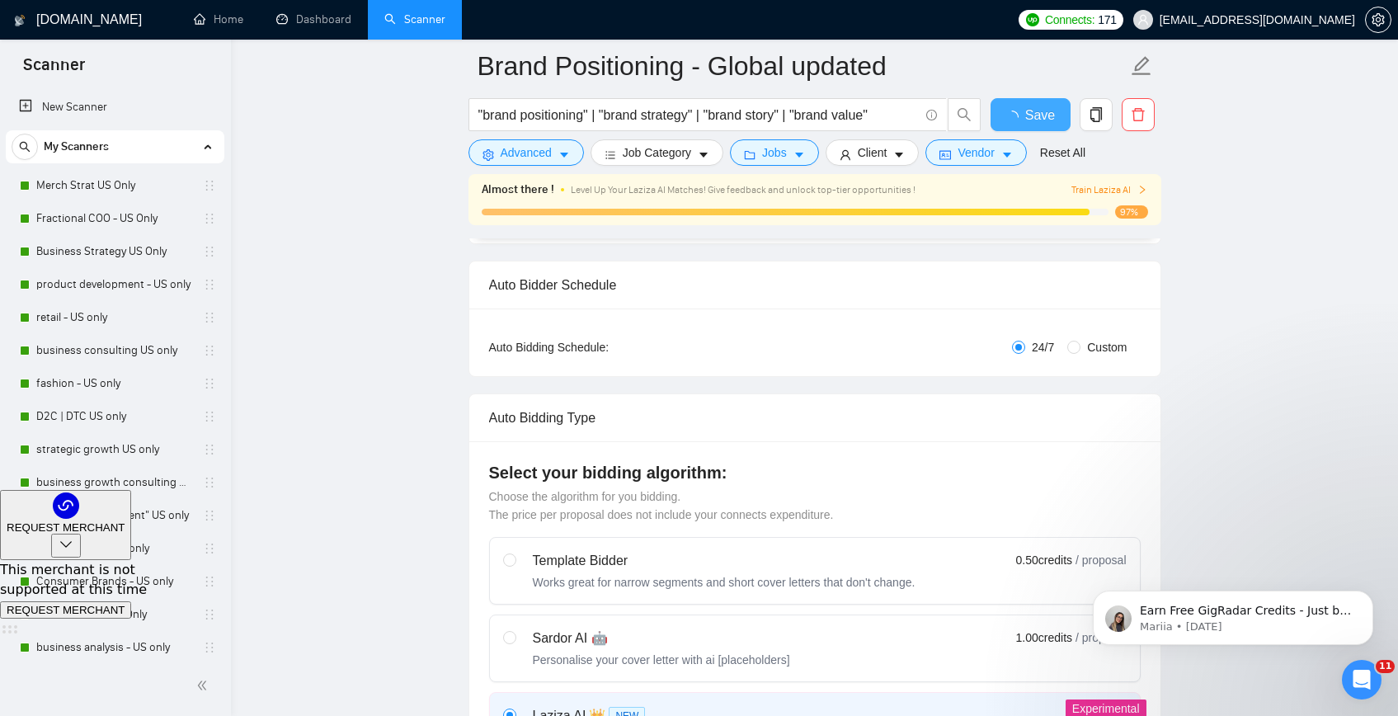
checkbox input "true"
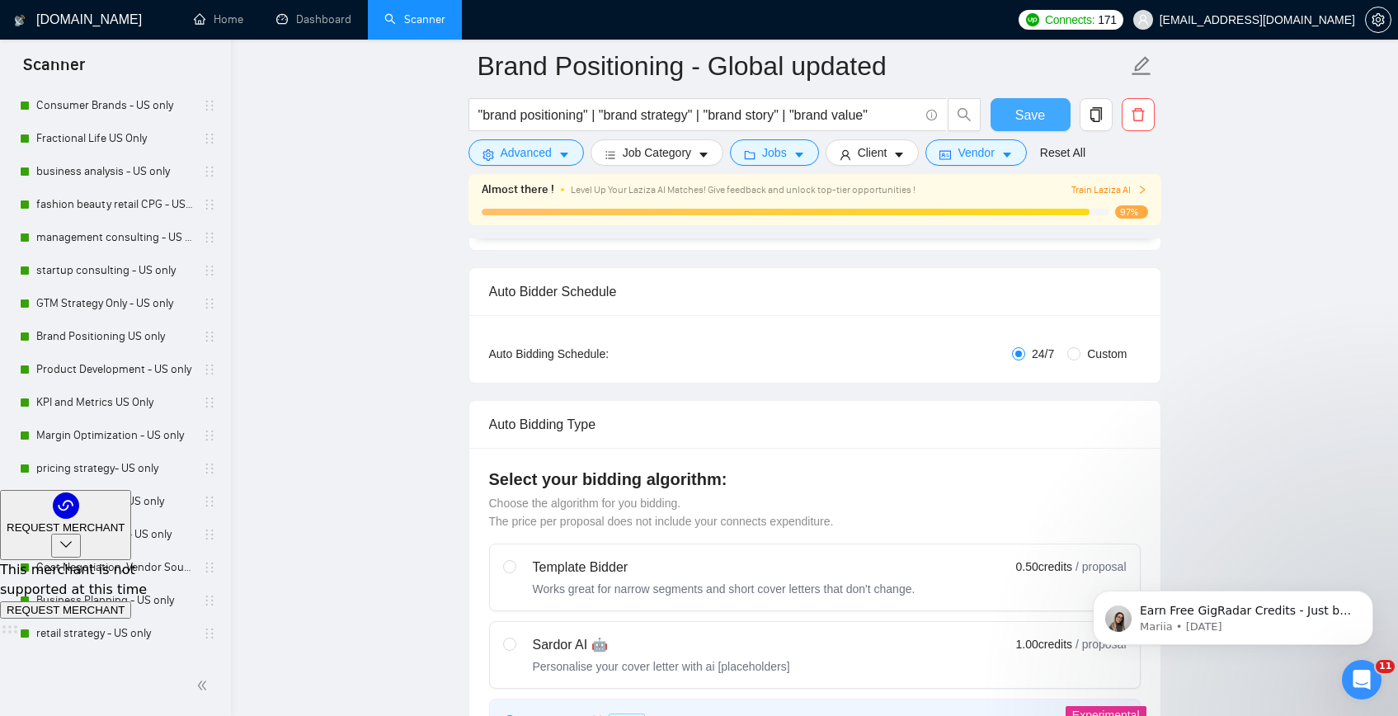
scroll to position [490, 0]
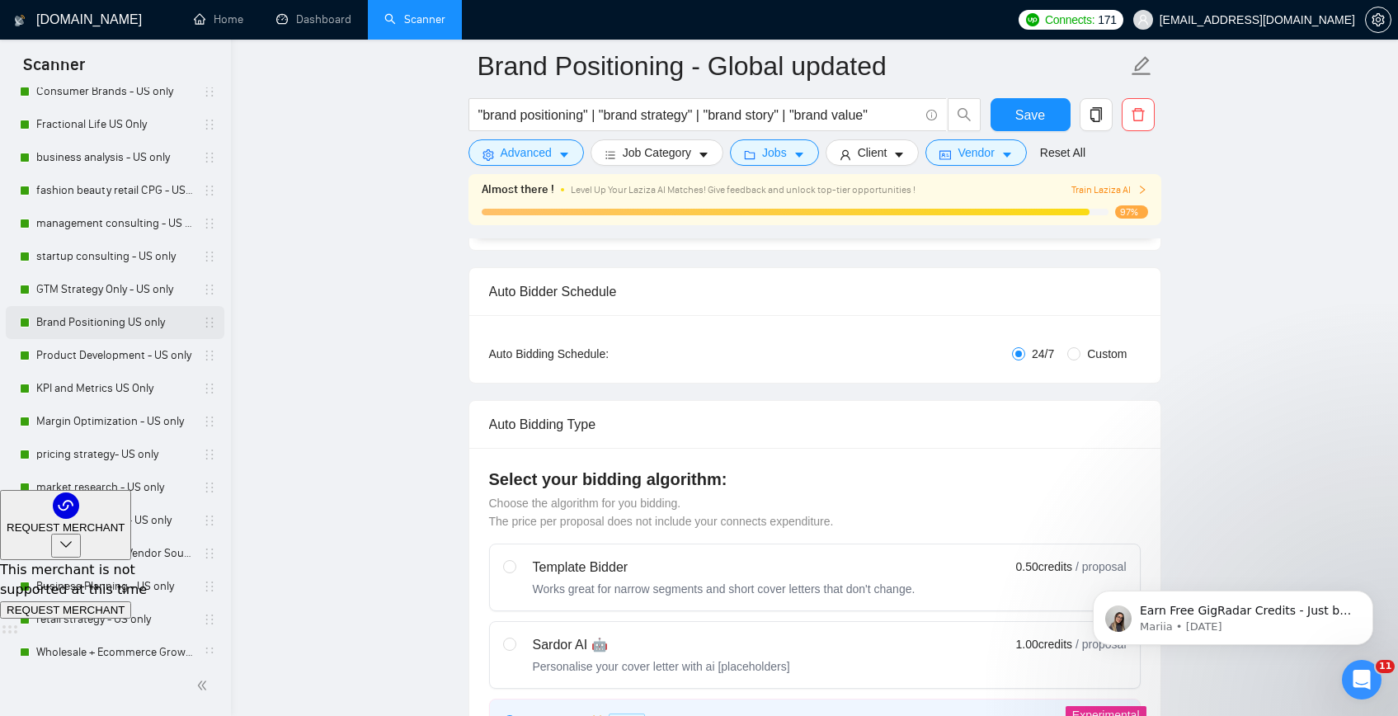
click at [97, 327] on link "Brand Positioning US only" at bounding box center [114, 322] width 157 height 33
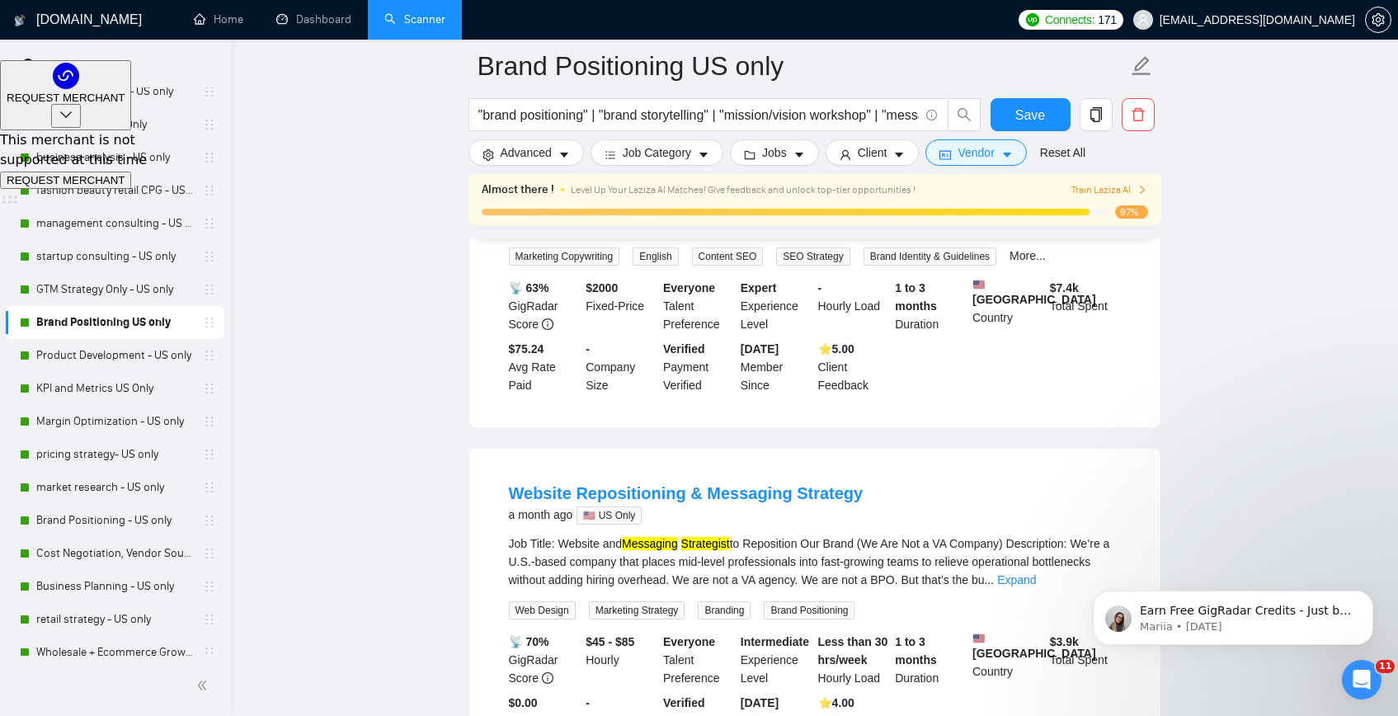
scroll to position [735, 0]
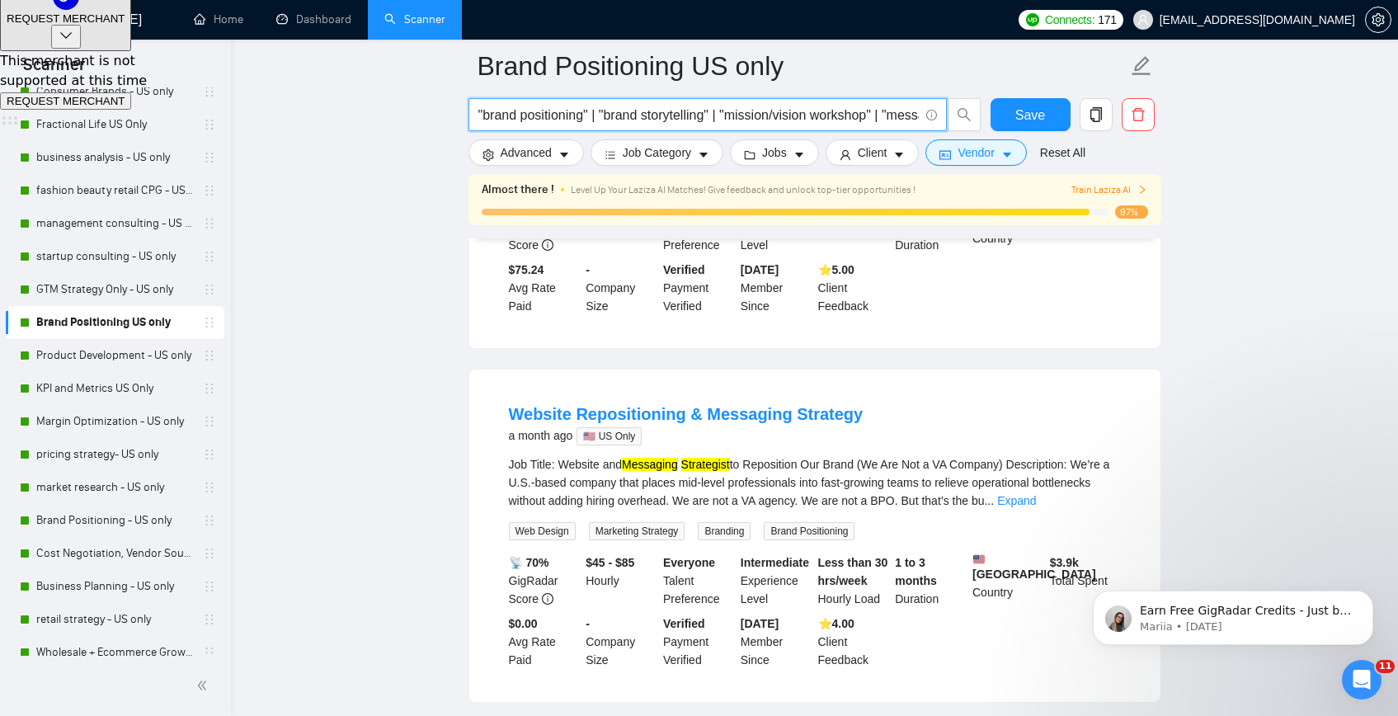
drag, startPoint x: 888, startPoint y: 114, endPoint x: 732, endPoint y: 106, distance: 156.1
click at [732, 106] on input ""brand positioning" | "brand storytelling" | "mission/vision workshop" | "messa…" at bounding box center [698, 115] width 440 height 21
click at [420, 175] on main "Brand Positioning US only "brand positioning" | "brand storytelling" | "mission…" at bounding box center [814, 216] width 1114 height 1770
click at [868, 112] on input ""brand positioning" | "brand storytelling" | "mission/vision workshop" | "messa…" at bounding box center [698, 115] width 440 height 21
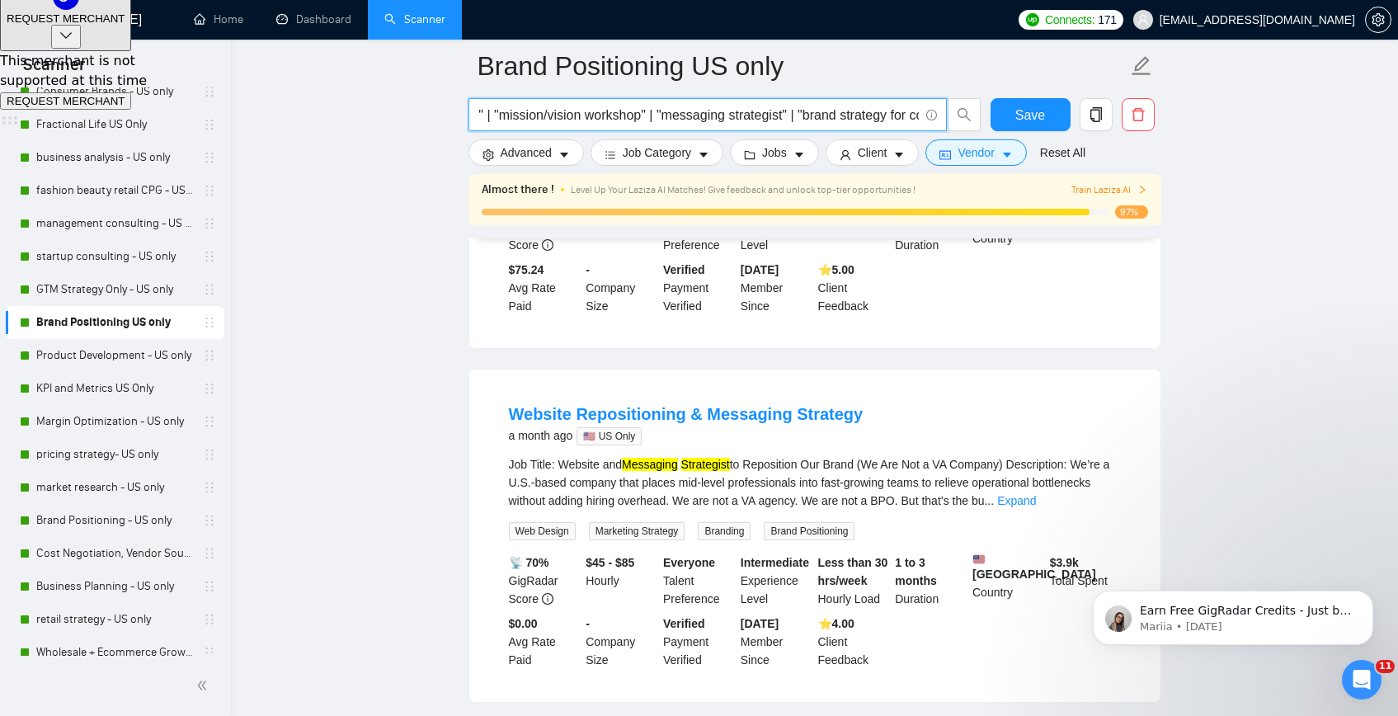
click at [581, 115] on input ""brand positioning" | "brand storytelling" | "mission/vision workshop" | "messa…" at bounding box center [698, 115] width 440 height 21
click at [560, 115] on input ""brand positioning" | "brand storytelling" | "mission/vision workshop" | "messa…" at bounding box center [698, 115] width 440 height 21
click at [643, 119] on input ""brand positioning" | "brand storytelling" | "mission vision workshop" | "messa…" at bounding box center [698, 115] width 440 height 21
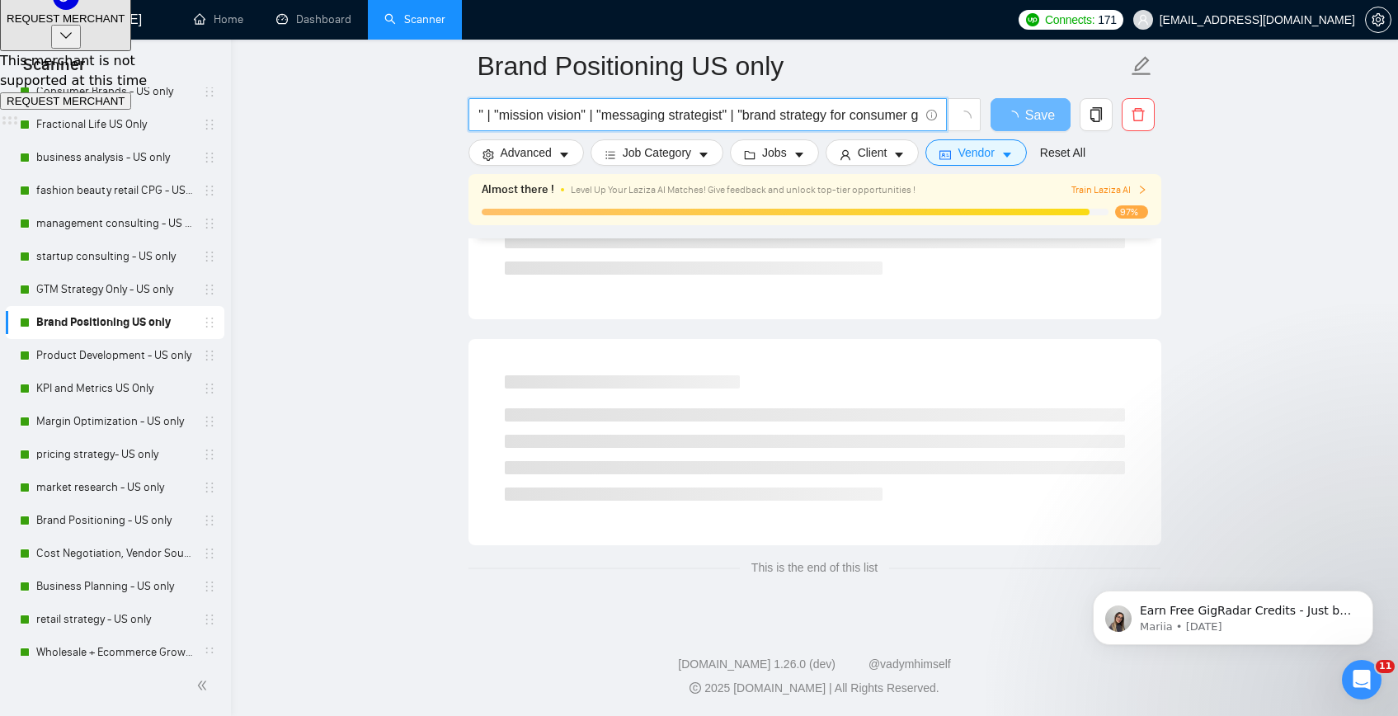
click at [554, 116] on input ""brand positioning" | "brand storytelling" | "mission vision" | "messaging stra…" at bounding box center [698, 115] width 440 height 21
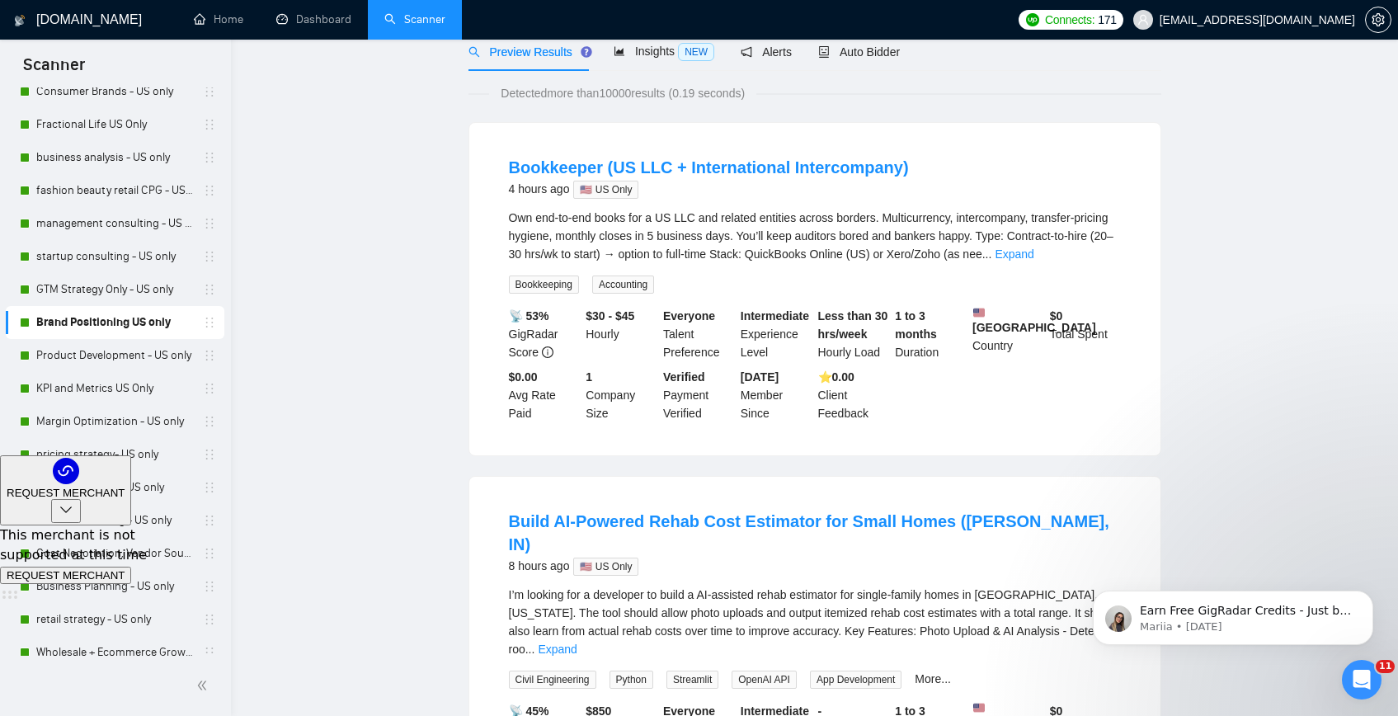
scroll to position [0, 0]
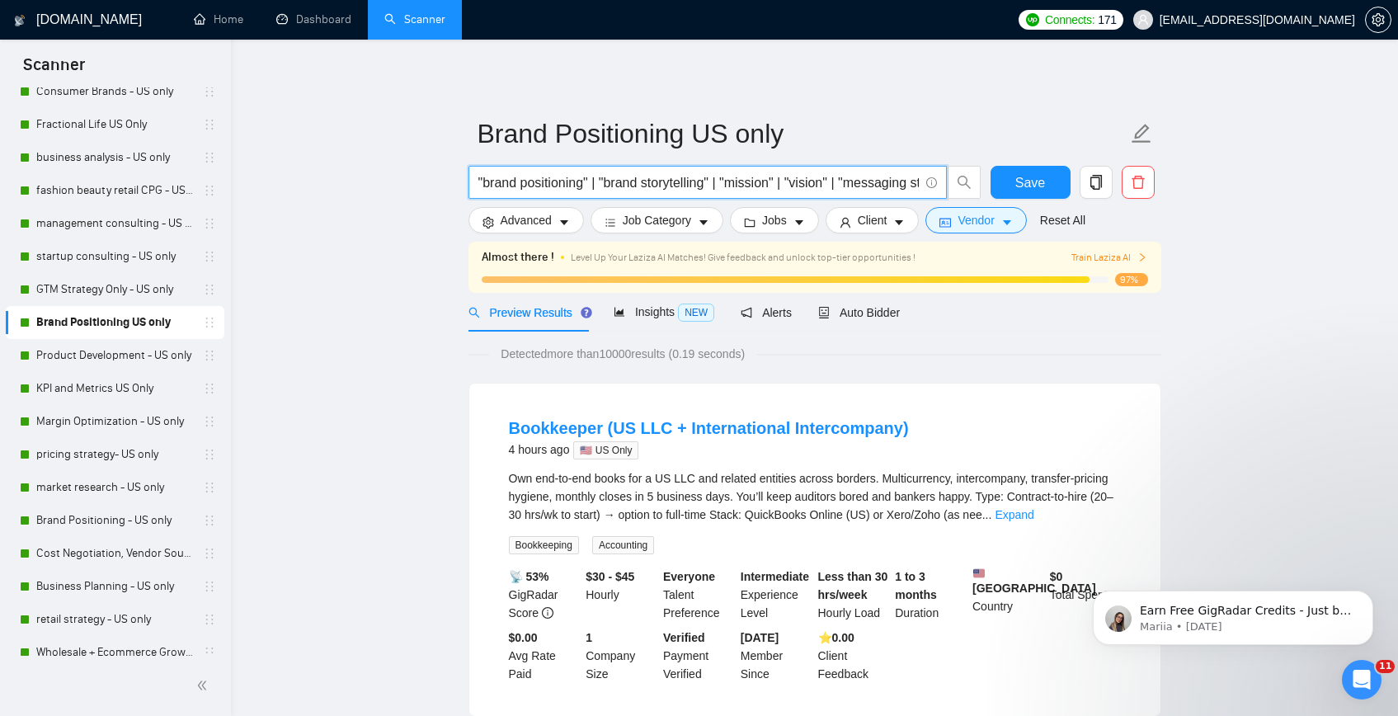
drag, startPoint x: 847, startPoint y: 182, endPoint x: 728, endPoint y: 175, distance: 119.0
click at [728, 175] on input ""brand positioning" | "brand storytelling" | "mission" | "vision" | "messaging …" at bounding box center [698, 182] width 440 height 21
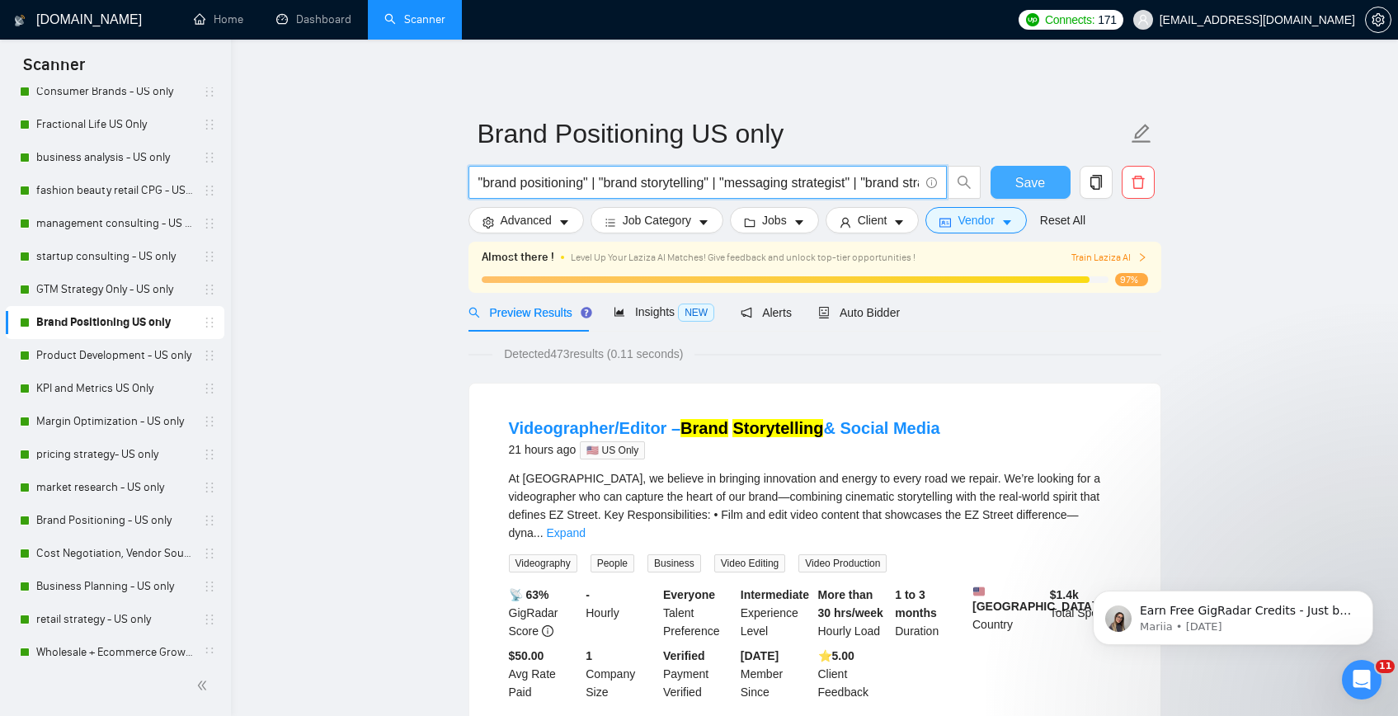
type input ""brand positioning" | "brand storytelling" | "messaging strategist" | "brand st…"
click at [1034, 181] on span "Save" at bounding box center [1030, 182] width 30 height 21
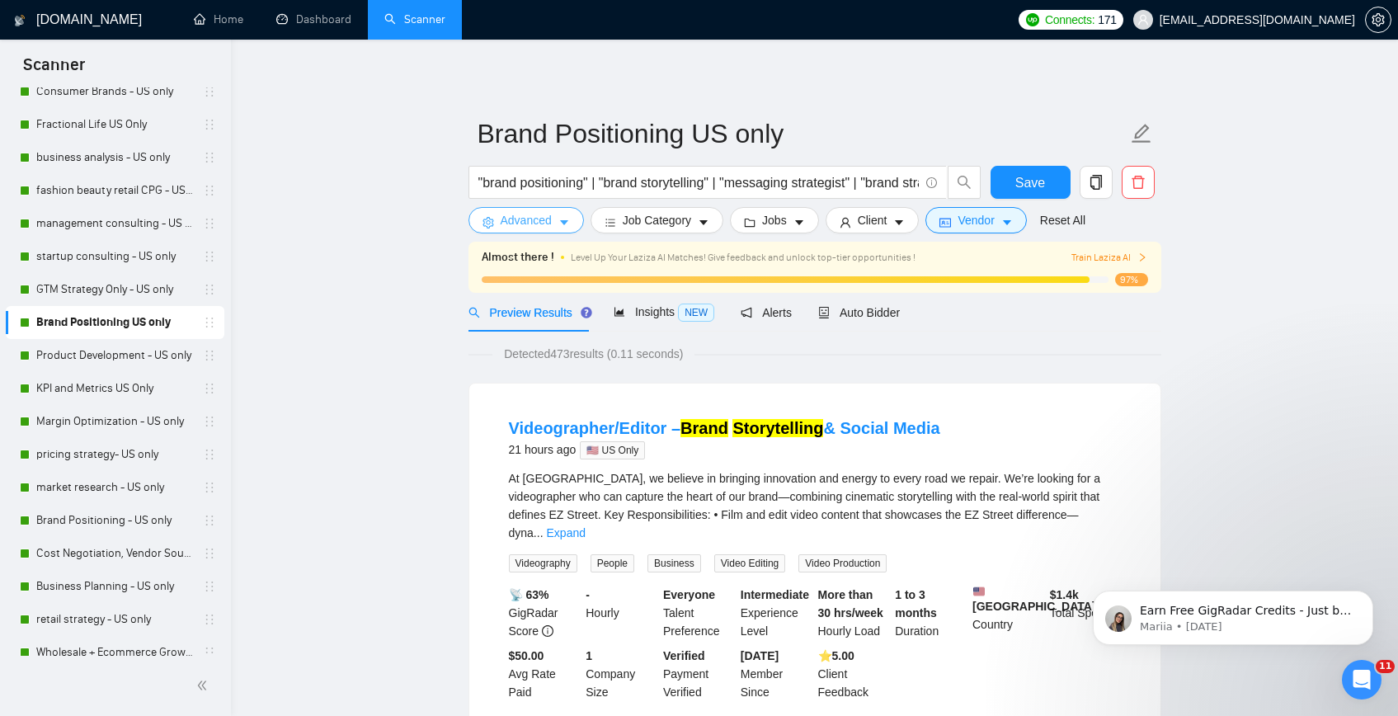
click at [504, 230] on button "Advanced" at bounding box center [526, 220] width 115 height 26
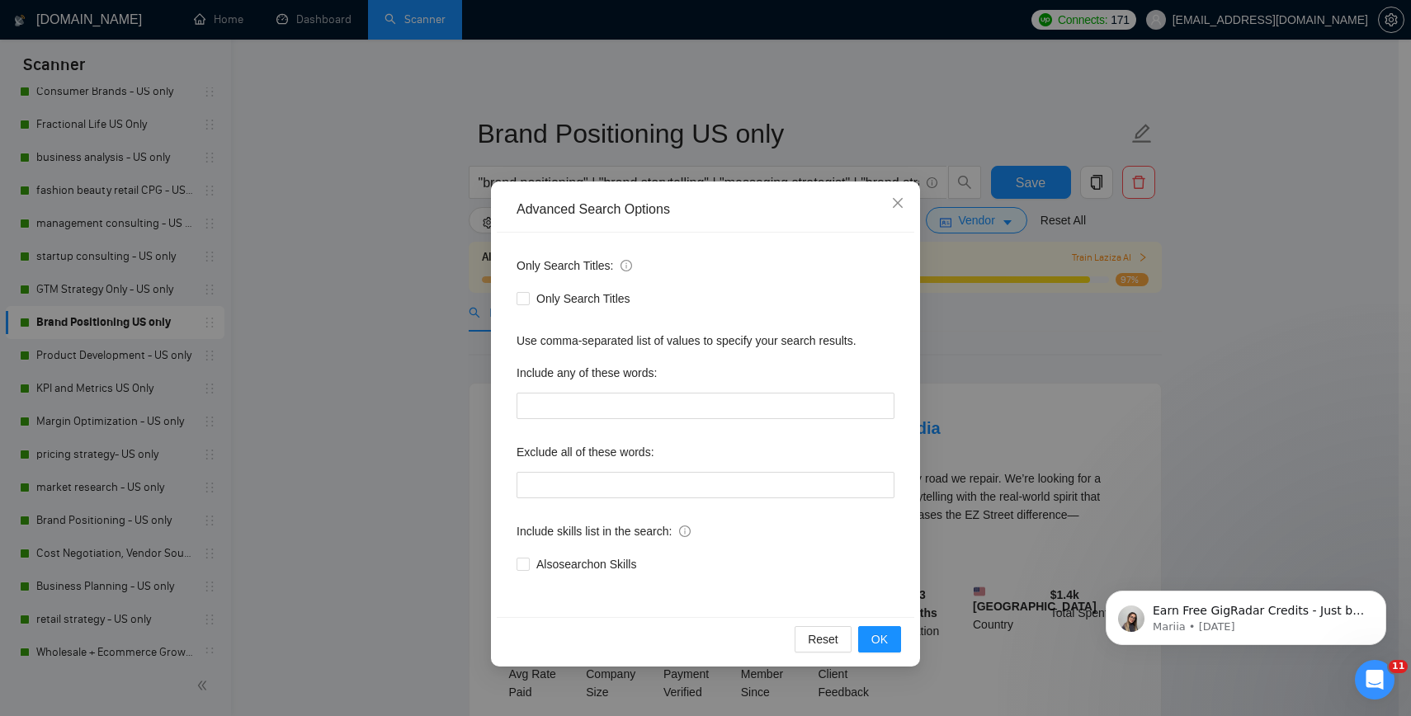
click at [632, 498] on div "Only Search Titles: Only Search Titles Use comma-separated list of values to sp…" at bounding box center [705, 425] width 417 height 384
click at [636, 492] on input "text" at bounding box center [705, 485] width 378 height 26
click at [879, 639] on span "OK" at bounding box center [879, 639] width 16 height 18
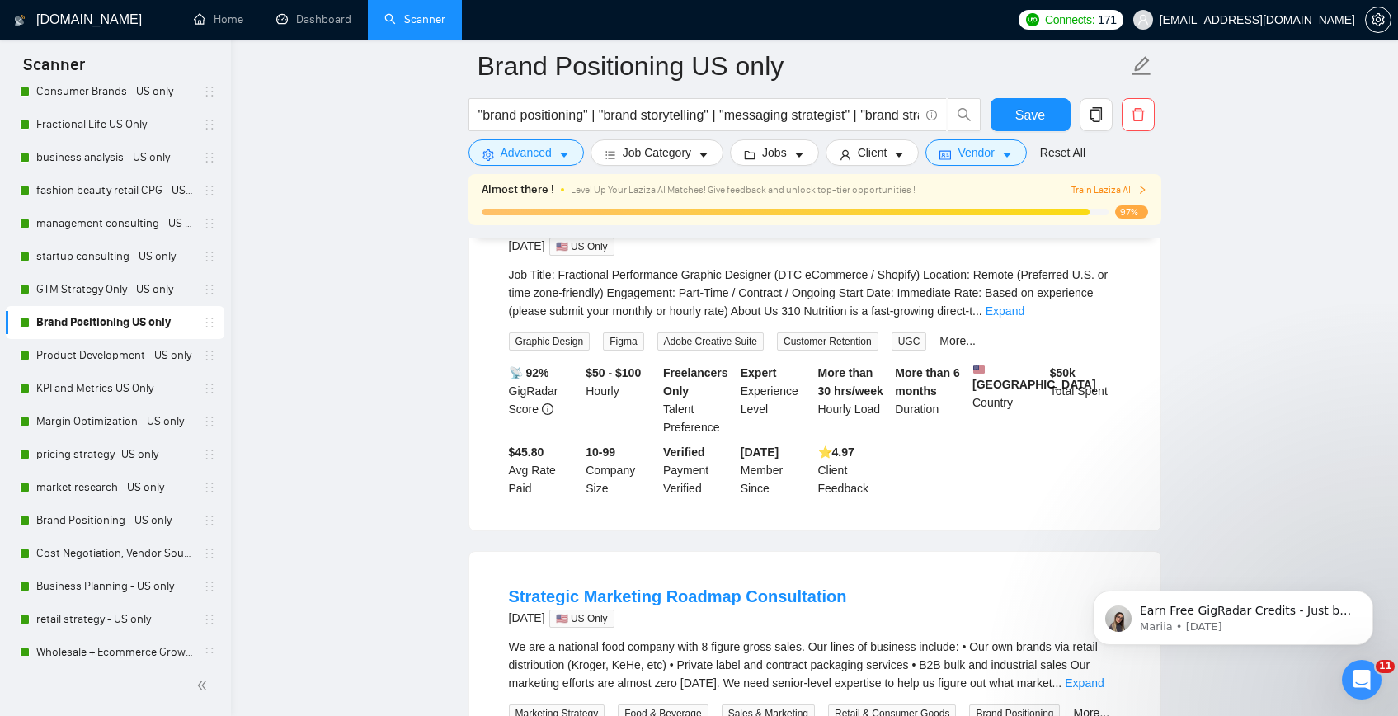
scroll to position [1399, 0]
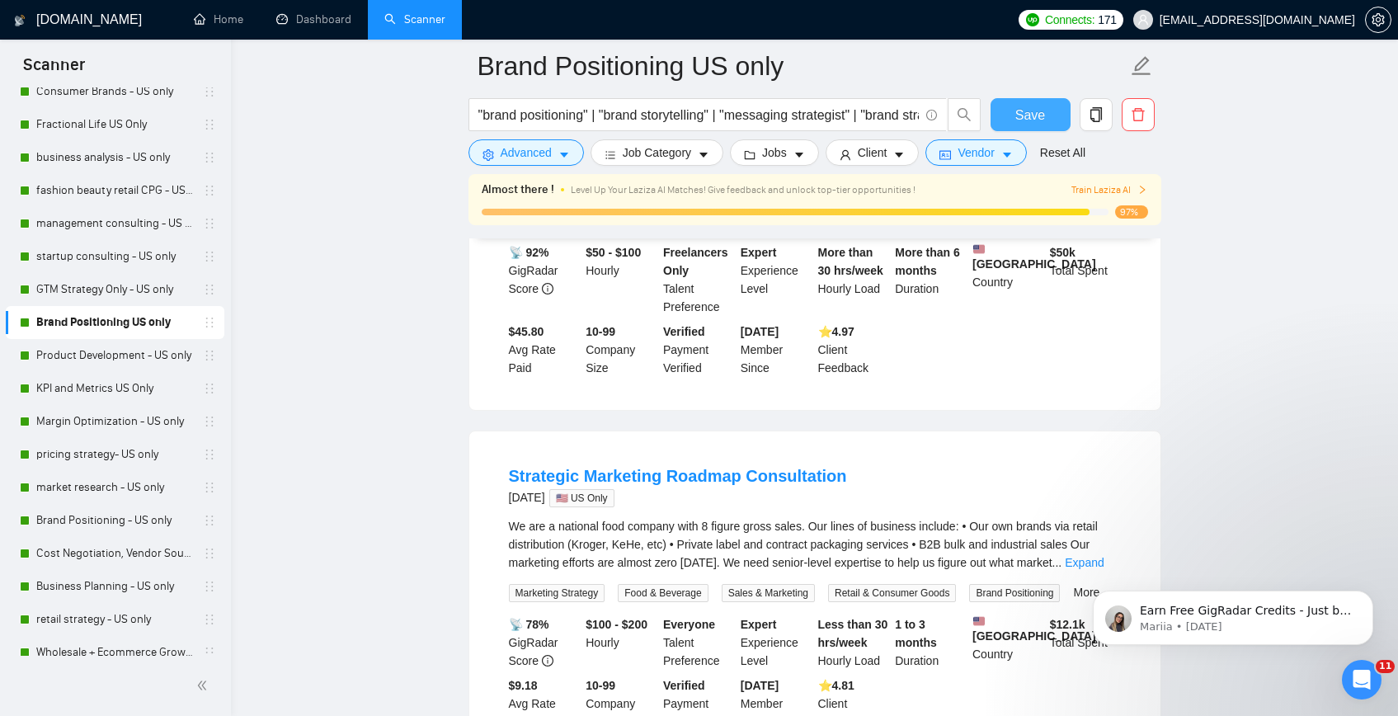
click at [1015, 125] on span "Save" at bounding box center [1030, 115] width 30 height 21
click at [712, 485] on link "Strategic Marketing Roadmap Consultation" at bounding box center [678, 476] width 338 height 18
click at [354, 236] on main "Brand Positioning US only "brand positioning" | "brand storytelling" | "messagi…" at bounding box center [814, 654] width 1114 height 3974
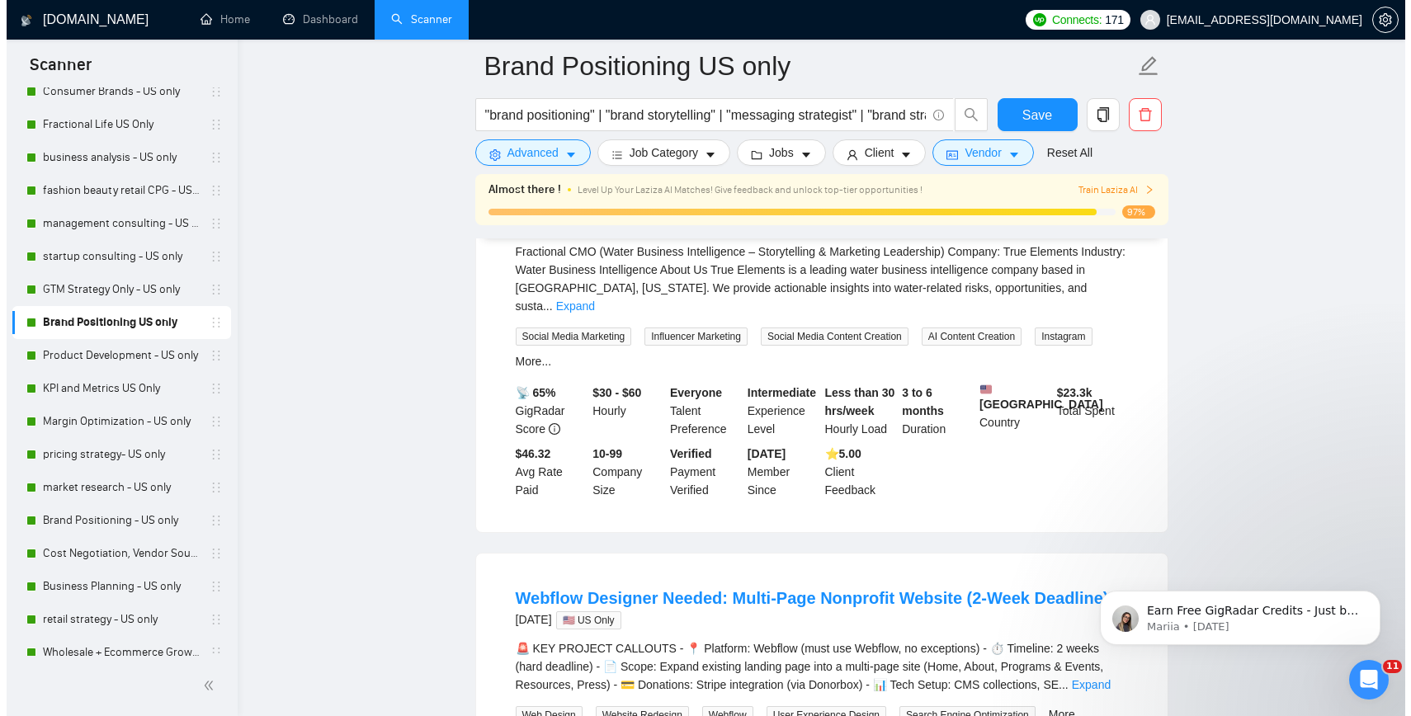
scroll to position [2099, 0]
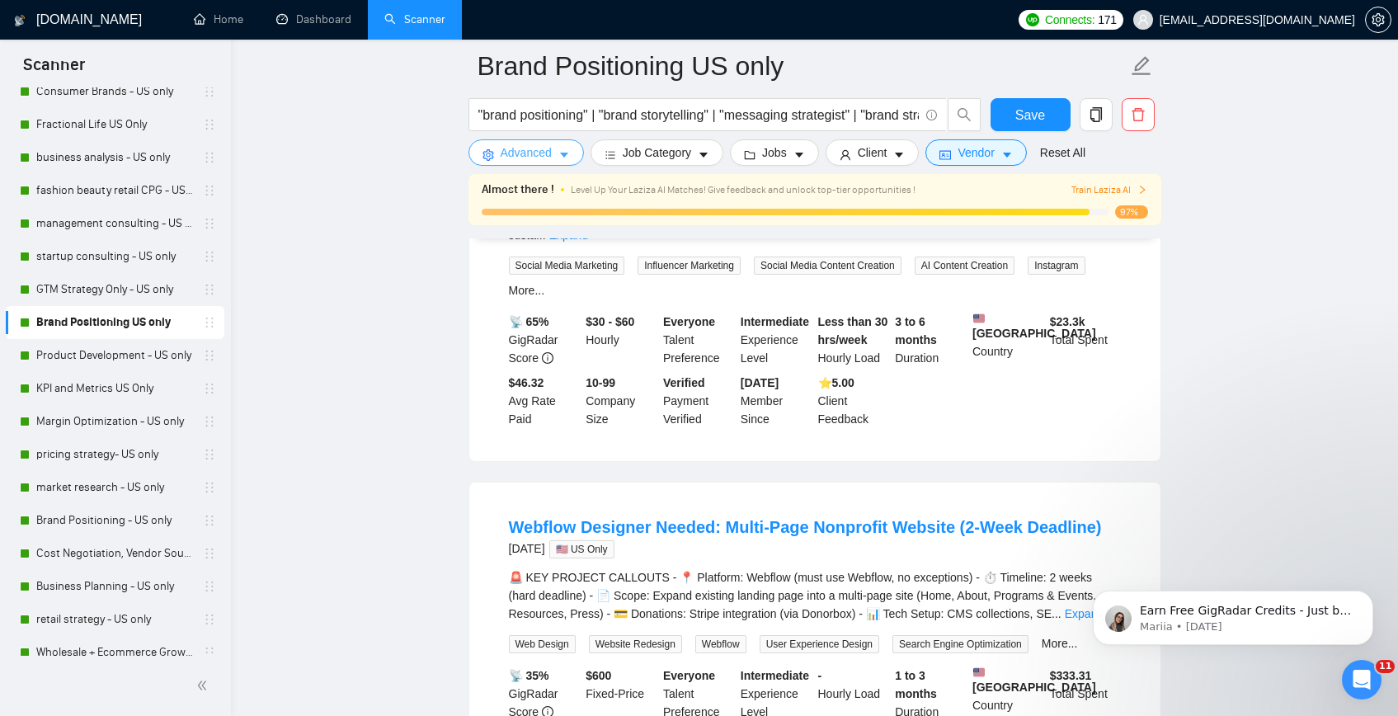
click at [506, 156] on span "Advanced" at bounding box center [526, 153] width 51 height 18
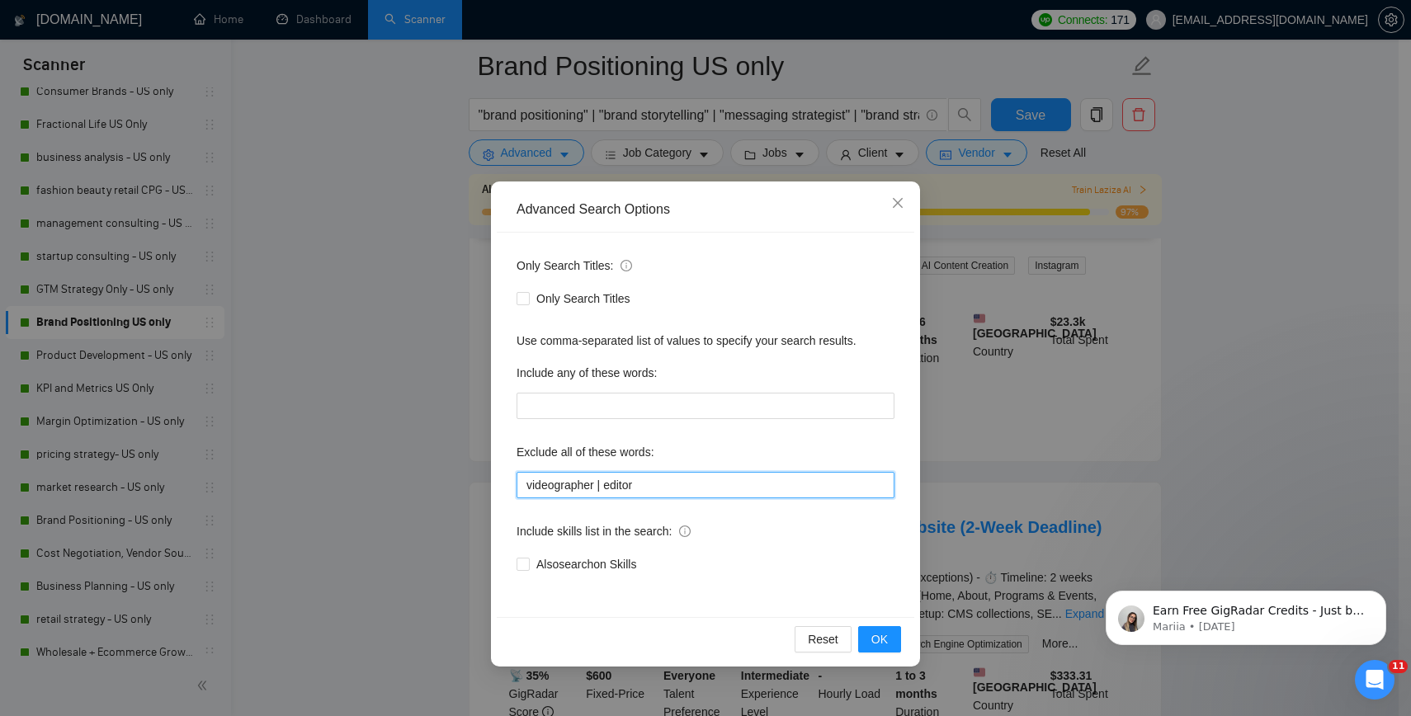
click at [694, 495] on input "videographer | editor" at bounding box center [705, 485] width 378 height 26
click at [650, 483] on input "videographer | editor | webflow designer"" at bounding box center [705, 485] width 378 height 26
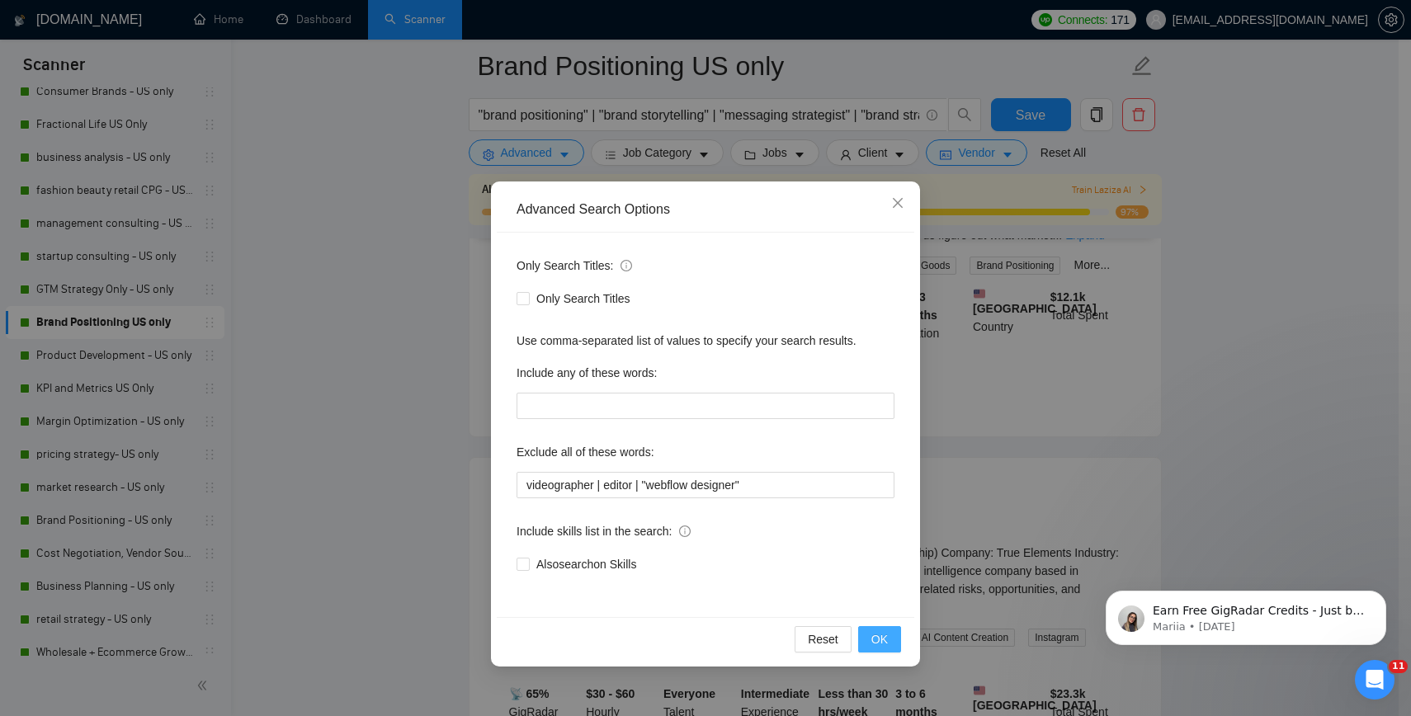
click at [884, 640] on span "OK" at bounding box center [879, 639] width 16 height 18
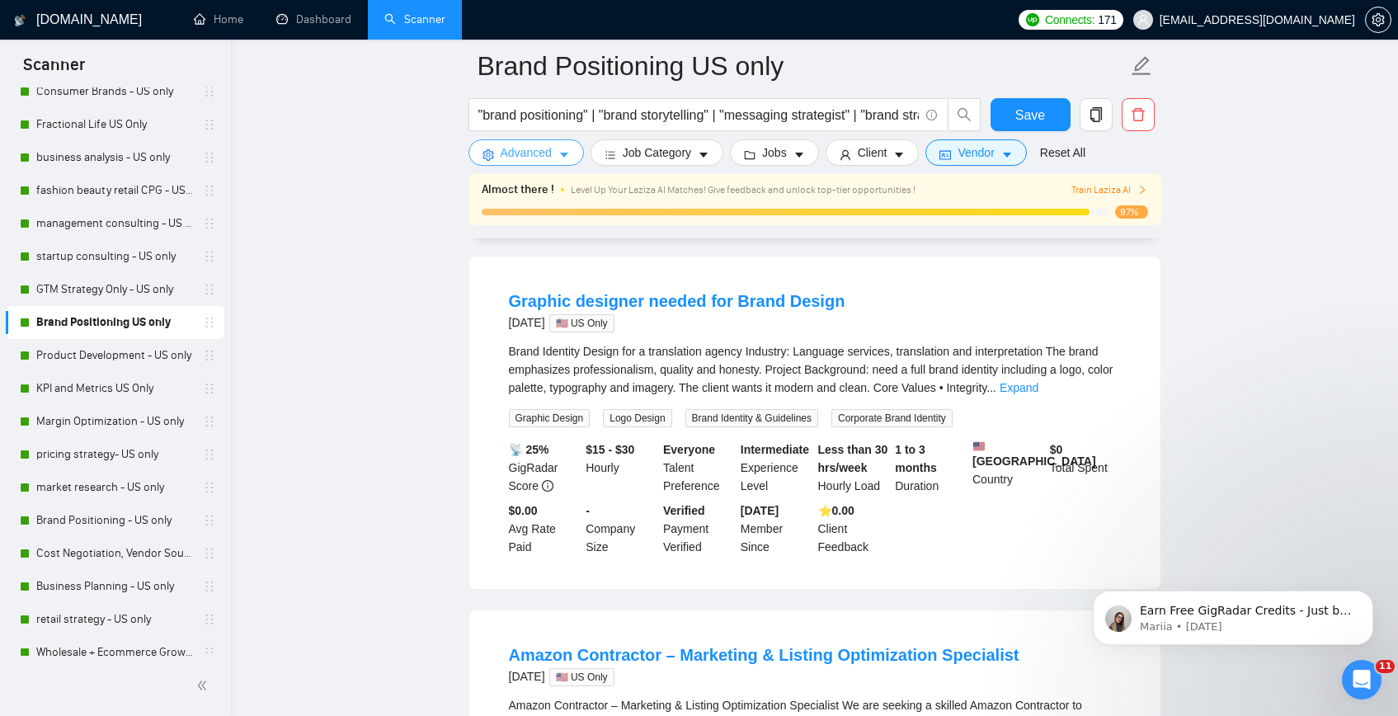
scroll to position [2404, 0]
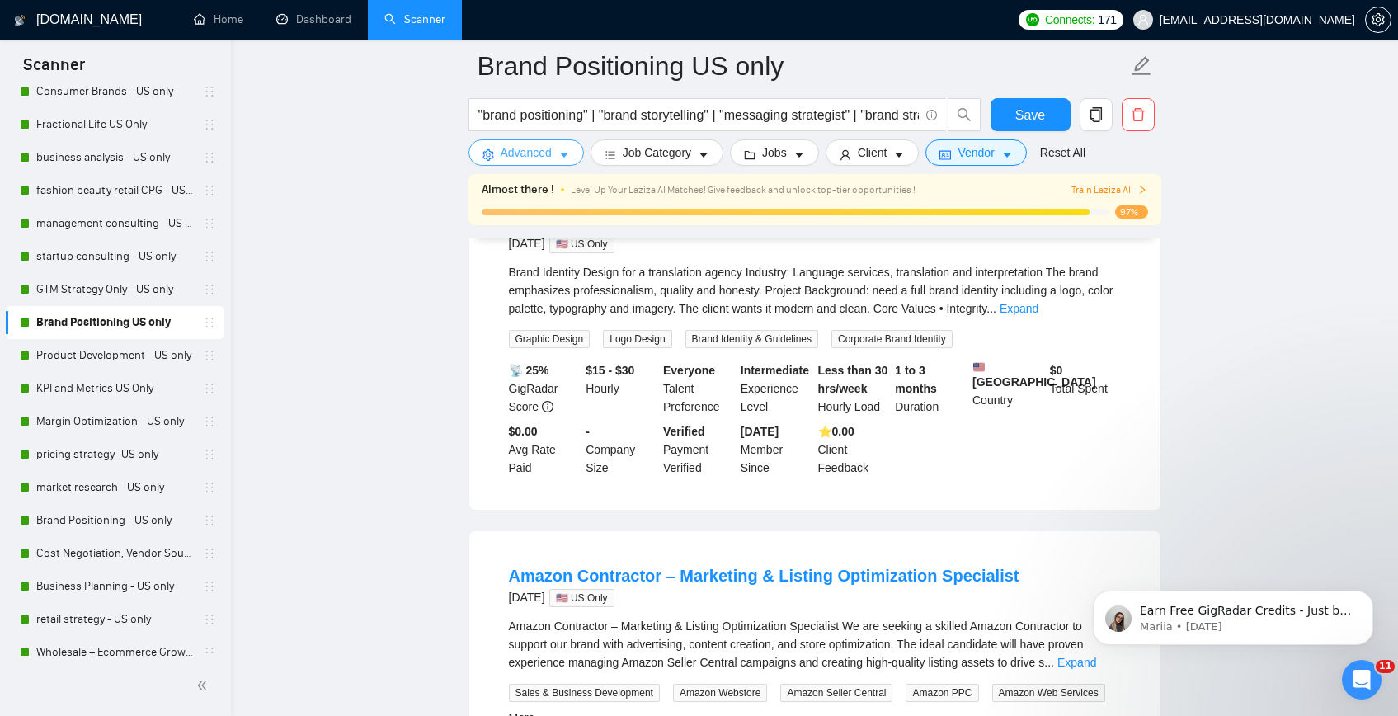
click at [541, 153] on span "Advanced" at bounding box center [526, 153] width 51 height 18
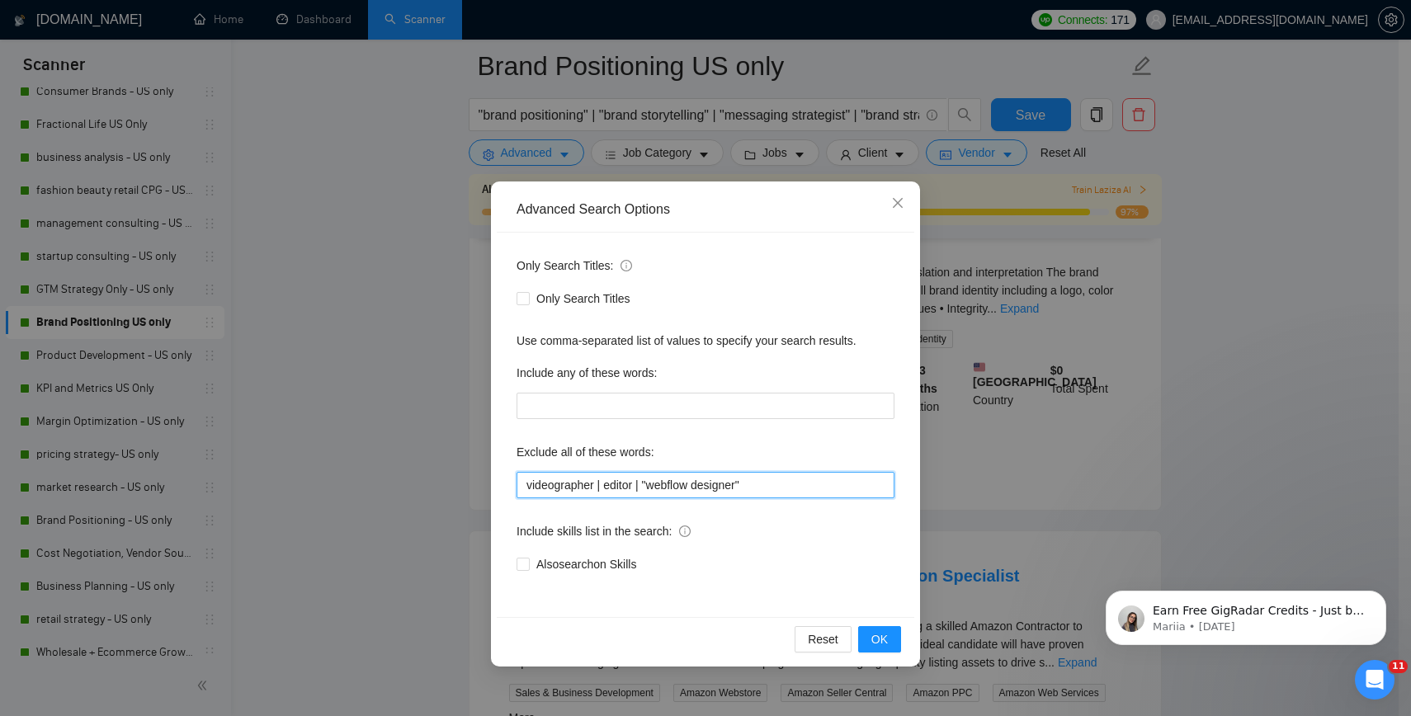
click at [782, 488] on input "videographer | editor | "webflow designer"" at bounding box center [705, 485] width 378 height 26
type input "videographer | editor | "webflow designer" | "graphic designer""
click at [572, 566] on span "Also search on Skills" at bounding box center [586, 564] width 113 height 18
click at [528, 566] on input "Also search on Skills" at bounding box center [522, 564] width 12 height 12
checkbox input "true"
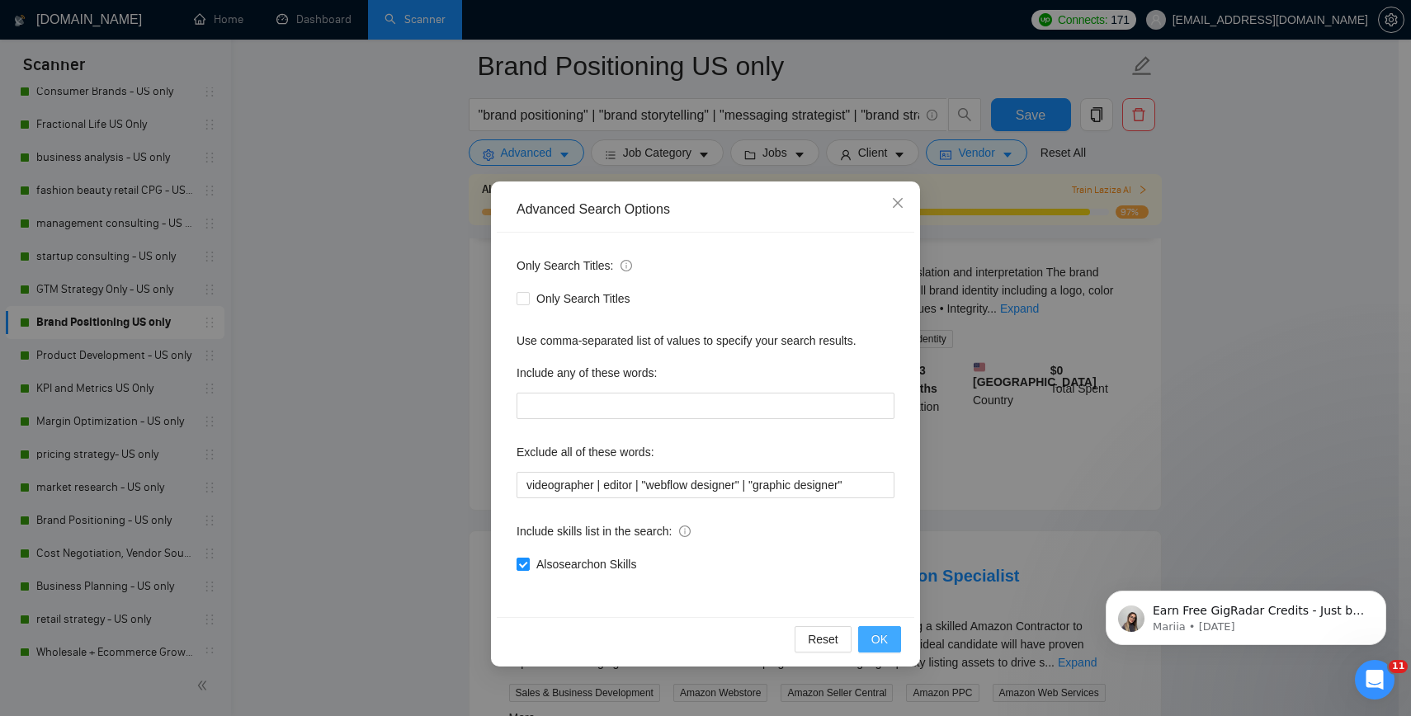
click at [869, 643] on button "OK" at bounding box center [879, 639] width 43 height 26
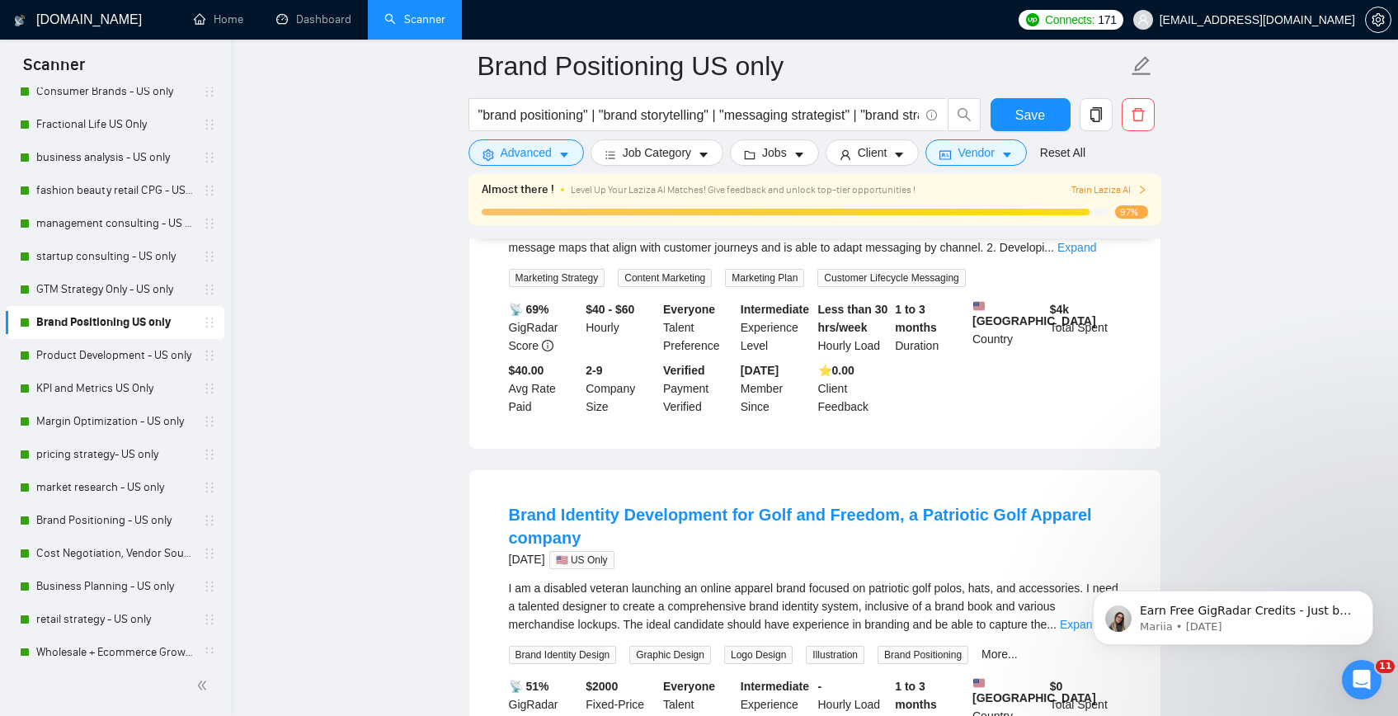
click at [471, 419] on div "Growth Marketer and Messaging Strategist 2 days ago 🇺🇸 US Only We are seeking a…" at bounding box center [814, 282] width 691 height 332
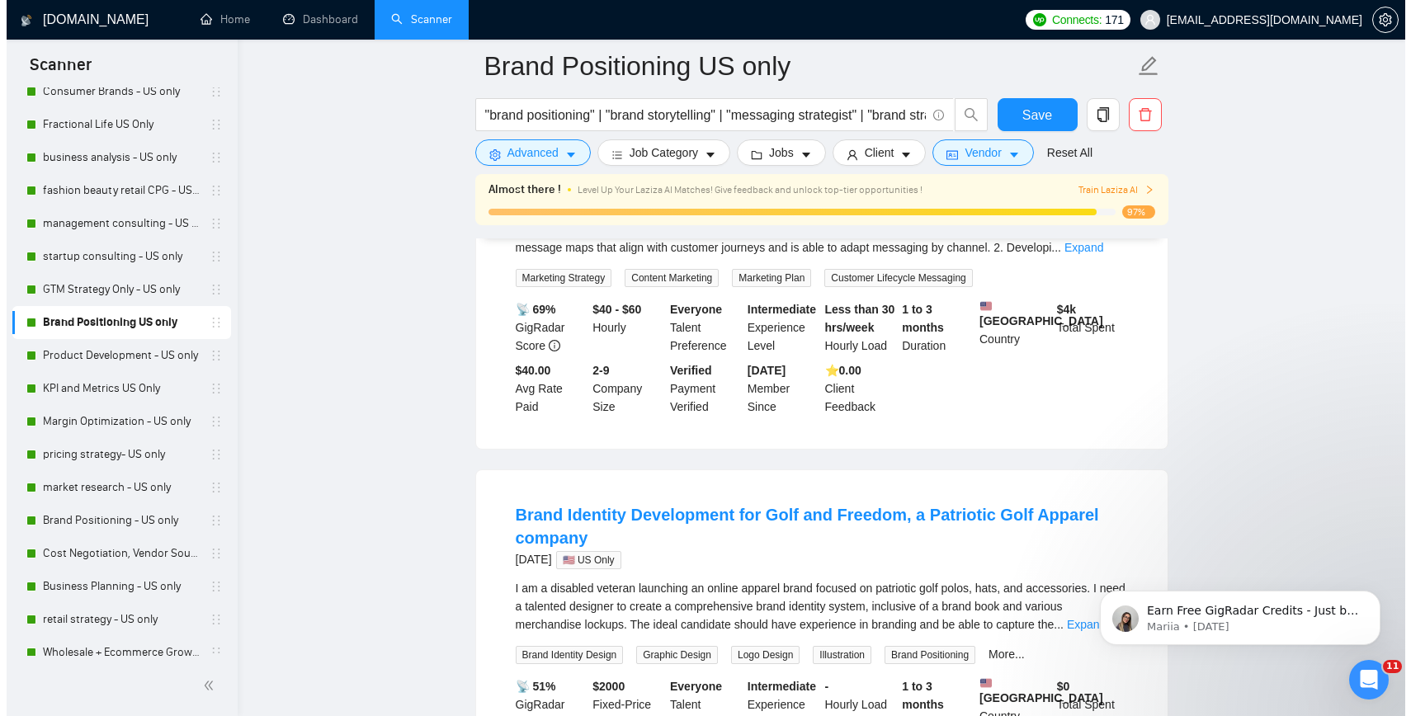
scroll to position [3103, 0]
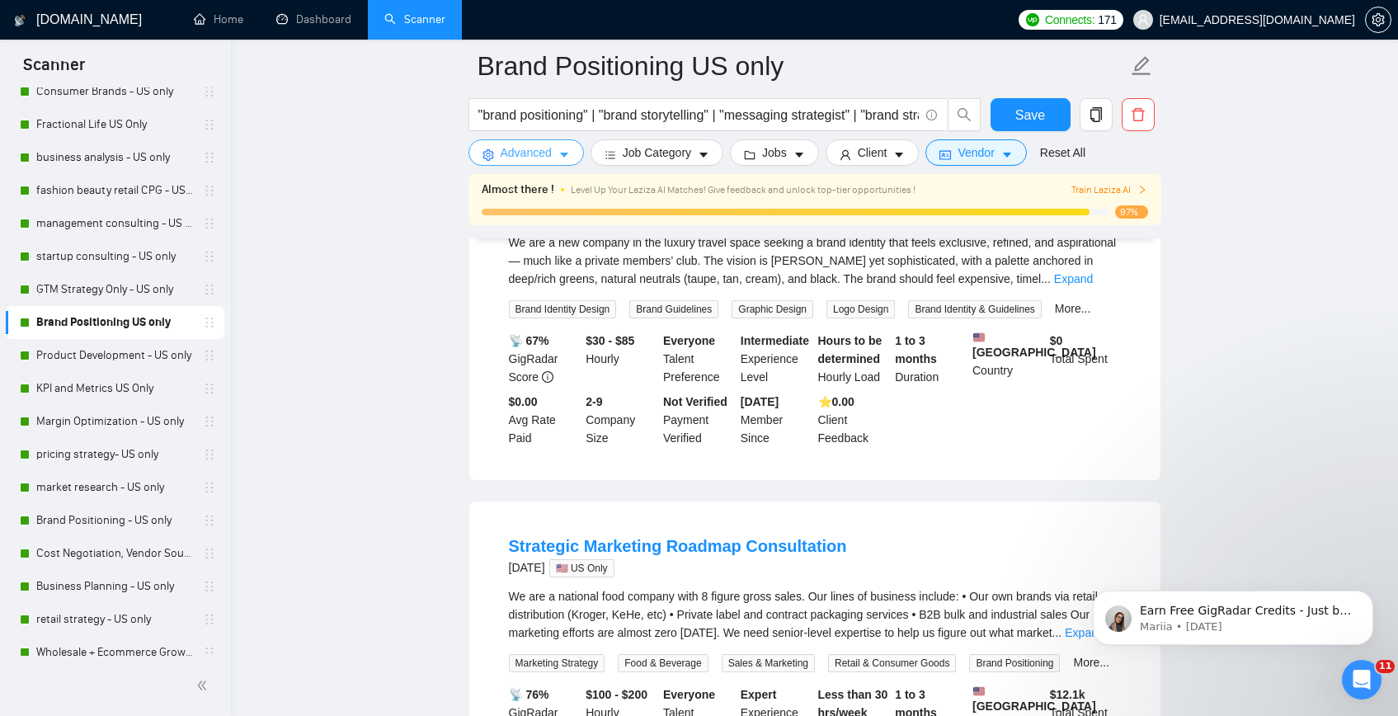
click at [521, 158] on span "Advanced" at bounding box center [526, 153] width 51 height 18
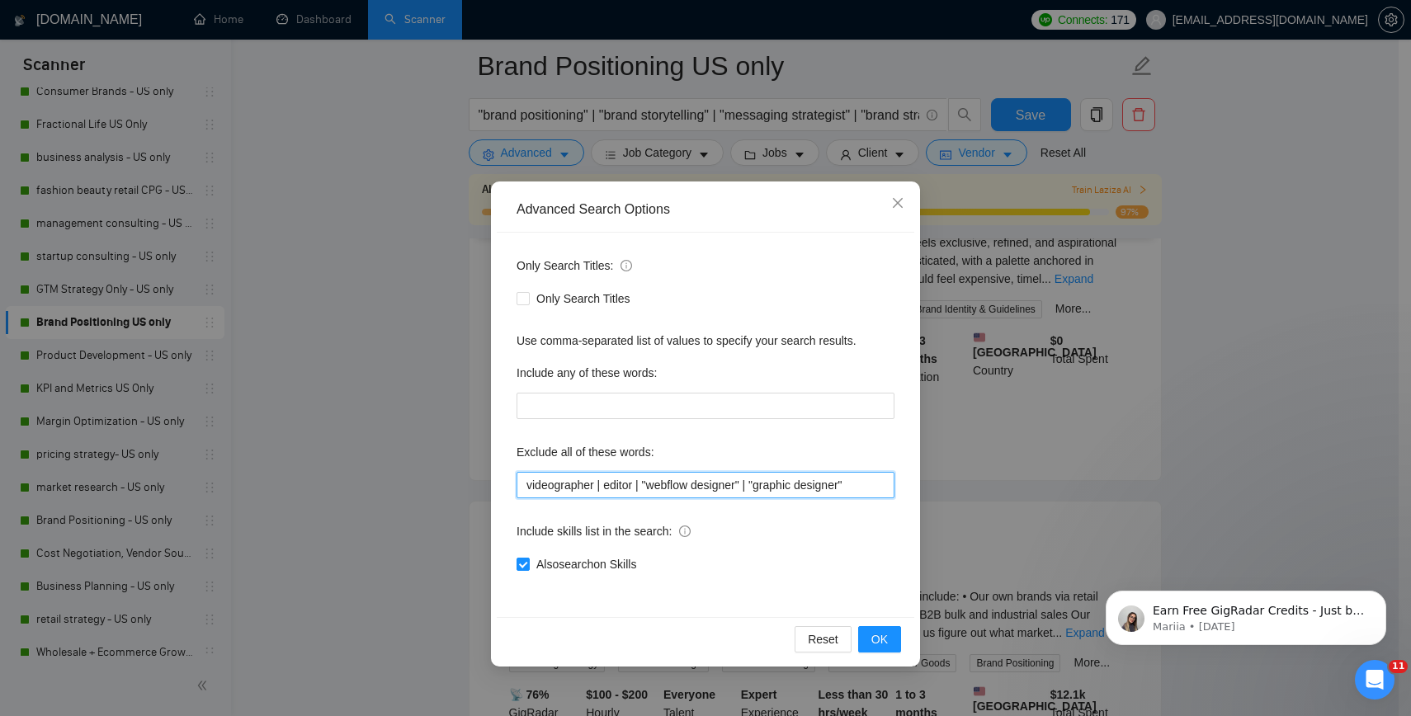
click at [879, 483] on input "videographer | editor | "webflow designer" | "graphic designer"" at bounding box center [705, 485] width 378 height 26
click at [879, 638] on span "OK" at bounding box center [879, 639] width 16 height 18
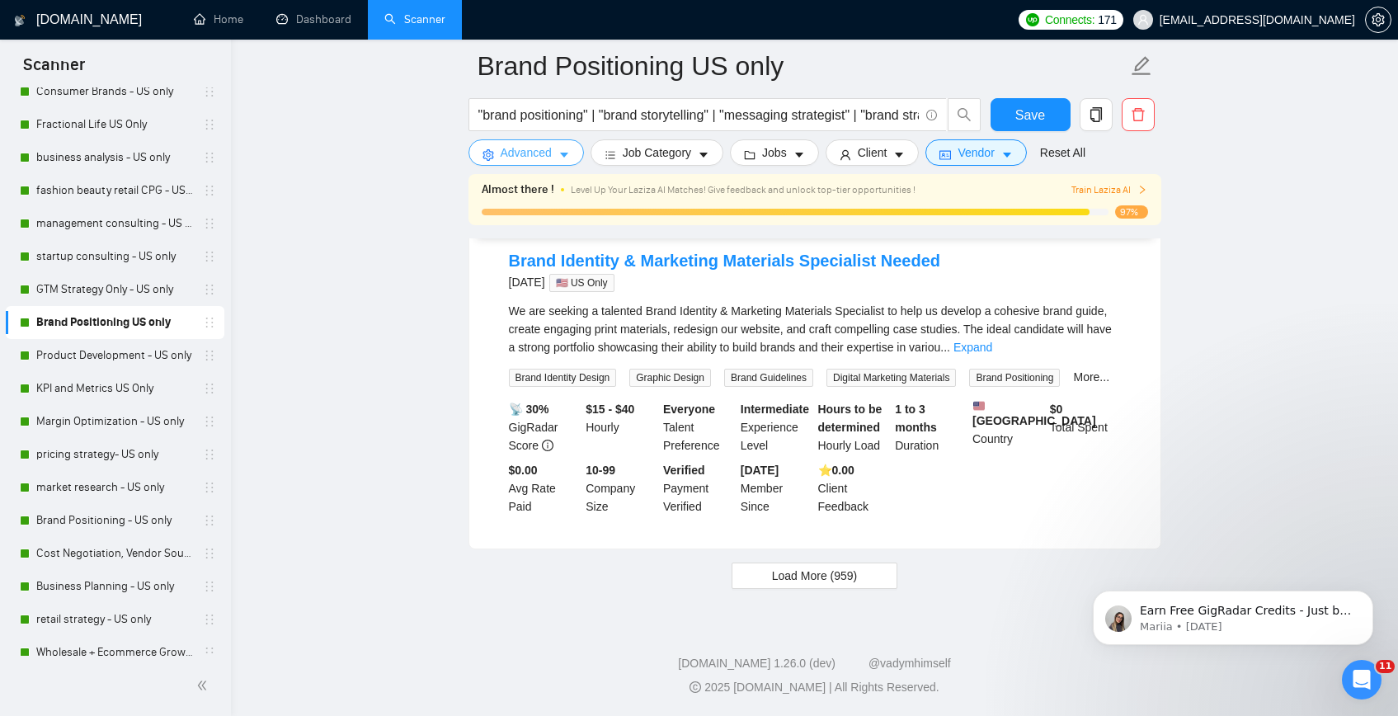
scroll to position [3566, 0]
click at [756, 586] on button "Load More (959)" at bounding box center [815, 576] width 167 height 26
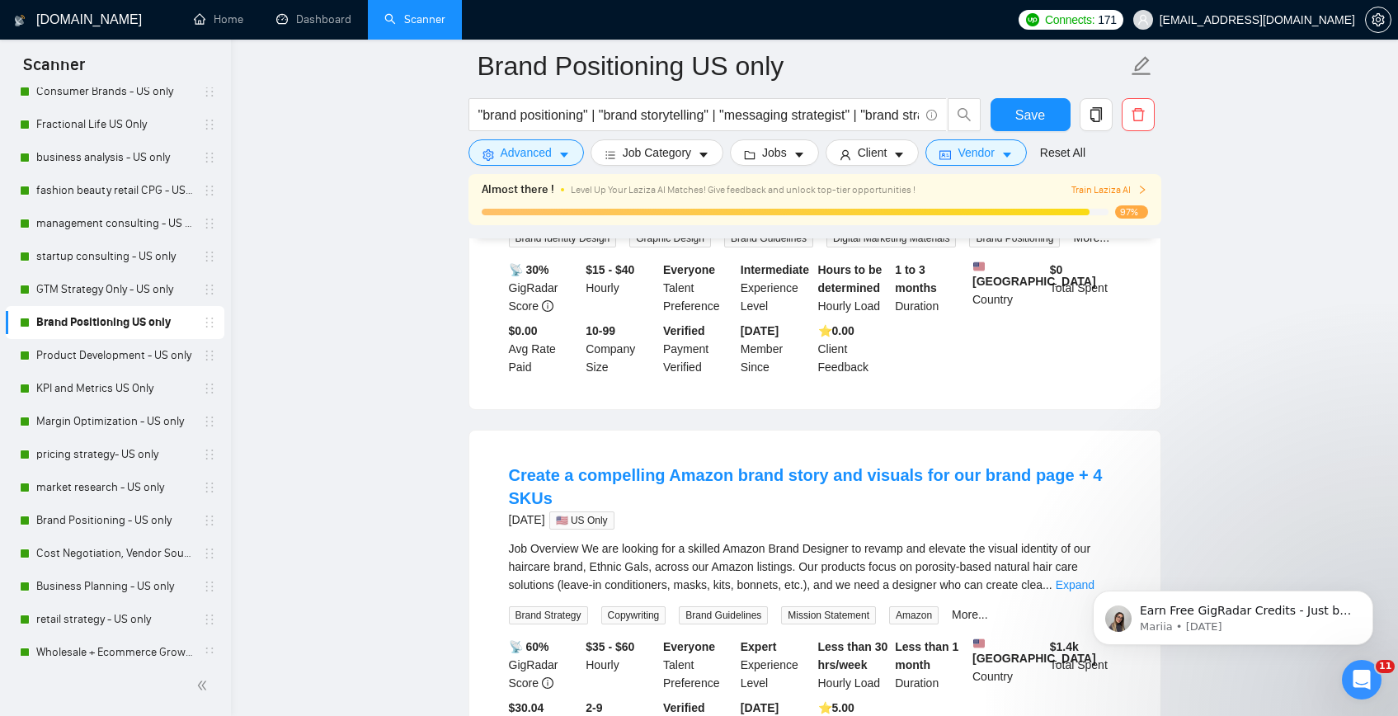
click at [436, 424] on main "Brand Positioning US only "brand positioning" | "brand storytelling" | "messagi…" at bounding box center [814, 326] width 1114 height 7653
click at [521, 152] on span "Advanced" at bounding box center [526, 153] width 51 height 18
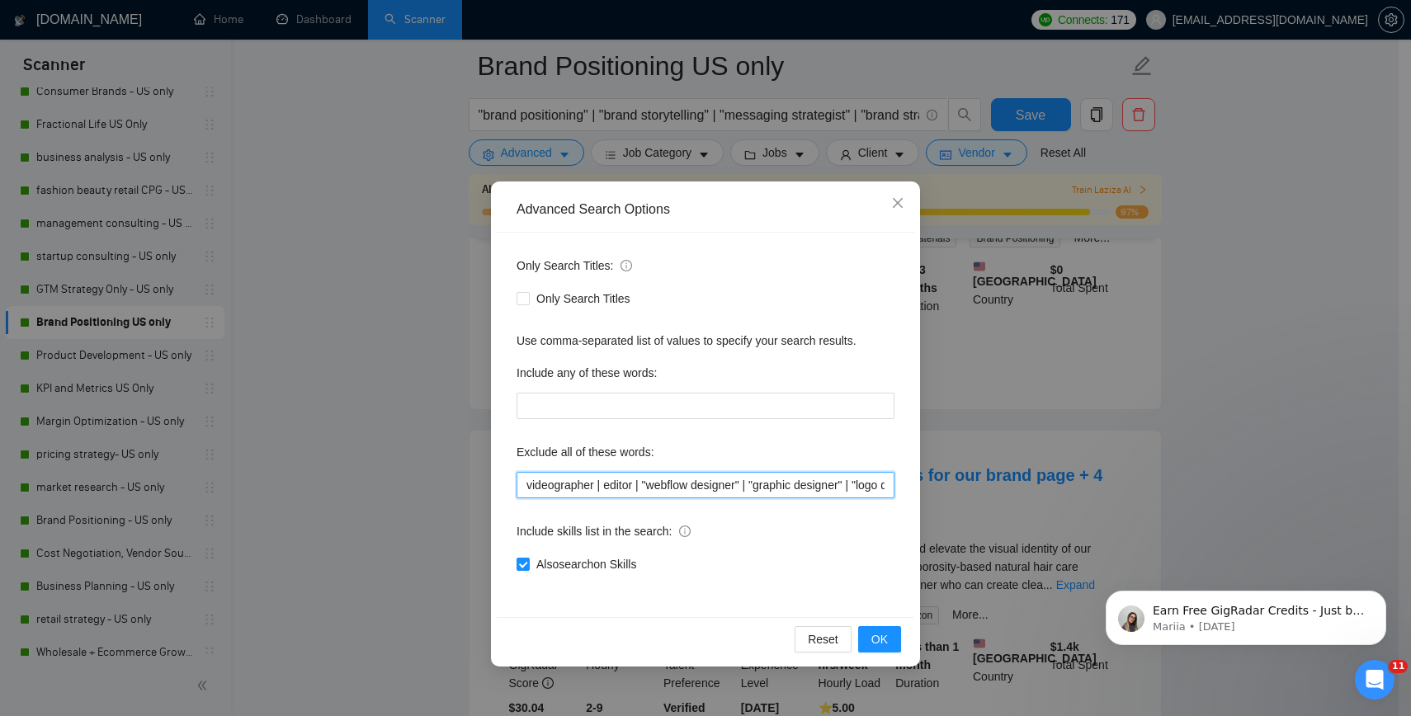
click at [711, 494] on input "videographer | editor | "webflow designer" | "graphic designer" | "logo design"" at bounding box center [705, 485] width 378 height 26
click at [525, 483] on input "videographer | editor | "webflow designer" | "graphic designer" | "logo design"" at bounding box center [705, 485] width 378 height 26
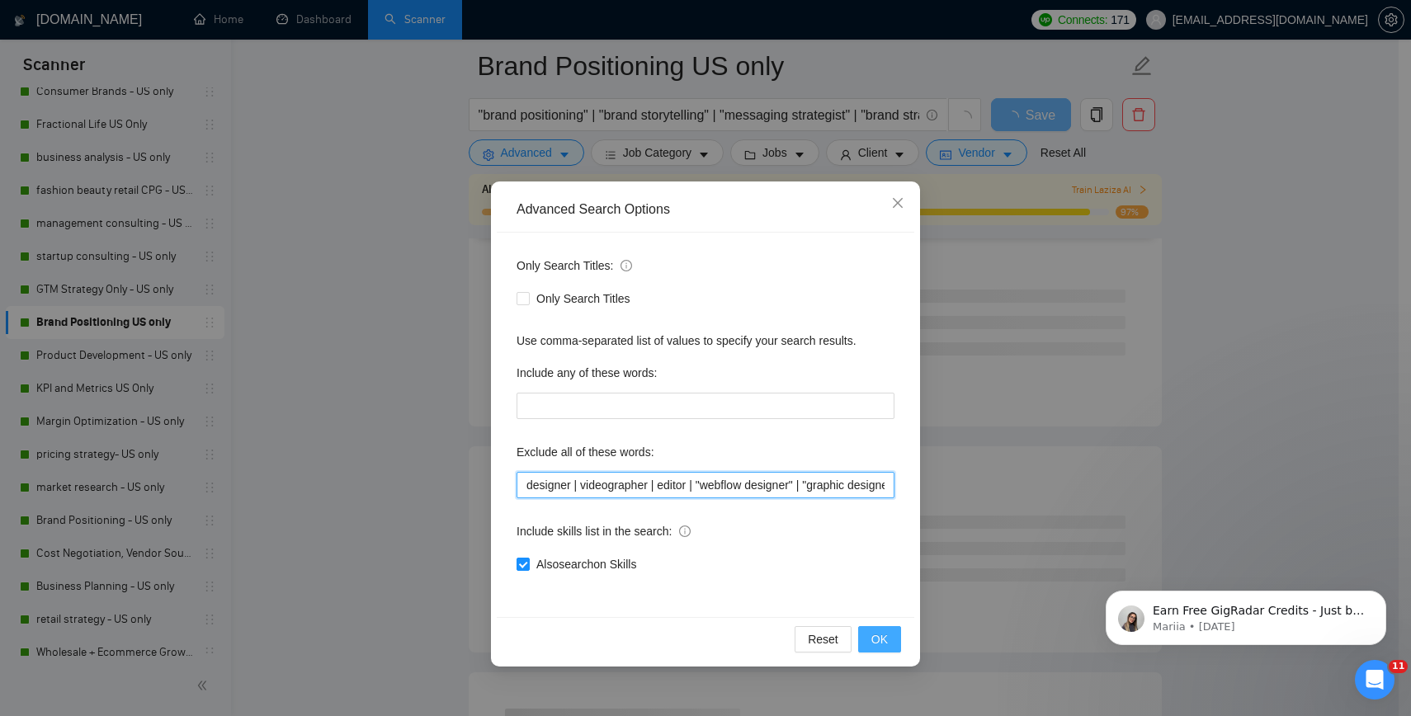
type input "designer | videographer | editor | "webflow designer" | "graphic designer" | "l…"
click at [869, 636] on button "OK" at bounding box center [879, 639] width 43 height 26
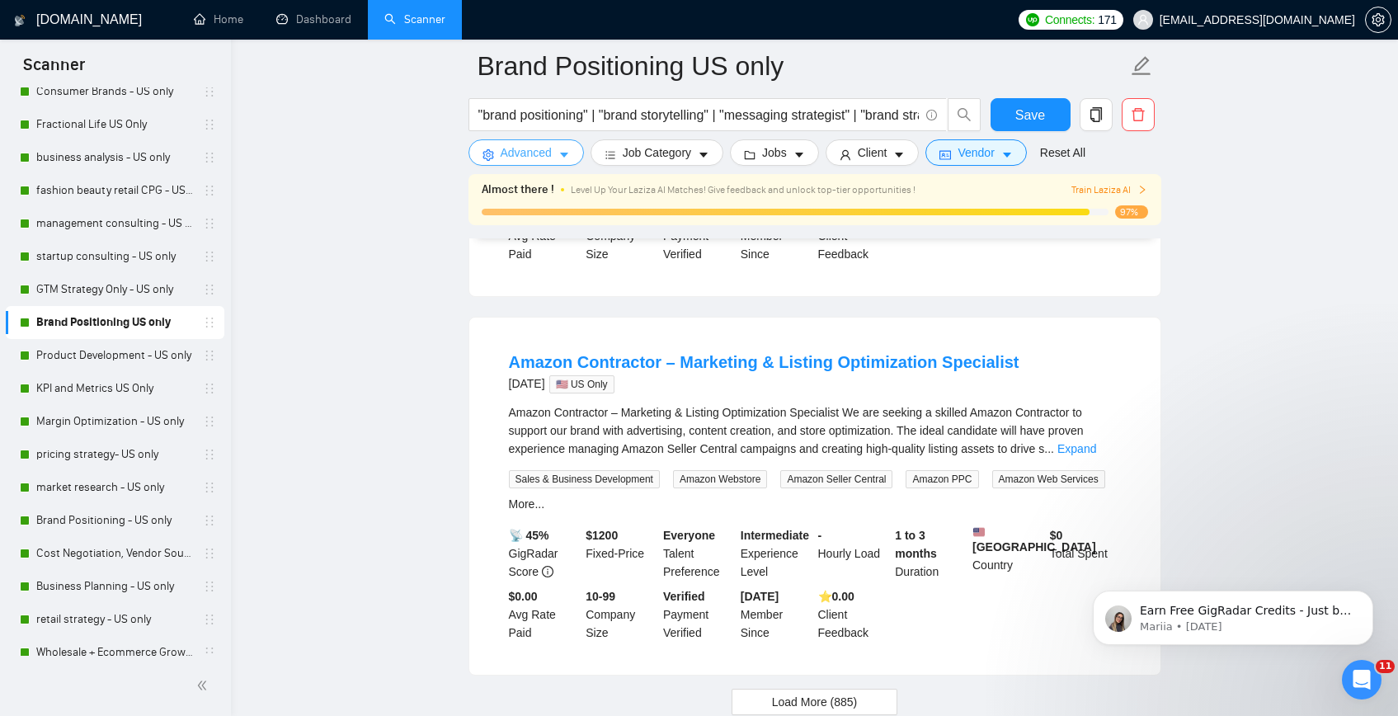
scroll to position [3639, 0]
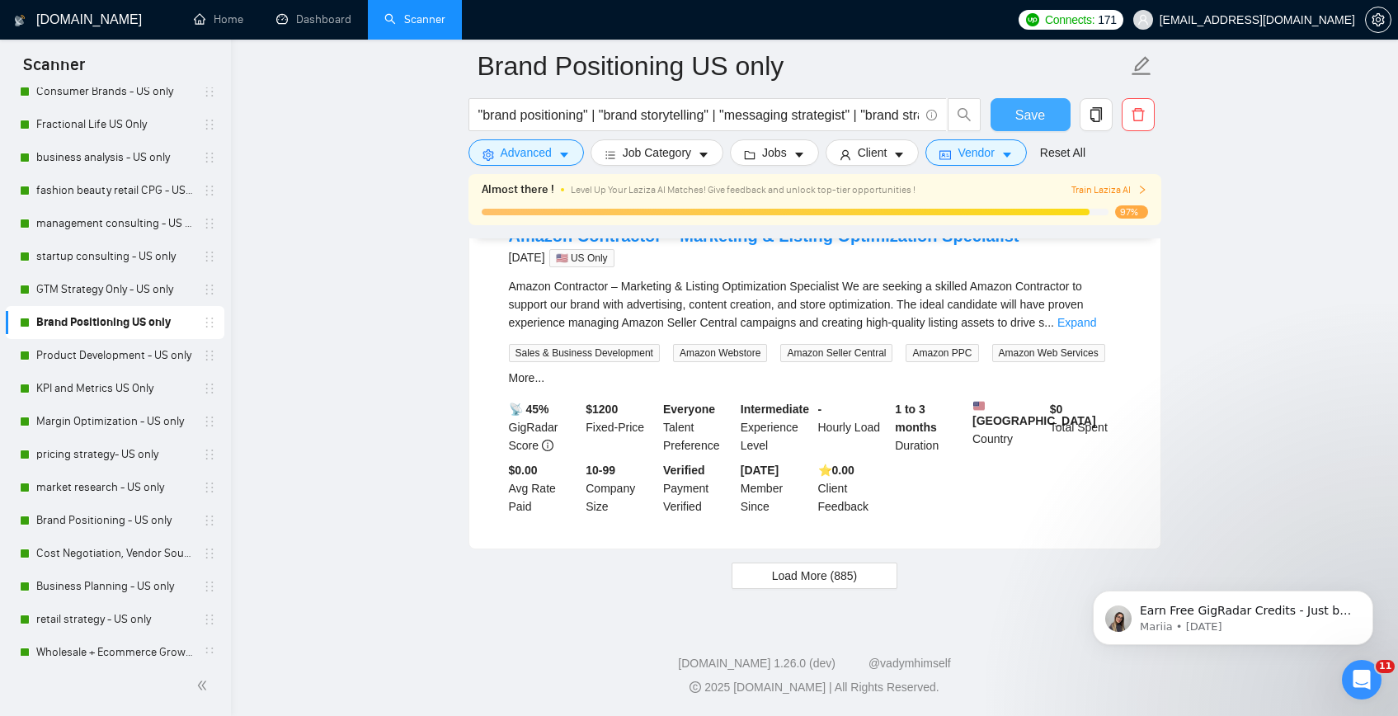
click at [1040, 113] on span "Save" at bounding box center [1030, 115] width 30 height 21
